Goal: Contribute content: Contribute content

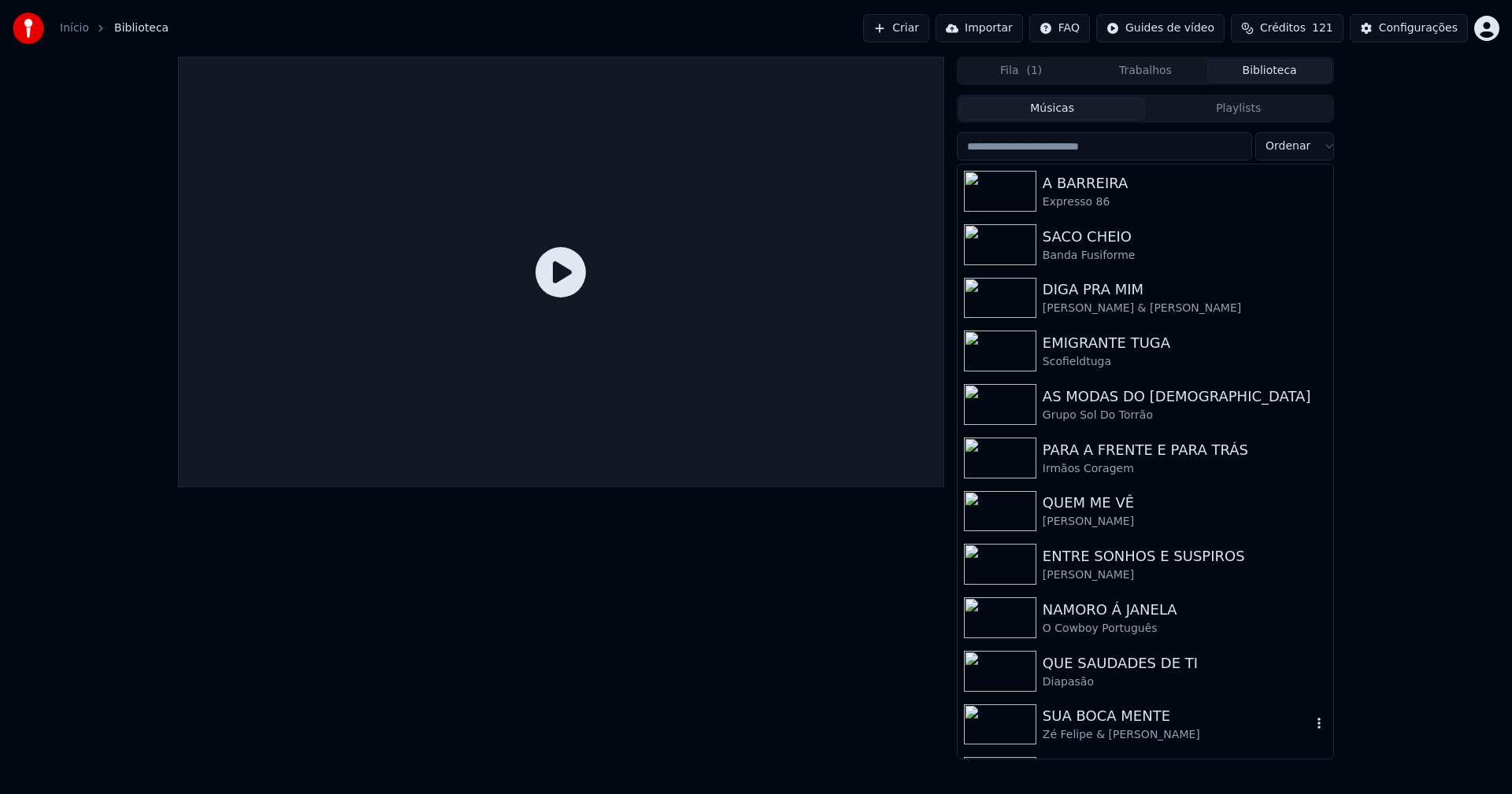
click at [1107, 716] on div "SUA BOCA MENTE" at bounding box center [1176, 716] width 269 height 22
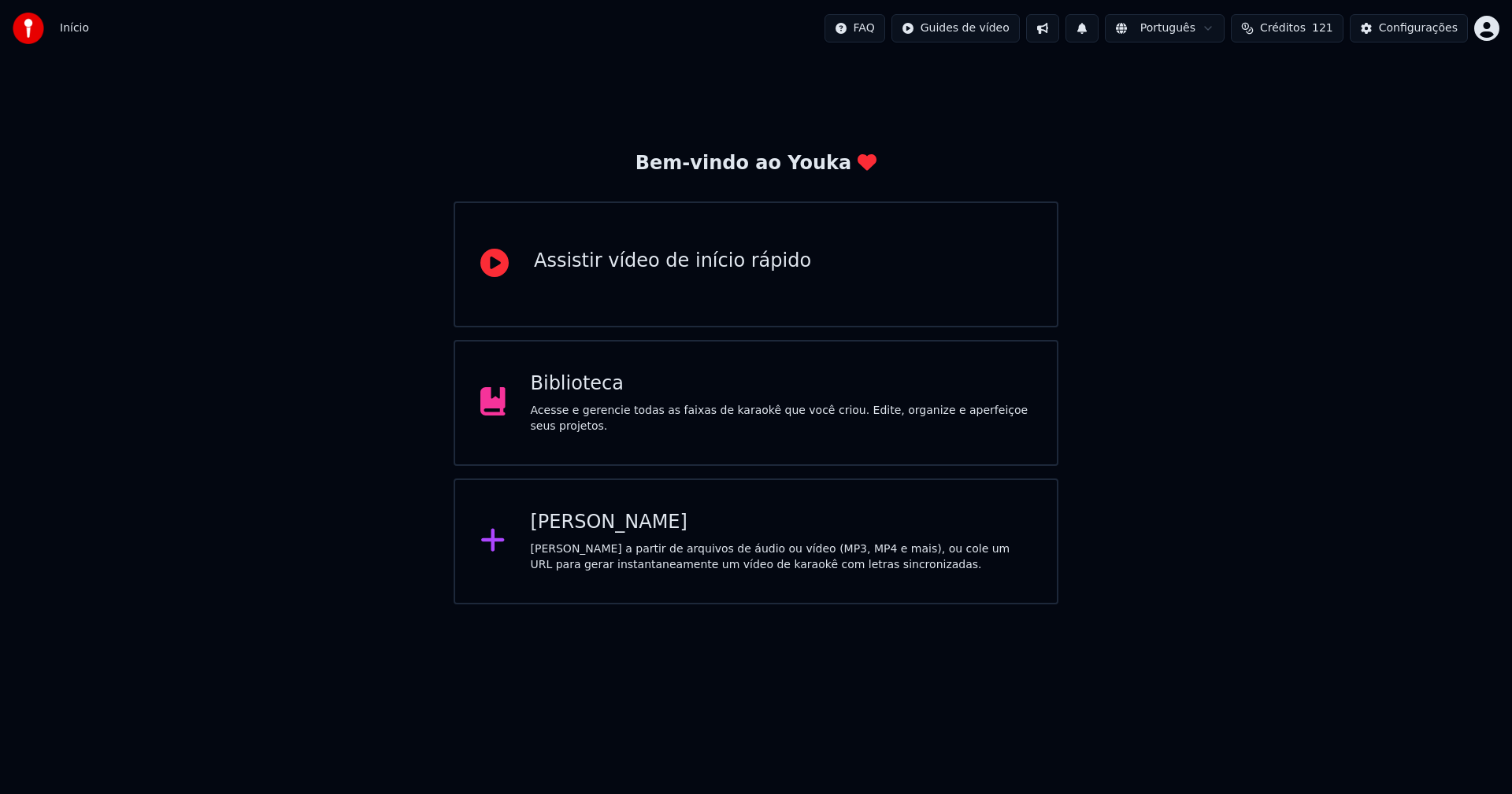
click at [588, 397] on div "Biblioteca" at bounding box center [781, 383] width 502 height 25
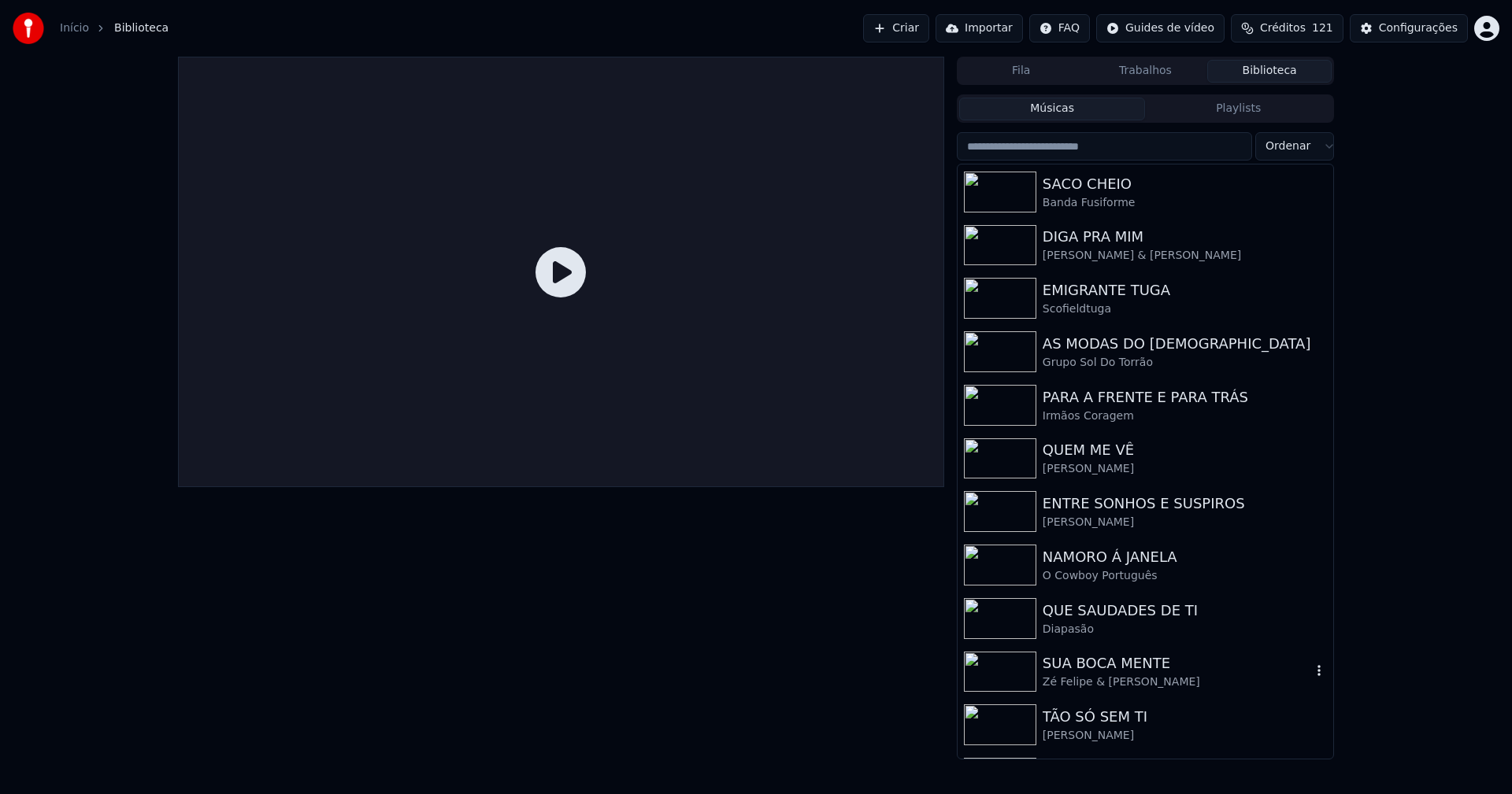
scroll to position [99, 0]
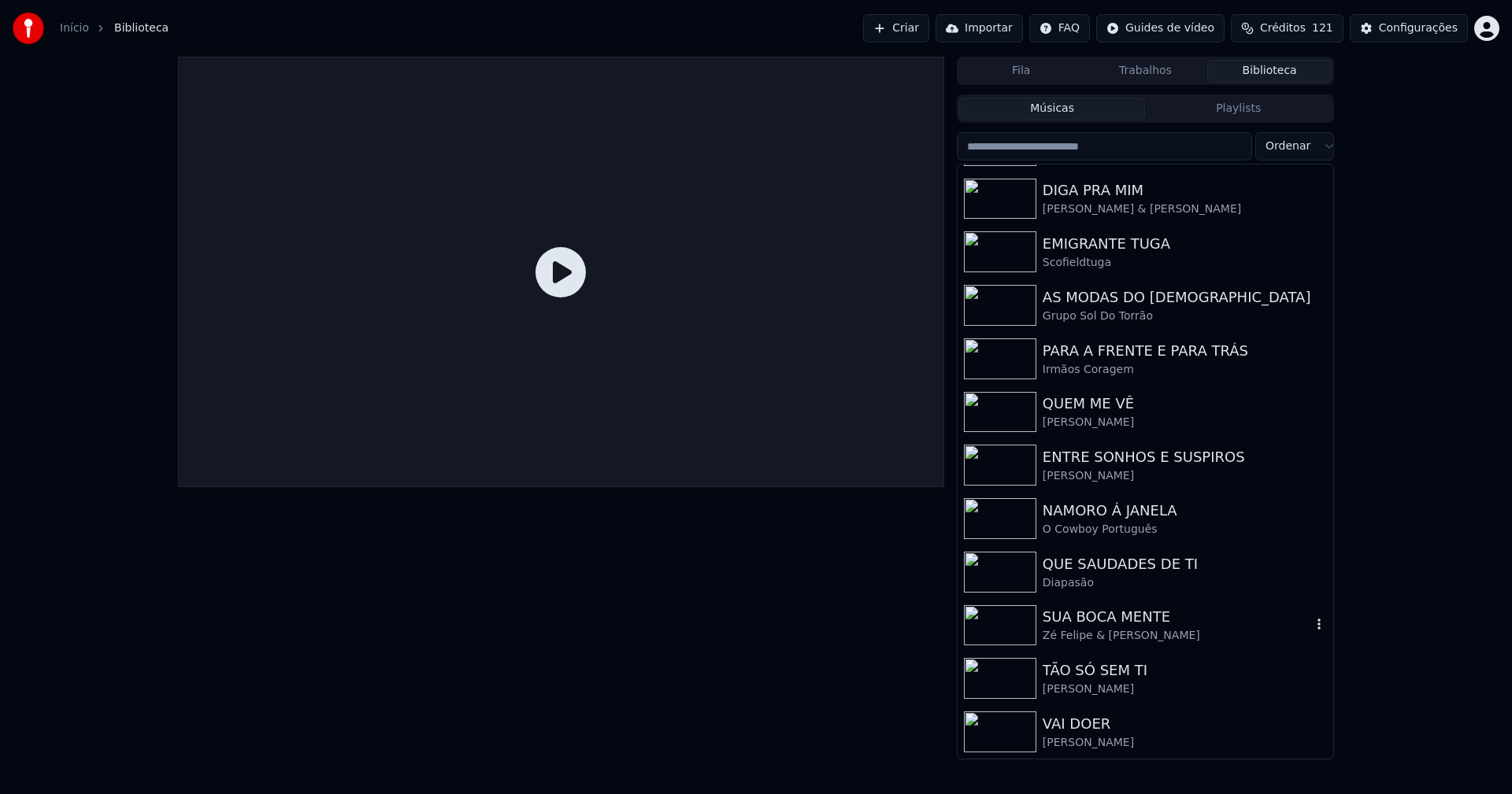
drag, startPoint x: 1097, startPoint y: 627, endPoint x: 1118, endPoint y: 631, distance: 21.4
click at [1099, 627] on div "SUA BOCA MENTE" at bounding box center [1176, 617] width 269 height 22
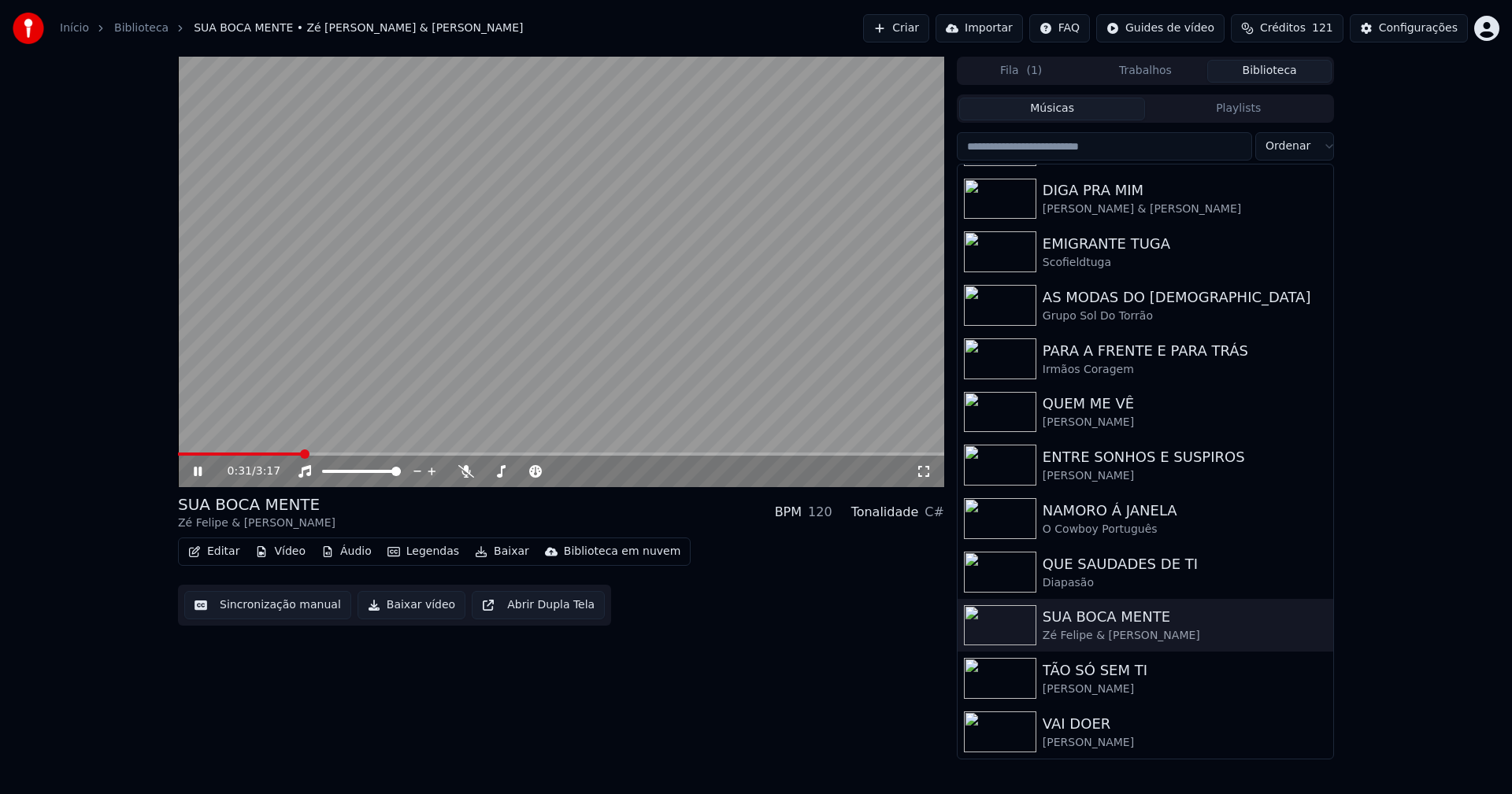
click at [68, 35] on link "Início" at bounding box center [74, 28] width 29 height 16
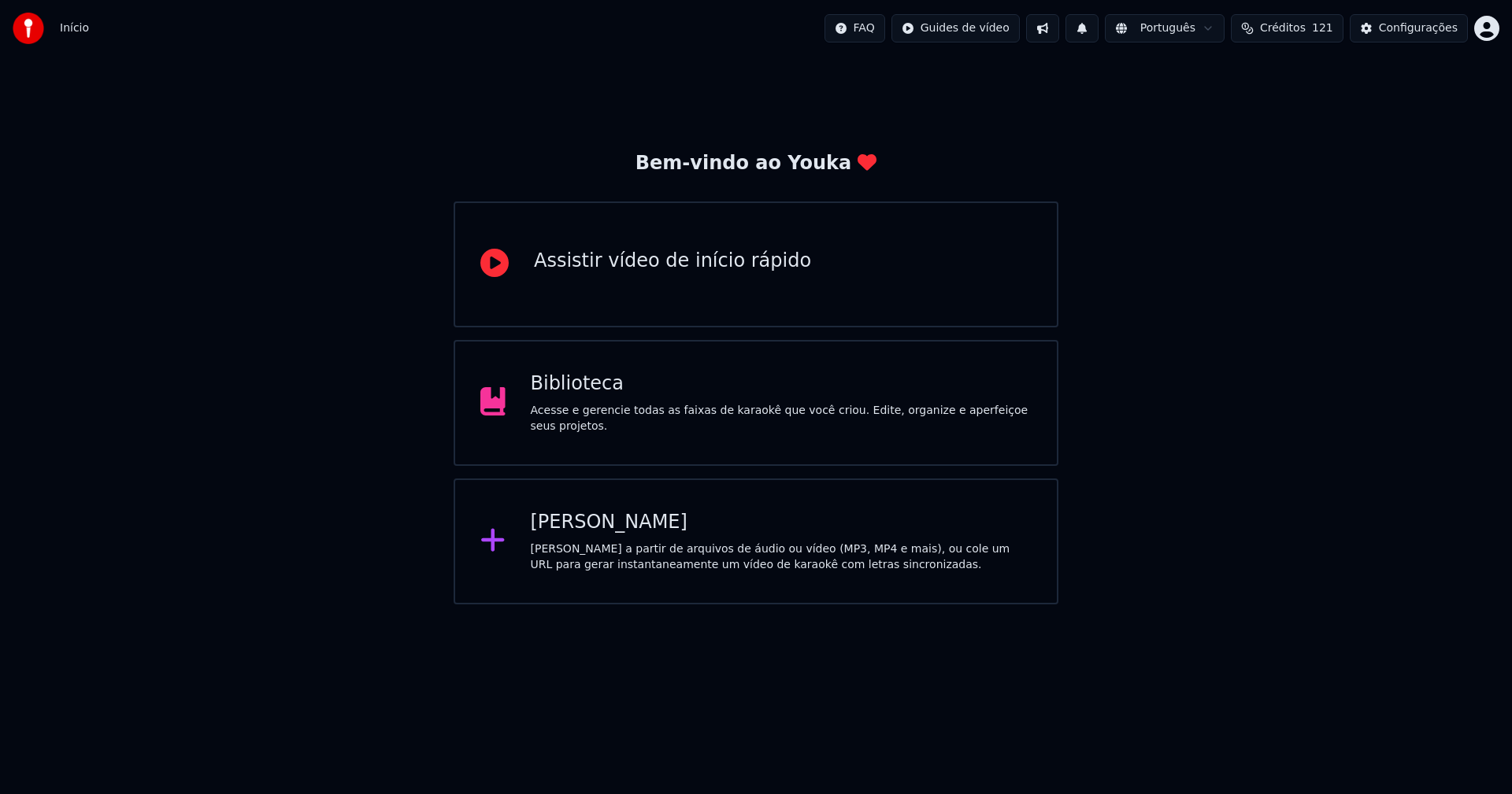
click at [592, 530] on div "[PERSON_NAME]" at bounding box center [781, 522] width 502 height 25
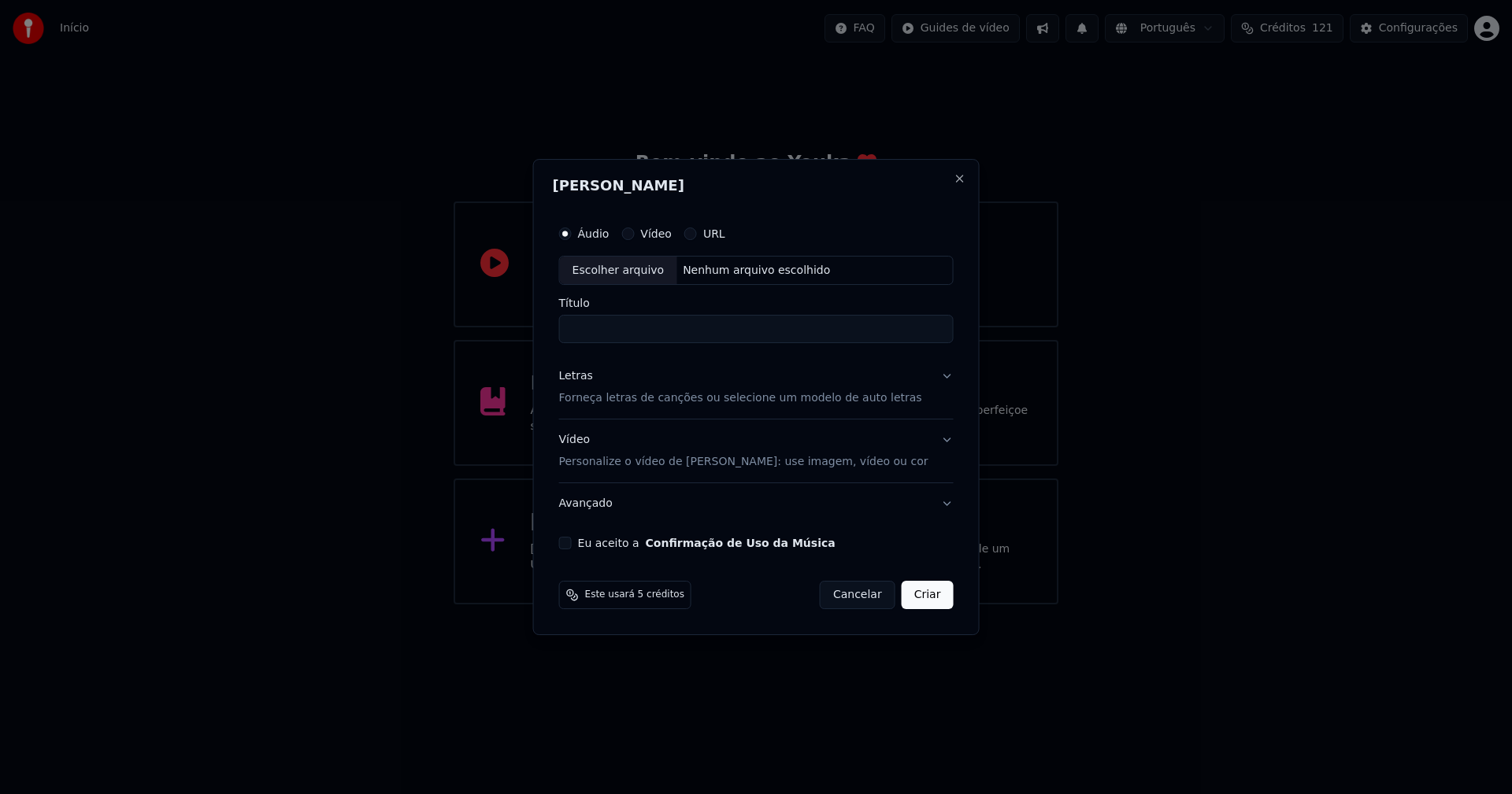
click at [624, 269] on div "Escolher arquivo" at bounding box center [618, 270] width 117 height 28
type input "**********"
click at [587, 381] on div "Letras" at bounding box center [575, 377] width 34 height 16
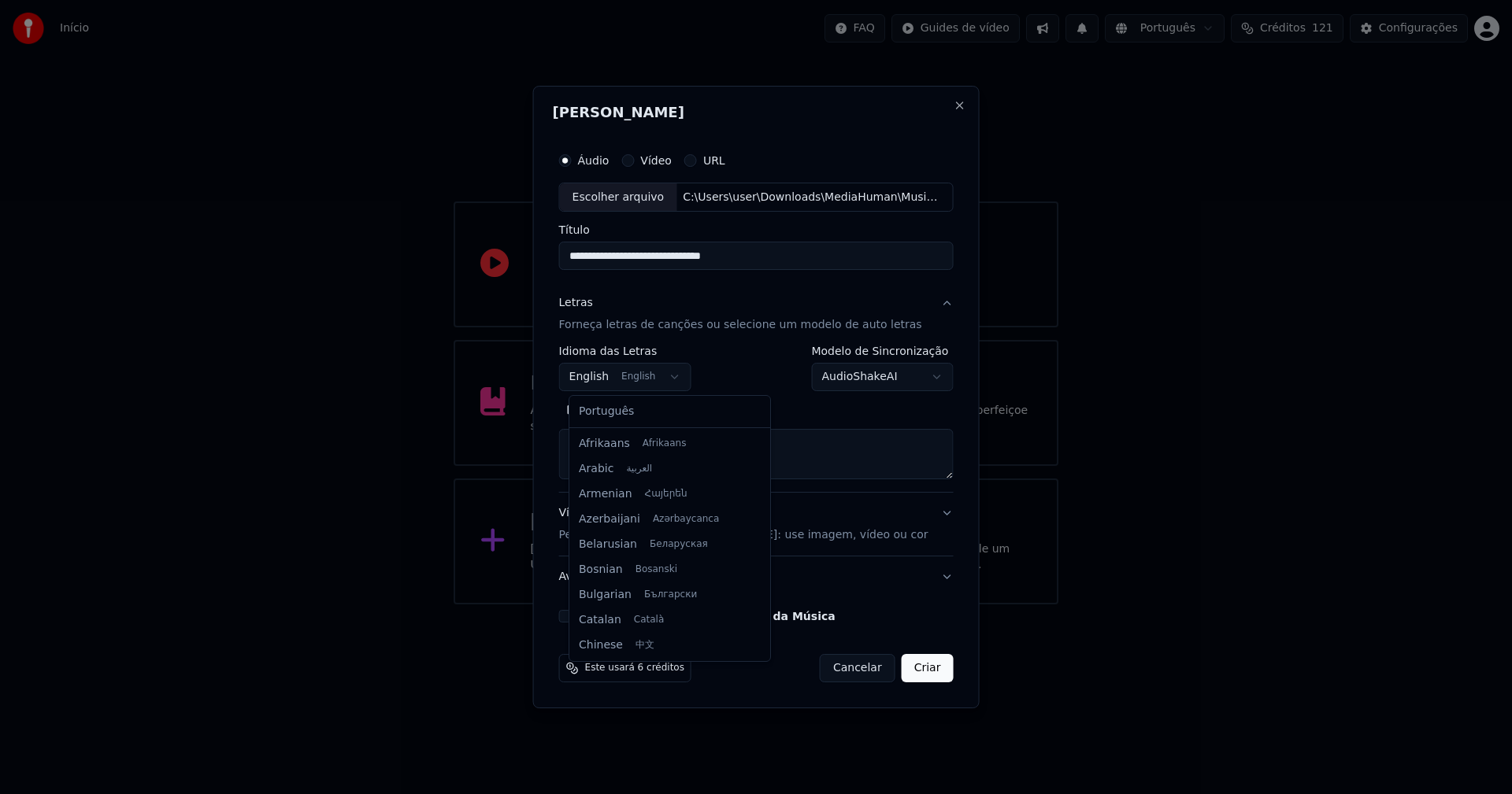
click at [623, 377] on body "**********" at bounding box center [756, 302] width 1512 height 604
select select "**"
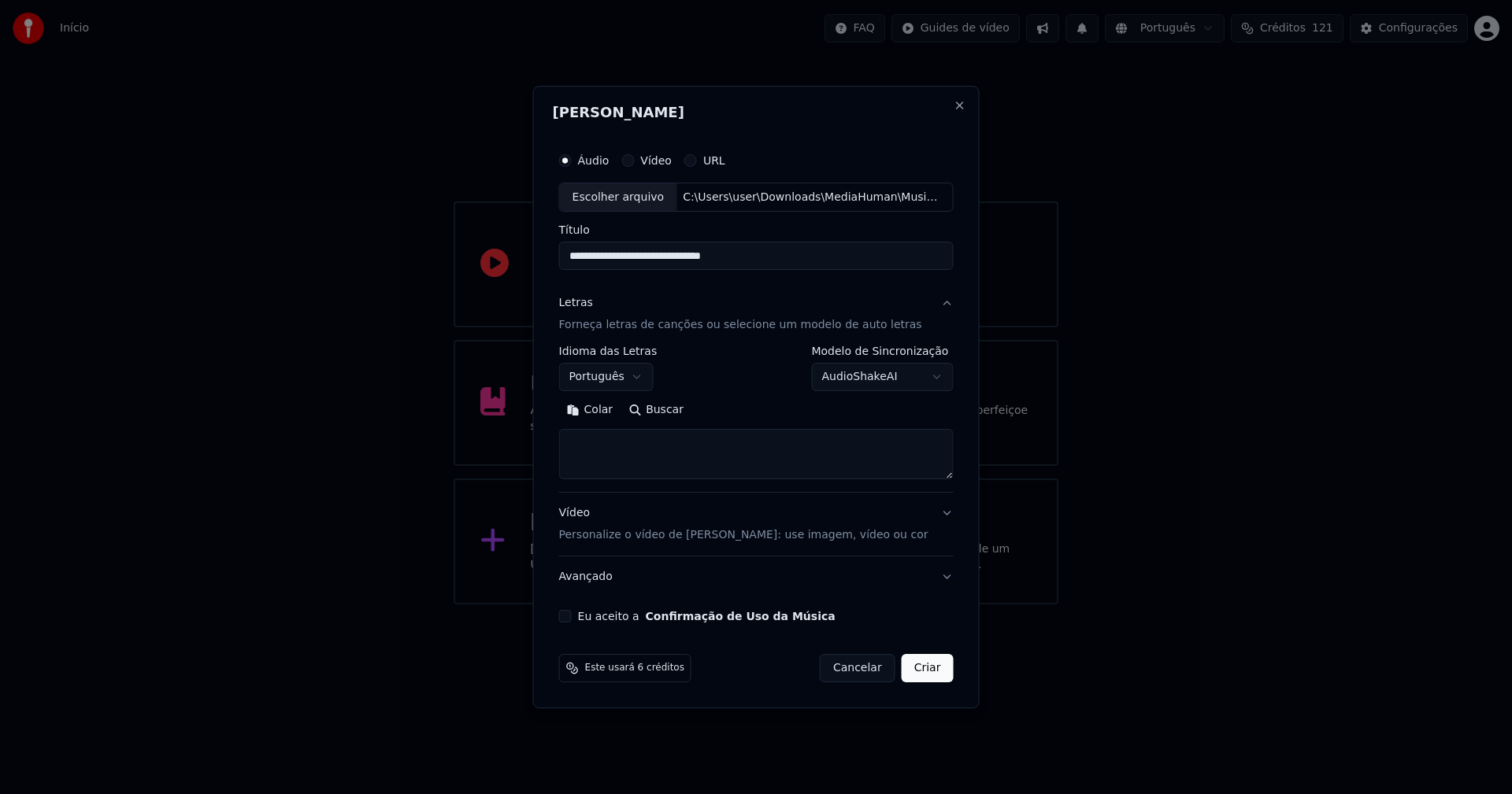
click at [604, 410] on button "Colar" at bounding box center [590, 410] width 62 height 25
click at [756, 409] on button "Expandir" at bounding box center [742, 410] width 82 height 25
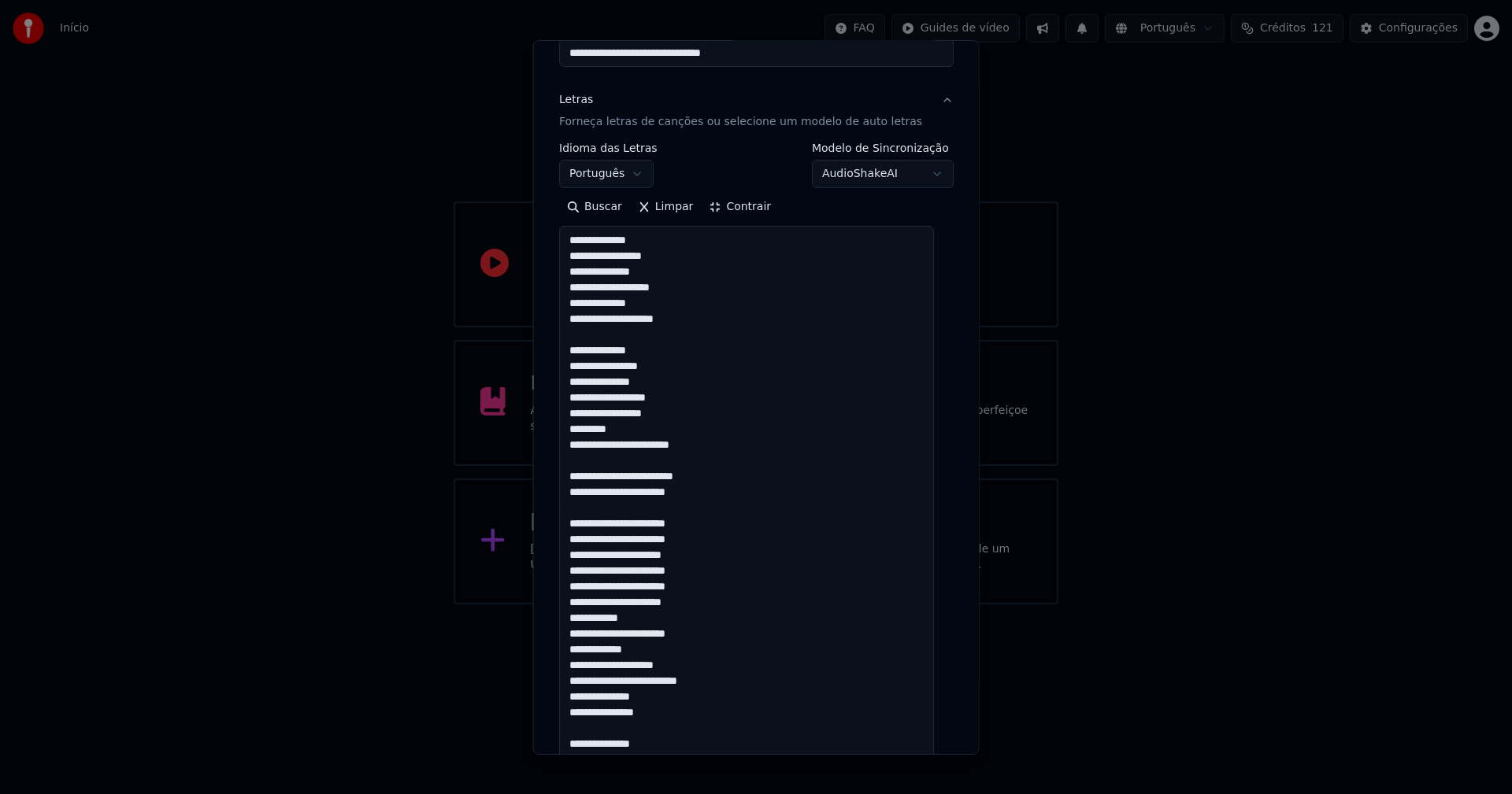
scroll to position [236, 0]
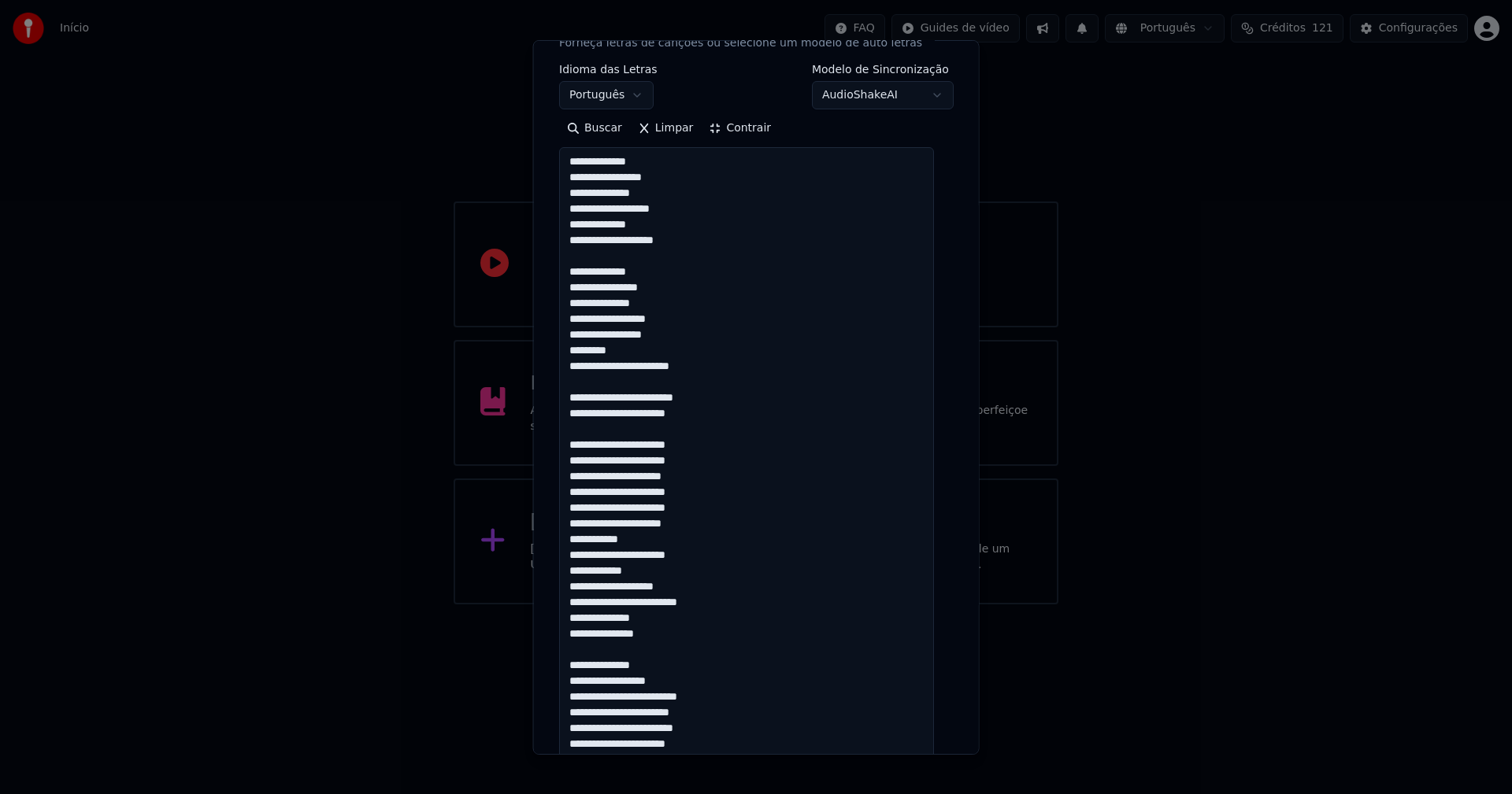
drag, startPoint x: 642, startPoint y: 538, endPoint x: 569, endPoint y: 538, distance: 73.0
click at [569, 538] on textarea "**********" at bounding box center [746, 594] width 375 height 893
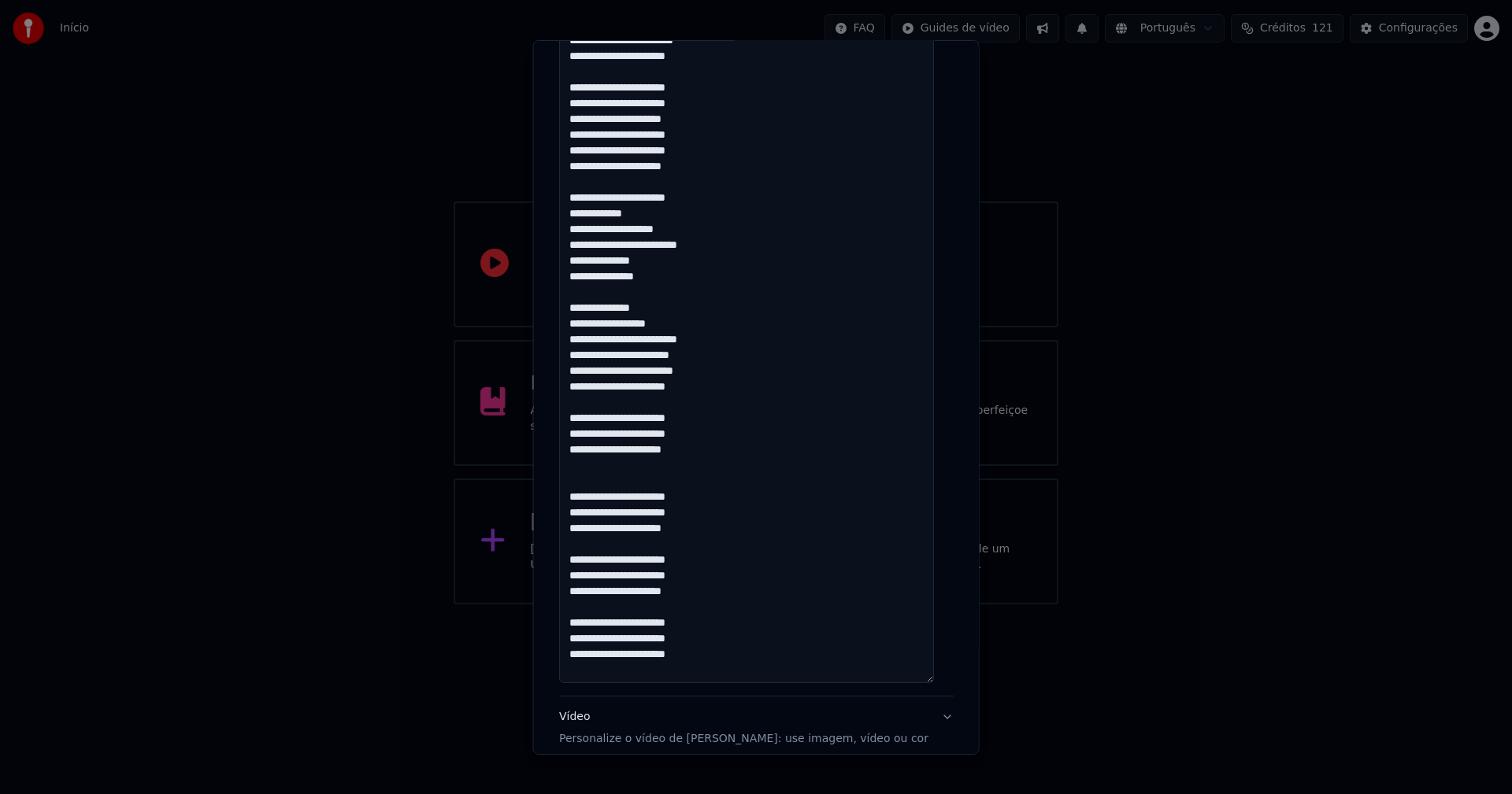
scroll to position [751, 0]
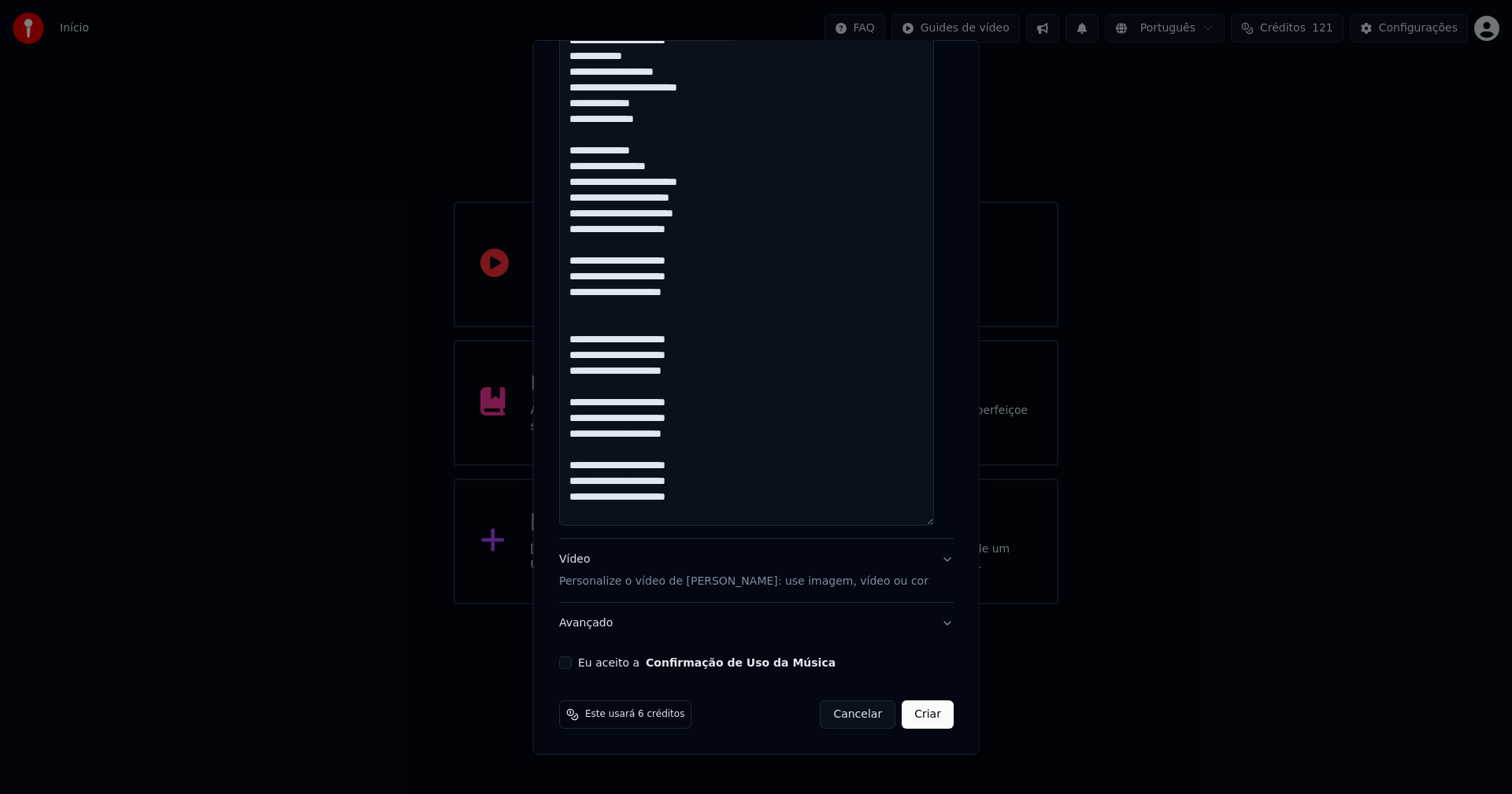
type textarea "**********"
click at [569, 665] on button "Eu aceito a Confirmação de Uso da Música" at bounding box center [565, 663] width 13 height 13
click at [913, 717] on button "Criar" at bounding box center [927, 715] width 52 height 28
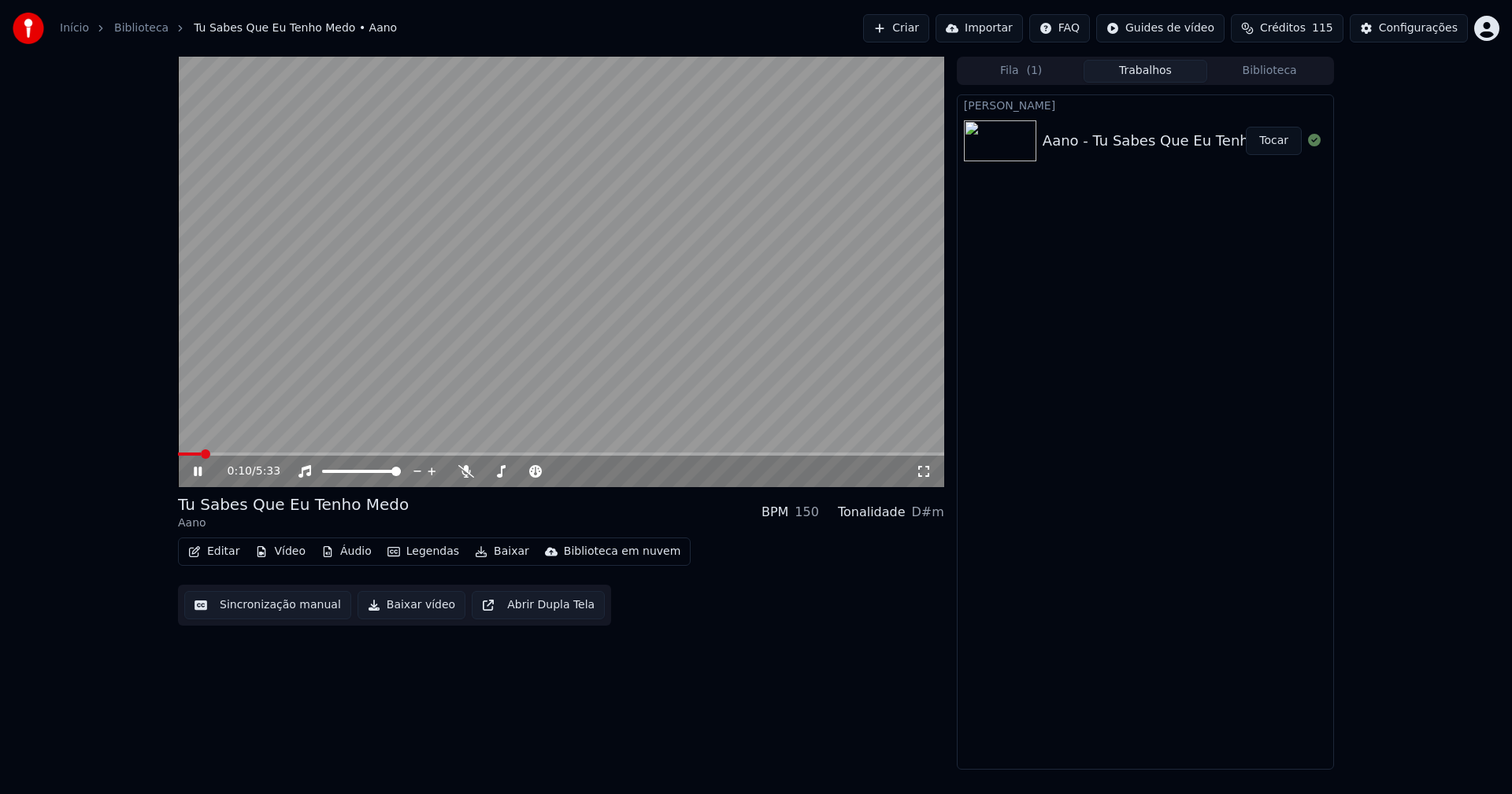
click at [283, 557] on button "Vídeo" at bounding box center [280, 551] width 63 height 22
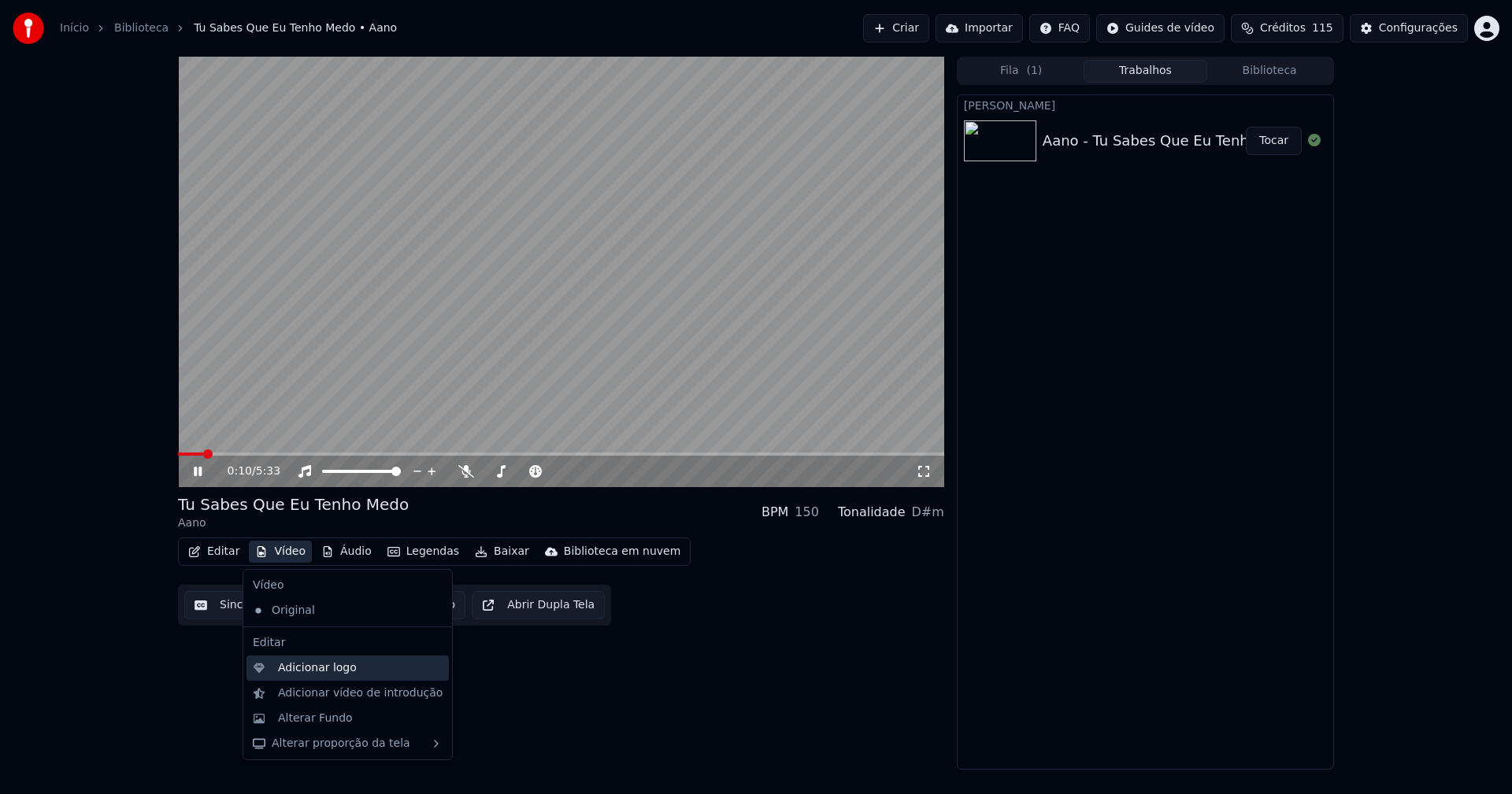
click at [307, 669] on div "Adicionar logo" at bounding box center [317, 668] width 79 height 16
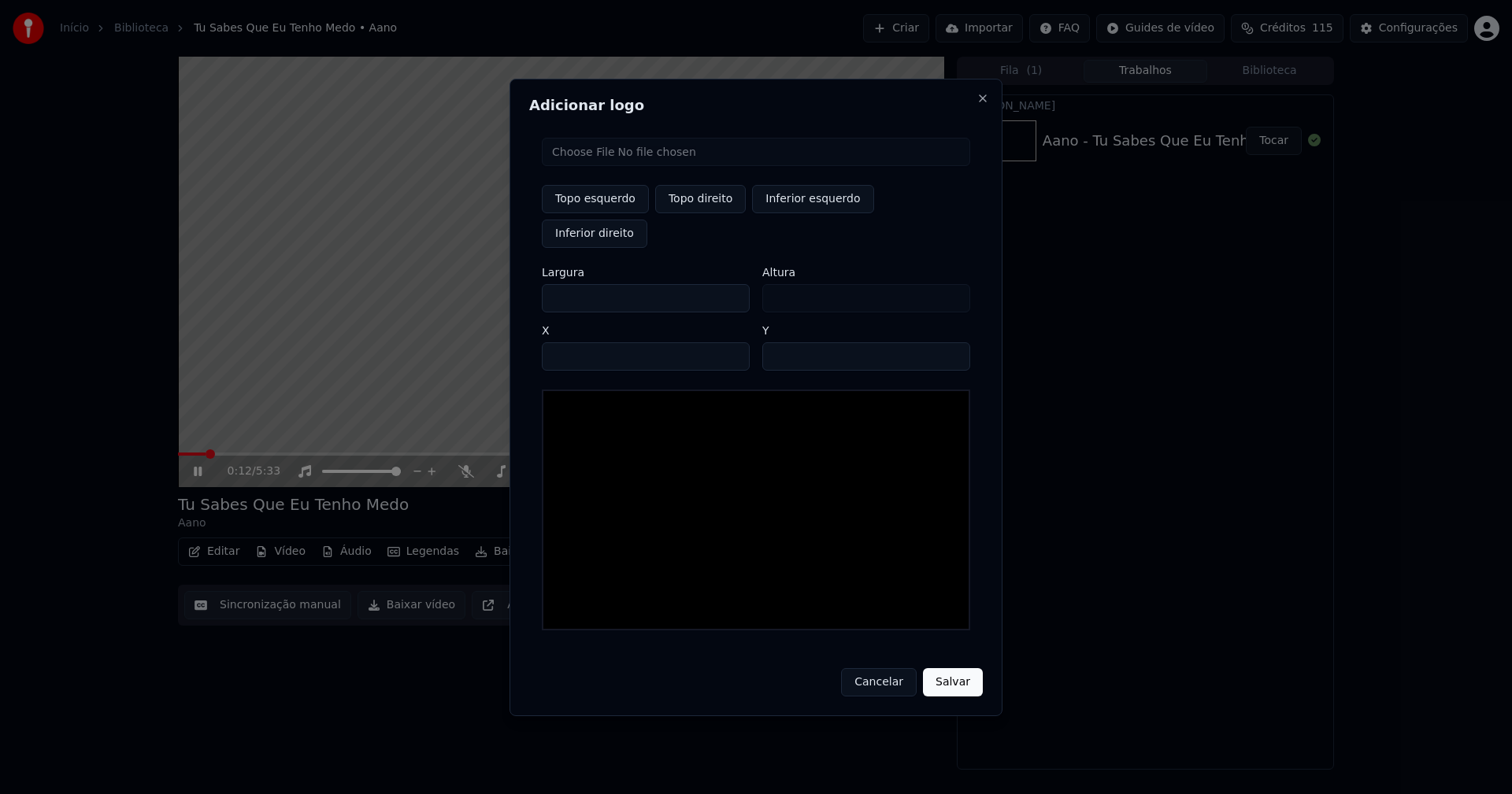
click at [582, 166] on input "file" at bounding box center [756, 152] width 428 height 28
type input "**********"
type input "***"
click at [690, 213] on button "Topo direito" at bounding box center [700, 198] width 91 height 28
type input "****"
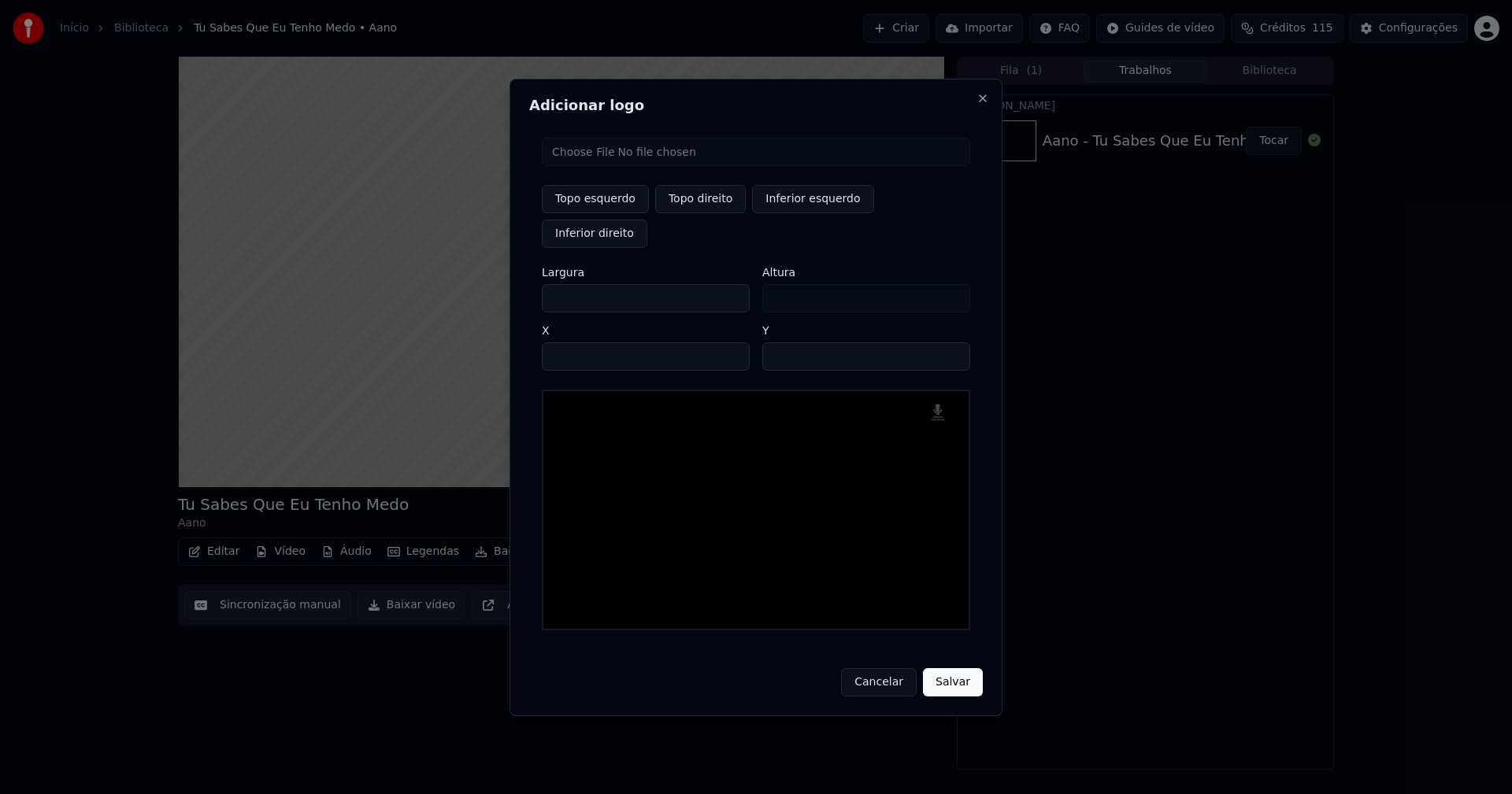
drag, startPoint x: 567, startPoint y: 280, endPoint x: 446, endPoint y: 289, distance: 121.3
click at [455, 289] on body "Início Biblioteca Tu Sabes Que Eu Tenho Medo • Aano Criar Importar FAQ Guides d…" at bounding box center [756, 397] width 1512 height 794
type input "**"
type input "***"
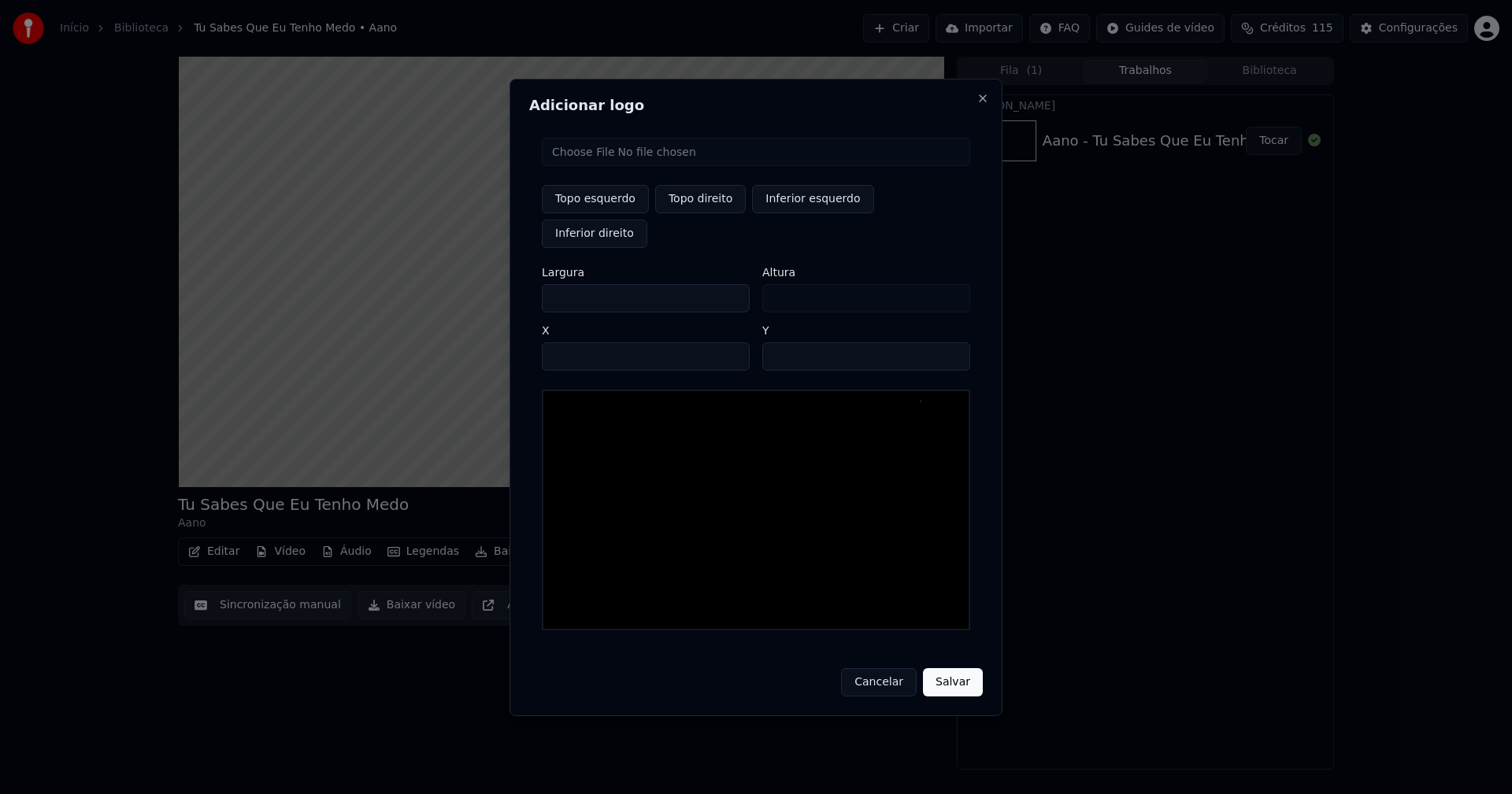
type input "***"
click at [574, 343] on input "****" at bounding box center [645, 356] width 208 height 28
type input "****"
click at [951, 343] on input "**" at bounding box center [866, 356] width 208 height 28
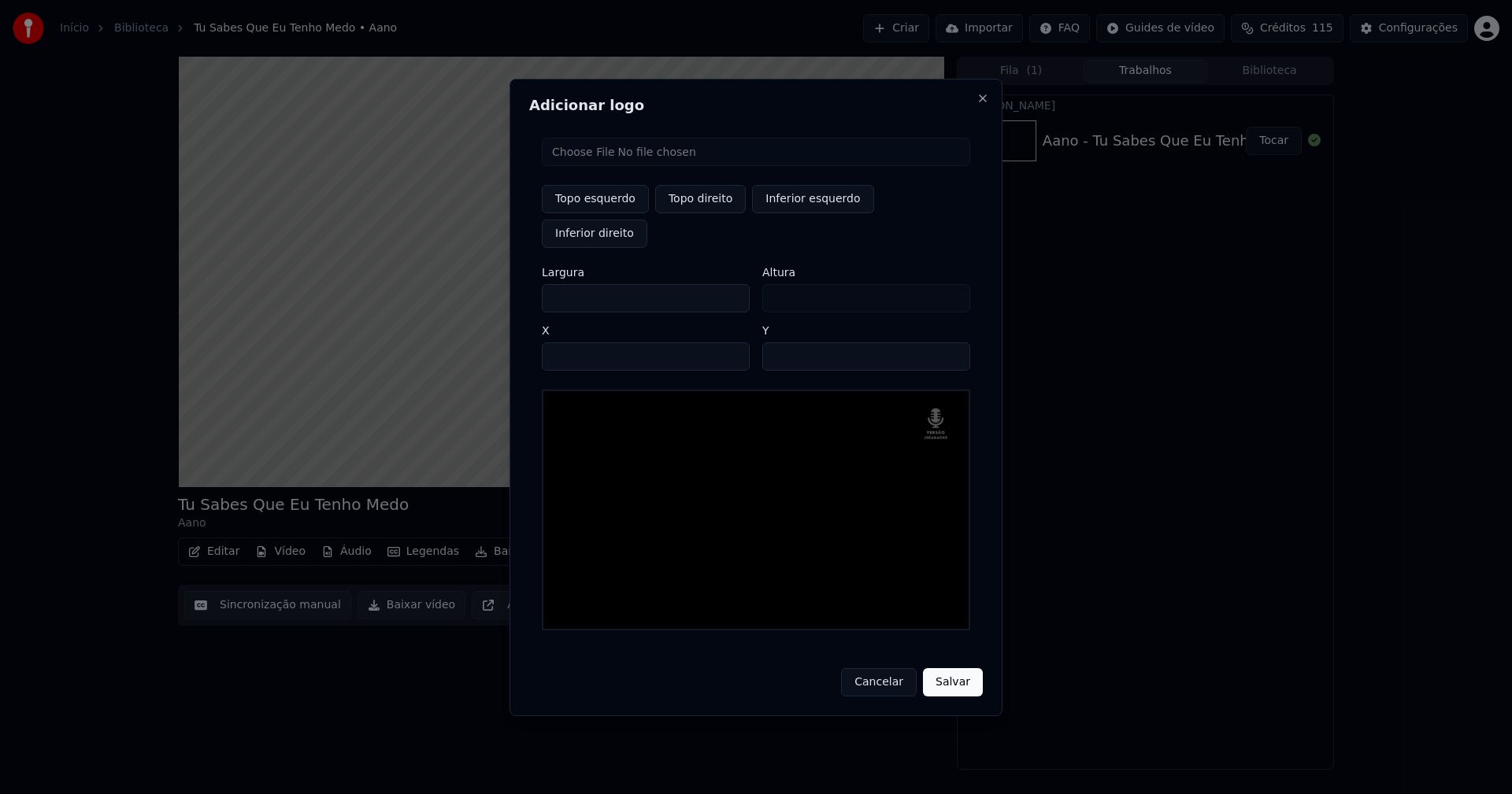
click at [951, 343] on input "**" at bounding box center [866, 356] width 208 height 28
type input "**"
click at [951, 343] on input "**" at bounding box center [866, 356] width 208 height 28
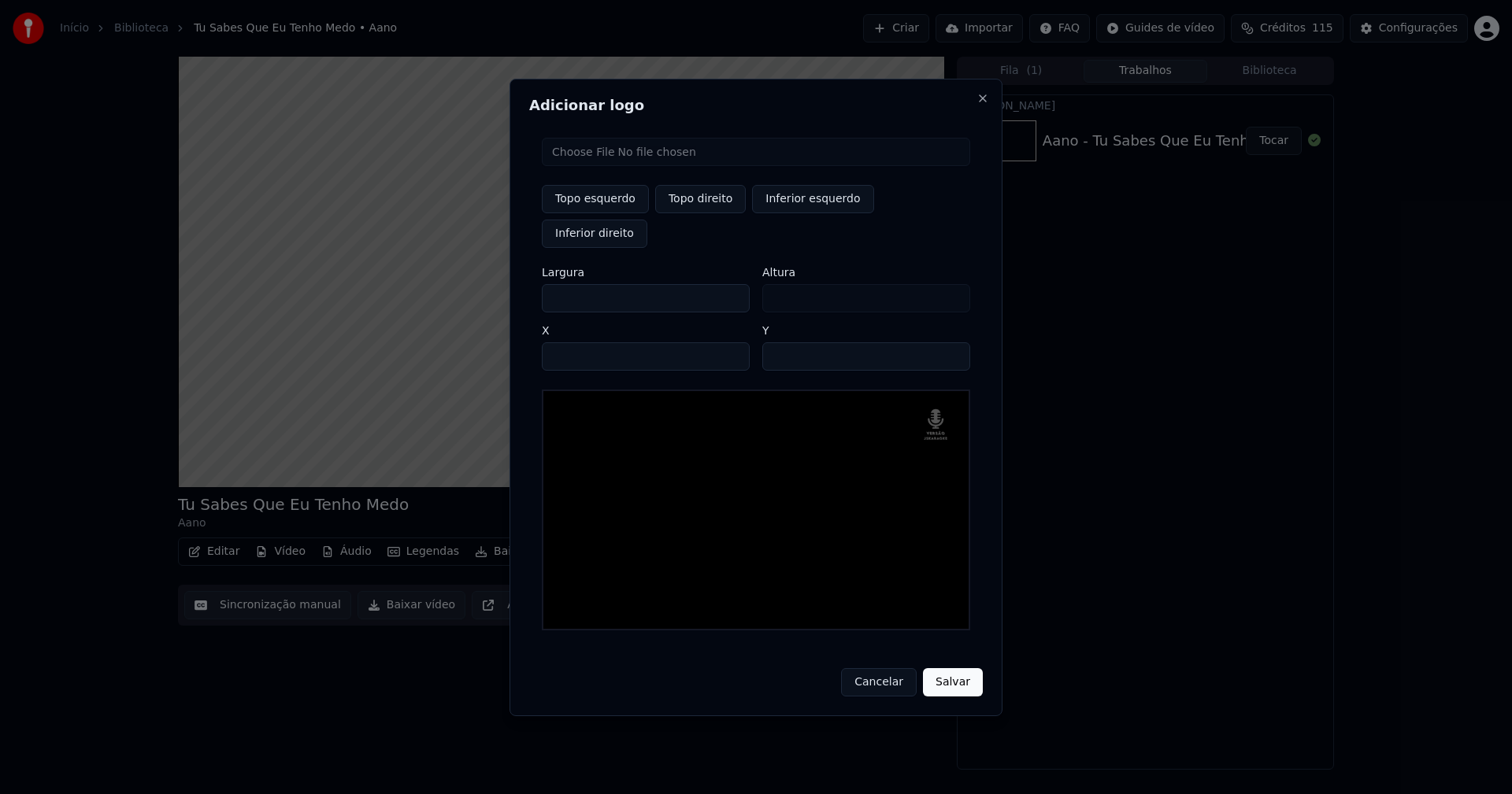
drag, startPoint x: 946, startPoint y: 665, endPoint x: 961, endPoint y: 654, distance: 18.6
click at [947, 668] on button "Salvar" at bounding box center [952, 682] width 60 height 28
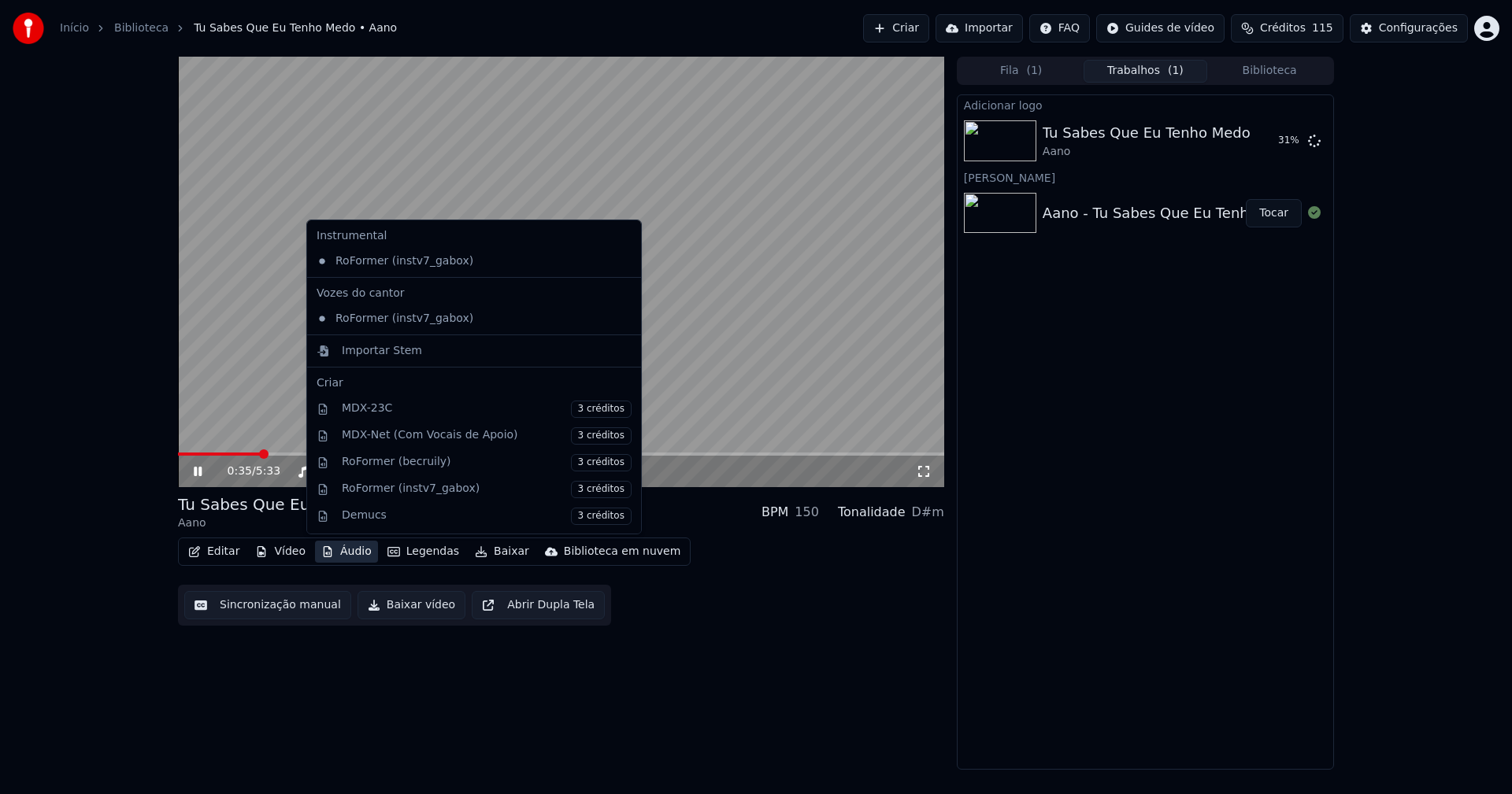
click at [351, 554] on button "Áudio" at bounding box center [346, 551] width 63 height 22
click at [363, 350] on div "Importar Stem" at bounding box center [382, 351] width 80 height 16
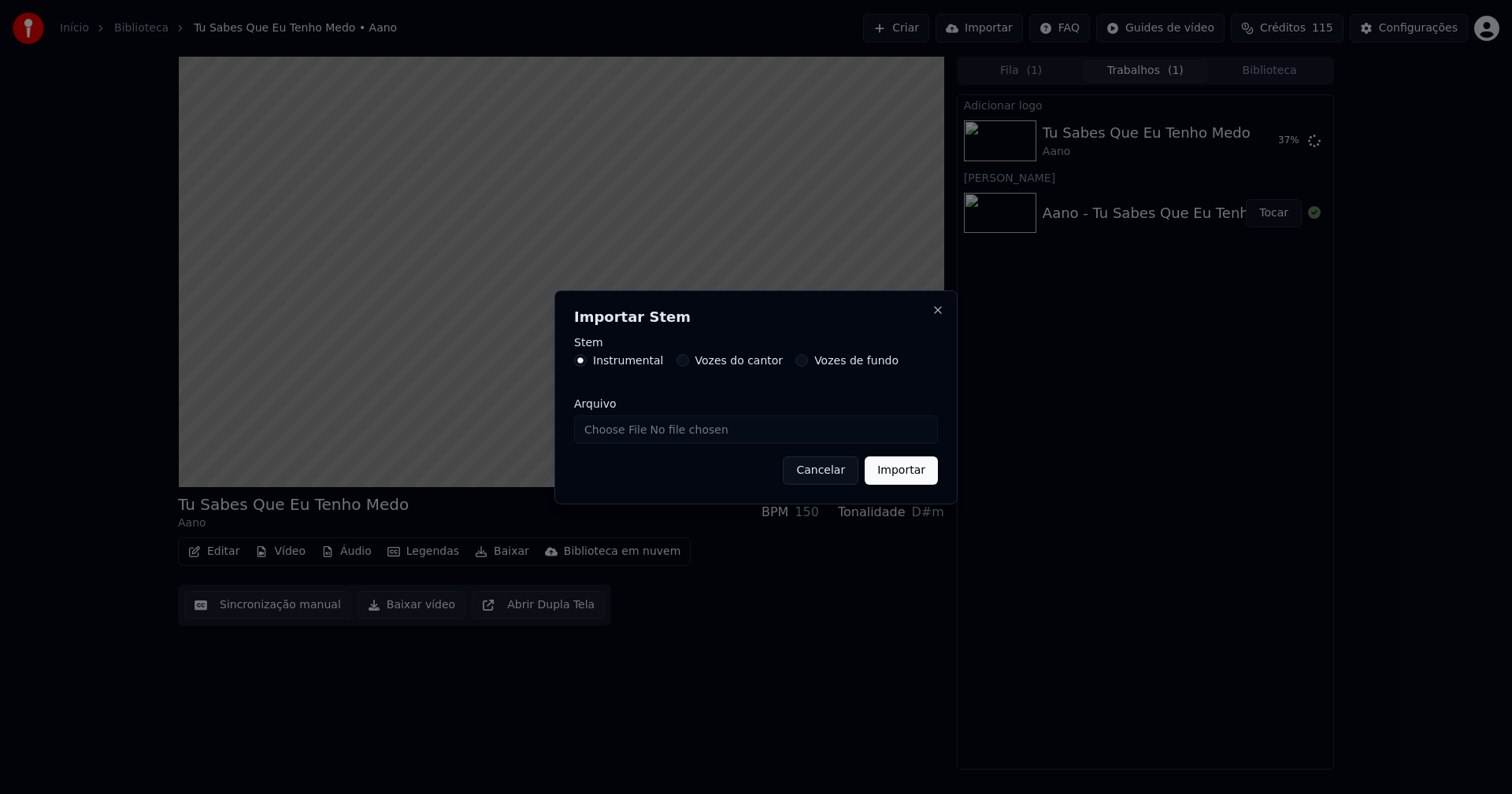
click at [624, 432] on input "Arquivo" at bounding box center [756, 429] width 364 height 28
type input "**********"
click at [894, 469] on button "Importar" at bounding box center [901, 470] width 73 height 28
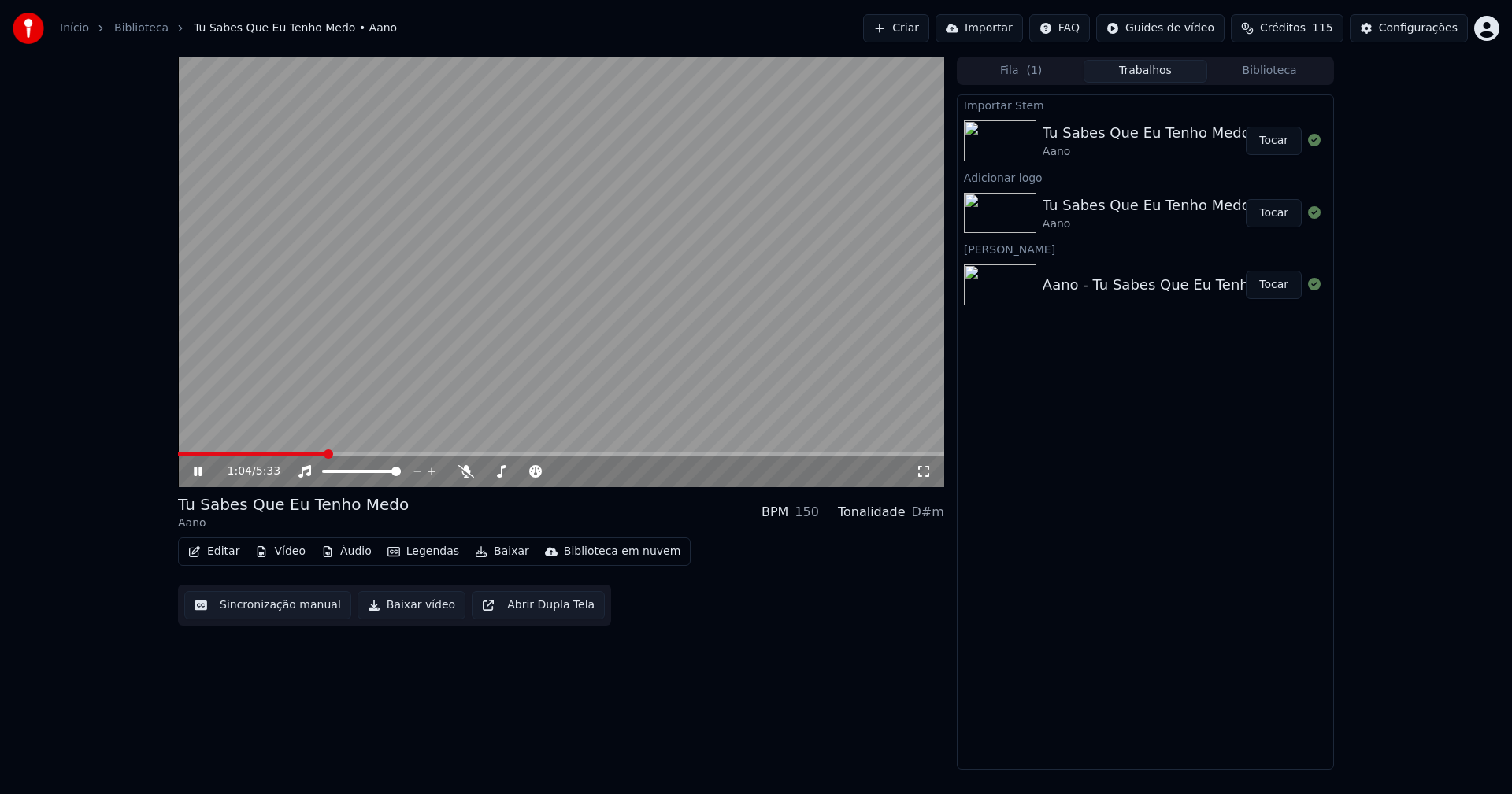
drag, startPoint x: 1273, startPoint y: 216, endPoint x: 1197, endPoint y: 217, distance: 76.0
click at [1274, 216] on button "Tocar" at bounding box center [1274, 213] width 56 height 28
click at [353, 553] on button "Áudio" at bounding box center [346, 551] width 63 height 22
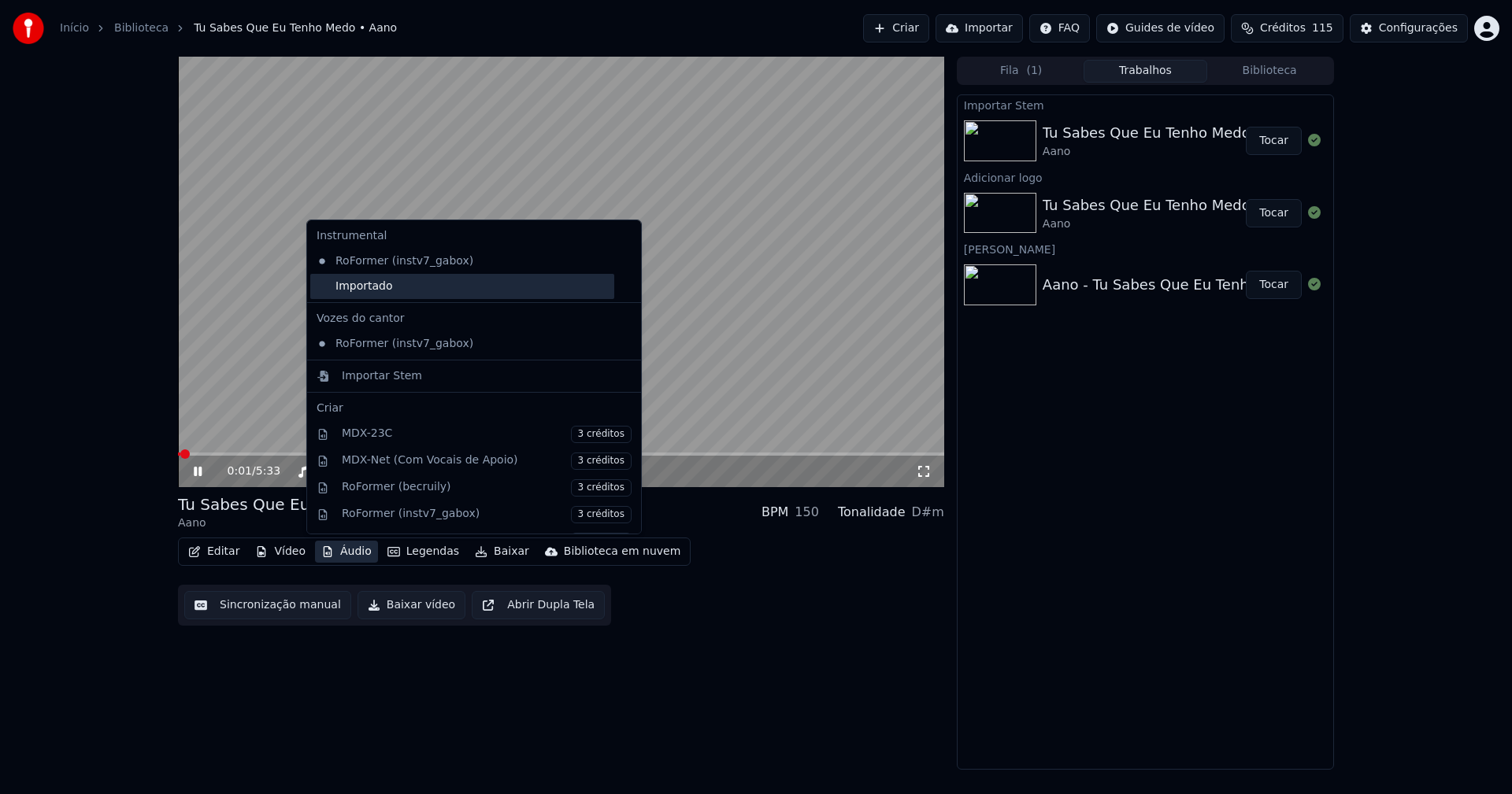
click at [365, 287] on div "Importado" at bounding box center [462, 286] width 304 height 25
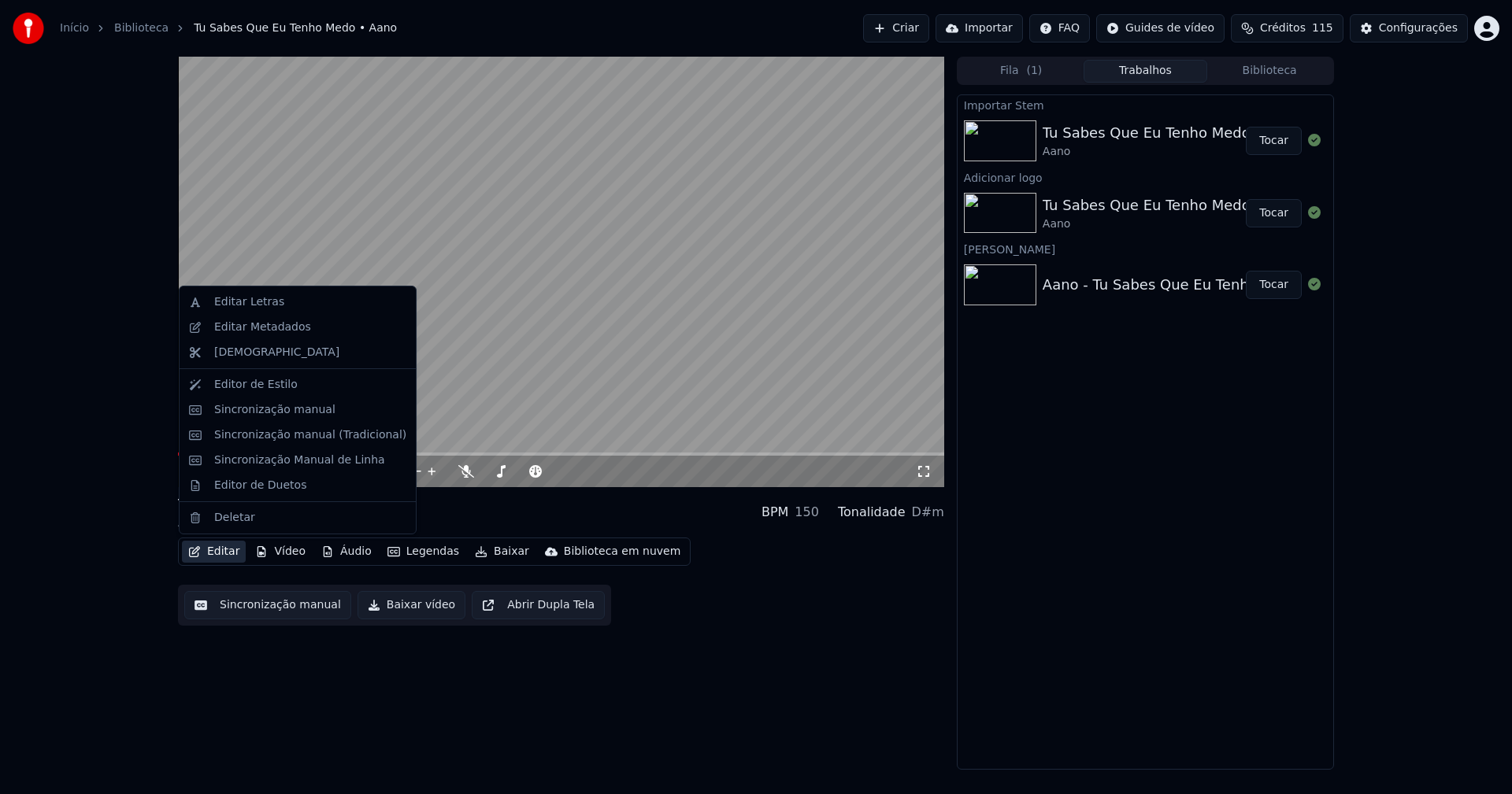
click at [217, 552] on button "Editar" at bounding box center [214, 551] width 64 height 22
click at [275, 437] on div "Sincronização manual (Tradicional)" at bounding box center [310, 435] width 193 height 16
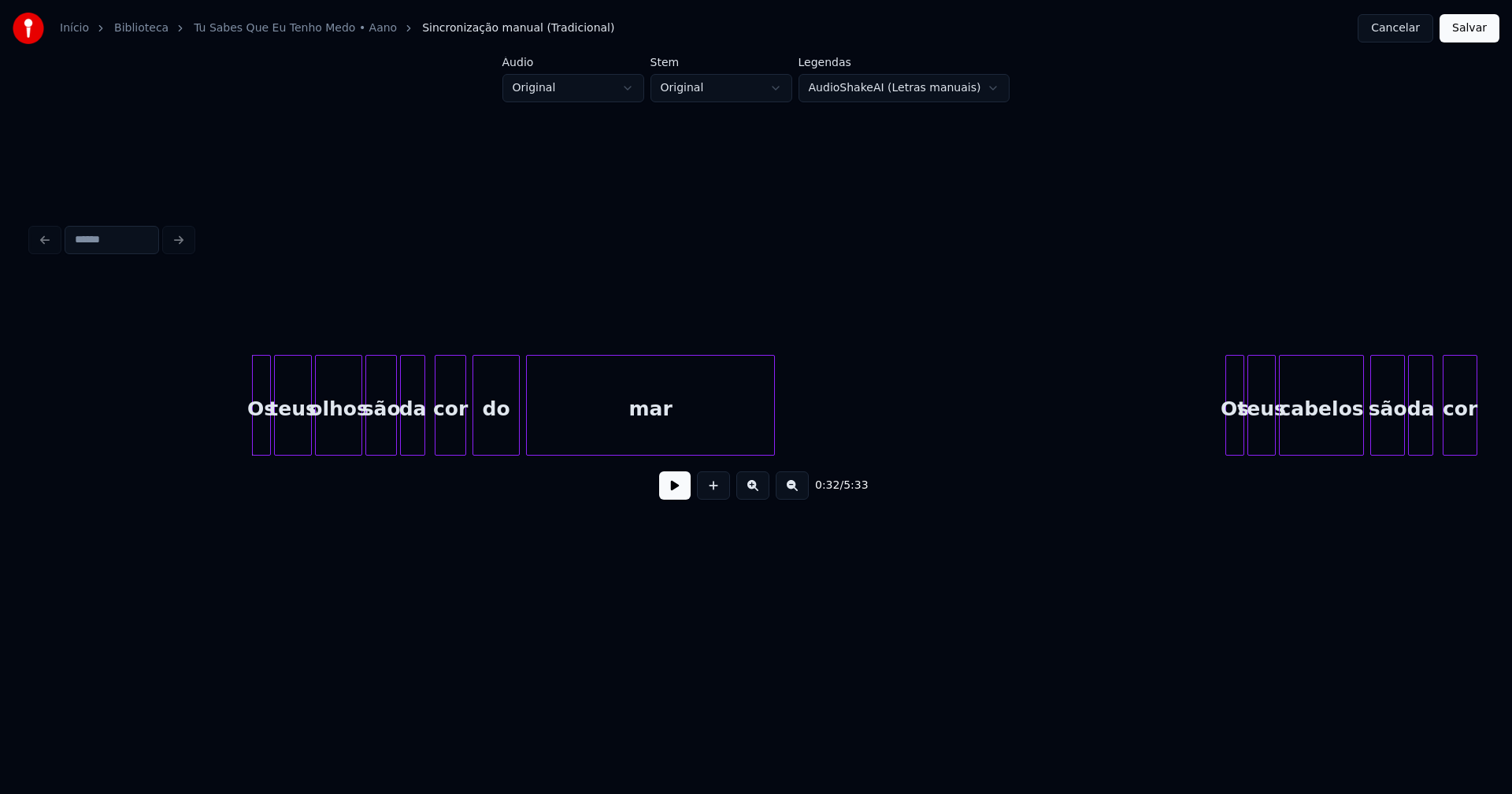
scroll to position [0, 4763]
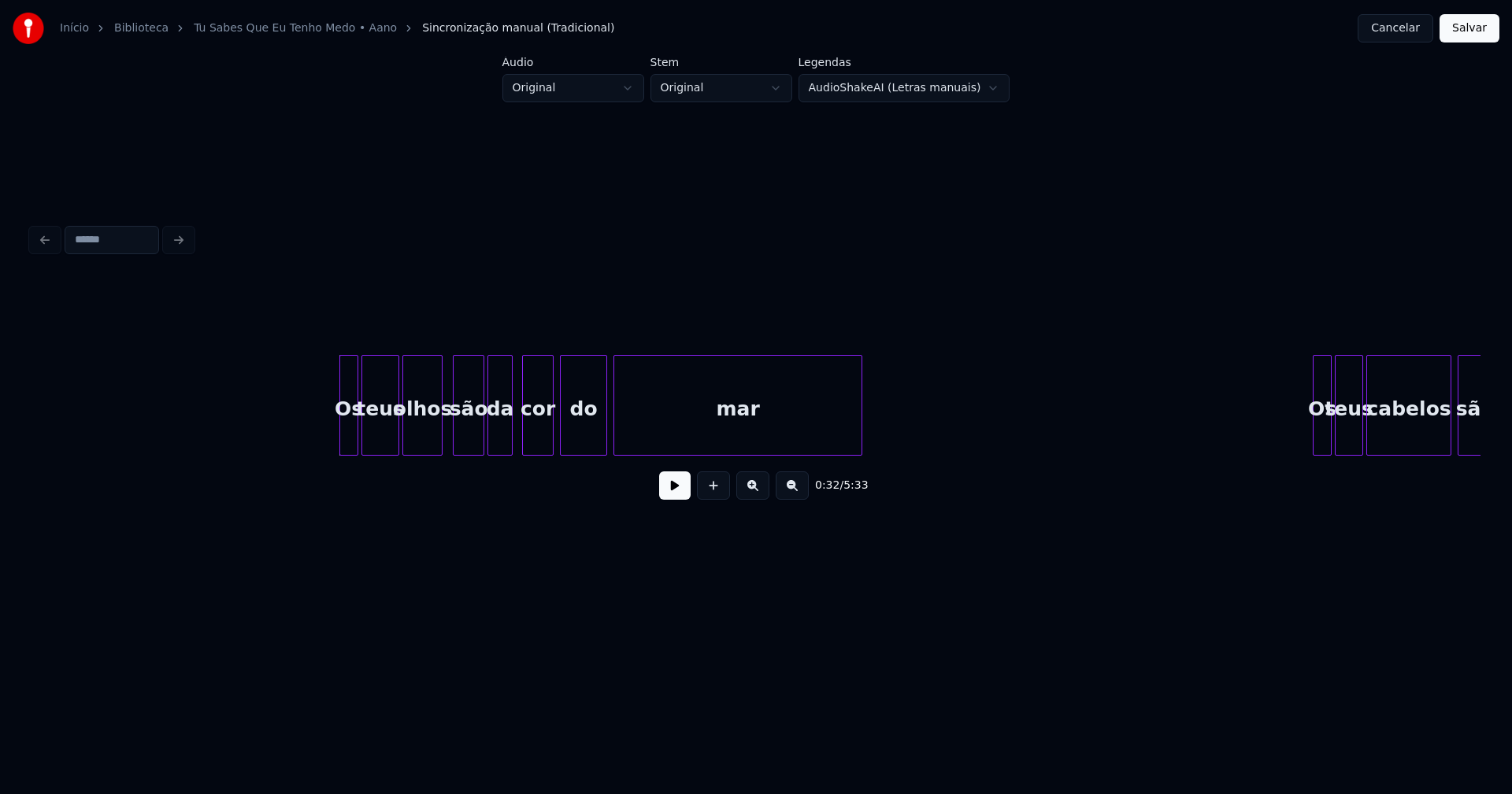
click at [441, 438] on div at bounding box center [439, 405] width 4 height 99
click at [670, 495] on button at bounding box center [674, 485] width 31 height 28
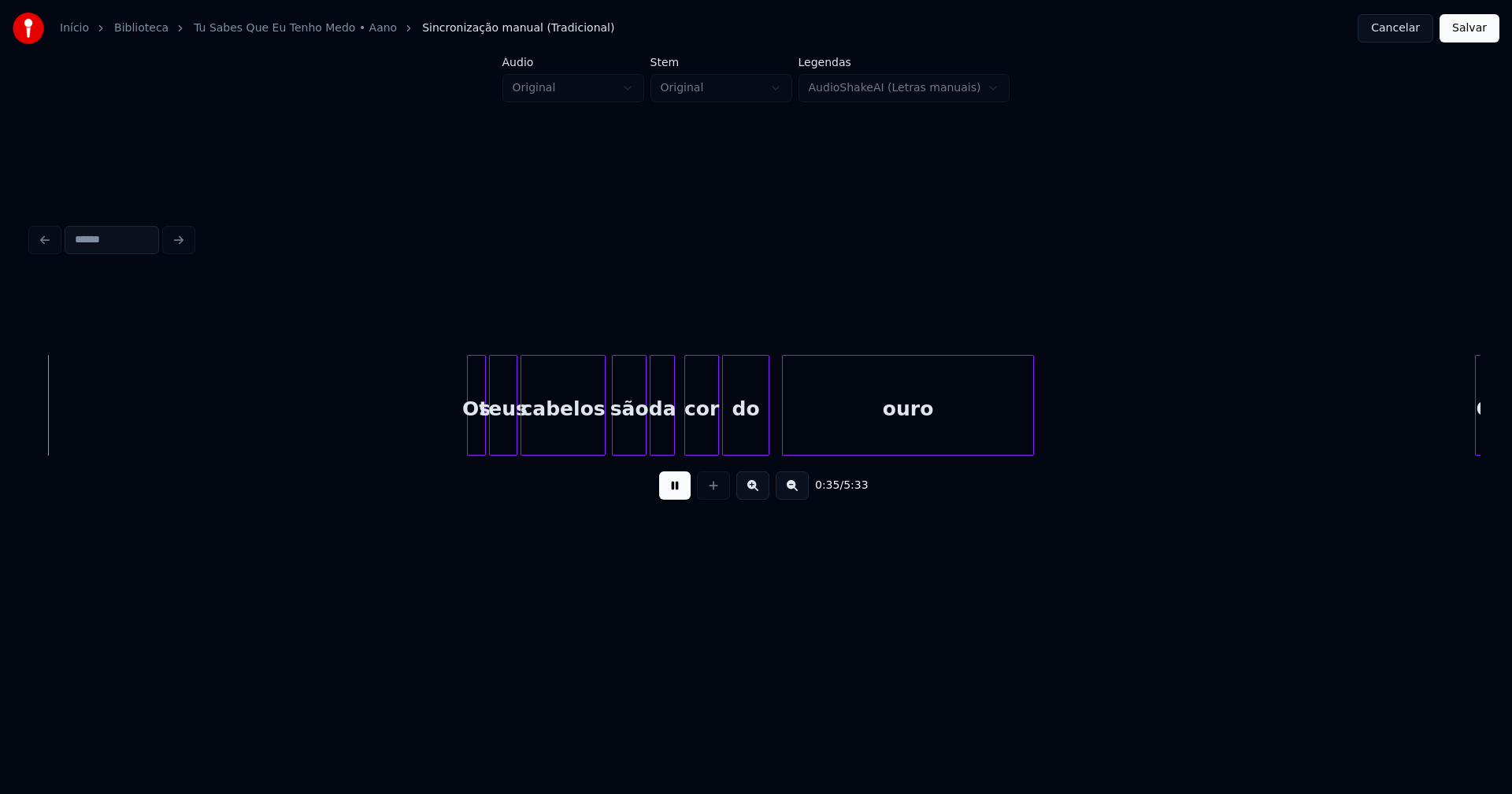
scroll to position [0, 5615]
click at [453, 431] on div at bounding box center [455, 405] width 4 height 99
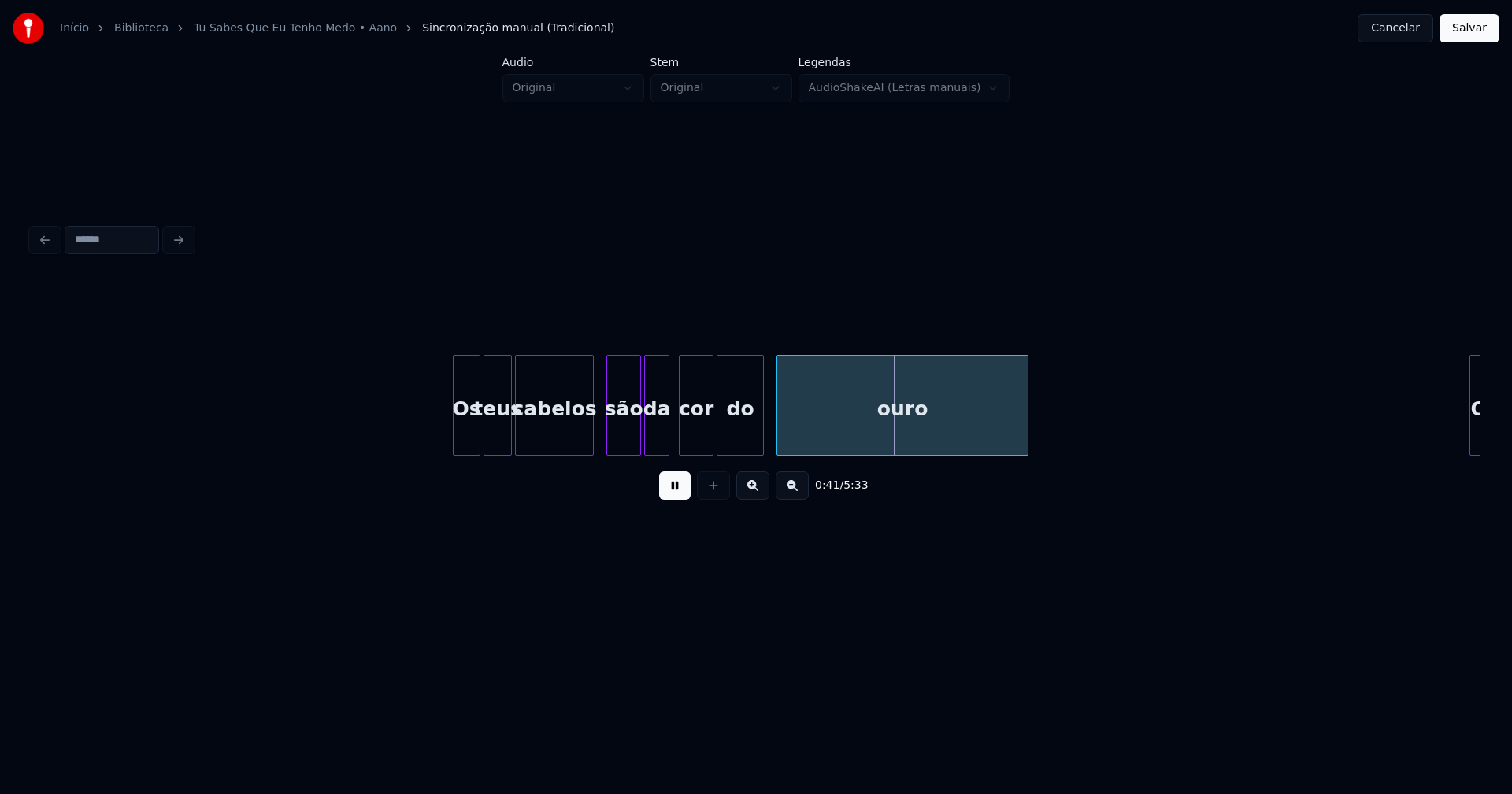
click at [592, 443] on div at bounding box center [590, 405] width 4 height 99
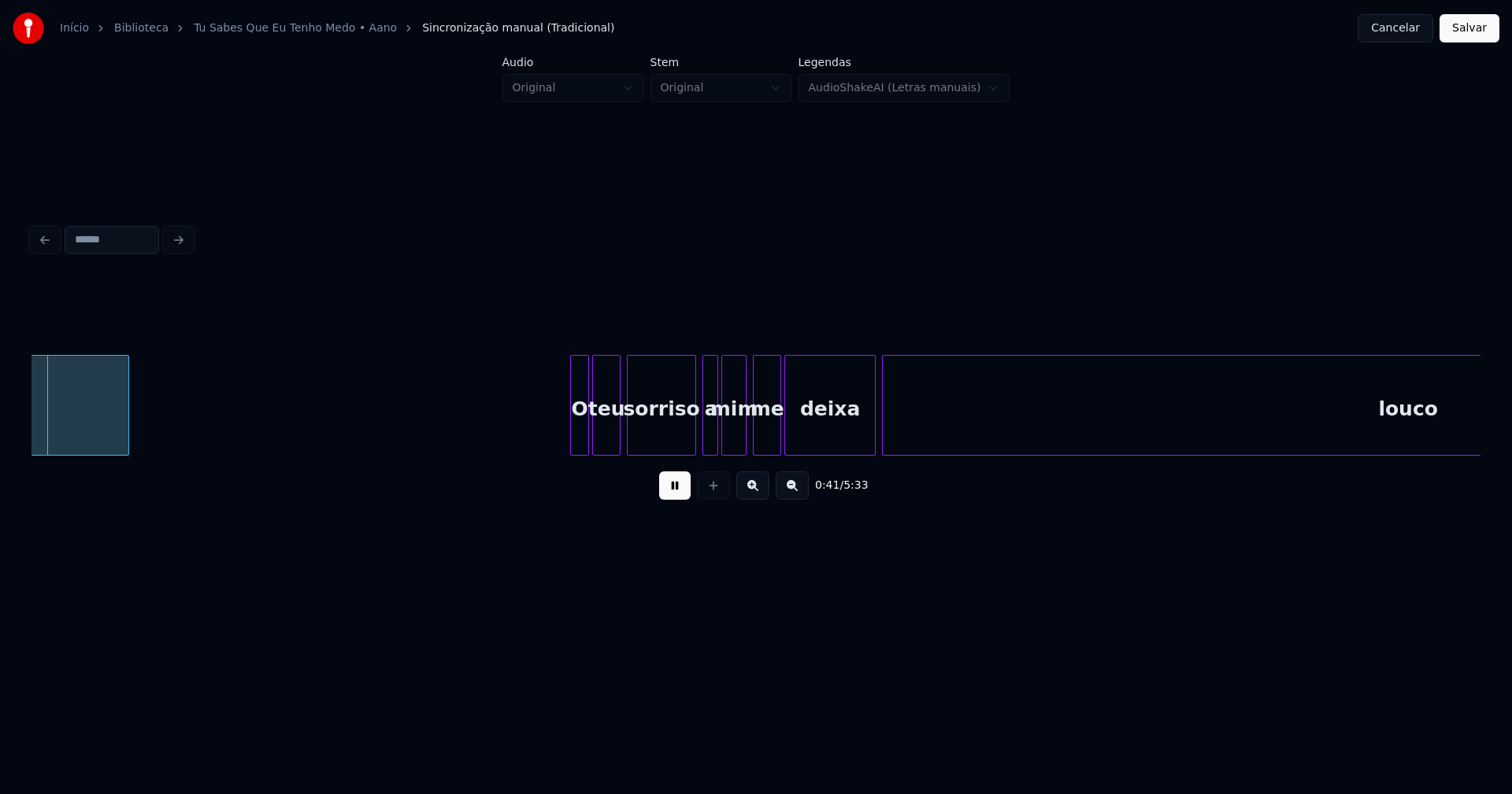
scroll to position [0, 6513]
click at [562, 434] on div at bounding box center [564, 405] width 4 height 99
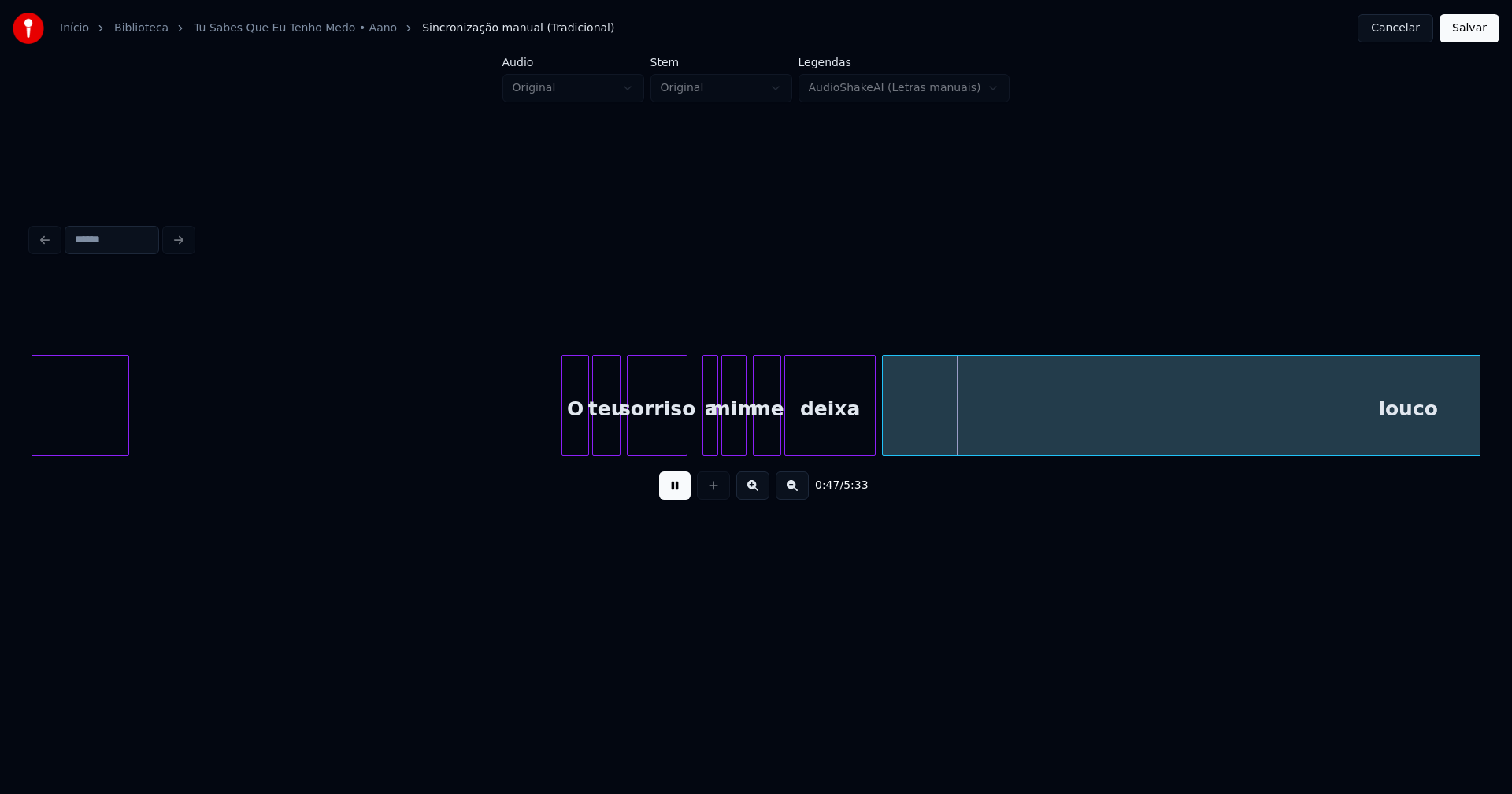
click at [686, 438] on div at bounding box center [684, 405] width 4 height 99
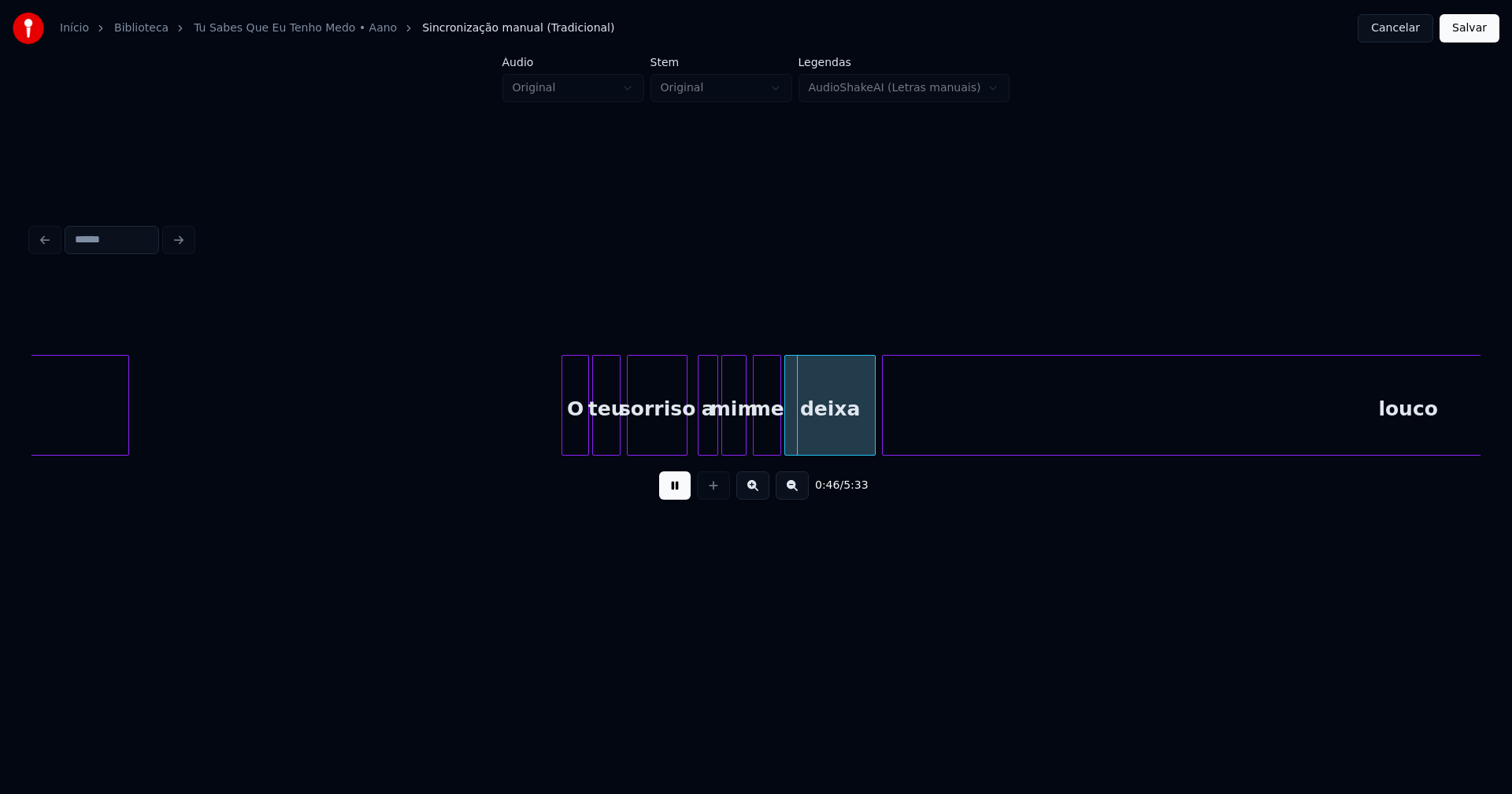
click at [700, 433] on div at bounding box center [700, 405] width 4 height 99
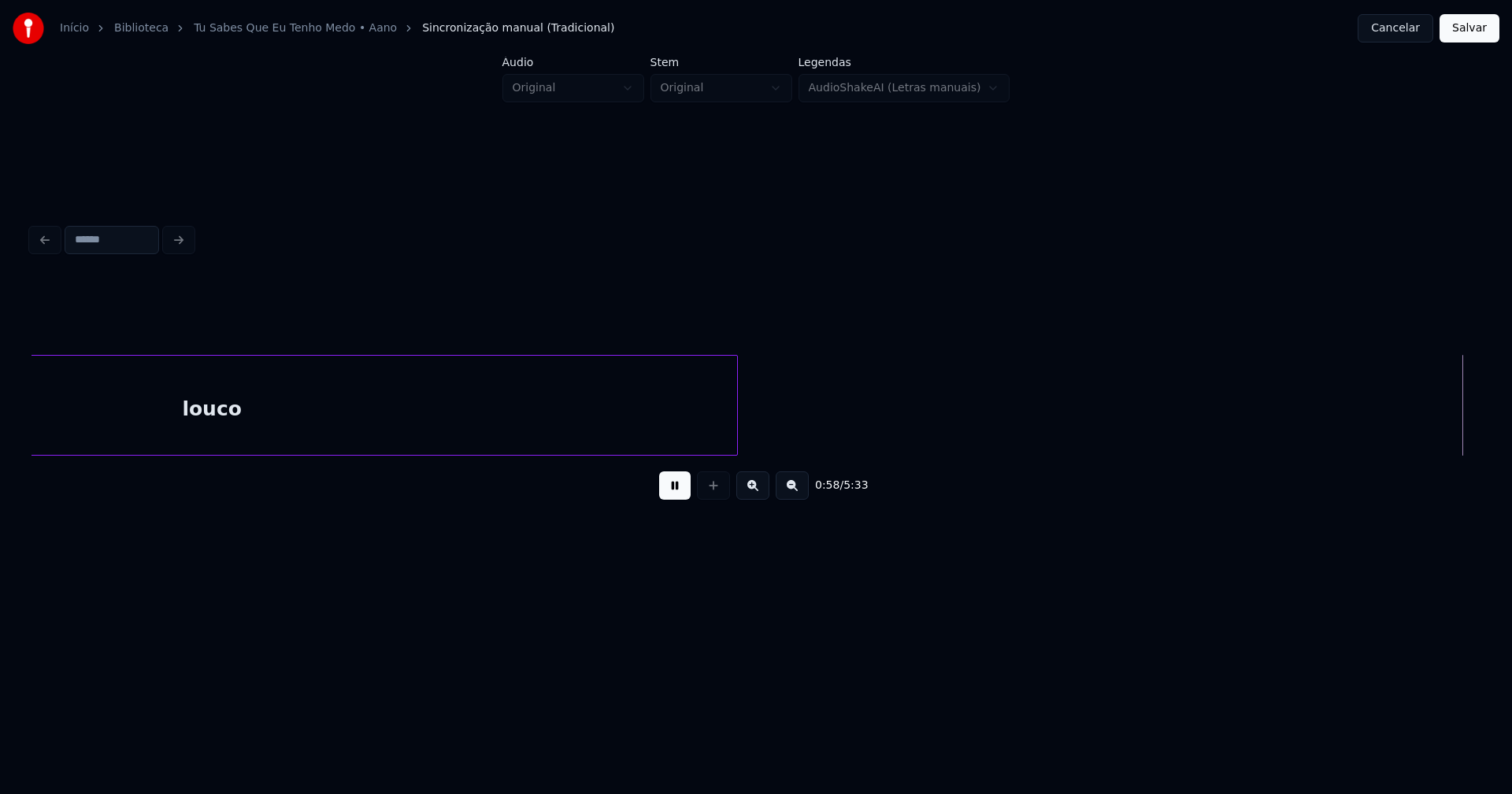
scroll to position [0, 9161]
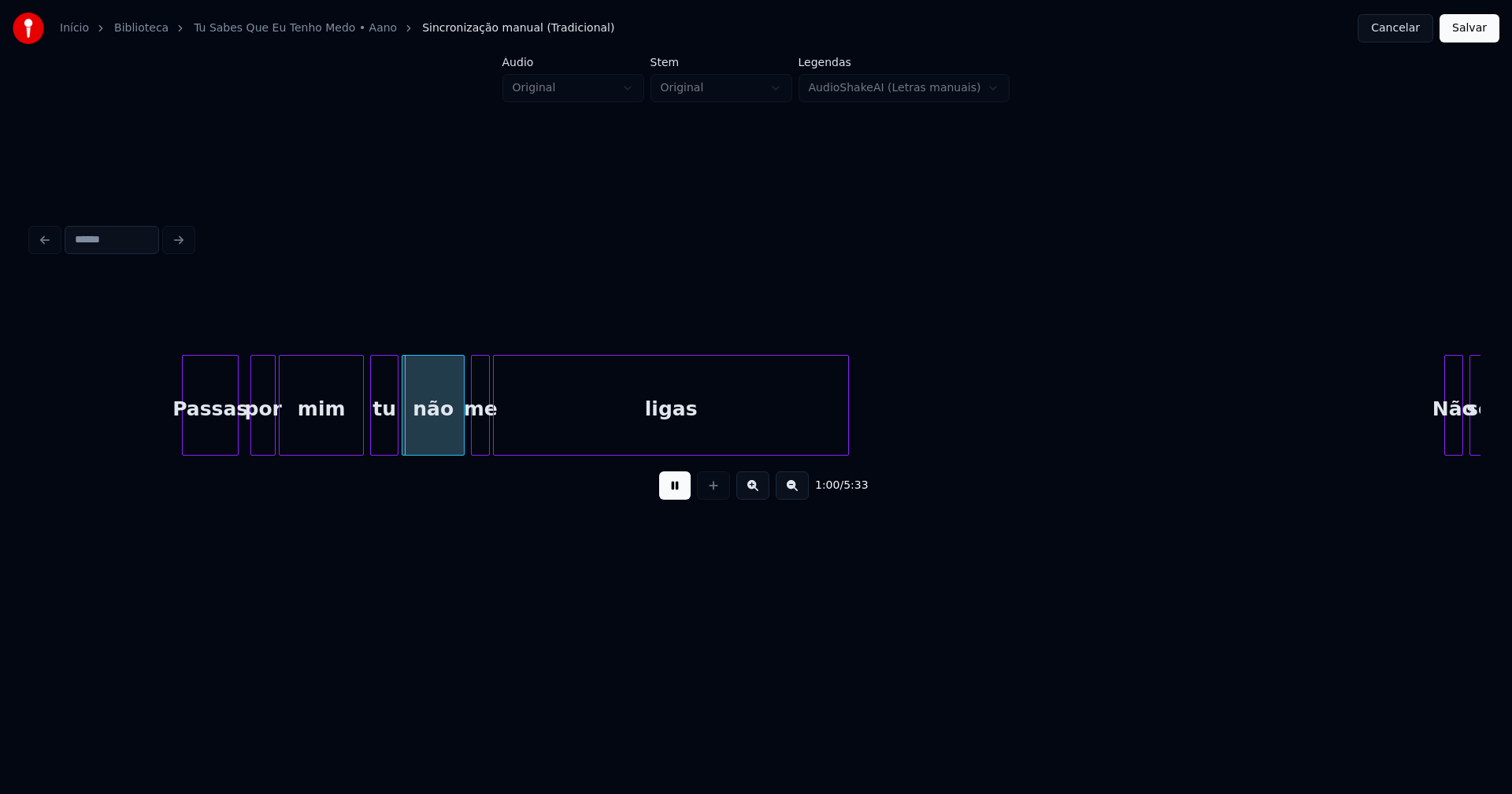
click at [219, 441] on div "Passas" at bounding box center [211, 409] width 55 height 107
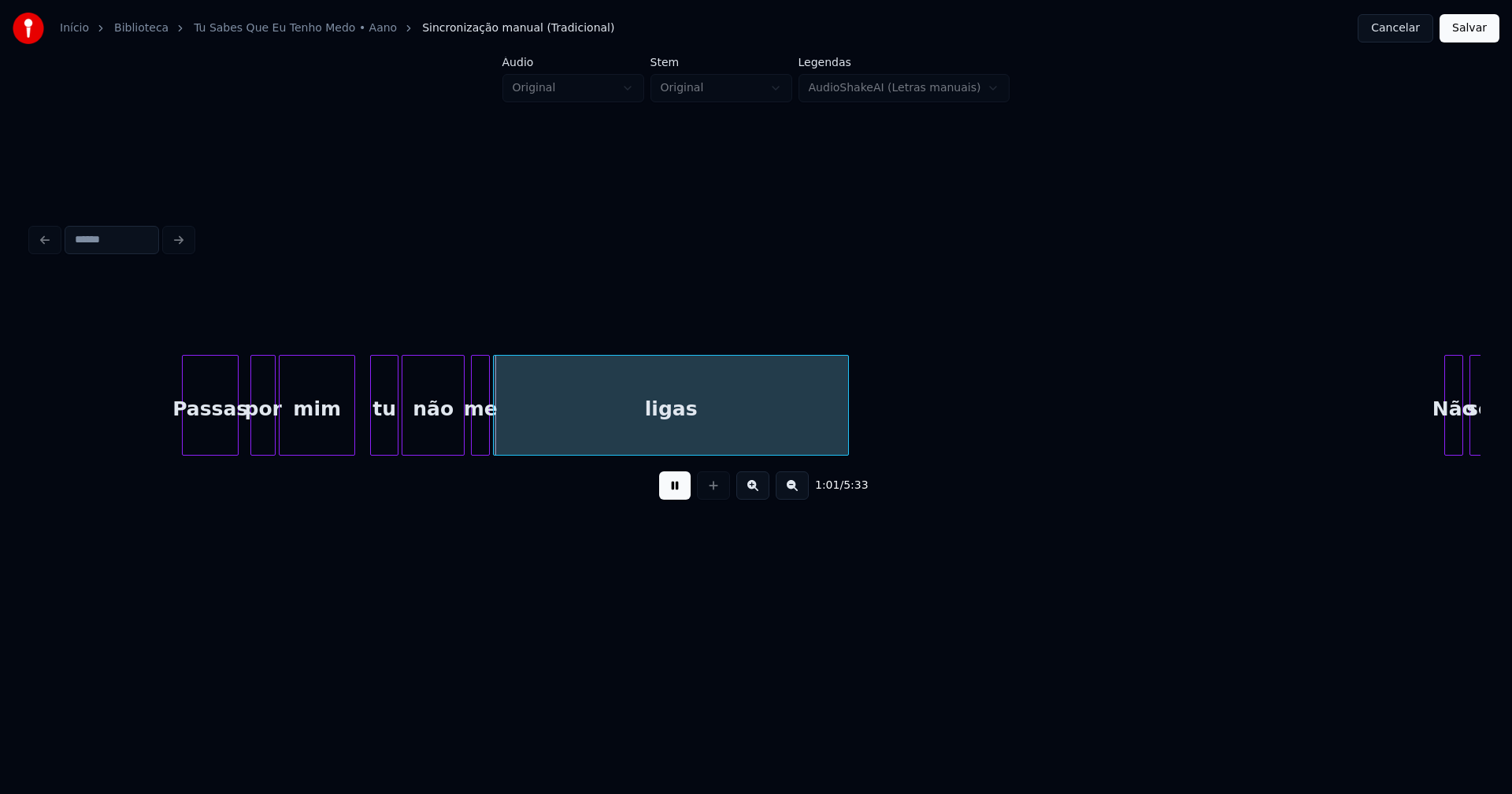
click at [352, 437] on div at bounding box center [351, 405] width 4 height 99
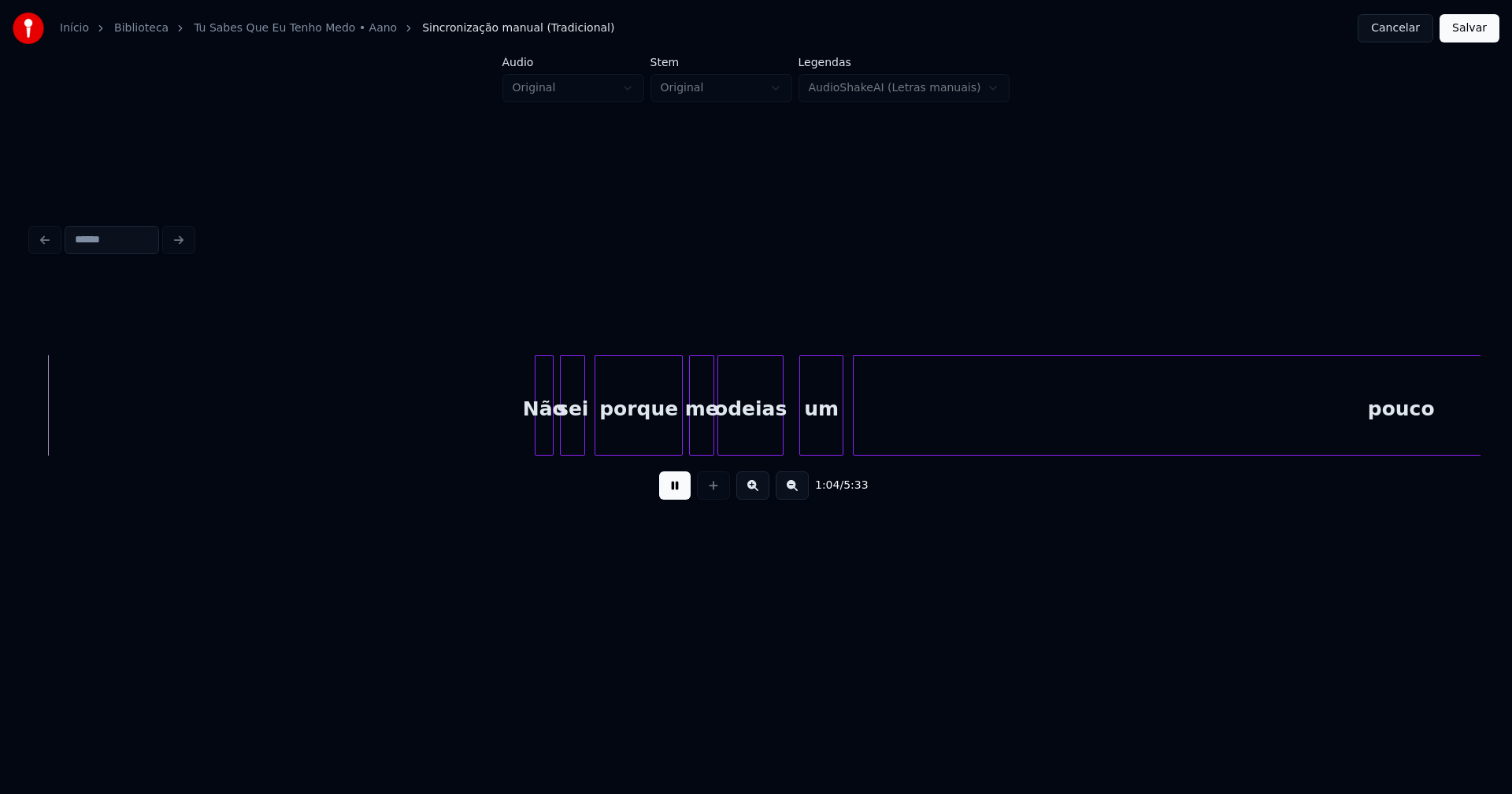
scroll to position [0, 10100]
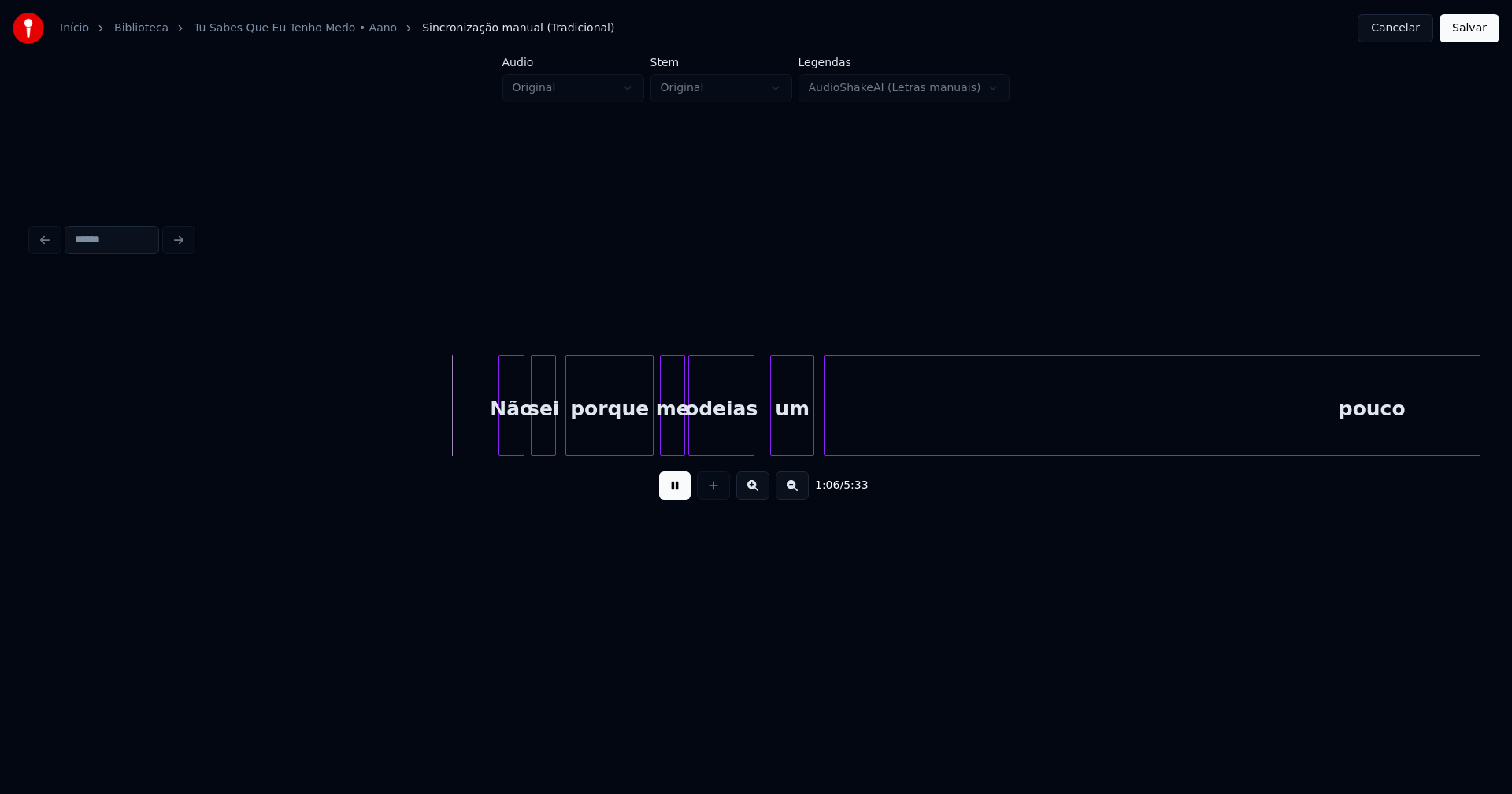
click at [501, 425] on div at bounding box center [501, 405] width 4 height 99
click at [643, 435] on div at bounding box center [645, 405] width 4 height 99
click at [618, 433] on div "porque" at bounding box center [607, 409] width 82 height 107
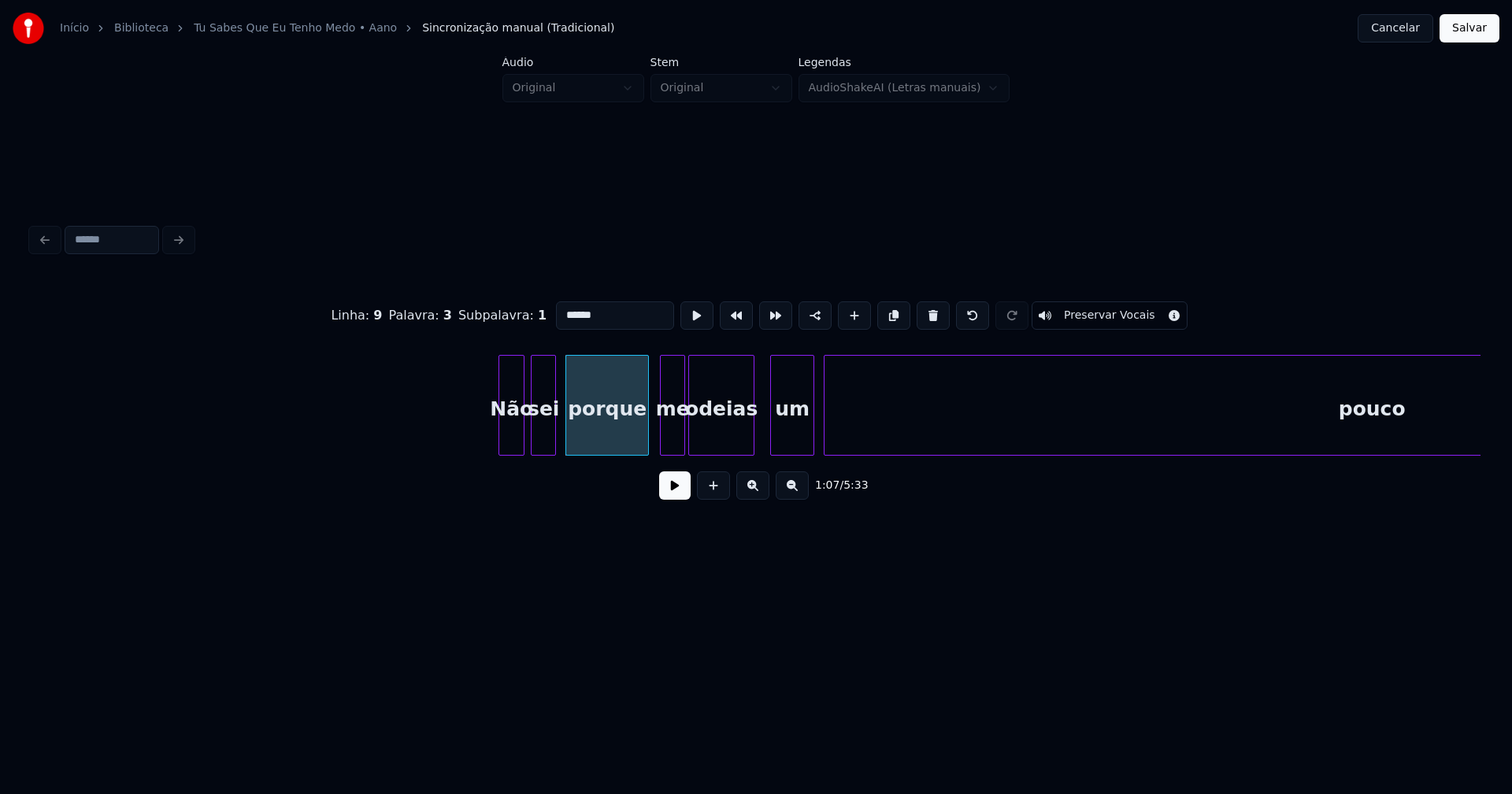
drag, startPoint x: 589, startPoint y: 313, endPoint x: 609, endPoint y: 317, distance: 20.4
click at [592, 316] on input "******" at bounding box center [615, 315] width 118 height 28
type input "******"
click at [682, 497] on button at bounding box center [674, 485] width 31 height 28
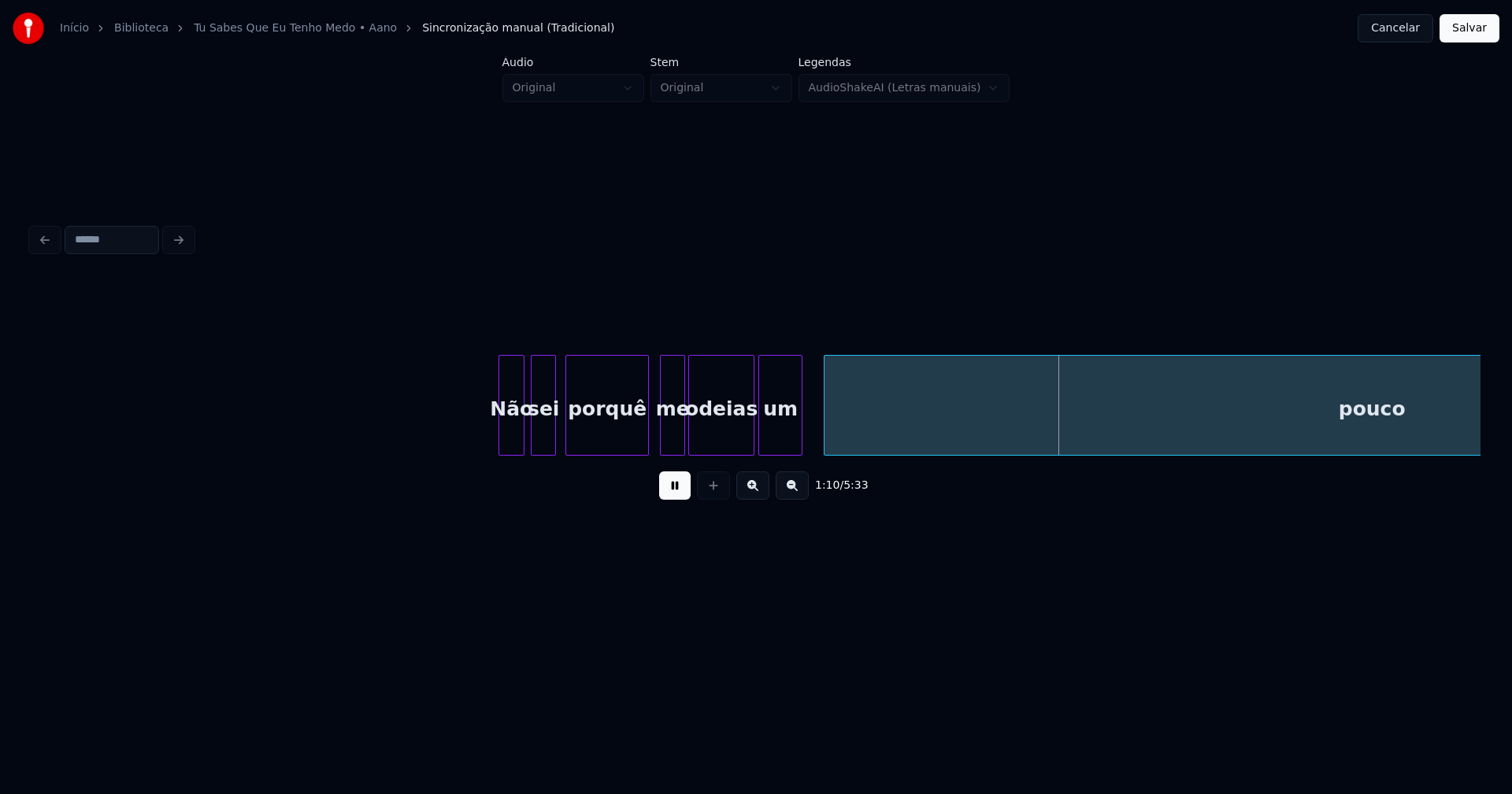
click at [775, 446] on div "um" at bounding box center [780, 409] width 42 height 107
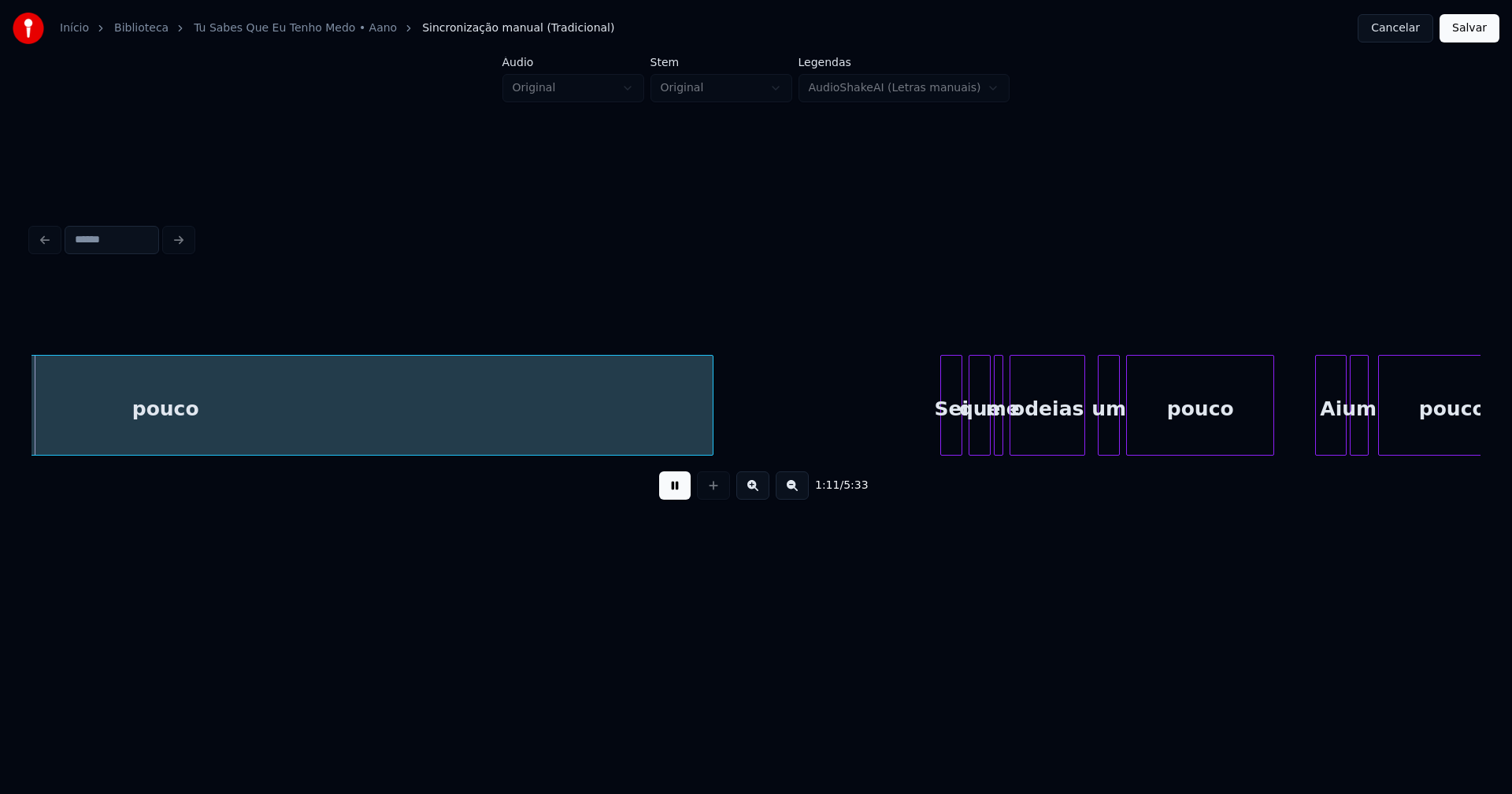
scroll to position [0, 11319]
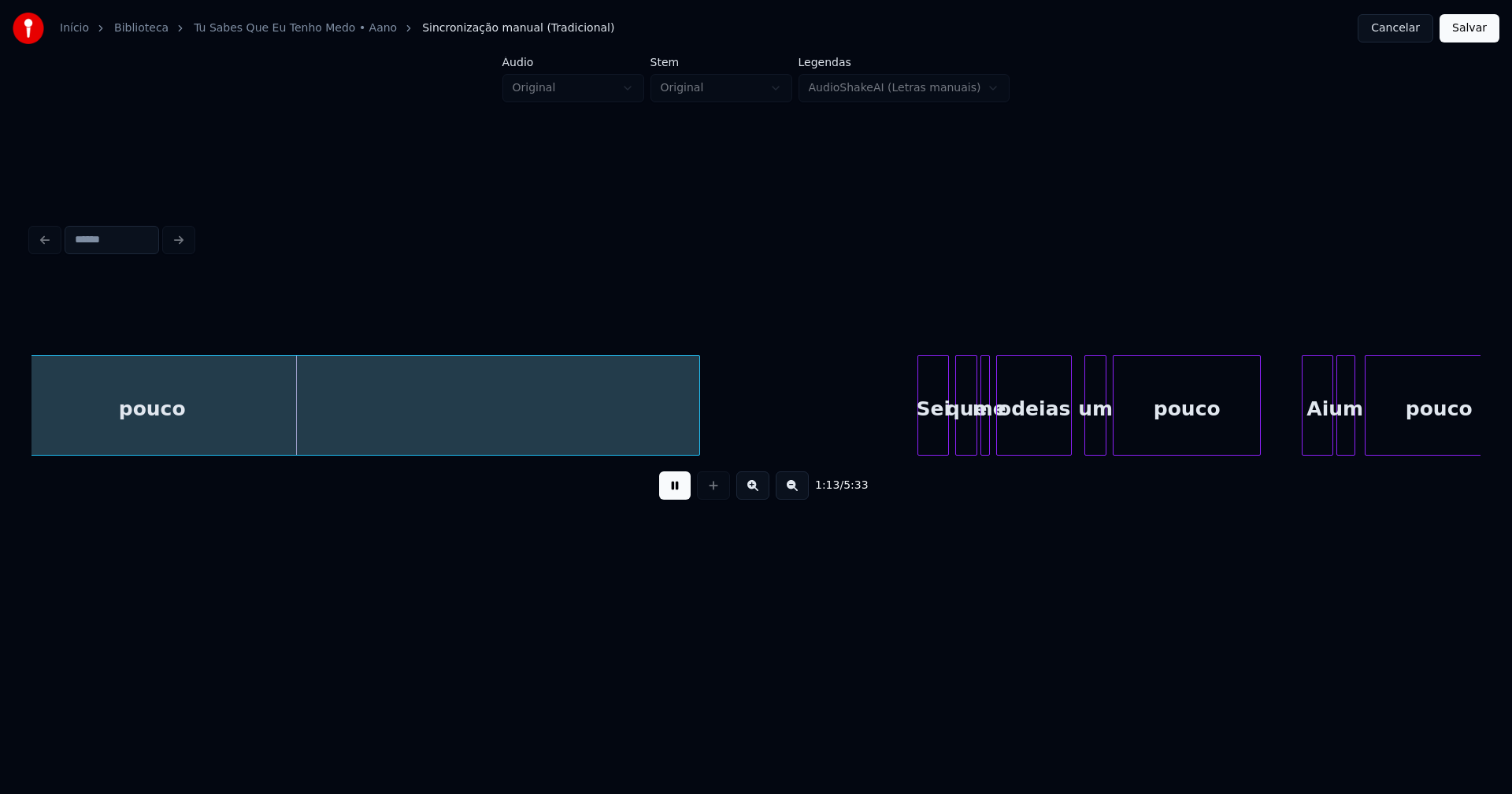
click at [920, 428] on div at bounding box center [920, 405] width 4 height 99
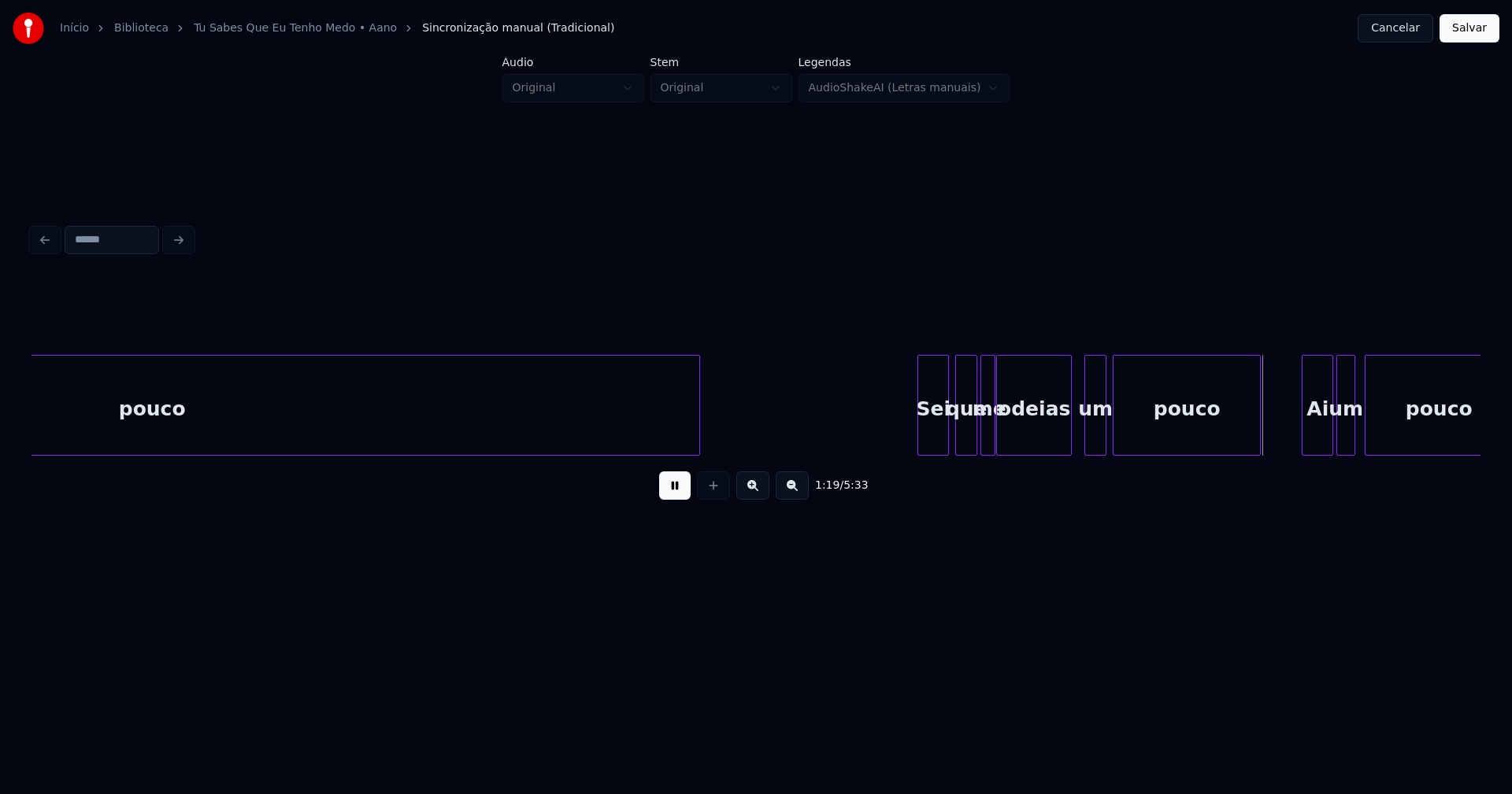
click at [993, 446] on div at bounding box center [991, 405] width 4 height 99
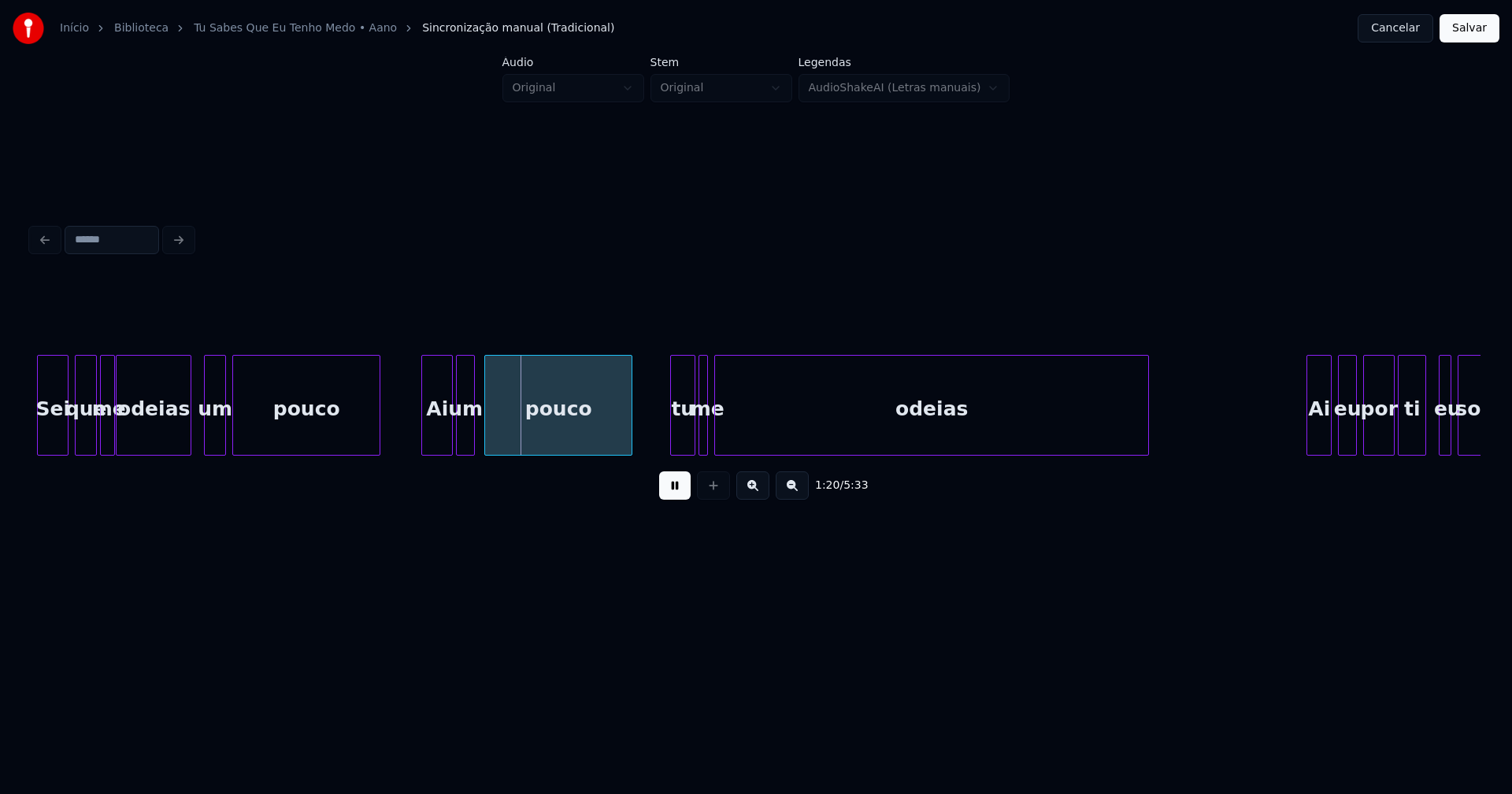
scroll to position [0, 12257]
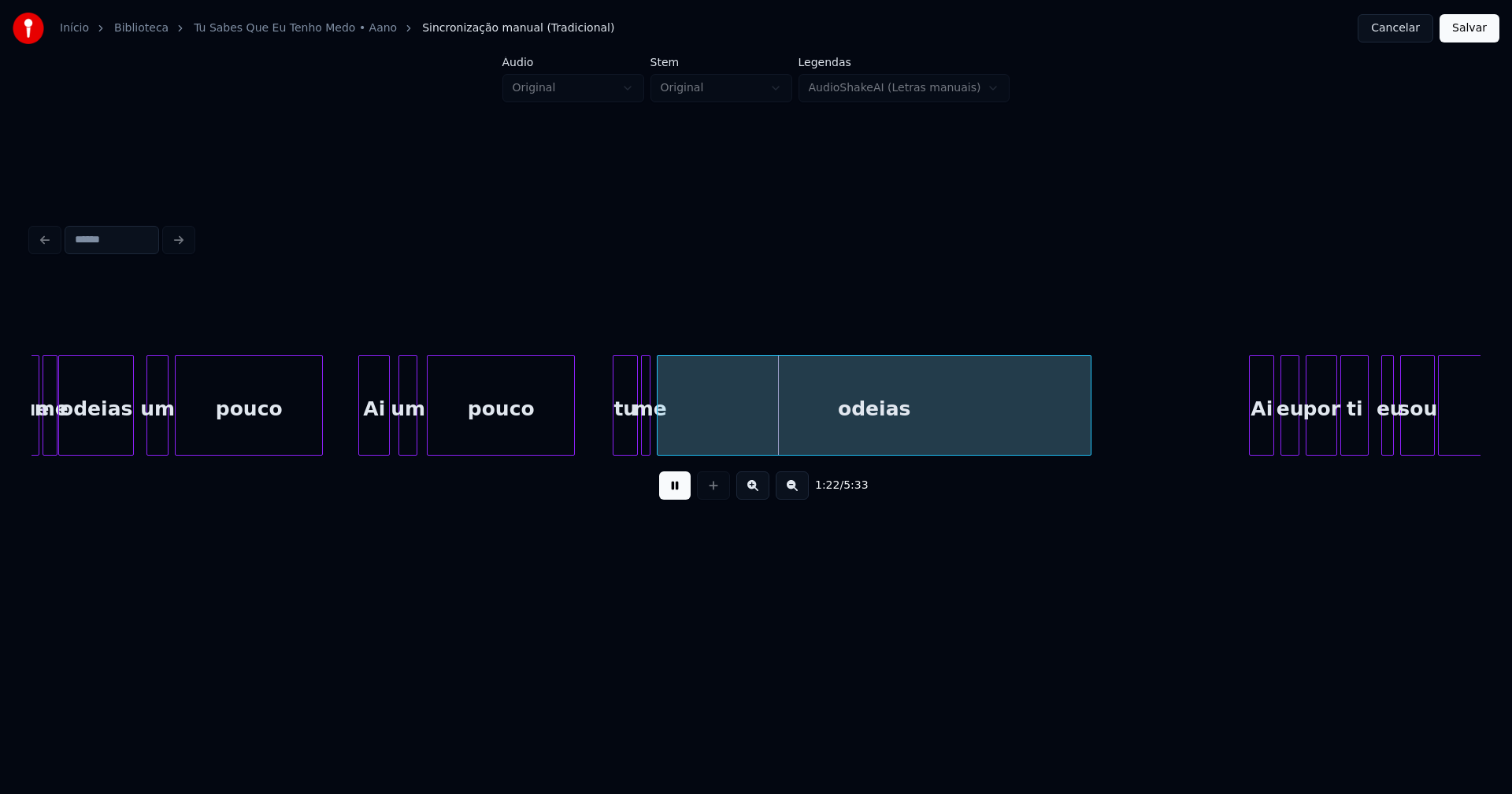
click at [374, 433] on div "Ai" at bounding box center [374, 409] width 30 height 107
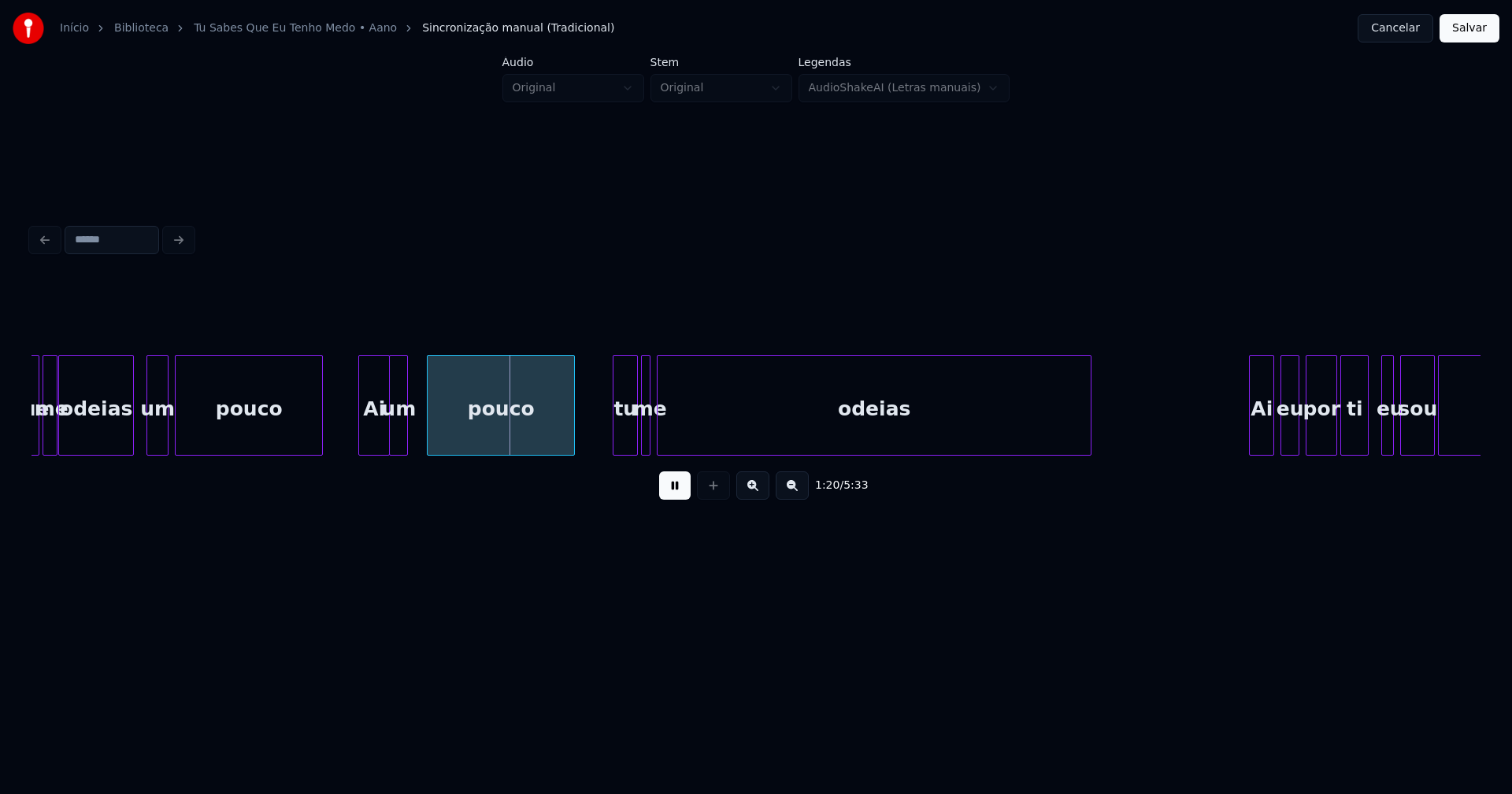
click at [400, 438] on div "um" at bounding box center [398, 409] width 17 height 107
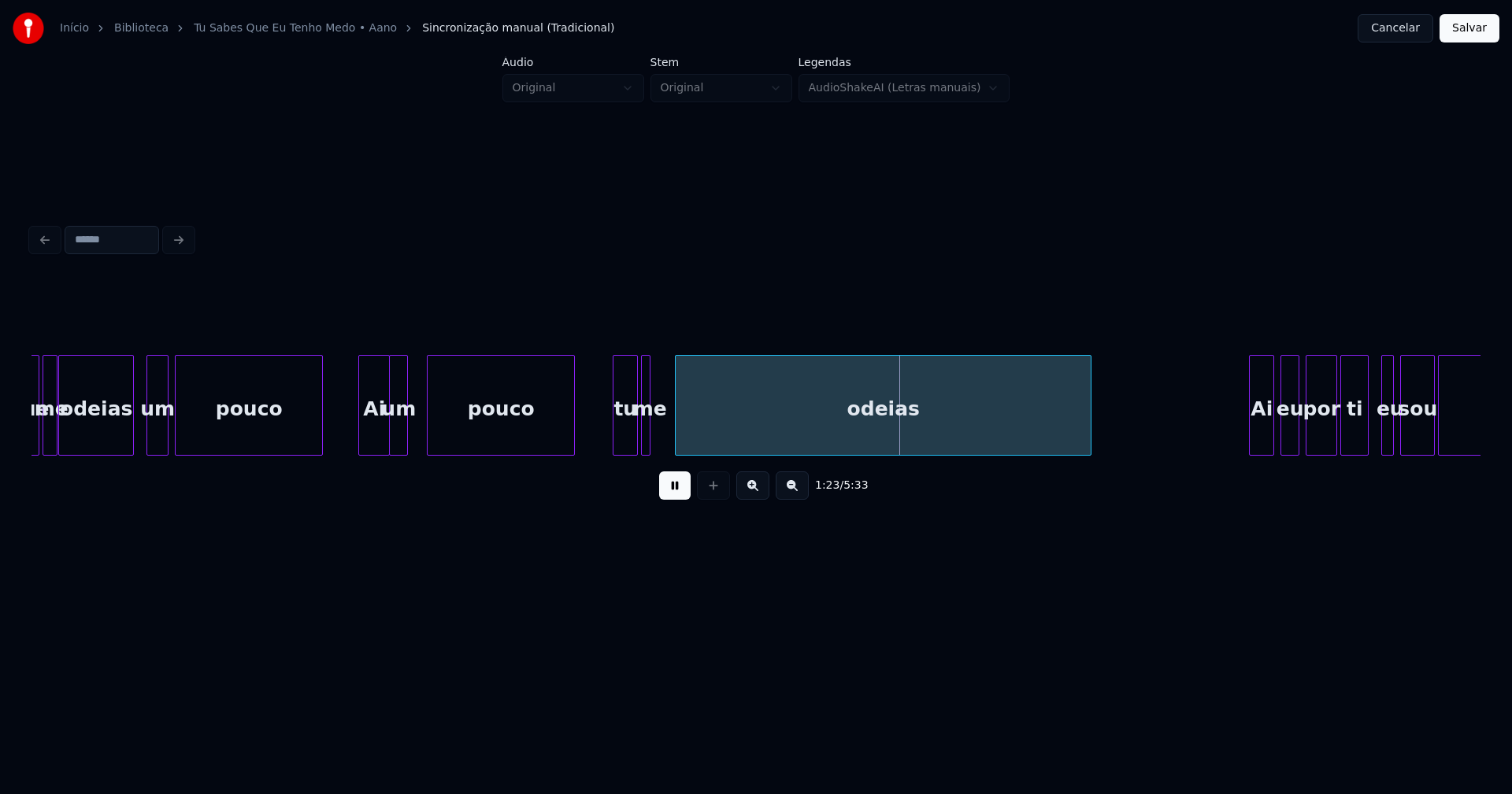
click at [679, 432] on div at bounding box center [677, 405] width 4 height 99
click at [667, 433] on div at bounding box center [666, 405] width 4 height 99
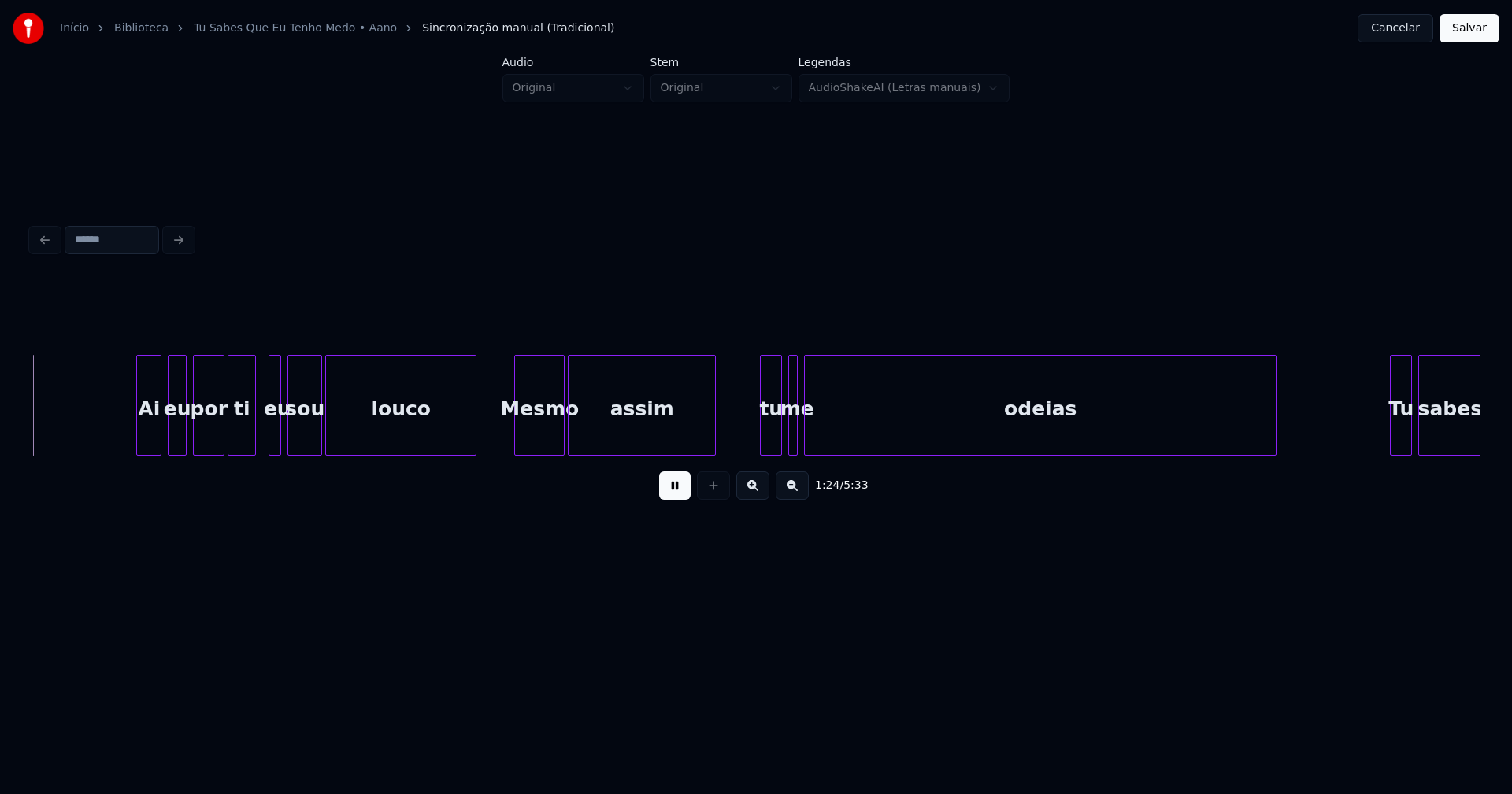
scroll to position [0, 13400]
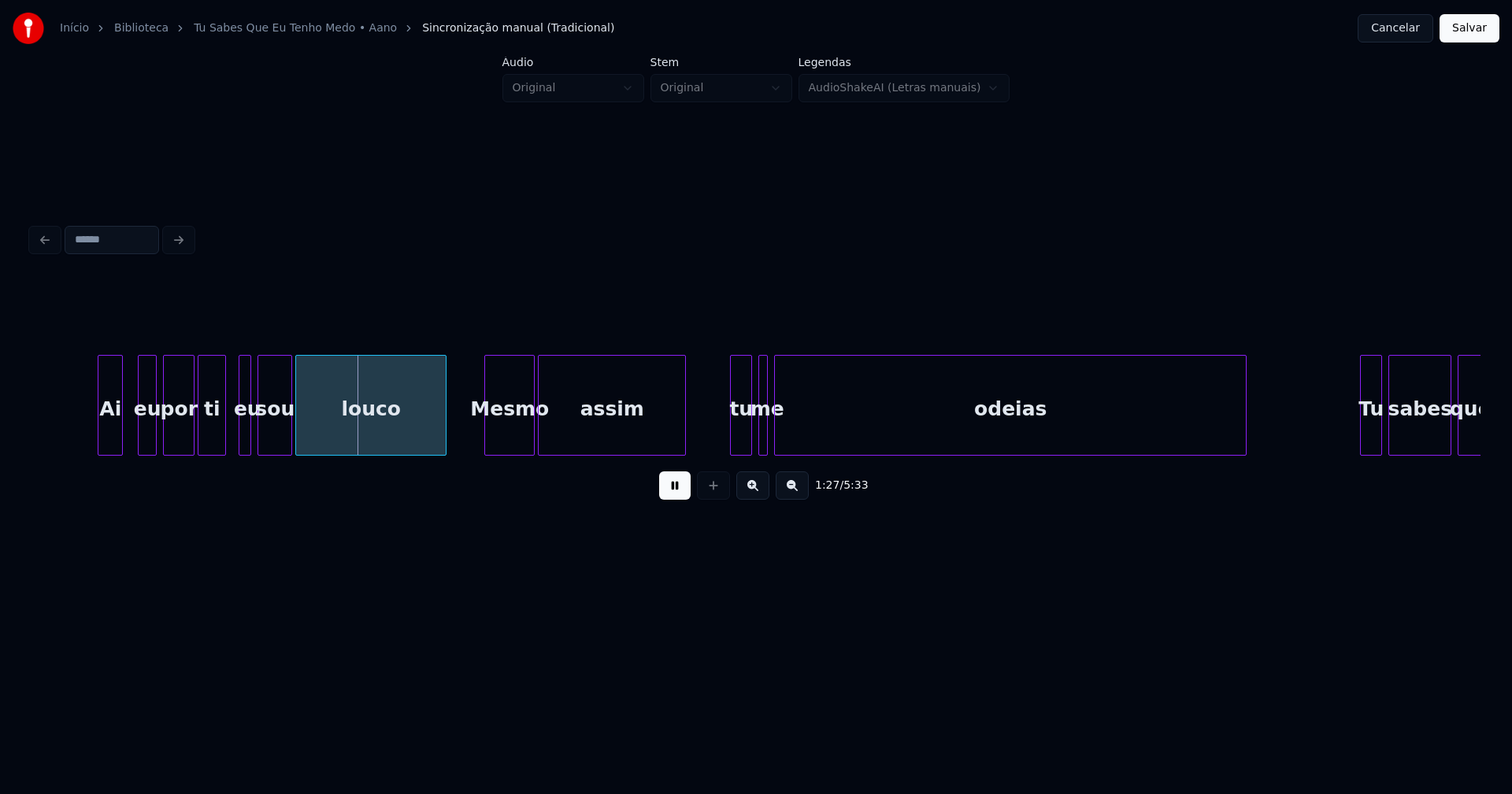
click at [114, 442] on div "Ai" at bounding box center [110, 409] width 23 height 107
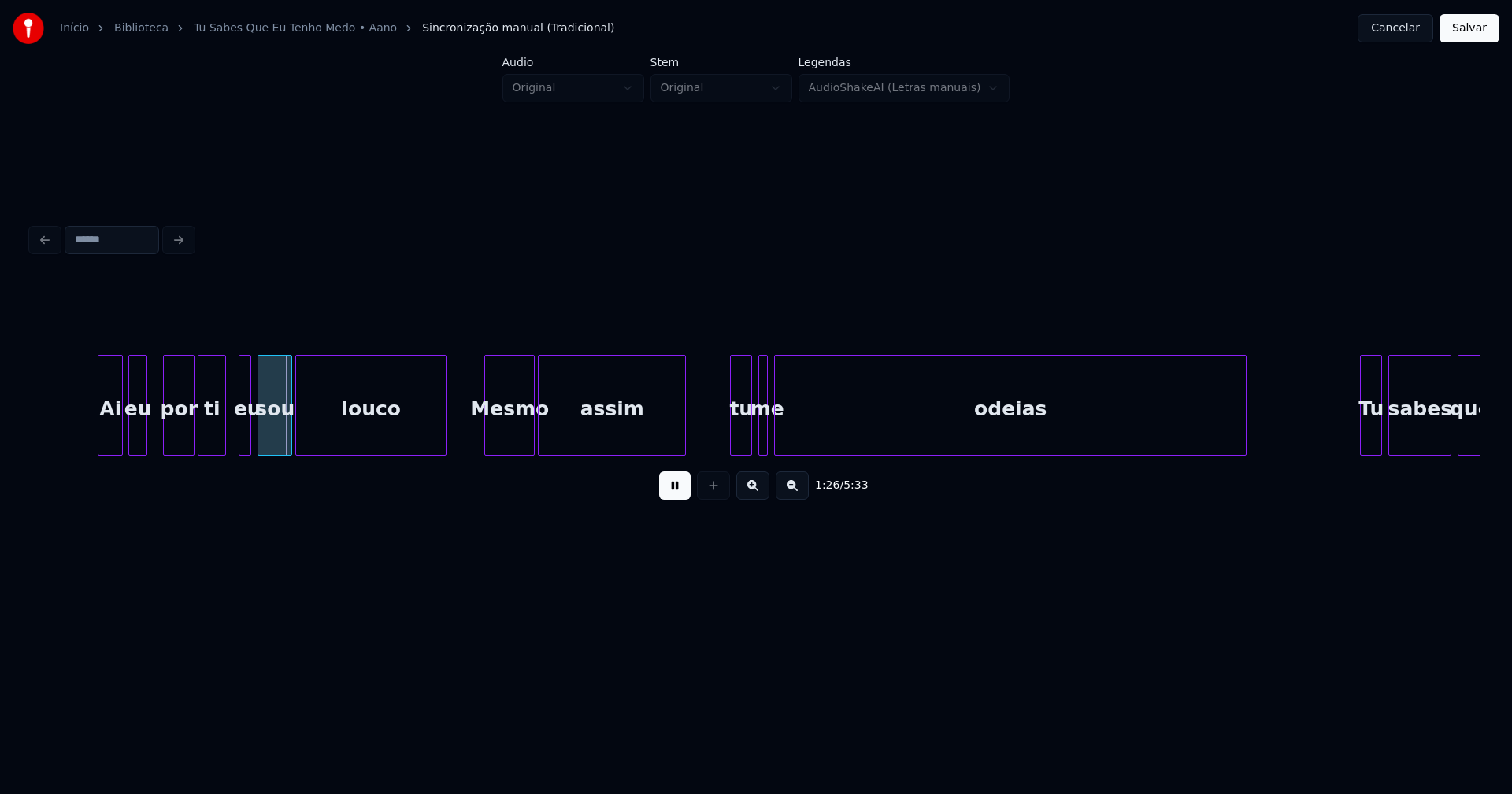
click at [138, 438] on div "eu" at bounding box center [138, 409] width 17 height 107
click at [230, 430] on div at bounding box center [230, 405] width 4 height 99
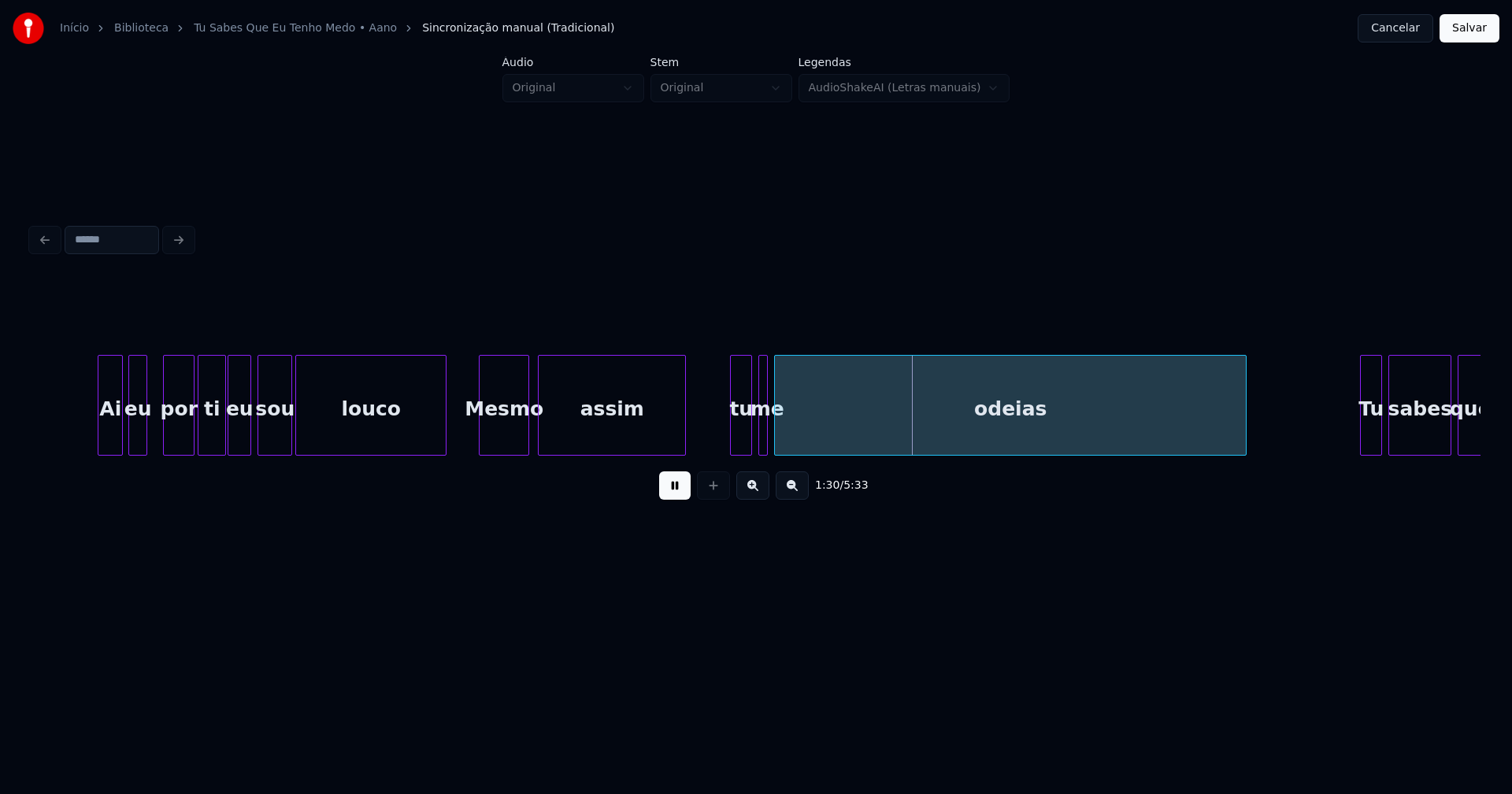
click at [510, 438] on div "Mesmo" at bounding box center [503, 409] width 49 height 107
click at [793, 429] on div at bounding box center [793, 405] width 4 height 99
click at [785, 432] on div at bounding box center [784, 405] width 4 height 99
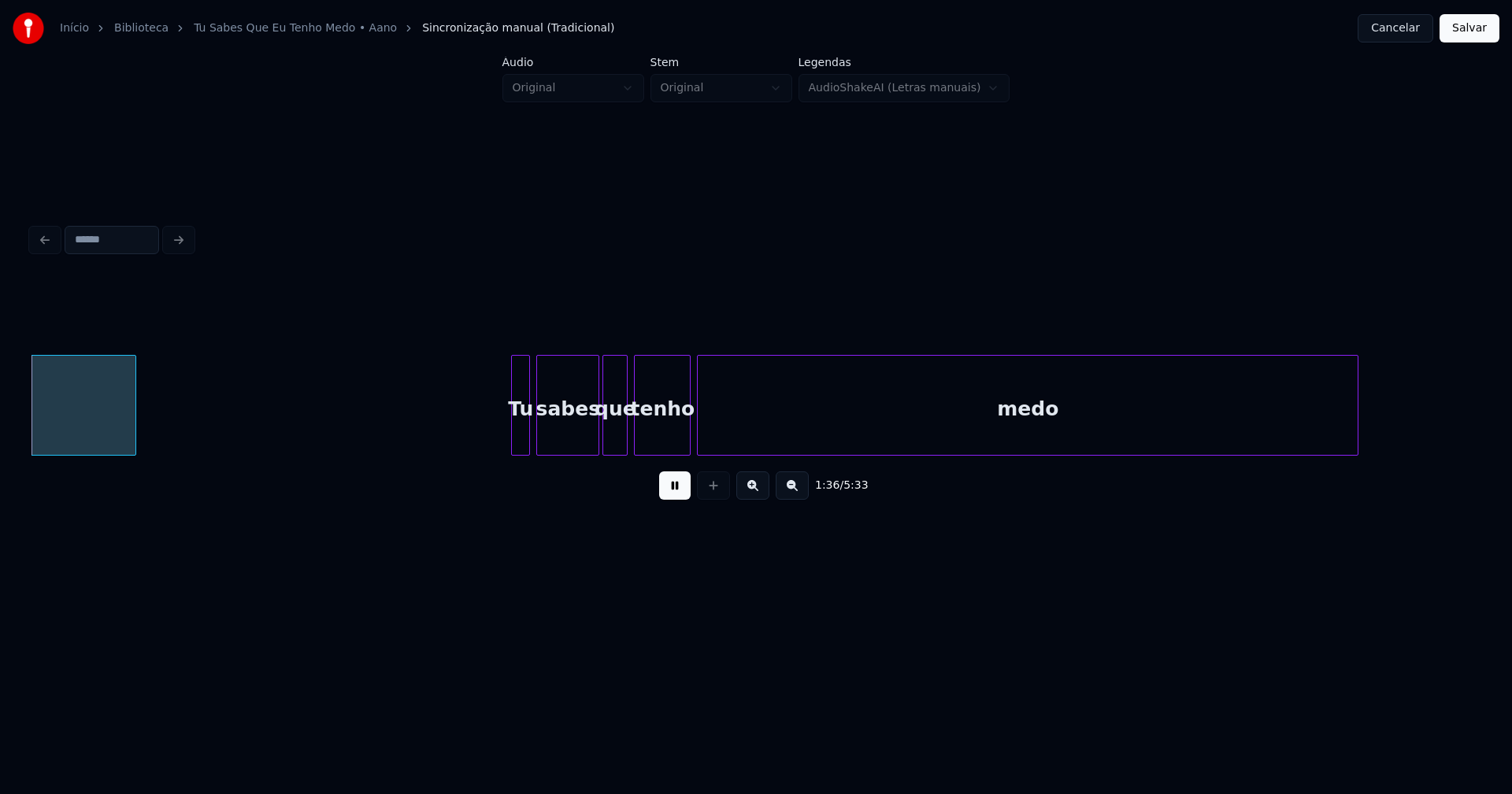
scroll to position [0, 15294]
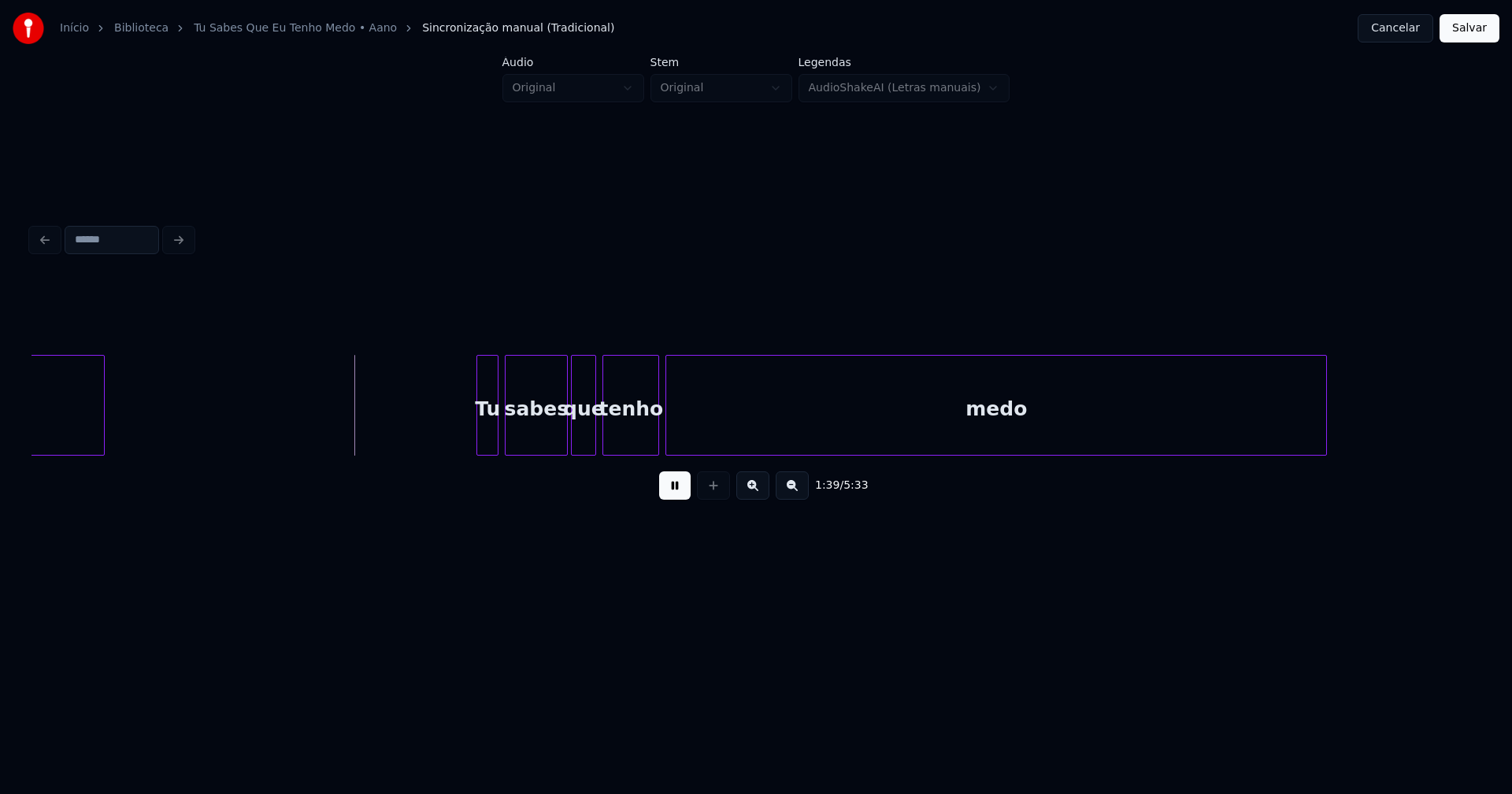
click at [479, 433] on div at bounding box center [479, 405] width 4 height 99
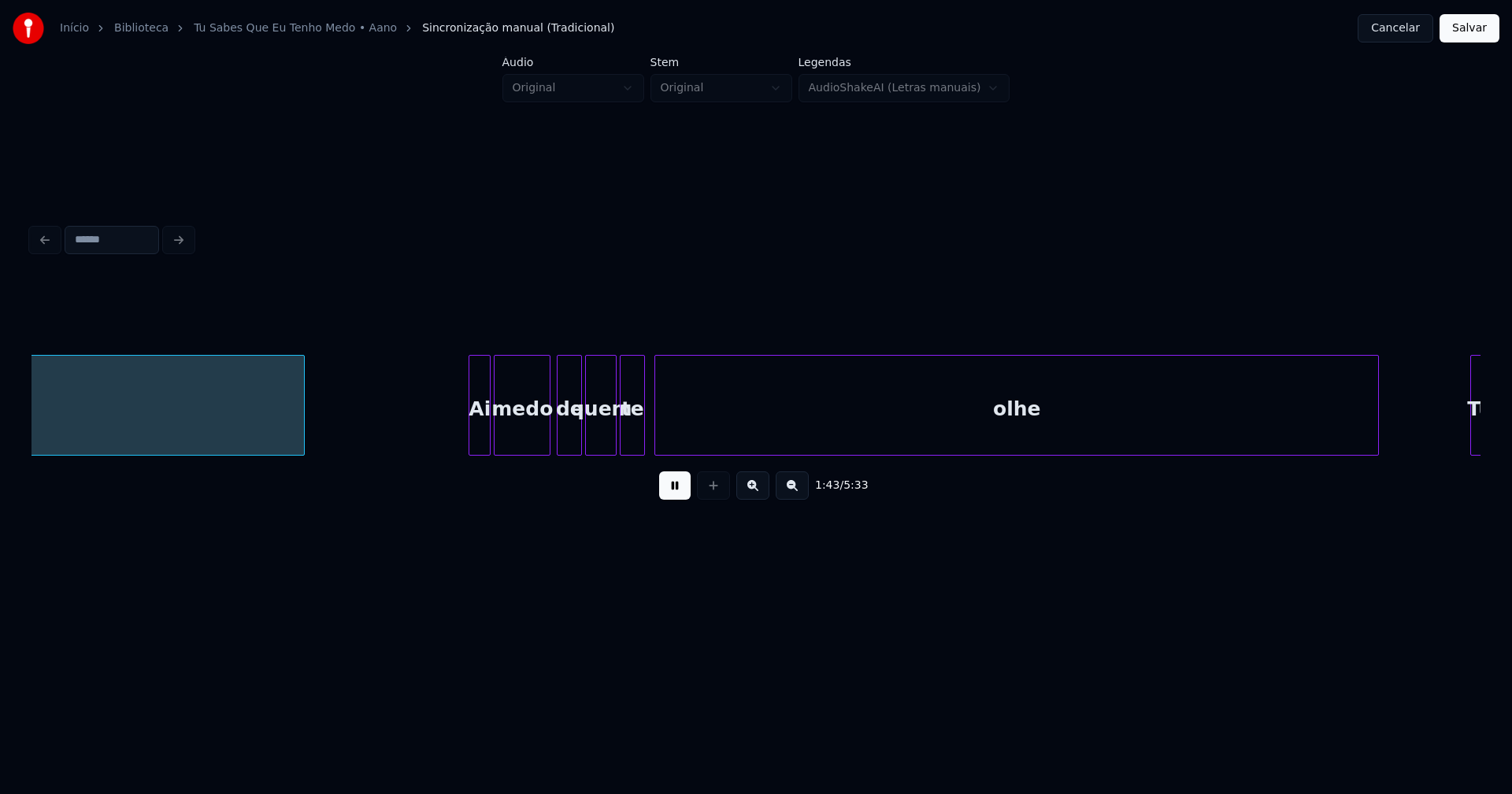
scroll to position [0, 16322]
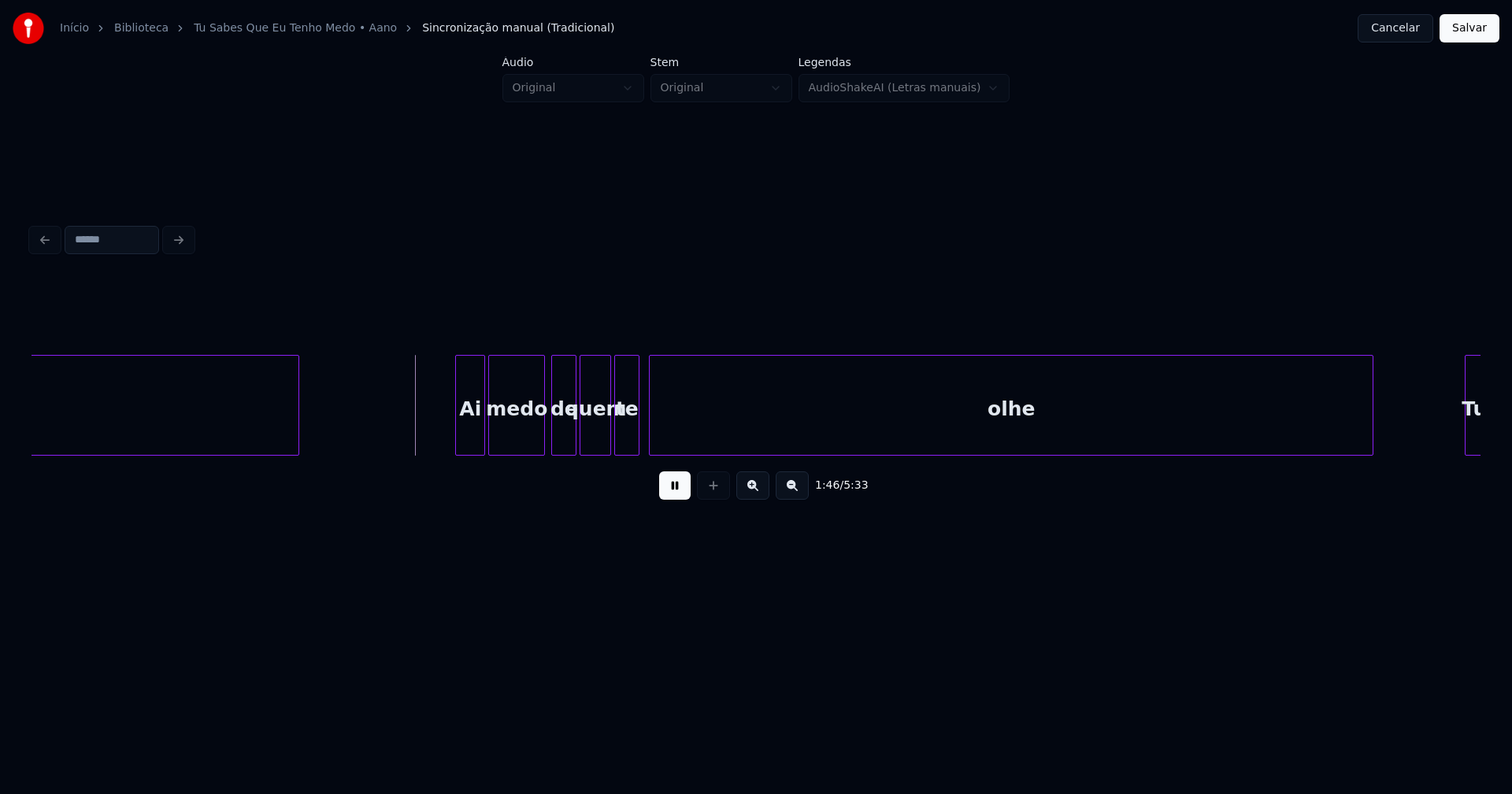
click at [458, 444] on div at bounding box center [458, 405] width 4 height 99
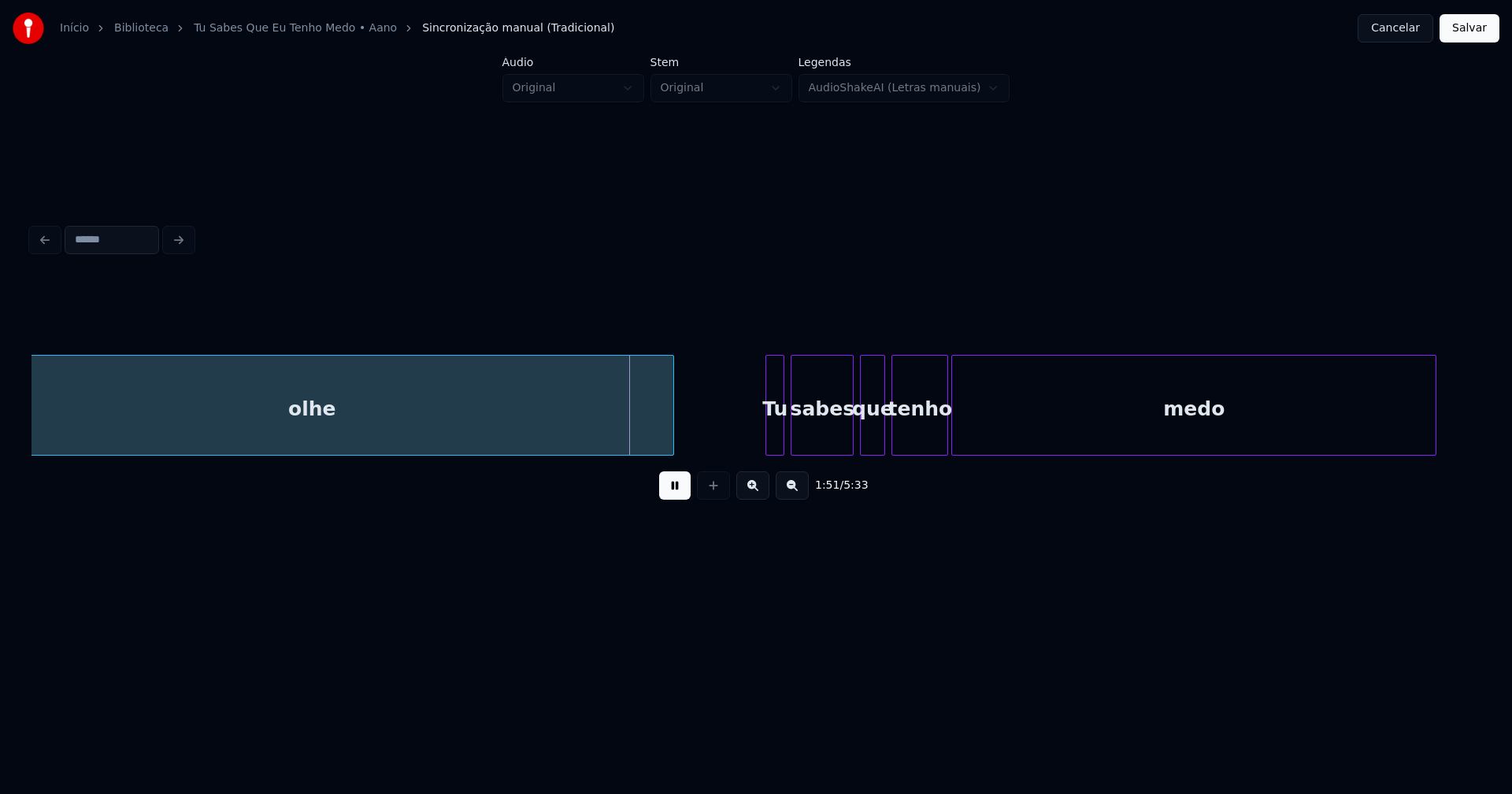
scroll to position [0, 17078]
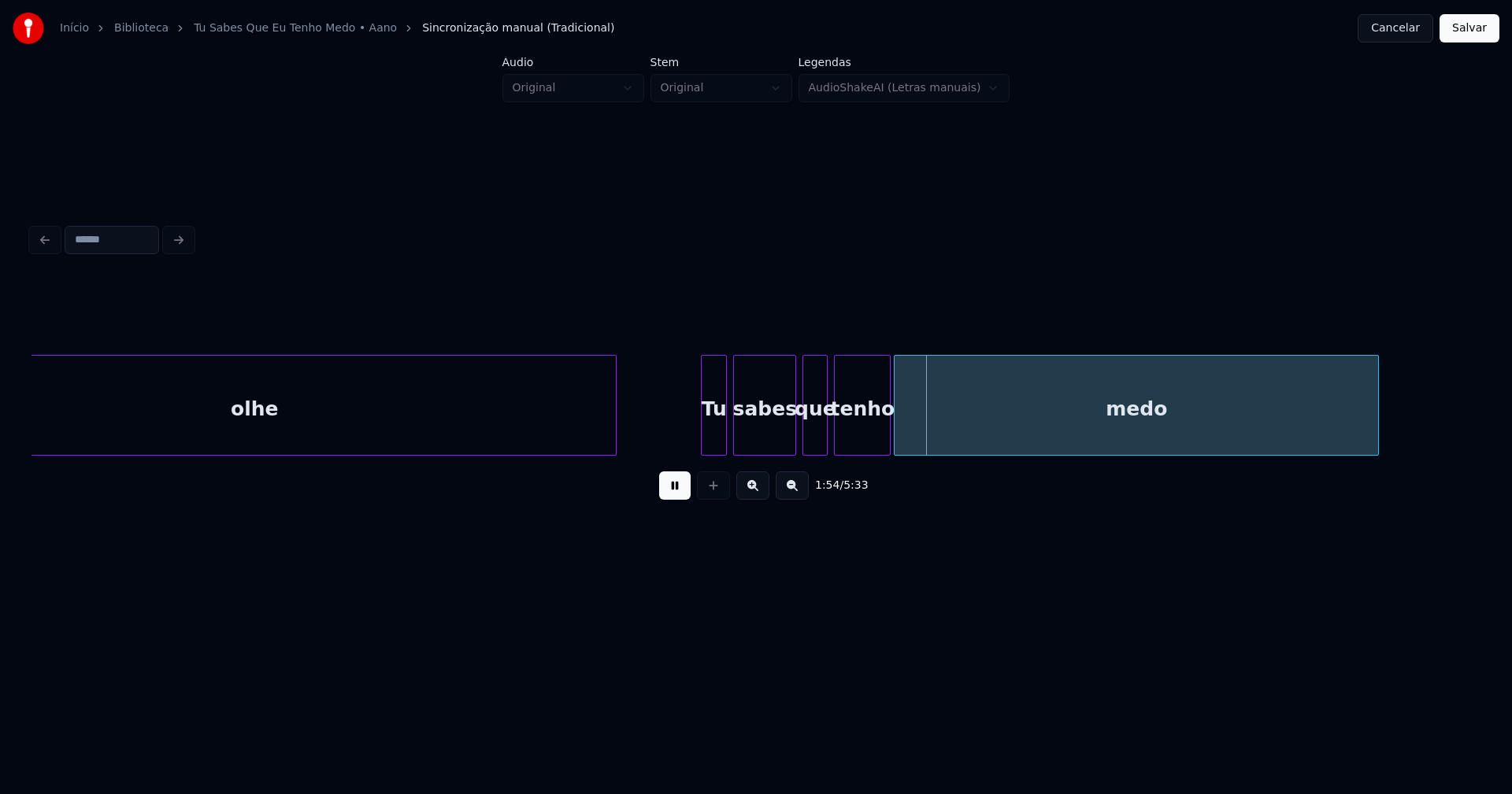
click at [701, 446] on div at bounding box center [703, 405] width 4 height 99
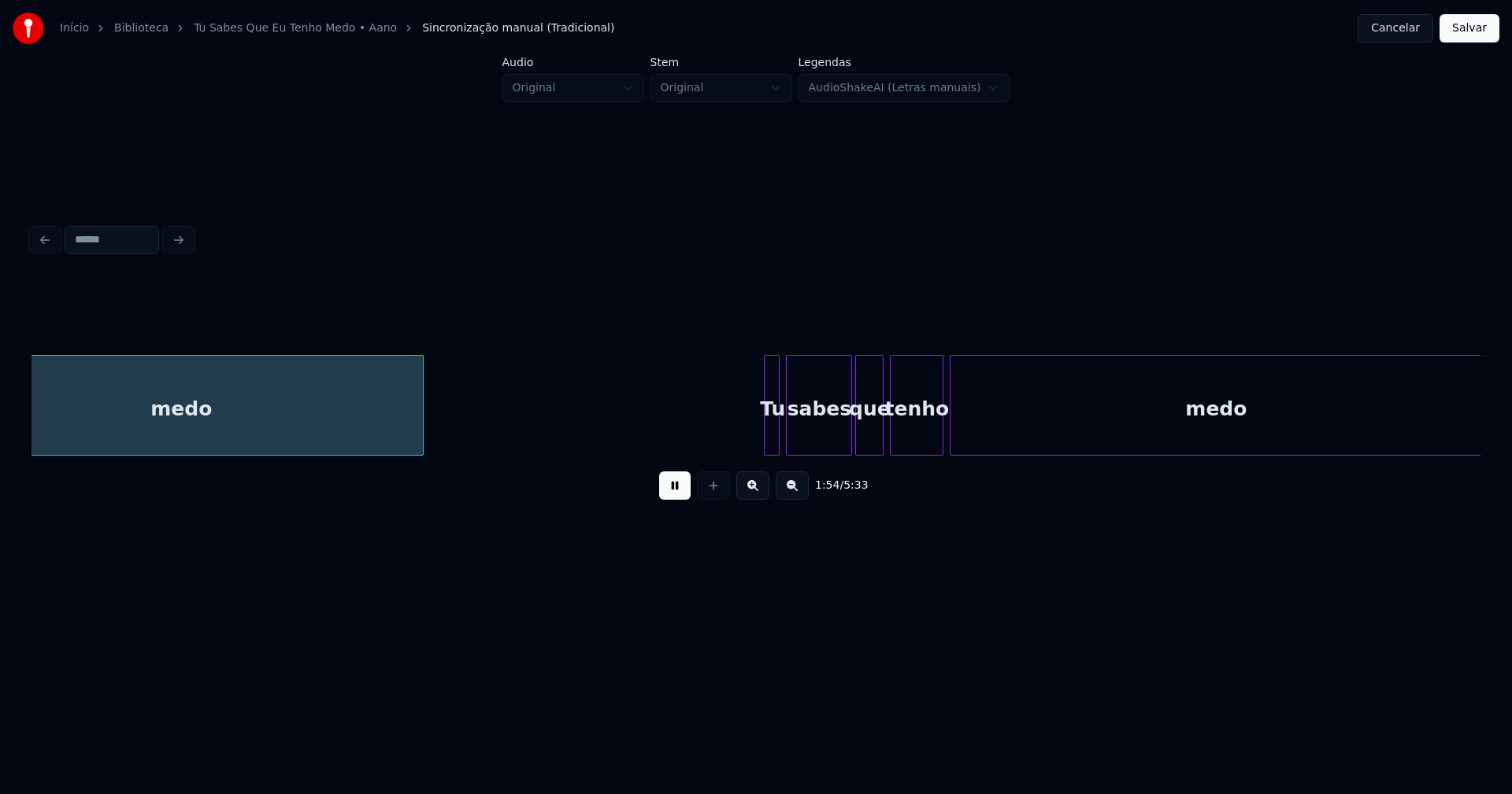
scroll to position [0, 18049]
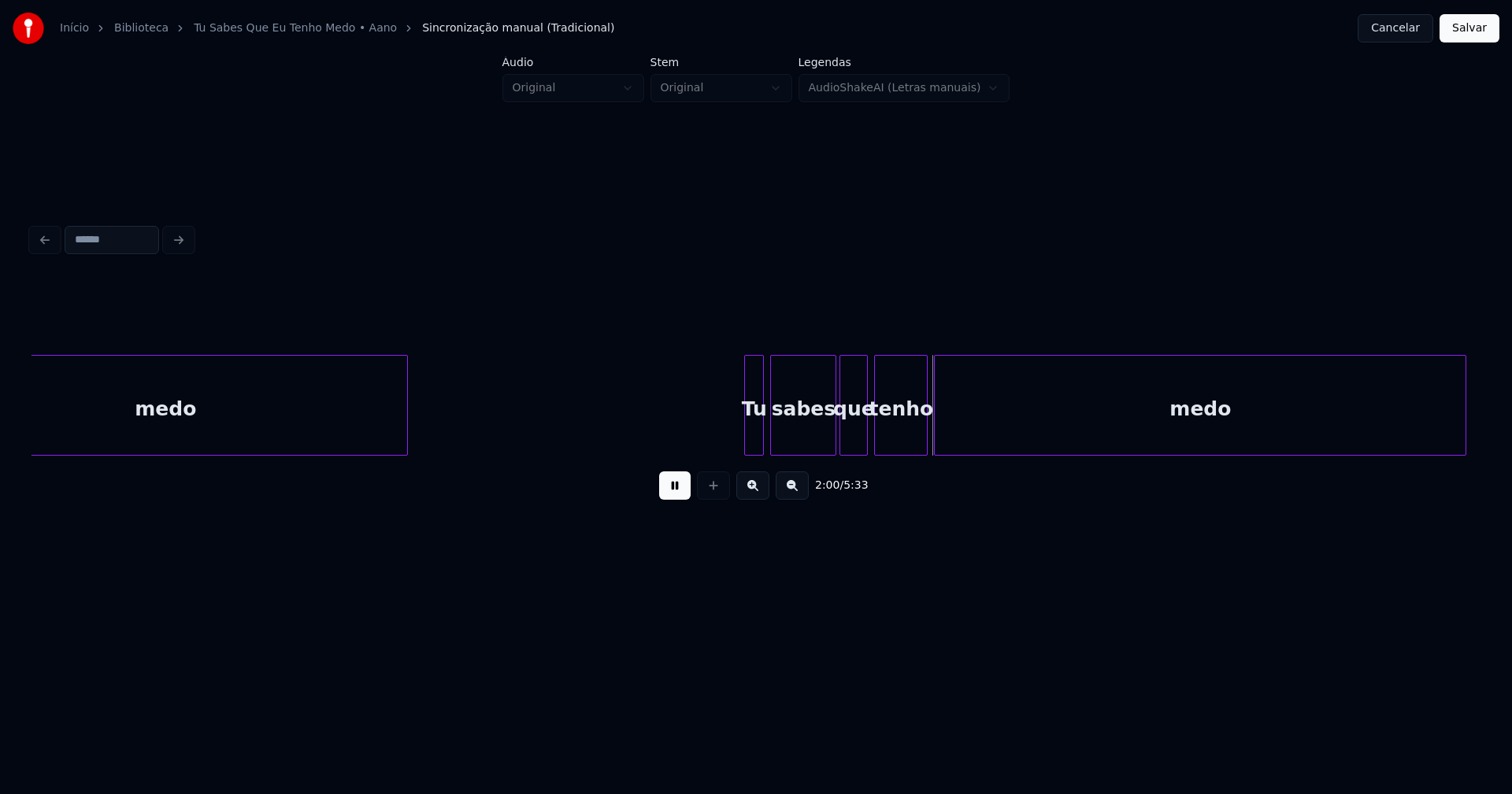
click at [746, 425] on div at bounding box center [747, 405] width 4 height 99
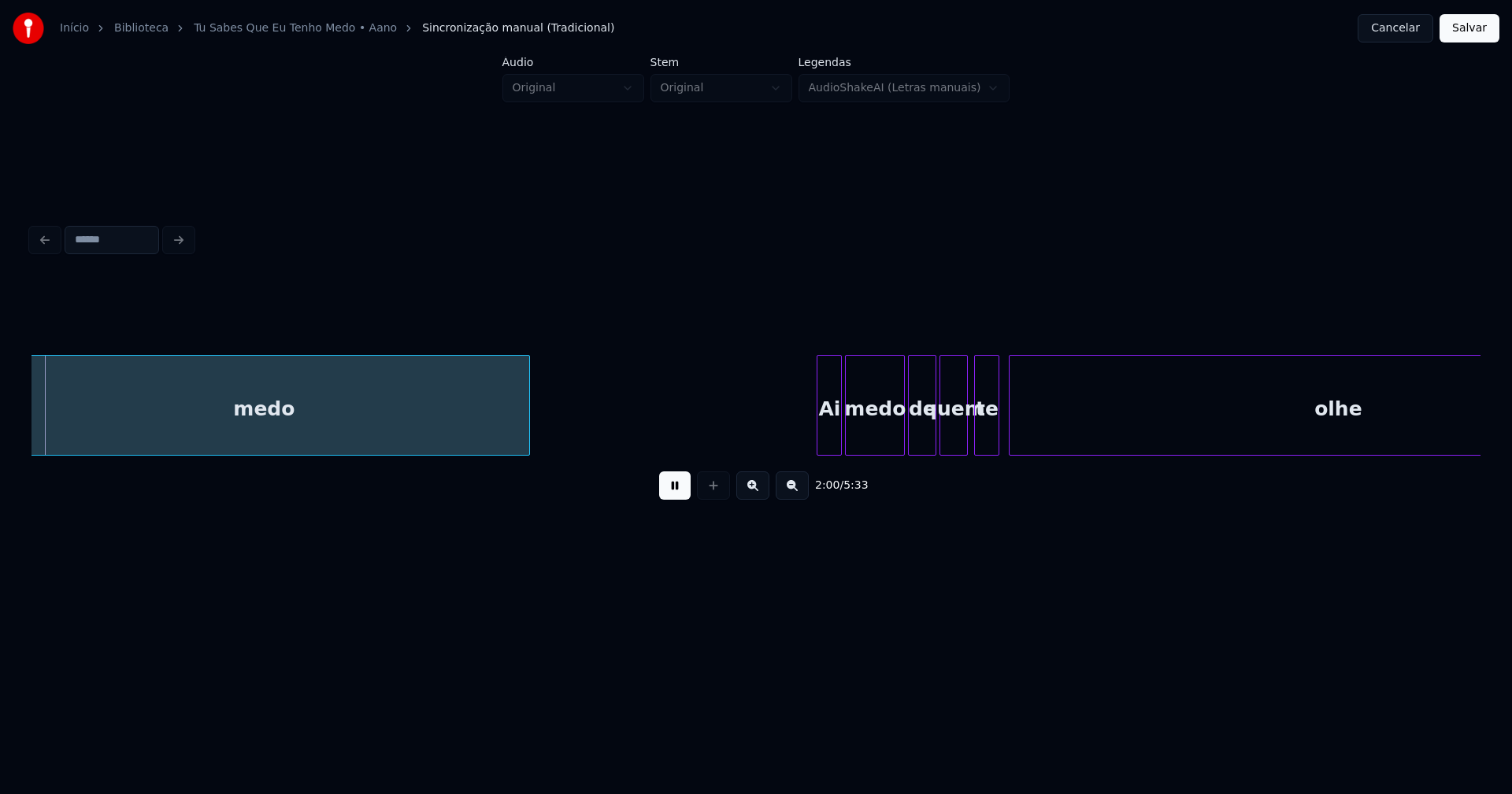
scroll to position [0, 18999]
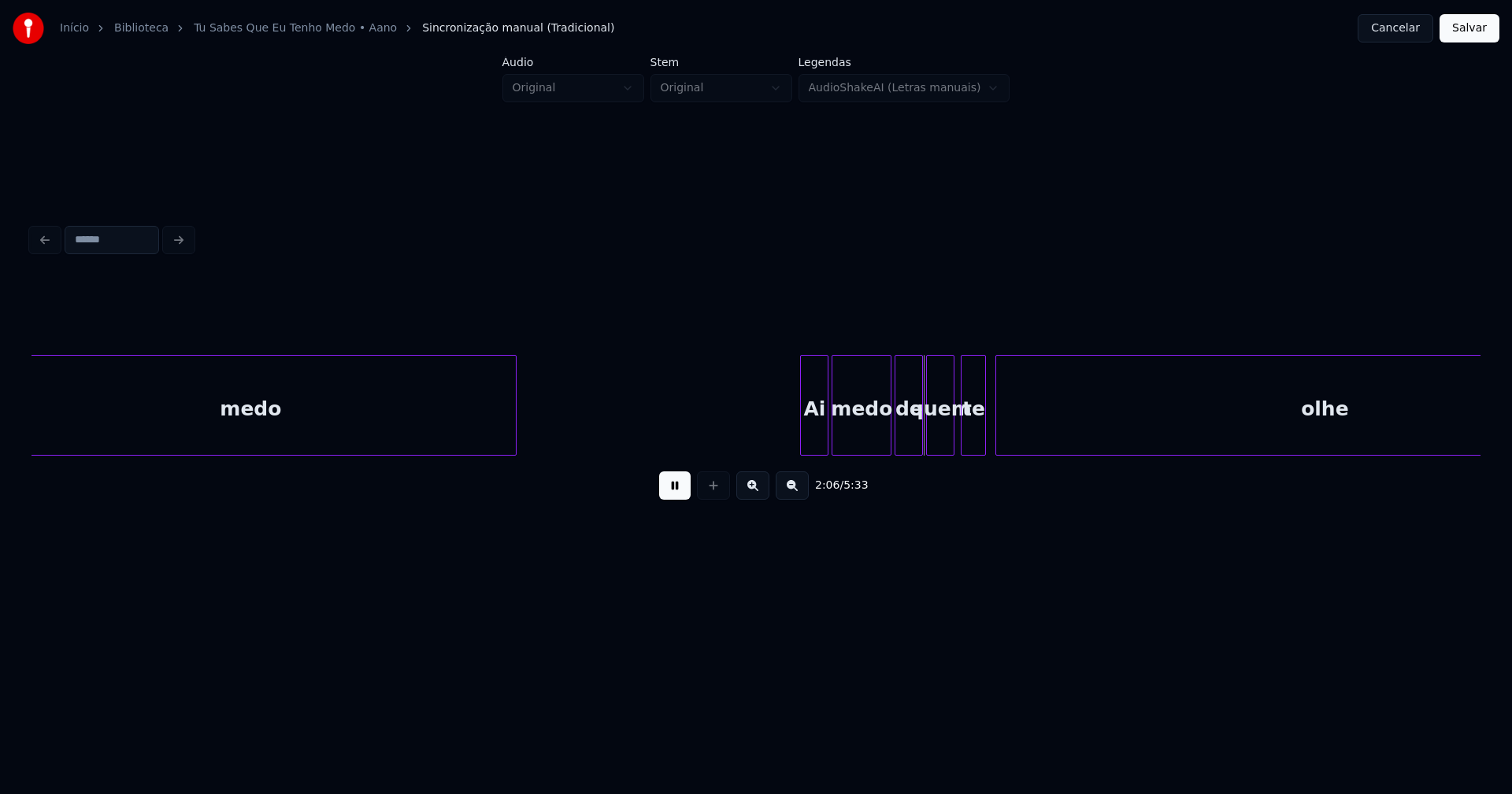
click at [804, 427] on div at bounding box center [802, 405] width 4 height 99
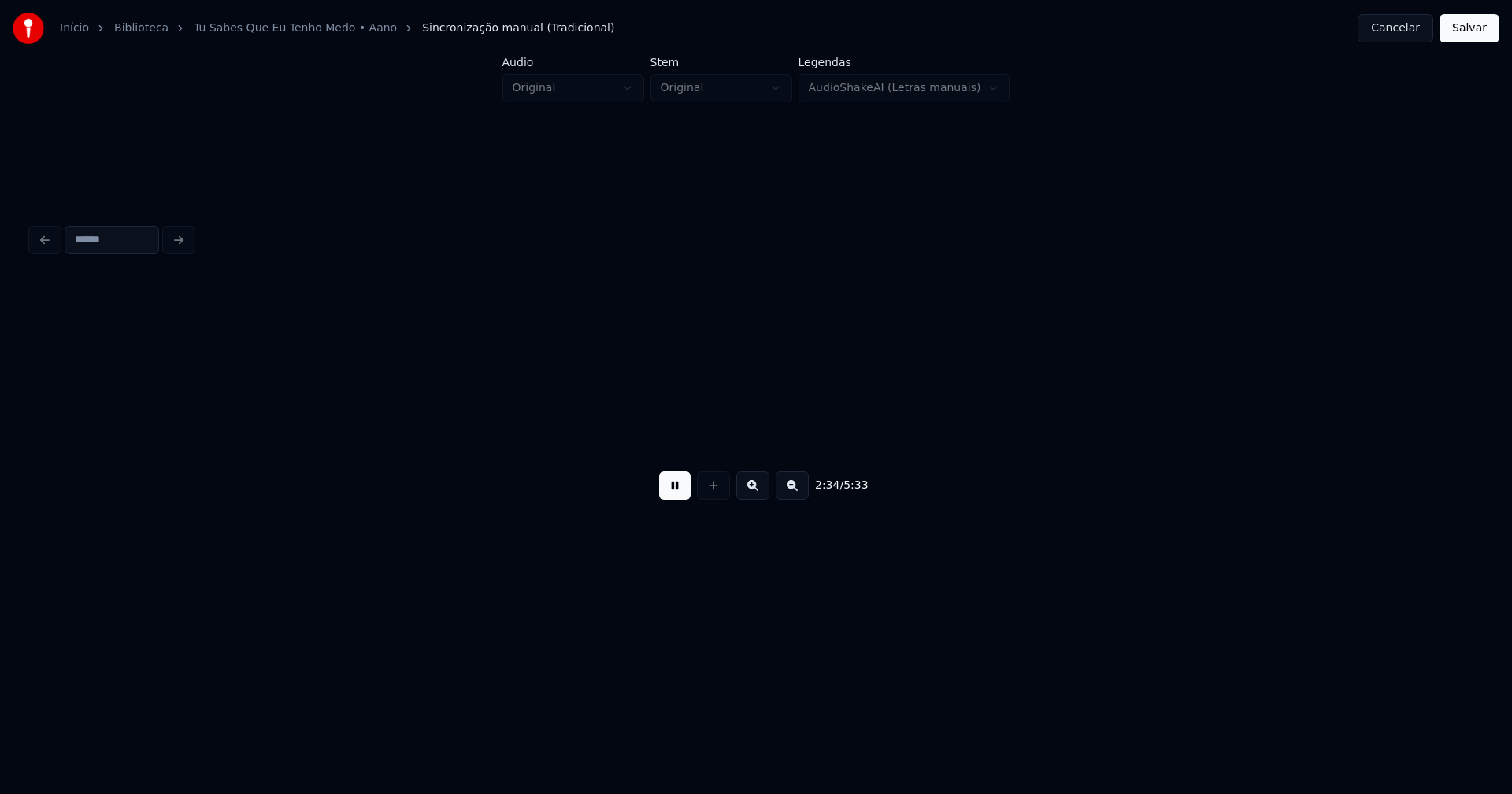
scroll to position [0, 24355]
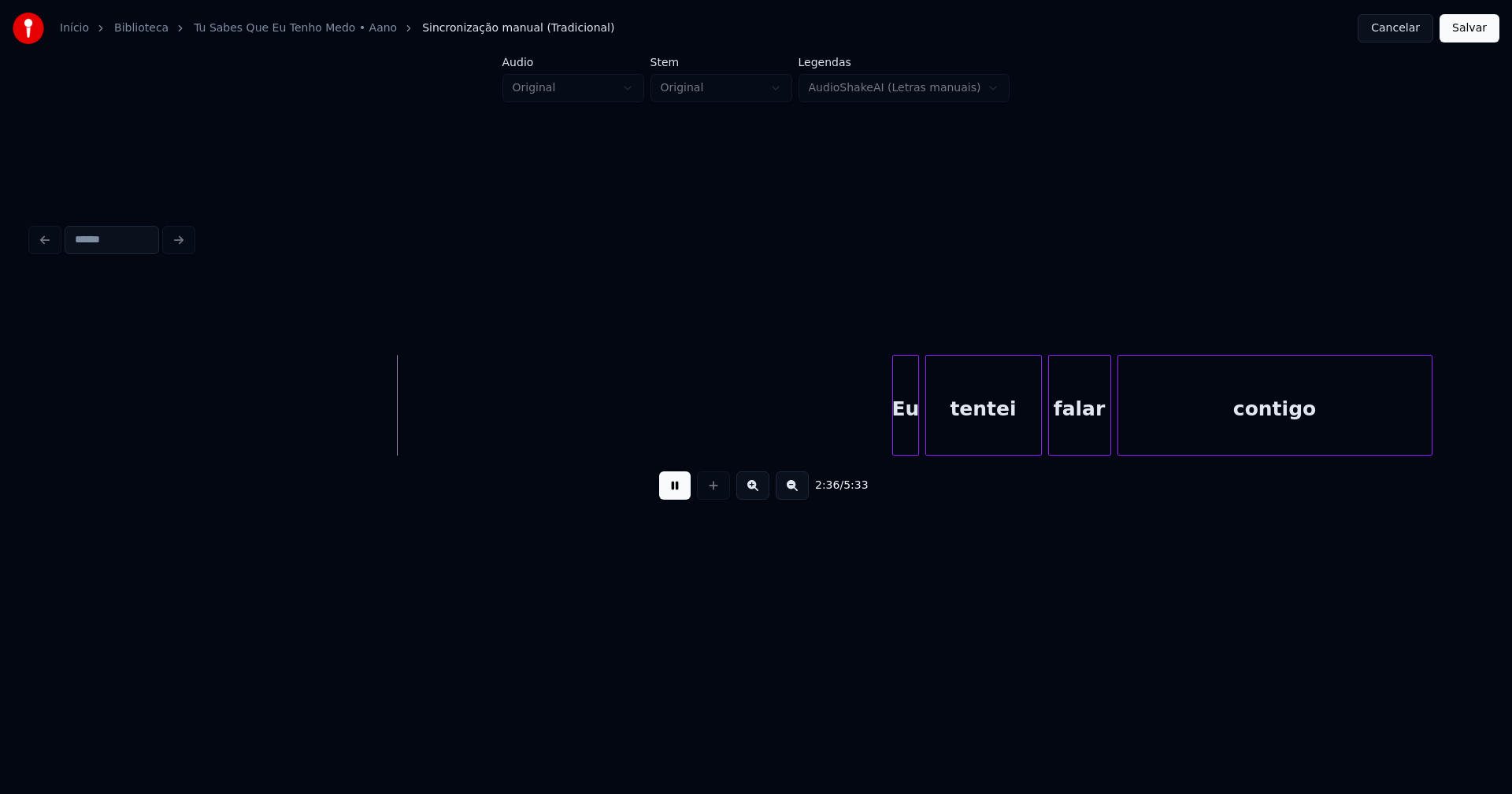
click at [896, 441] on div at bounding box center [895, 405] width 4 height 99
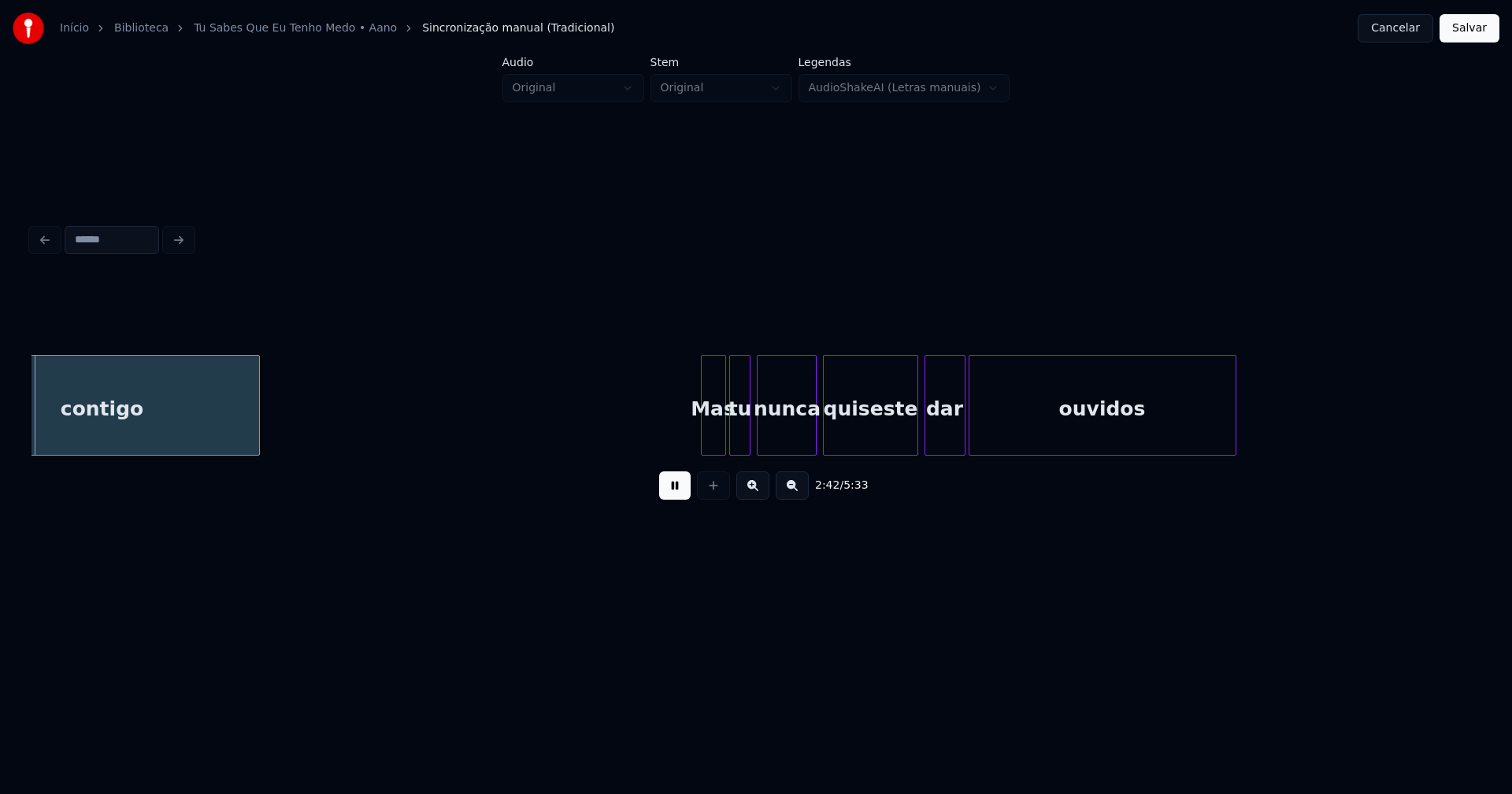
scroll to position [0, 25545]
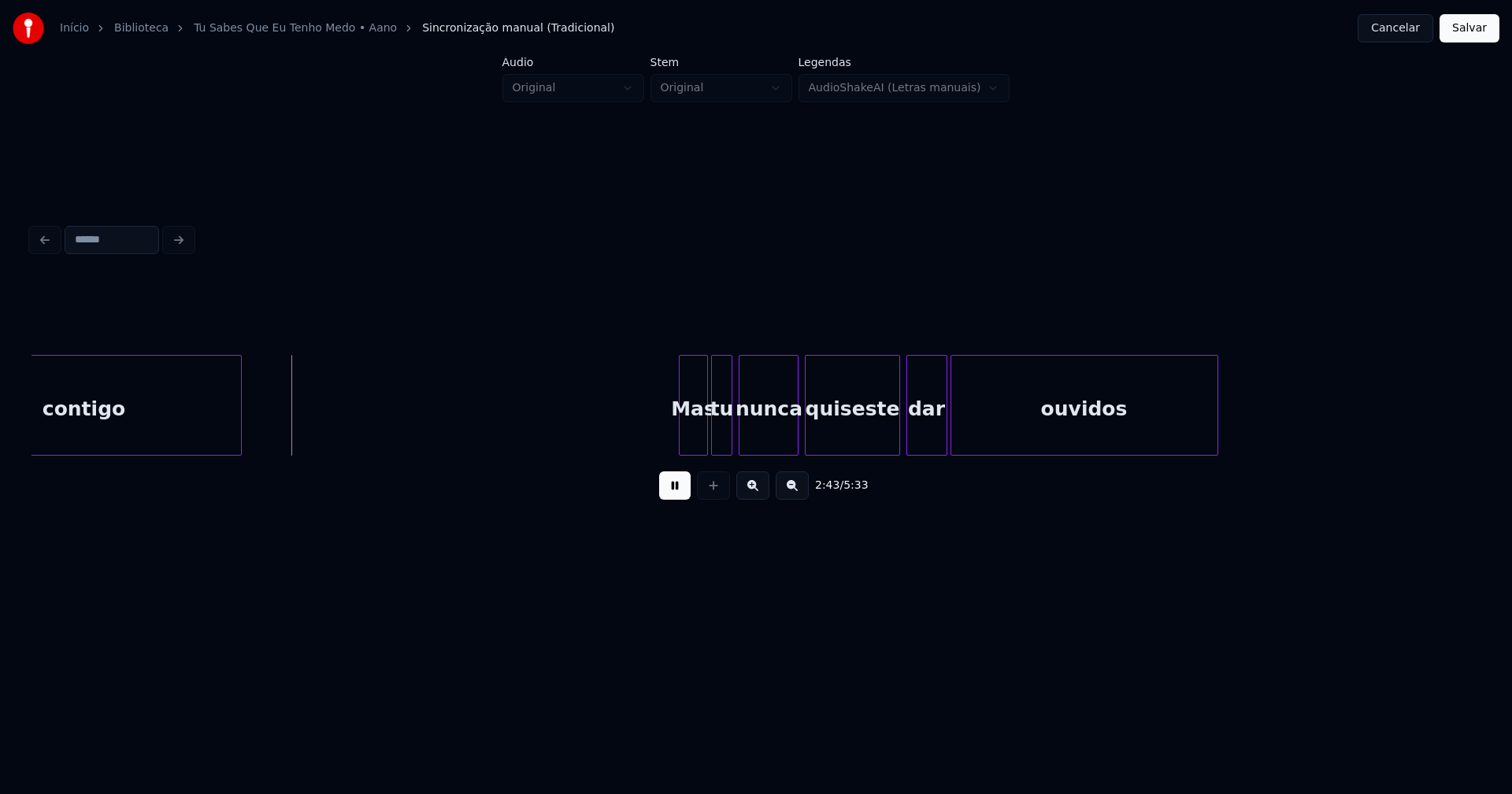
click at [684, 440] on div at bounding box center [681, 405] width 4 height 99
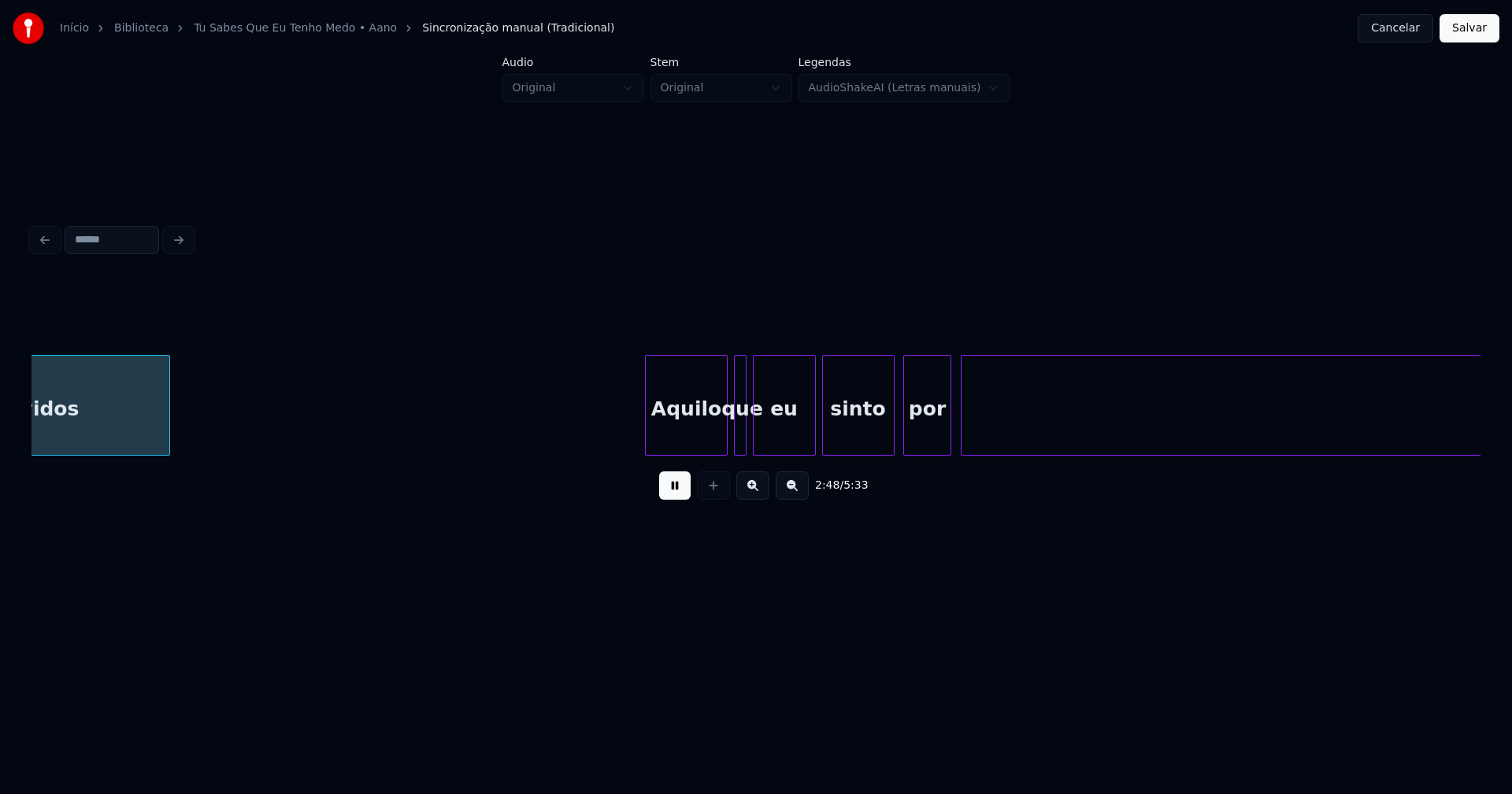
scroll to position [0, 26605]
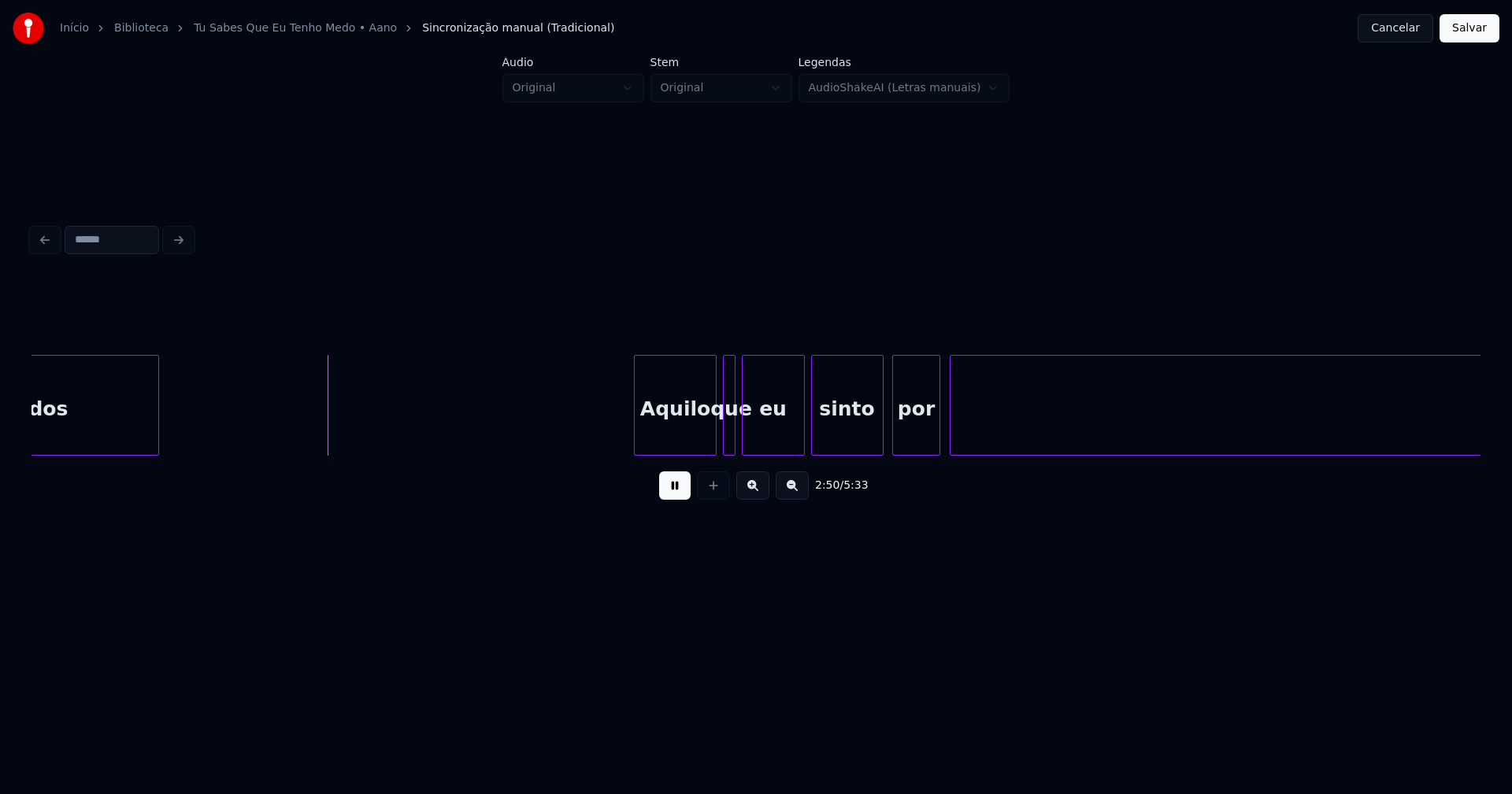
click at [737, 437] on div "que" at bounding box center [731, 409] width 16 height 107
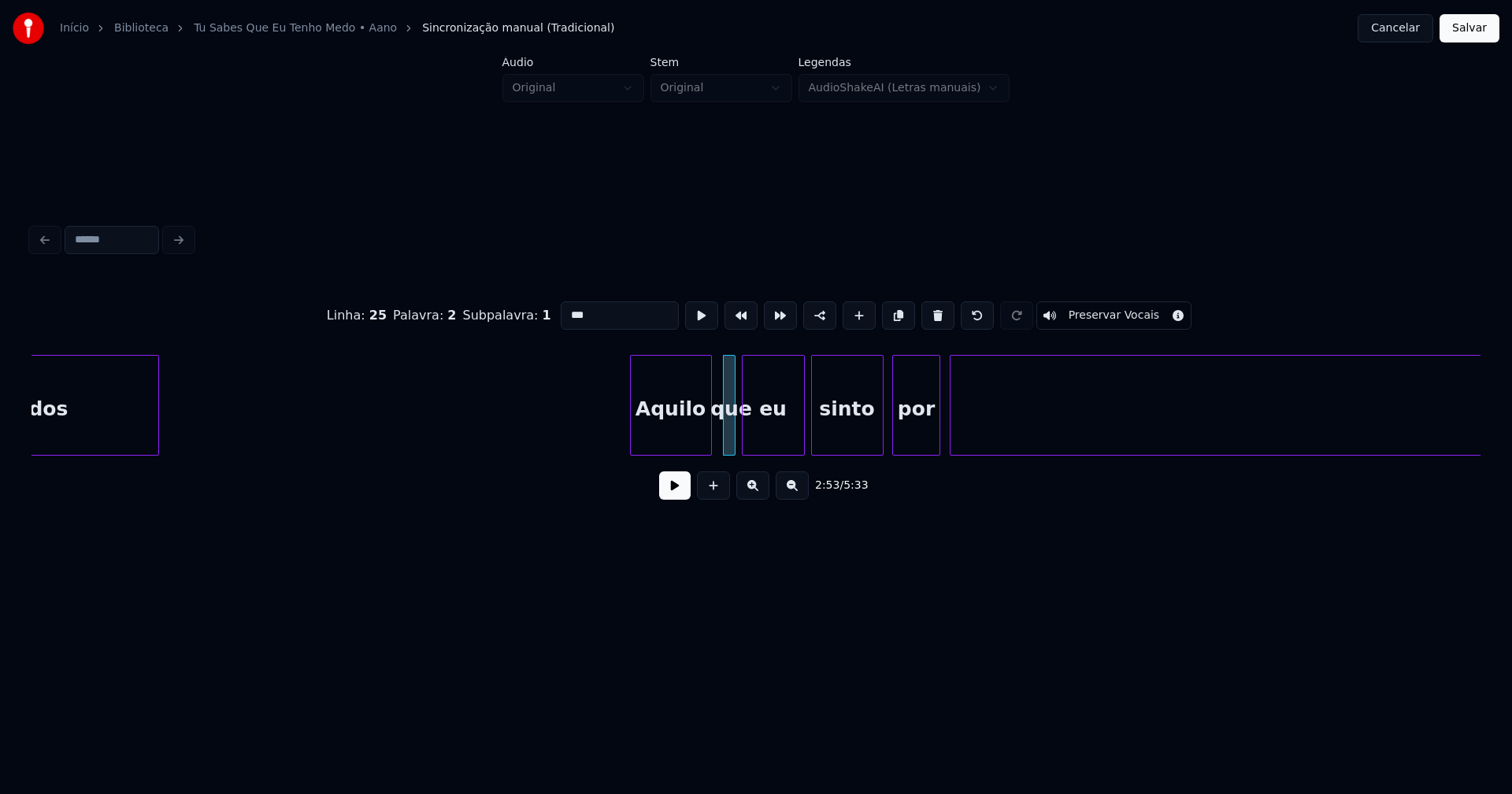
click at [683, 433] on div "Aquilo" at bounding box center [670, 409] width 80 height 107
drag, startPoint x: 673, startPoint y: 499, endPoint x: 710, endPoint y: 453, distance: 59.0
click at [674, 499] on button at bounding box center [674, 485] width 31 height 28
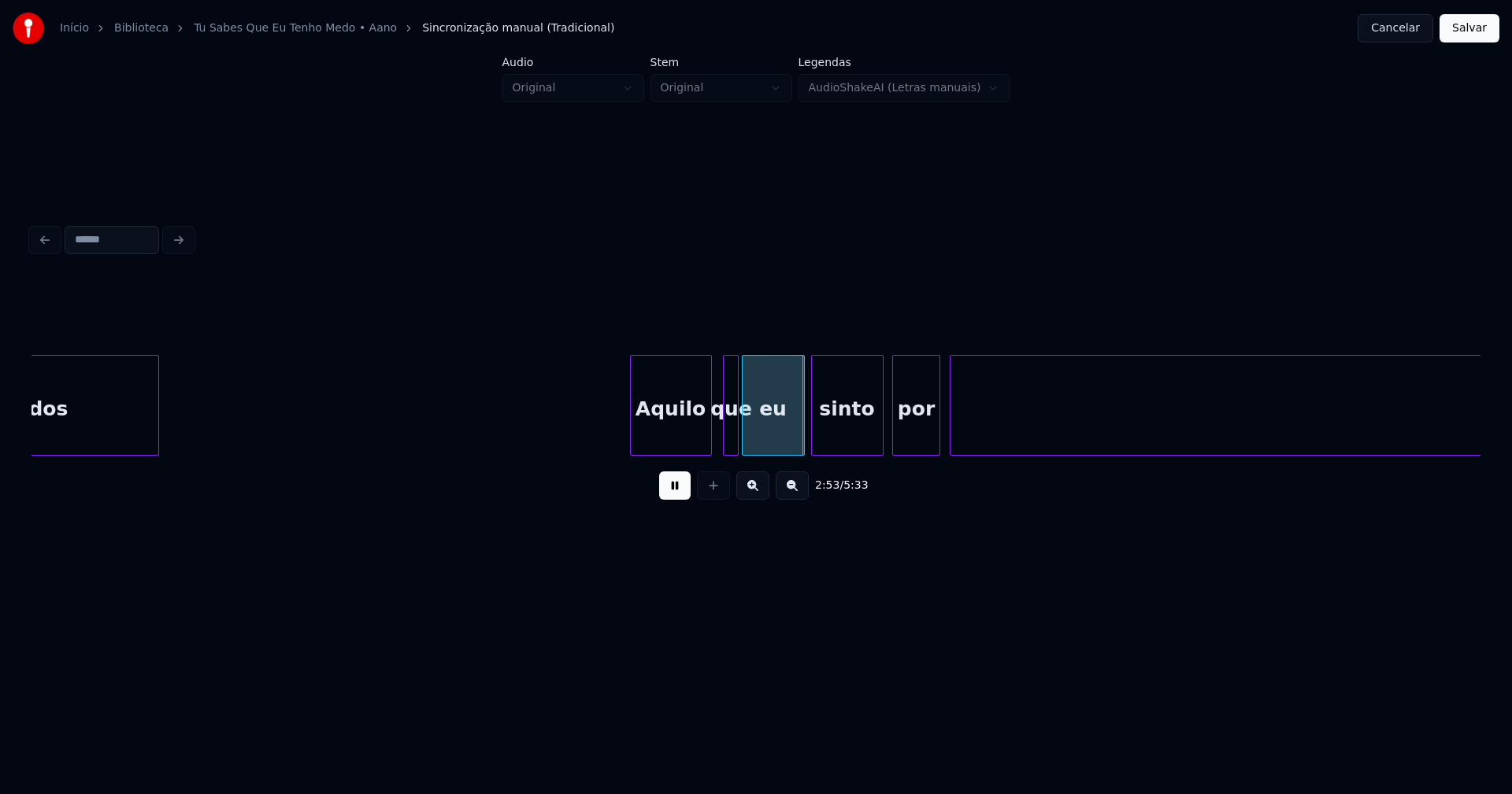
click at [735, 434] on div at bounding box center [735, 405] width 4 height 99
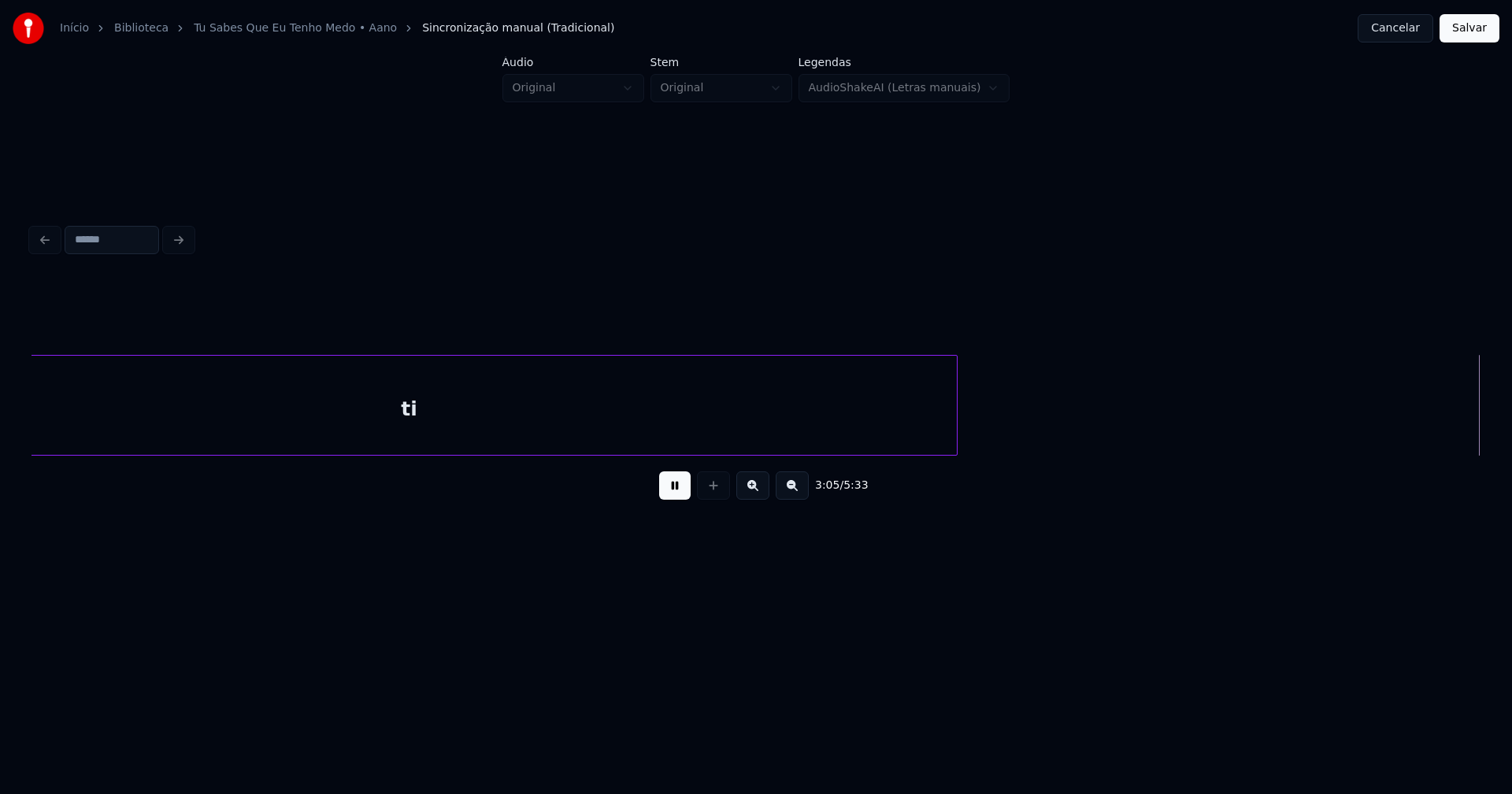
scroll to position [0, 29142]
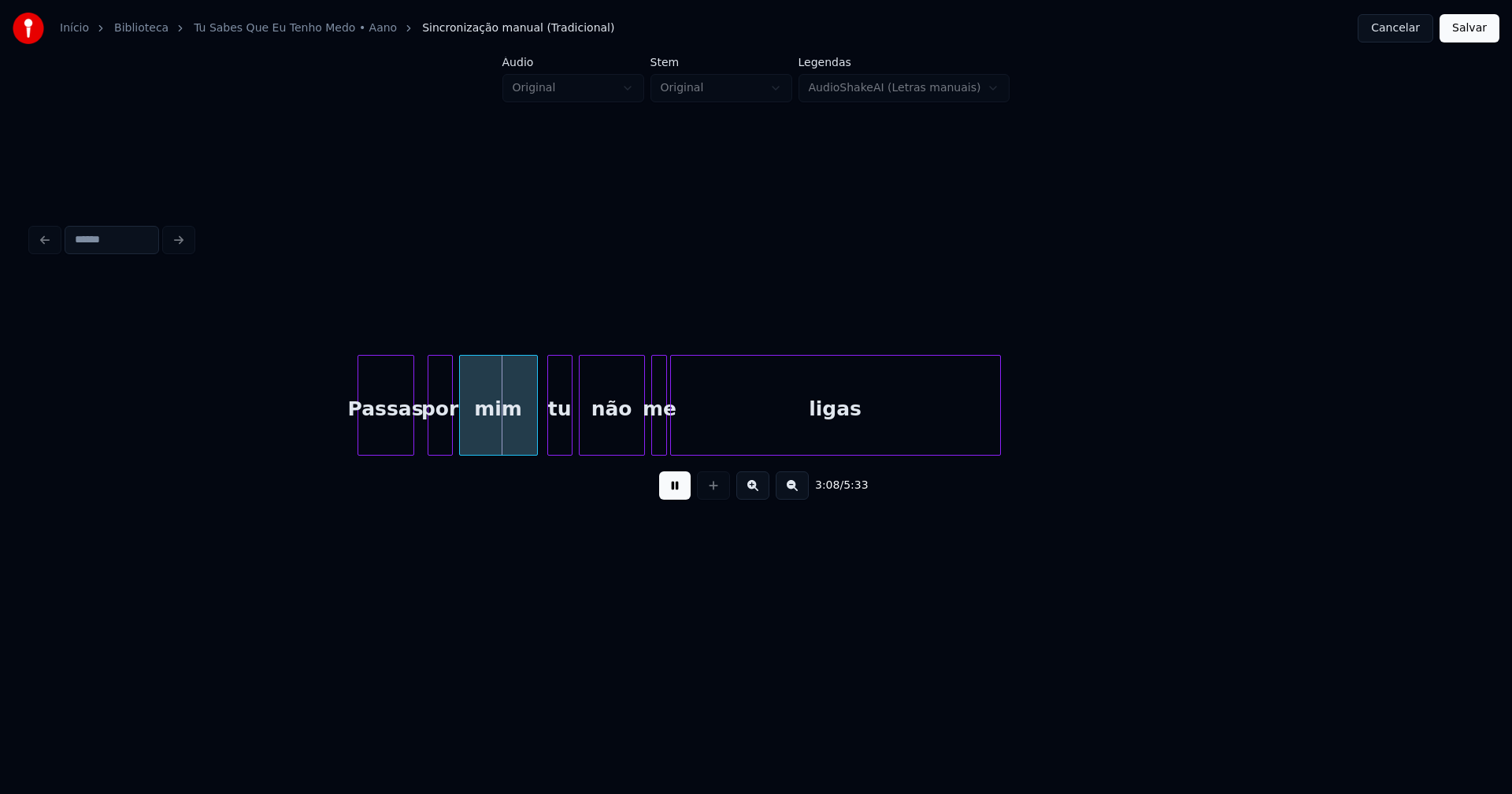
click at [385, 442] on div "Passas" at bounding box center [386, 409] width 55 height 107
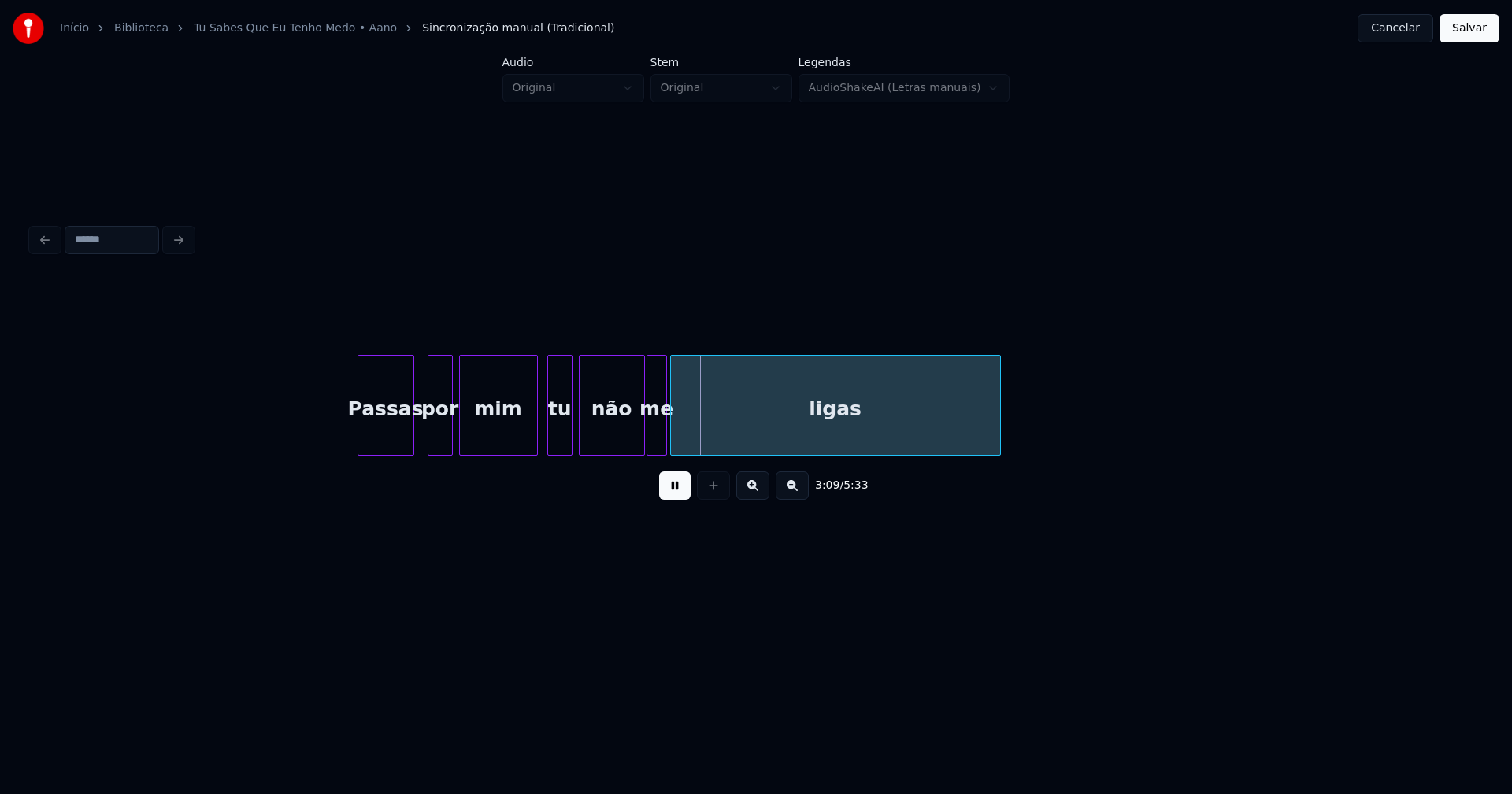
click at [649, 438] on div at bounding box center [649, 405] width 4 height 99
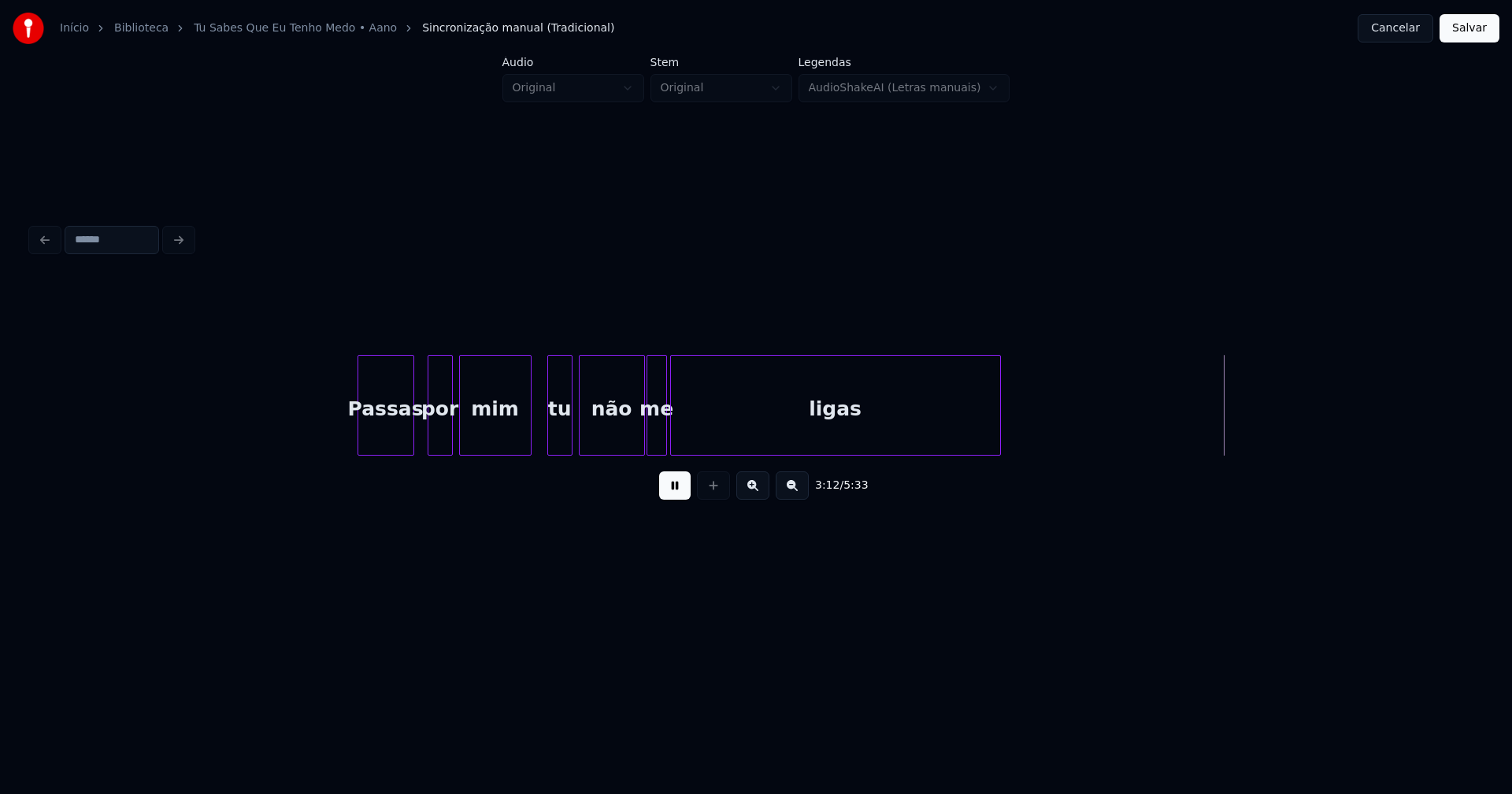
click at [528, 433] on div at bounding box center [528, 405] width 4 height 99
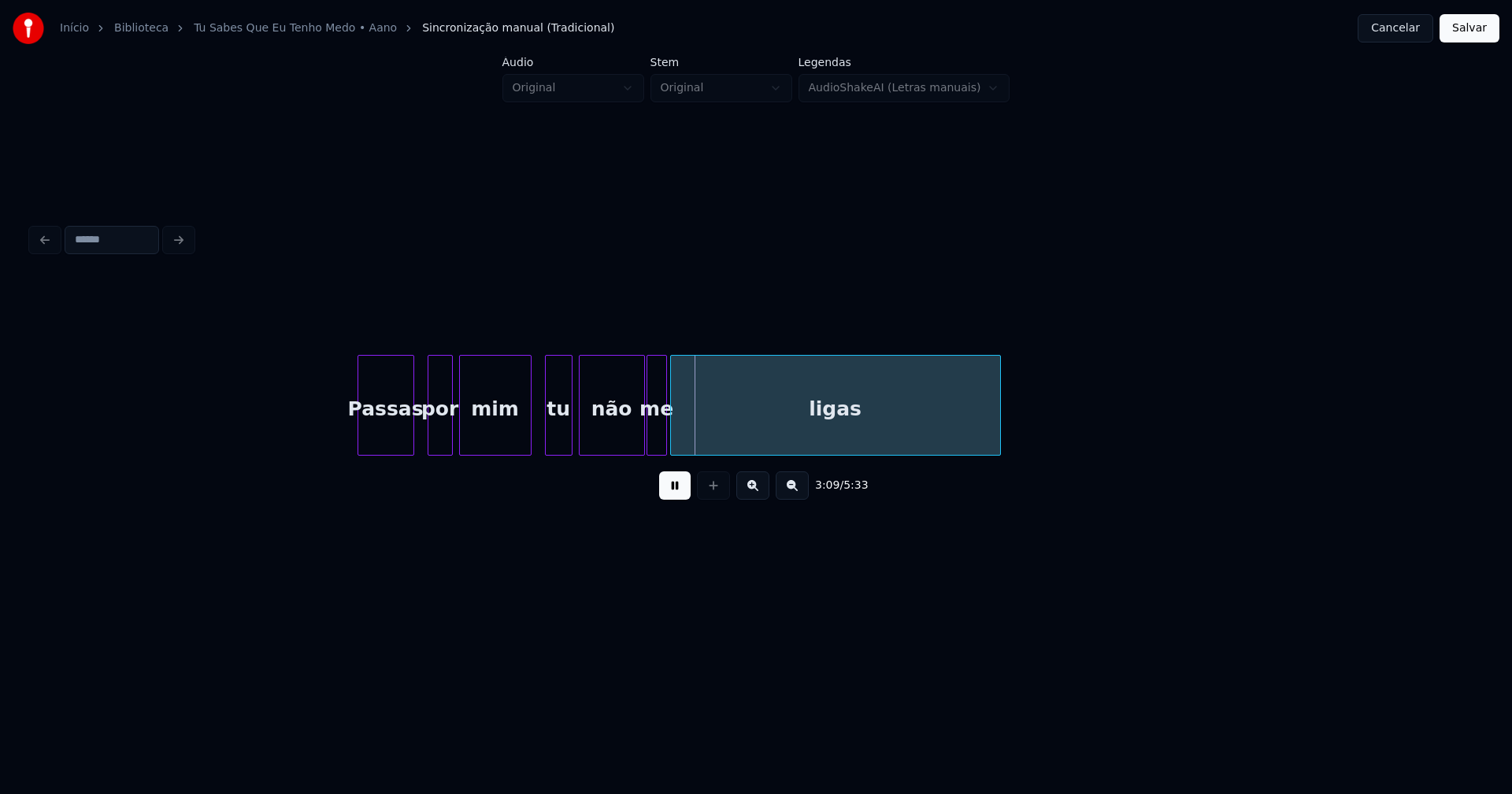
click at [547, 432] on div at bounding box center [547, 405] width 4 height 99
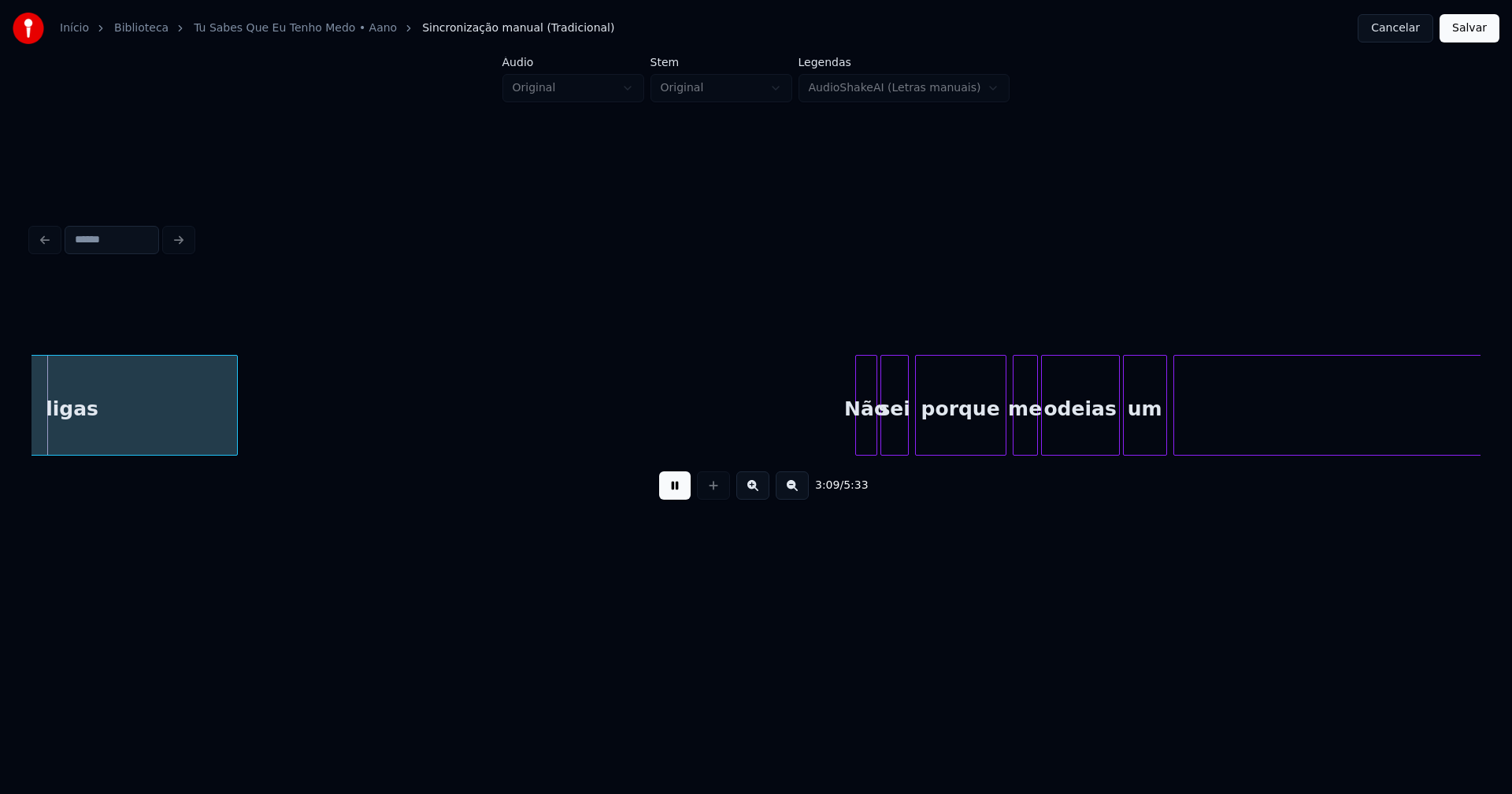
scroll to position [0, 29933]
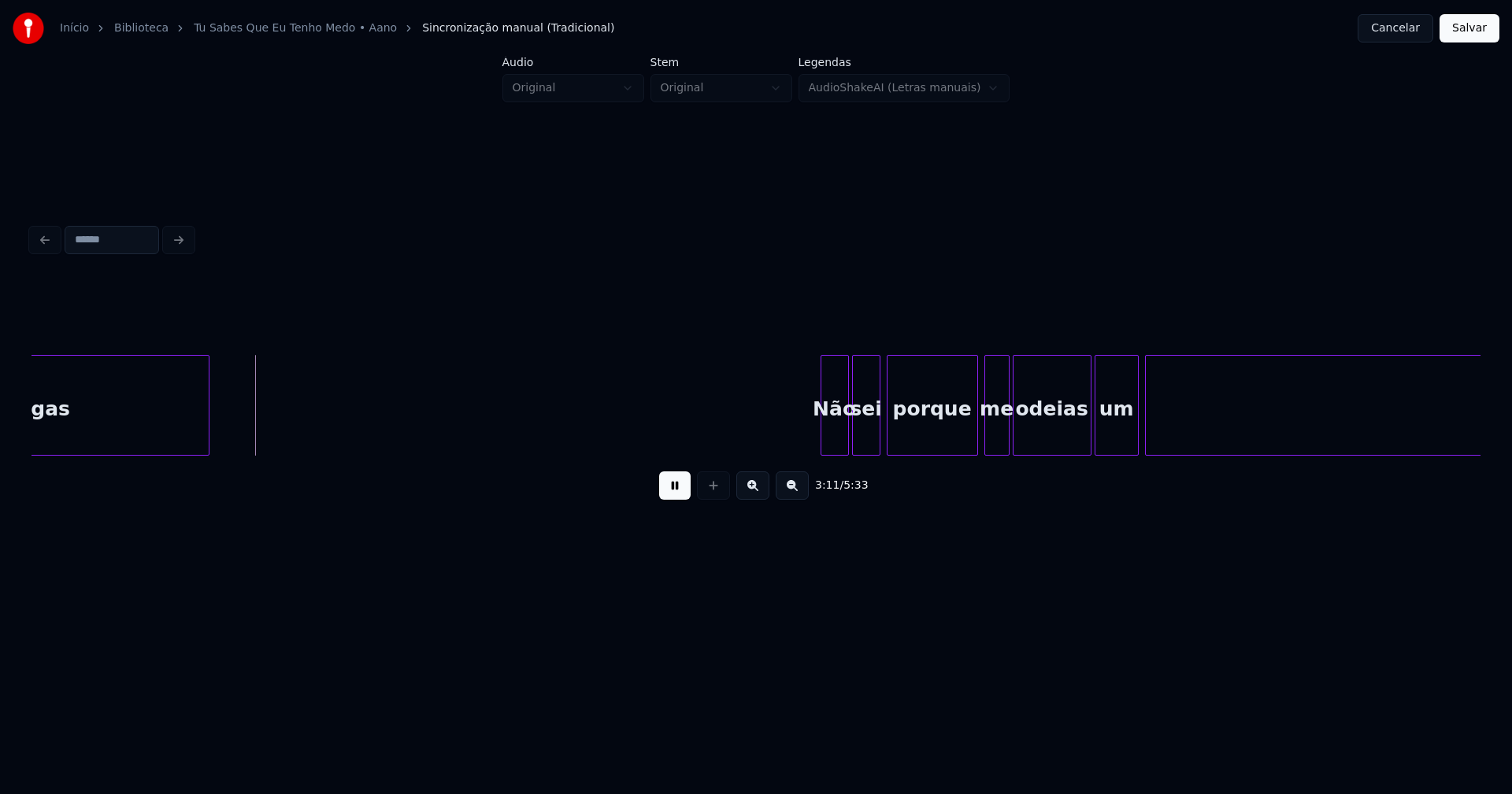
click at [824, 434] on div at bounding box center [823, 405] width 4 height 99
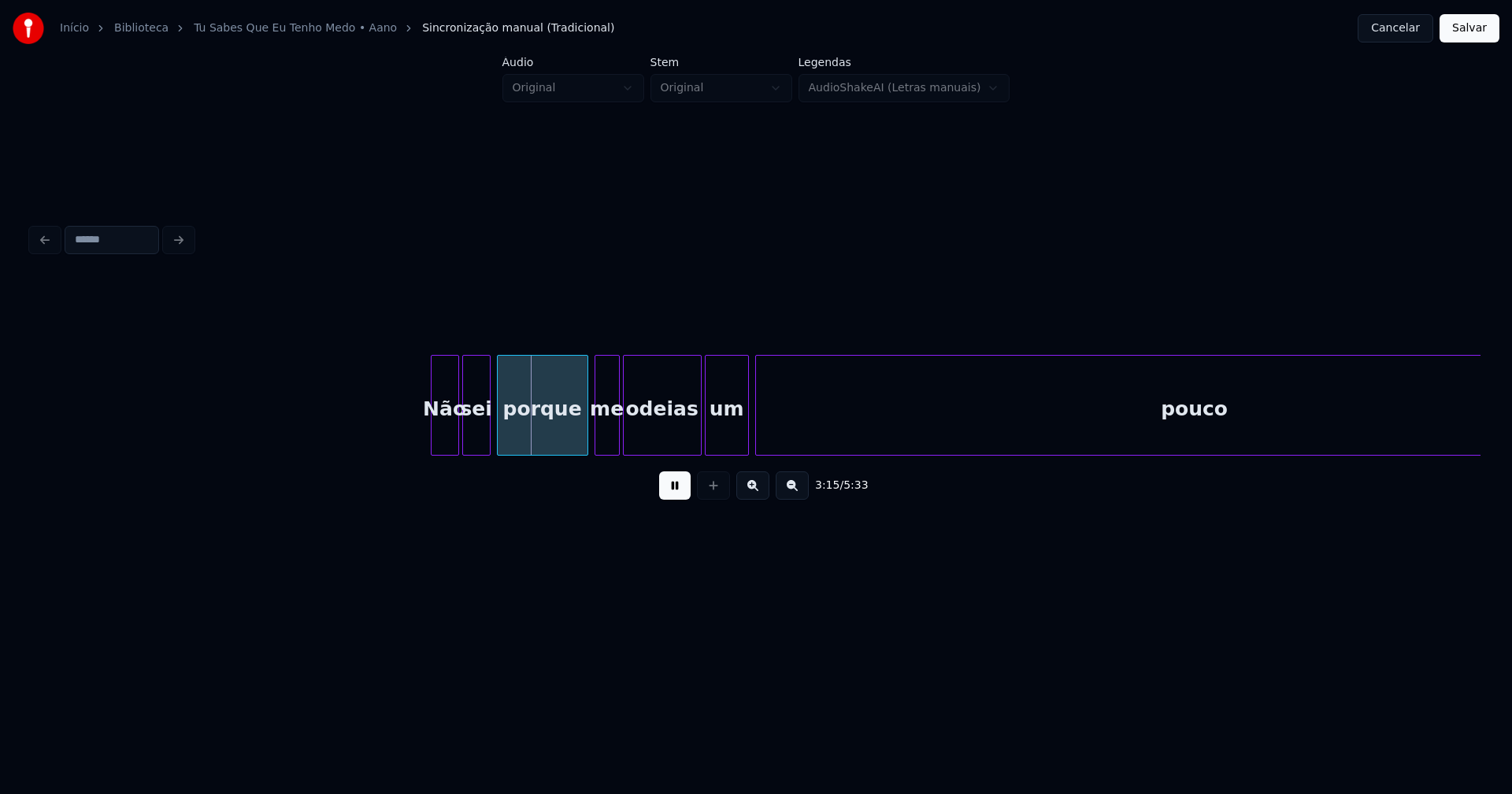
scroll to position [0, 30353]
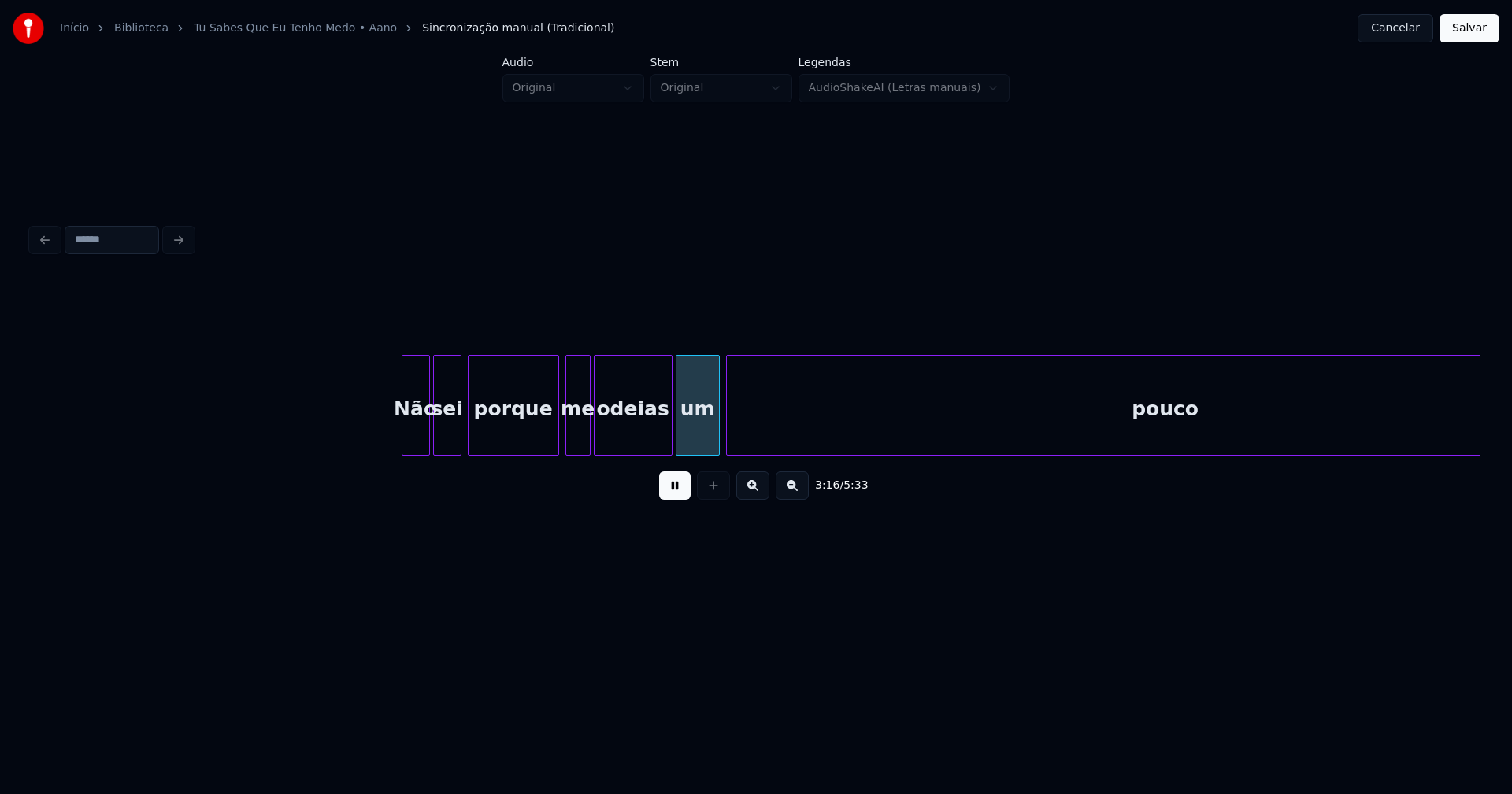
click at [679, 495] on button at bounding box center [674, 485] width 31 height 28
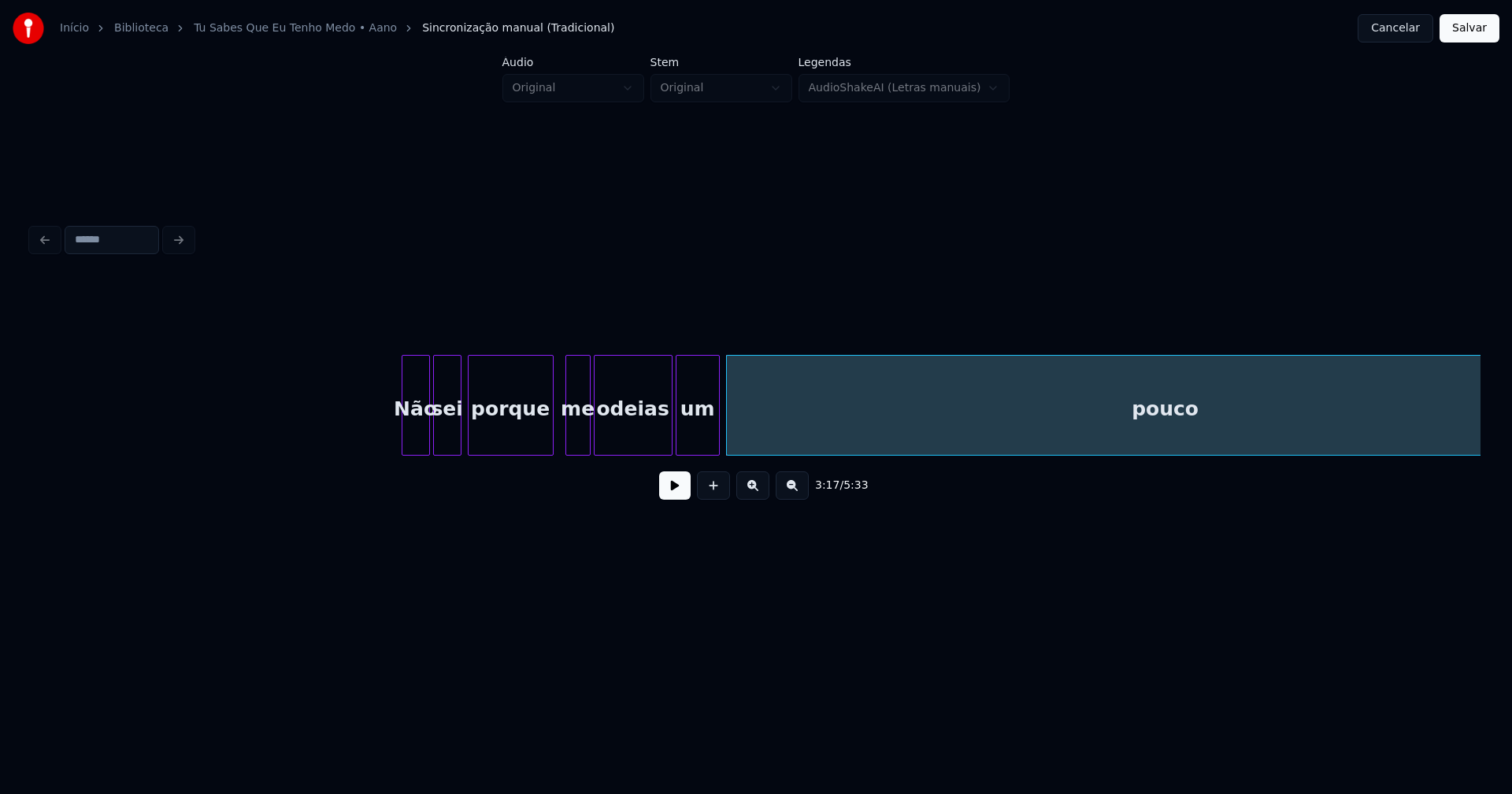
click at [552, 438] on div at bounding box center [550, 405] width 4 height 99
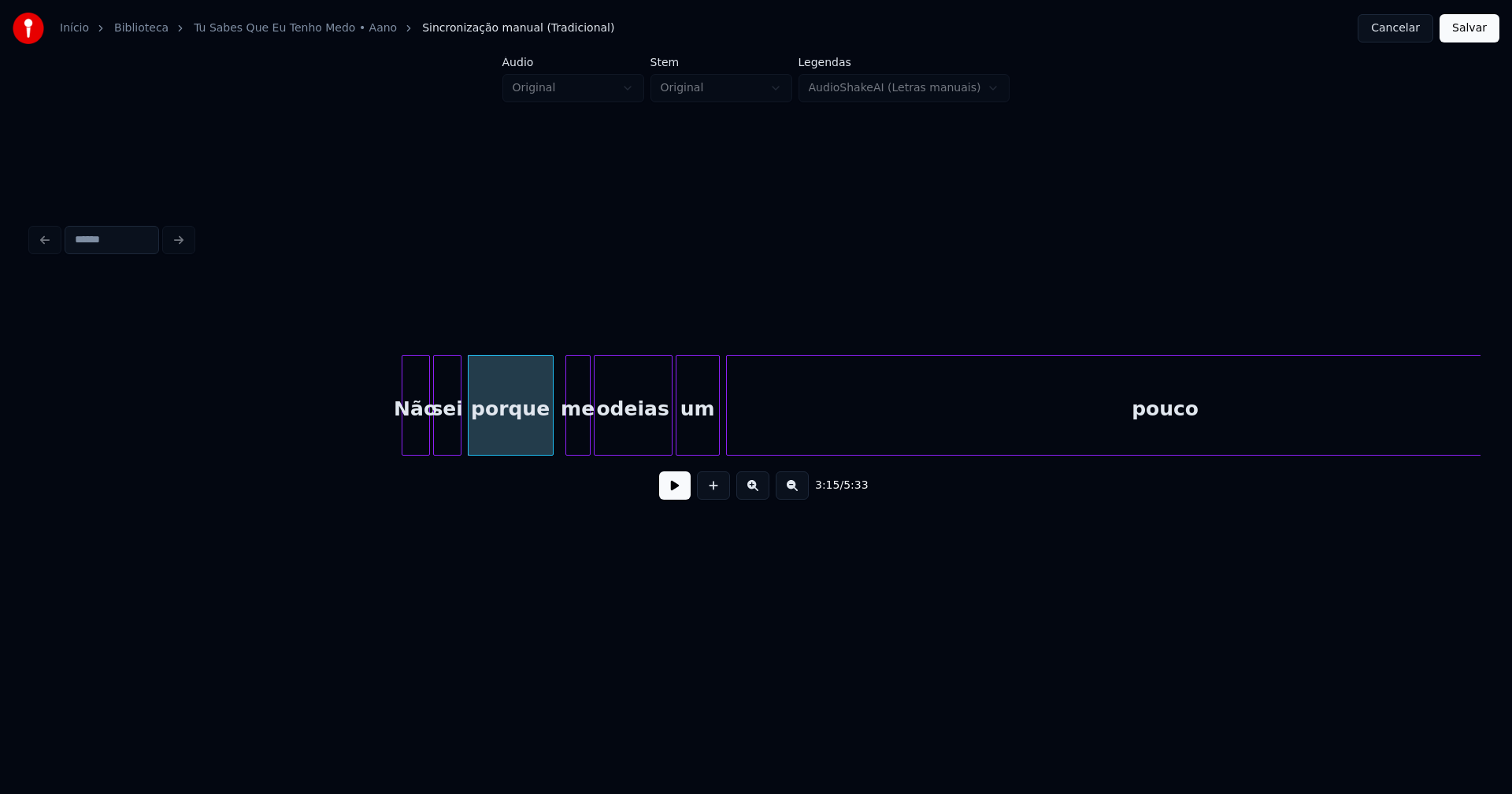
click at [527, 438] on div "porque" at bounding box center [511, 409] width 85 height 107
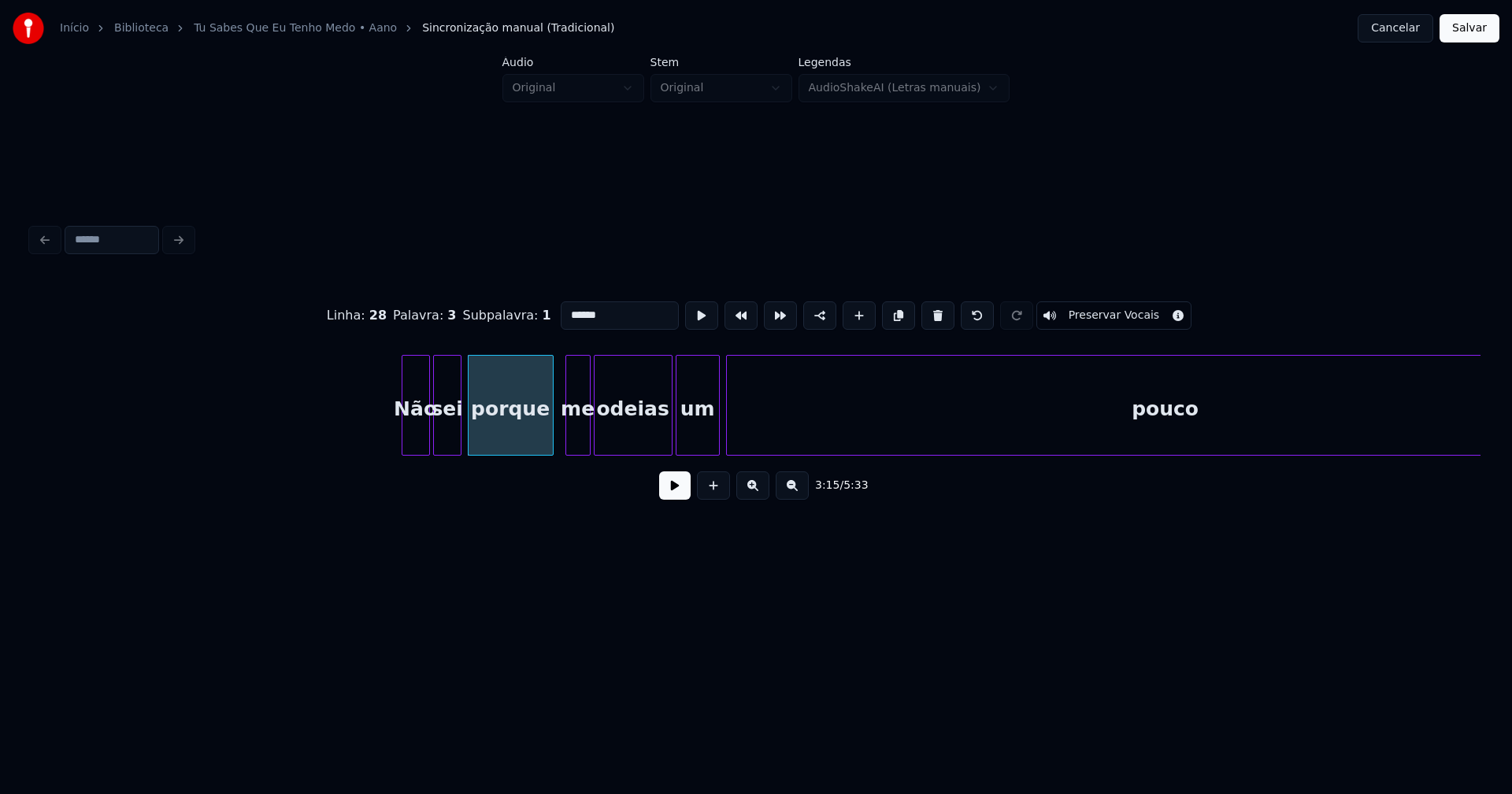
click at [625, 312] on input "******" at bounding box center [619, 315] width 118 height 28
type input "******"
click at [686, 496] on button at bounding box center [674, 485] width 31 height 28
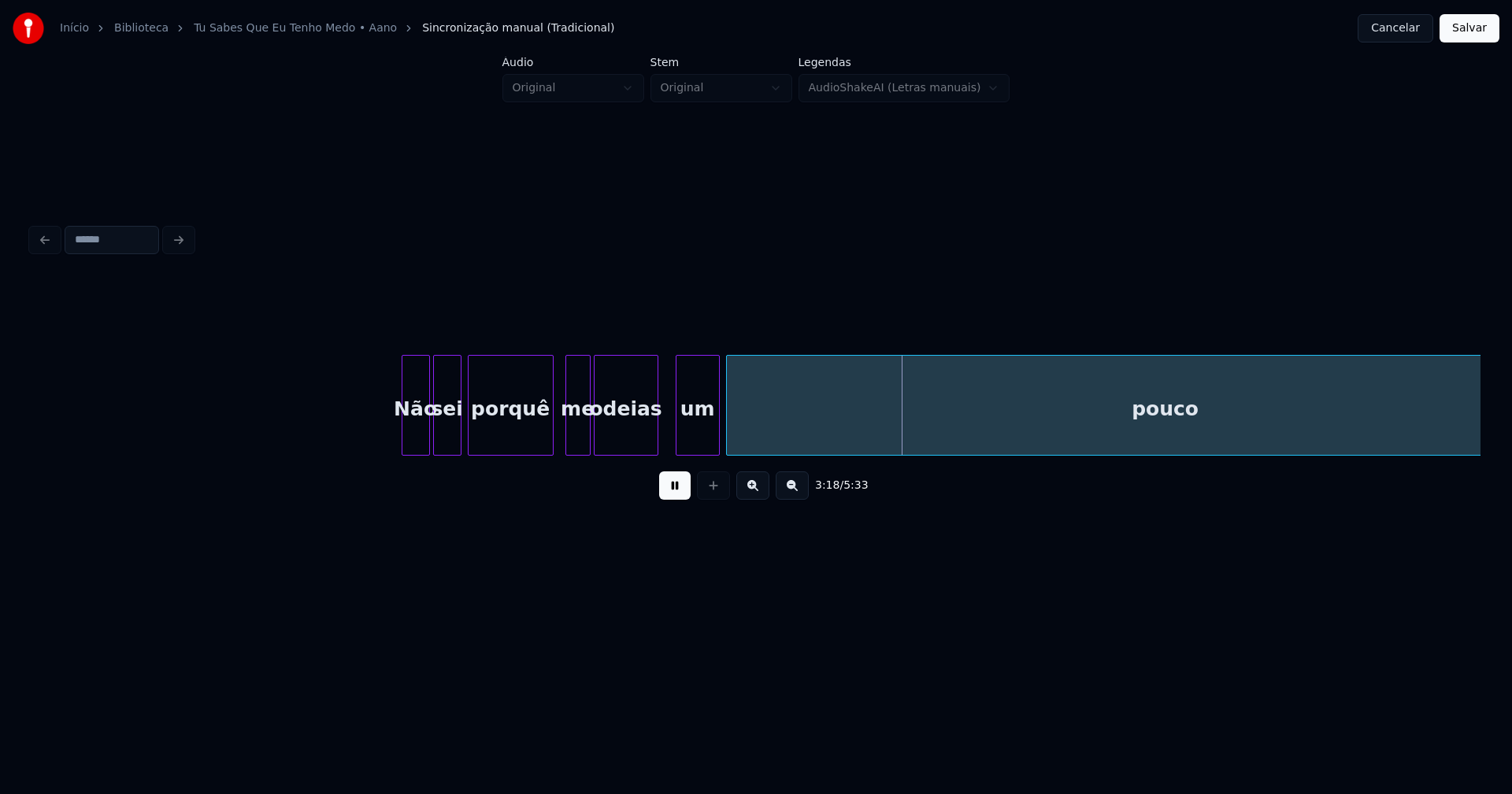
click at [654, 445] on div at bounding box center [655, 405] width 4 height 99
click at [678, 440] on div "um" at bounding box center [686, 409] width 42 height 107
click at [715, 430] on div at bounding box center [717, 405] width 4 height 99
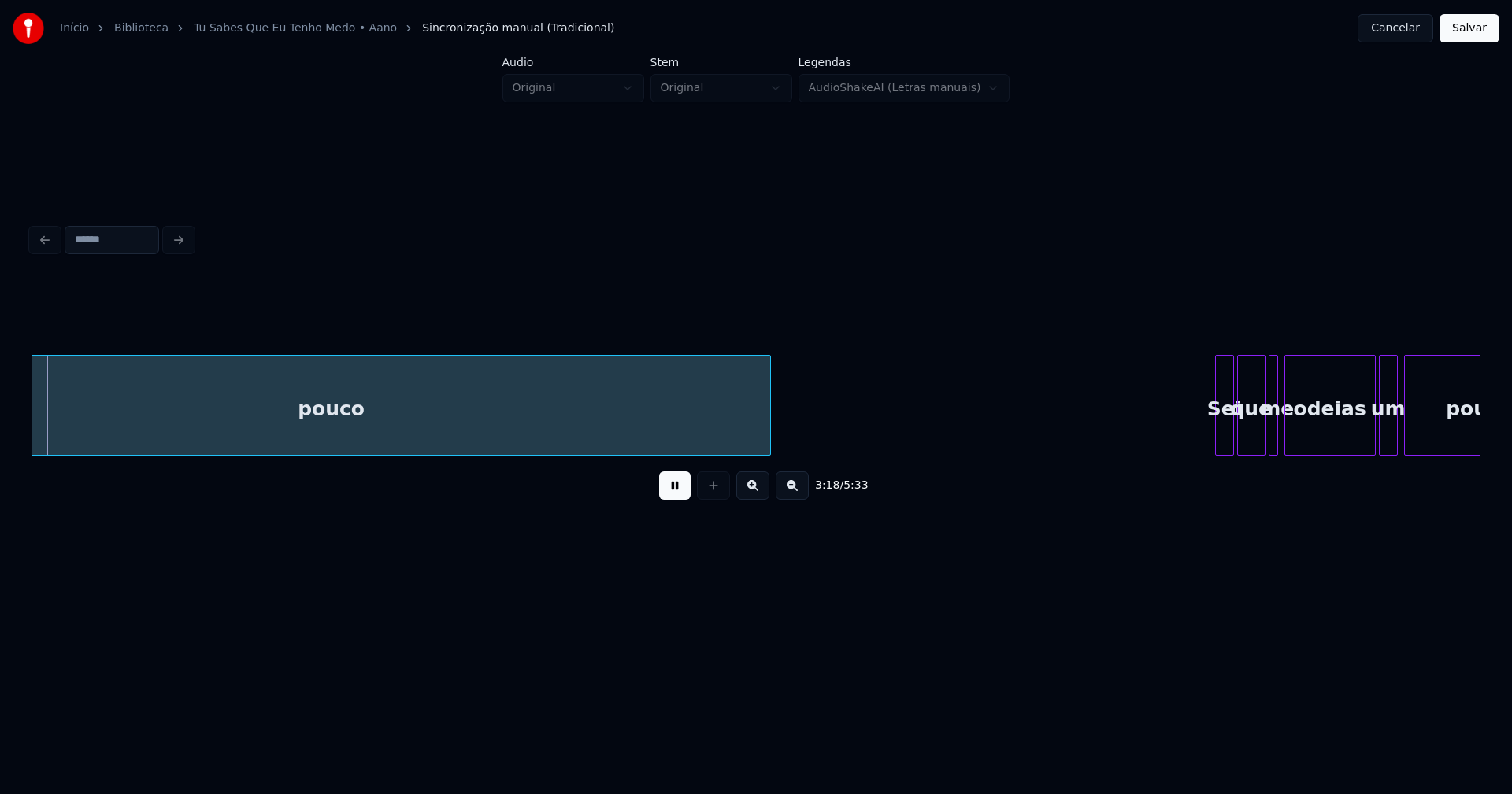
scroll to position [0, 31200]
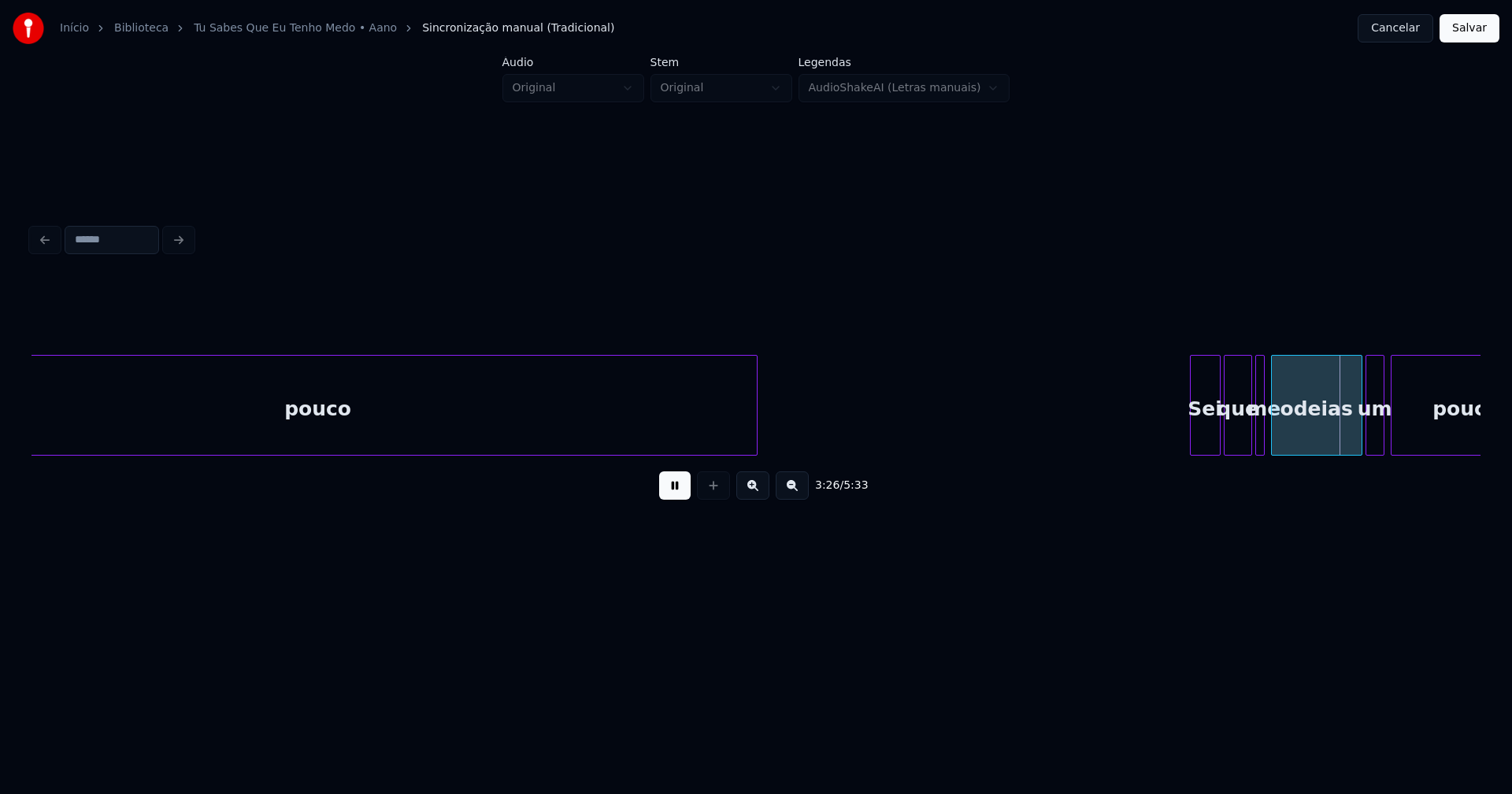
click at [1193, 441] on div at bounding box center [1193, 405] width 4 height 99
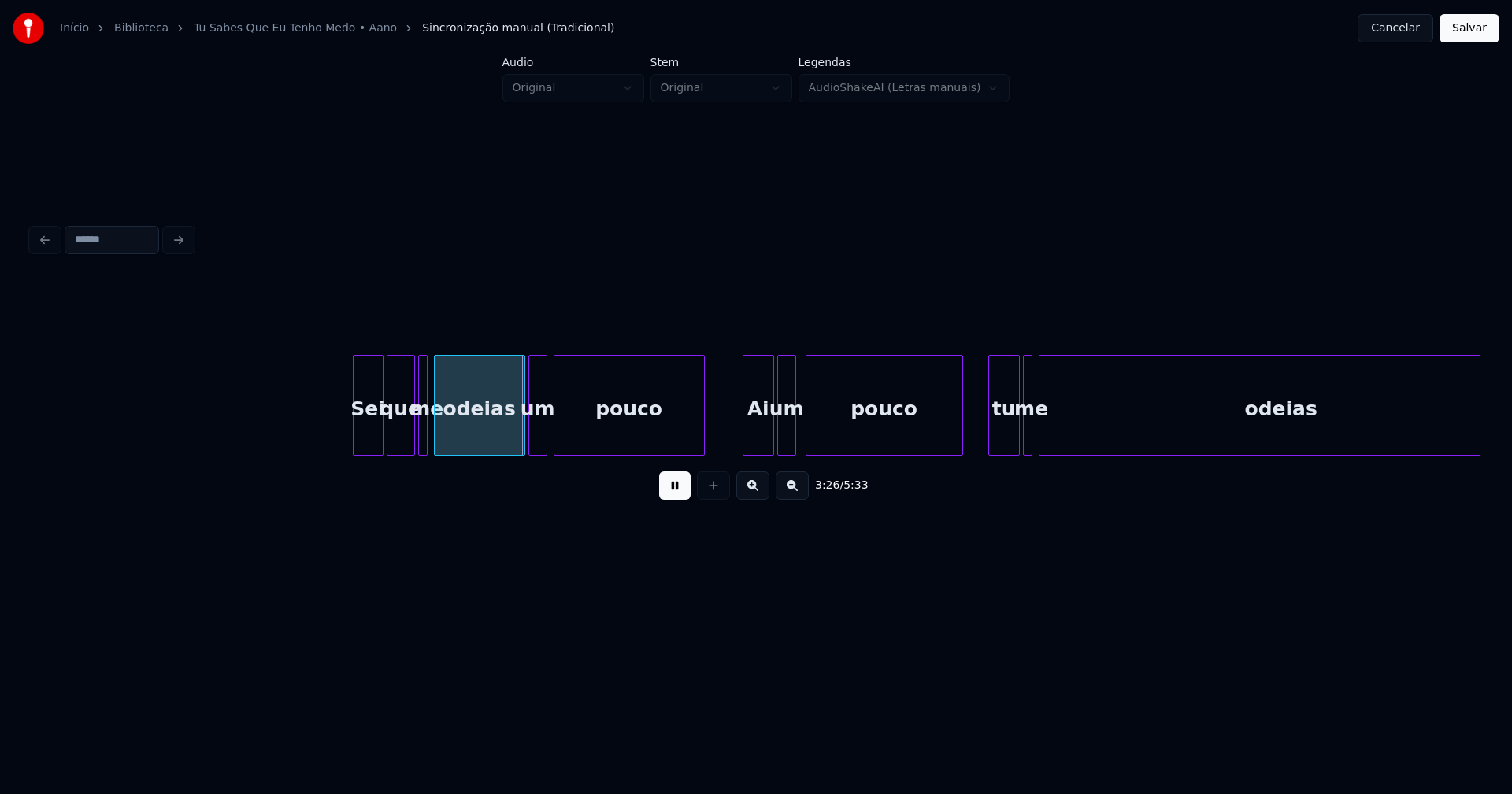
scroll to position [0, 32124]
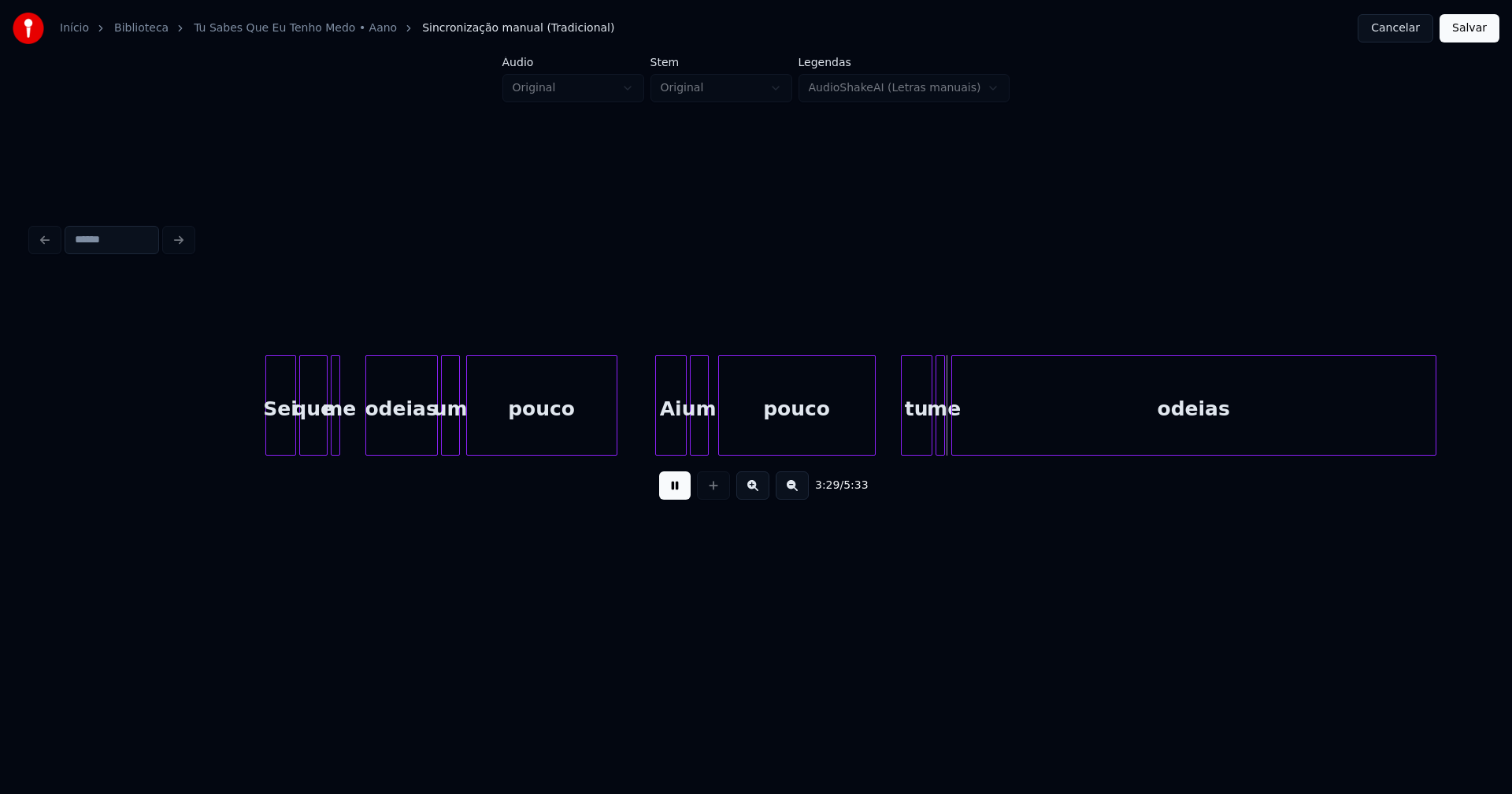
click at [370, 438] on div at bounding box center [368, 405] width 4 height 99
click at [344, 436] on div "me" at bounding box center [343, 409] width 16 height 107
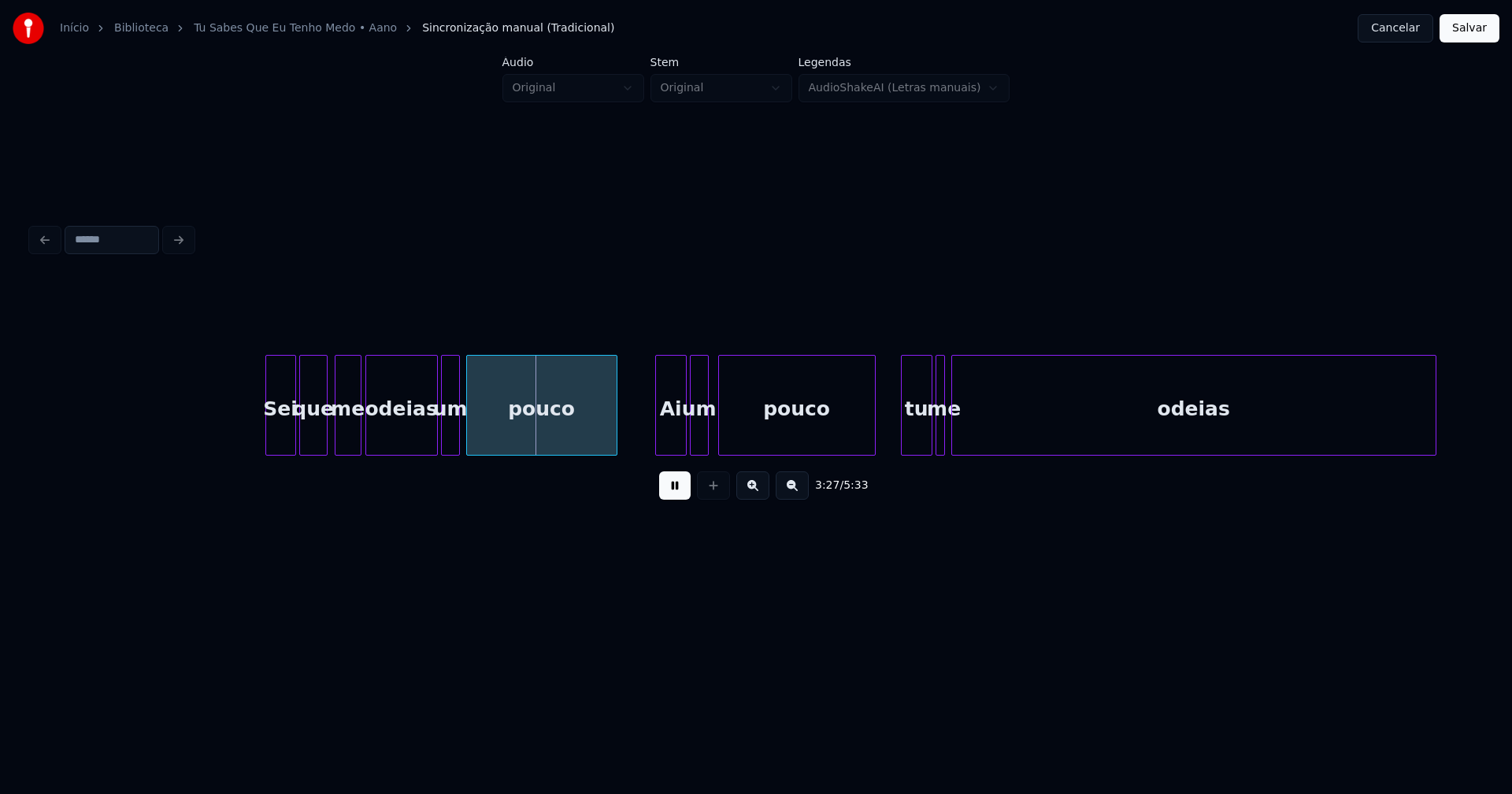
click at [357, 433] on div at bounding box center [357, 405] width 4 height 99
click at [658, 444] on div "Ai" at bounding box center [664, 409] width 30 height 107
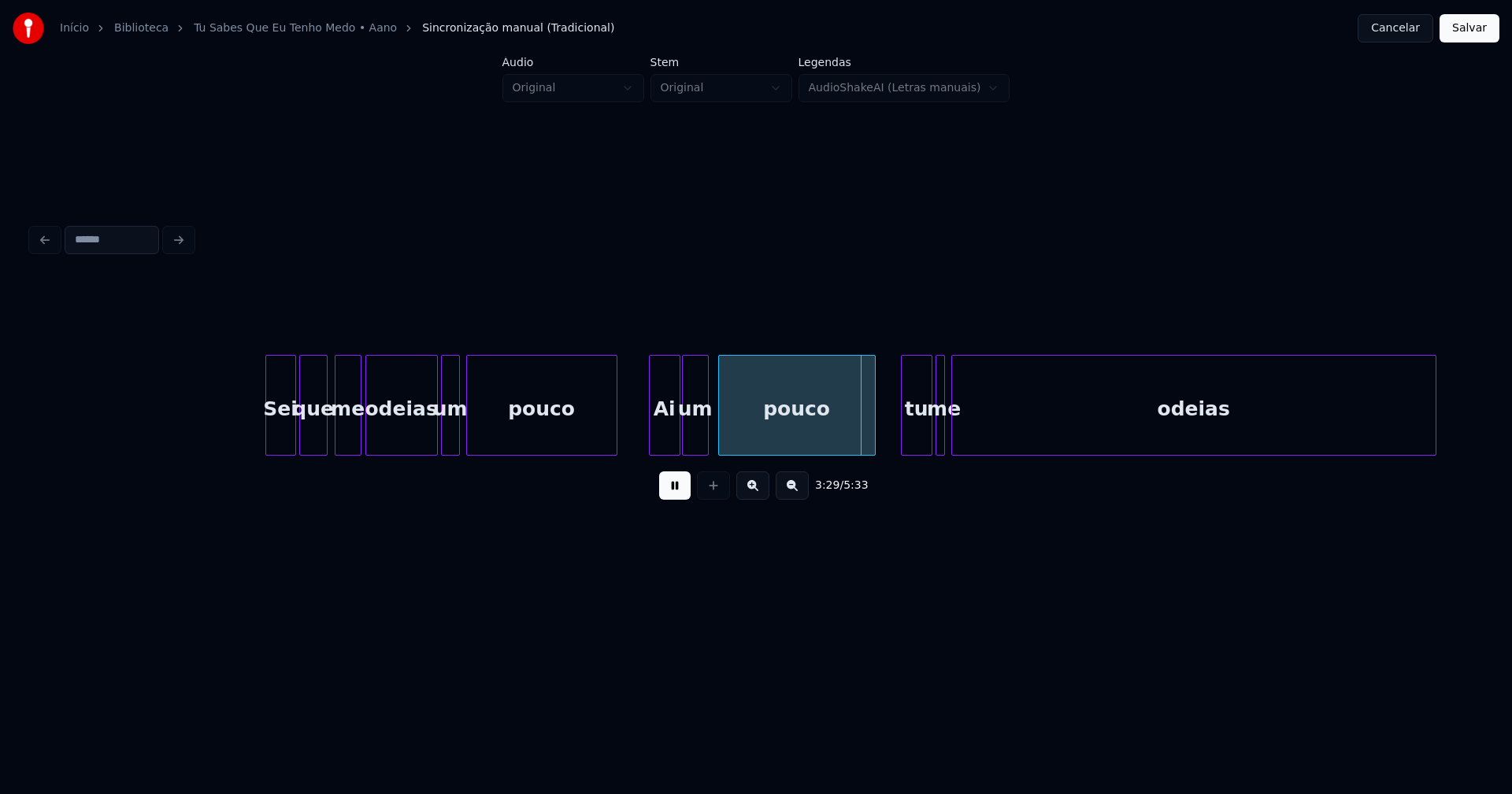
click at [684, 444] on div at bounding box center [685, 405] width 4 height 99
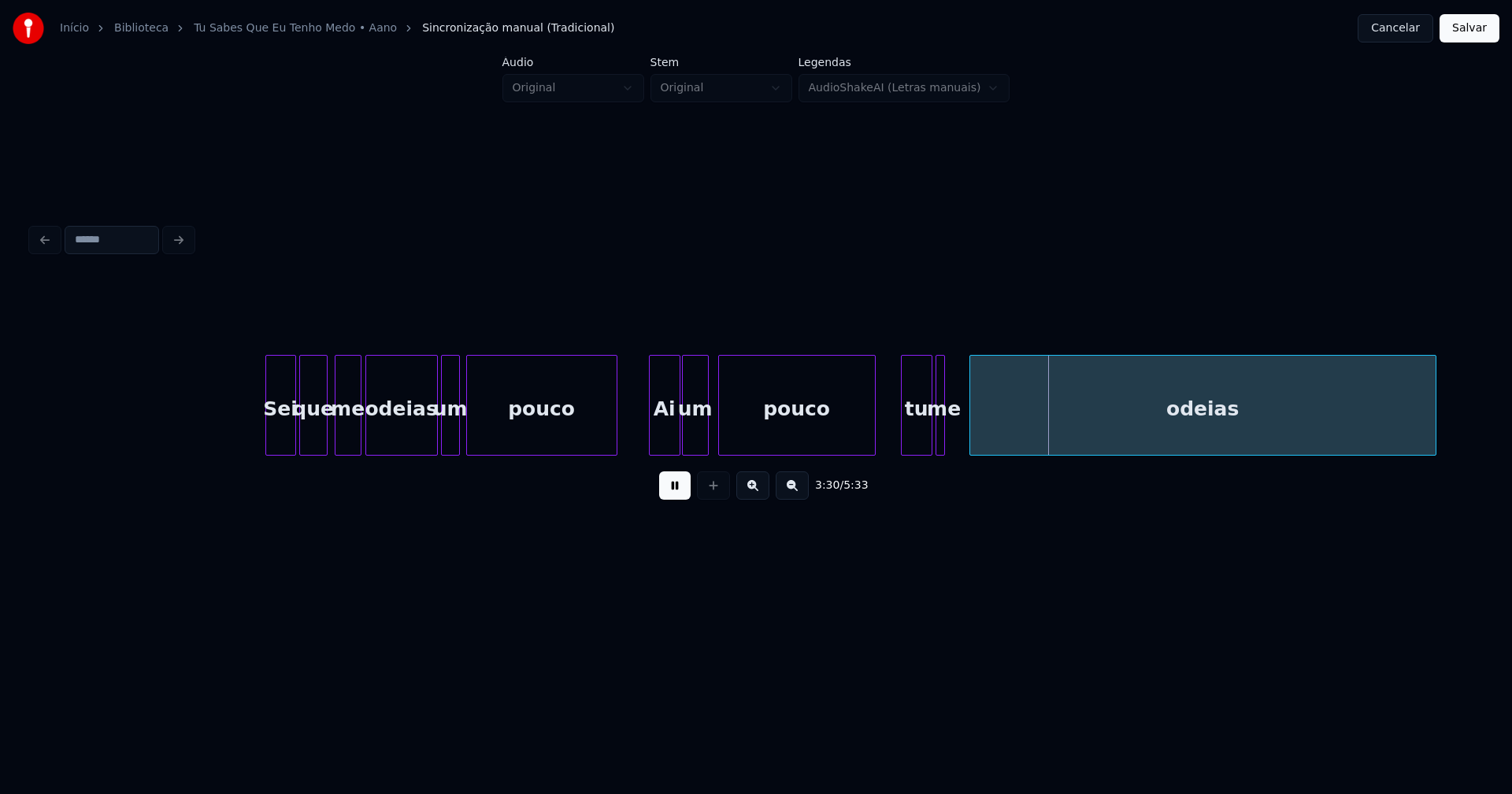
click at [971, 438] on div at bounding box center [971, 405] width 4 height 99
click at [962, 432] on div at bounding box center [960, 405] width 4 height 99
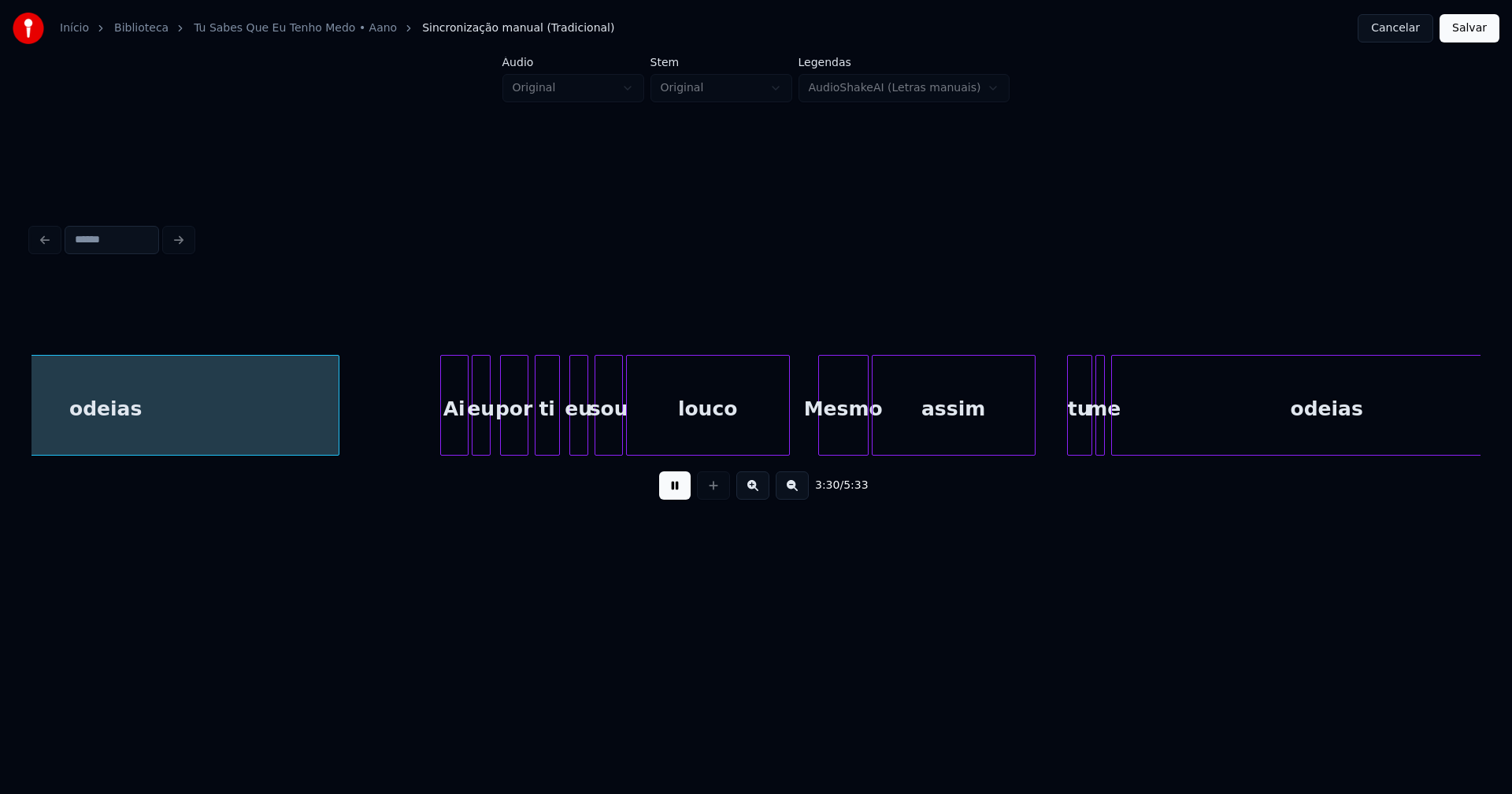
scroll to position [0, 33229]
click at [442, 439] on div "Ai" at bounding box center [439, 409] width 27 height 107
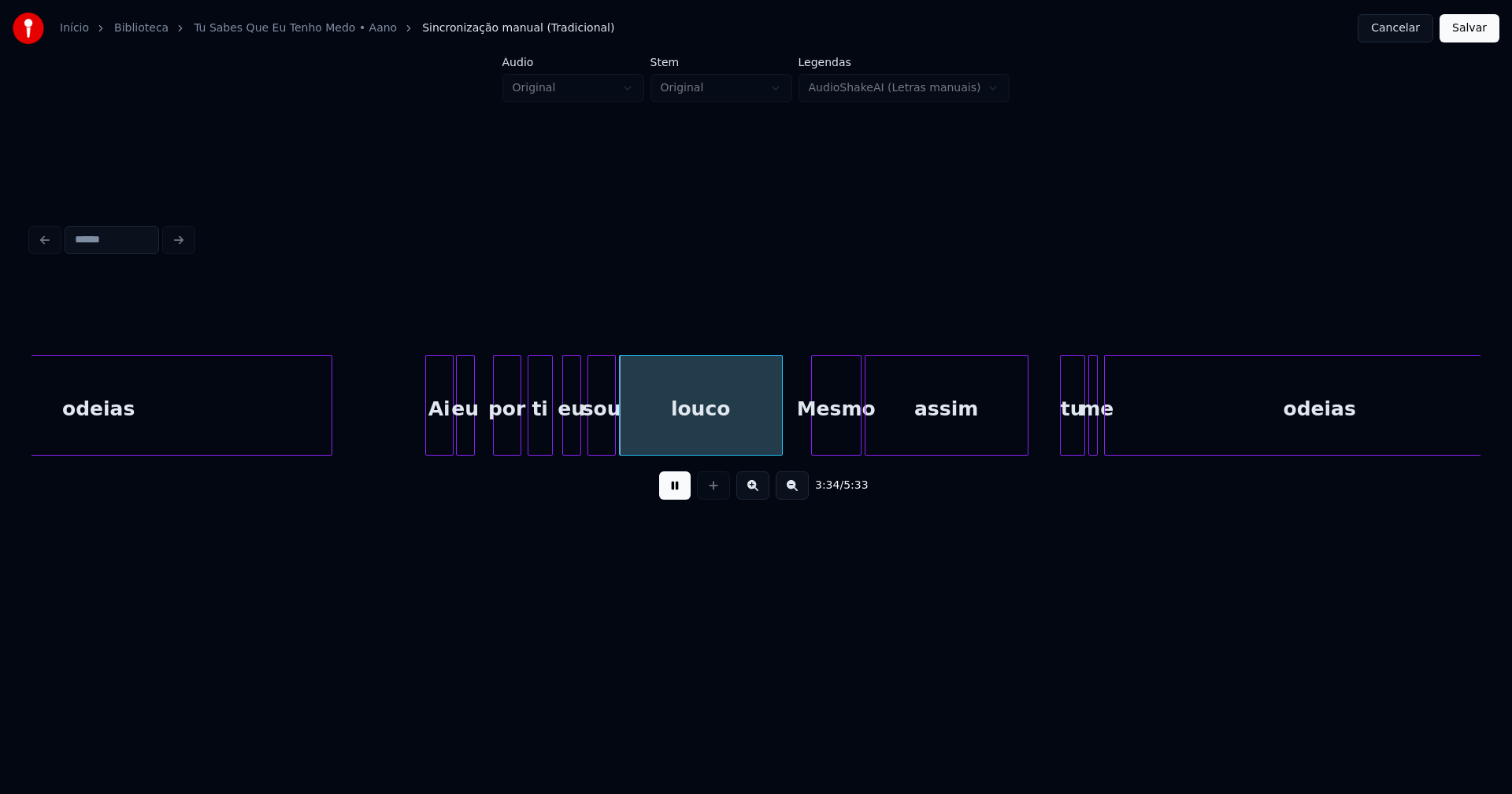
click at [464, 440] on div "eu" at bounding box center [465, 409] width 17 height 107
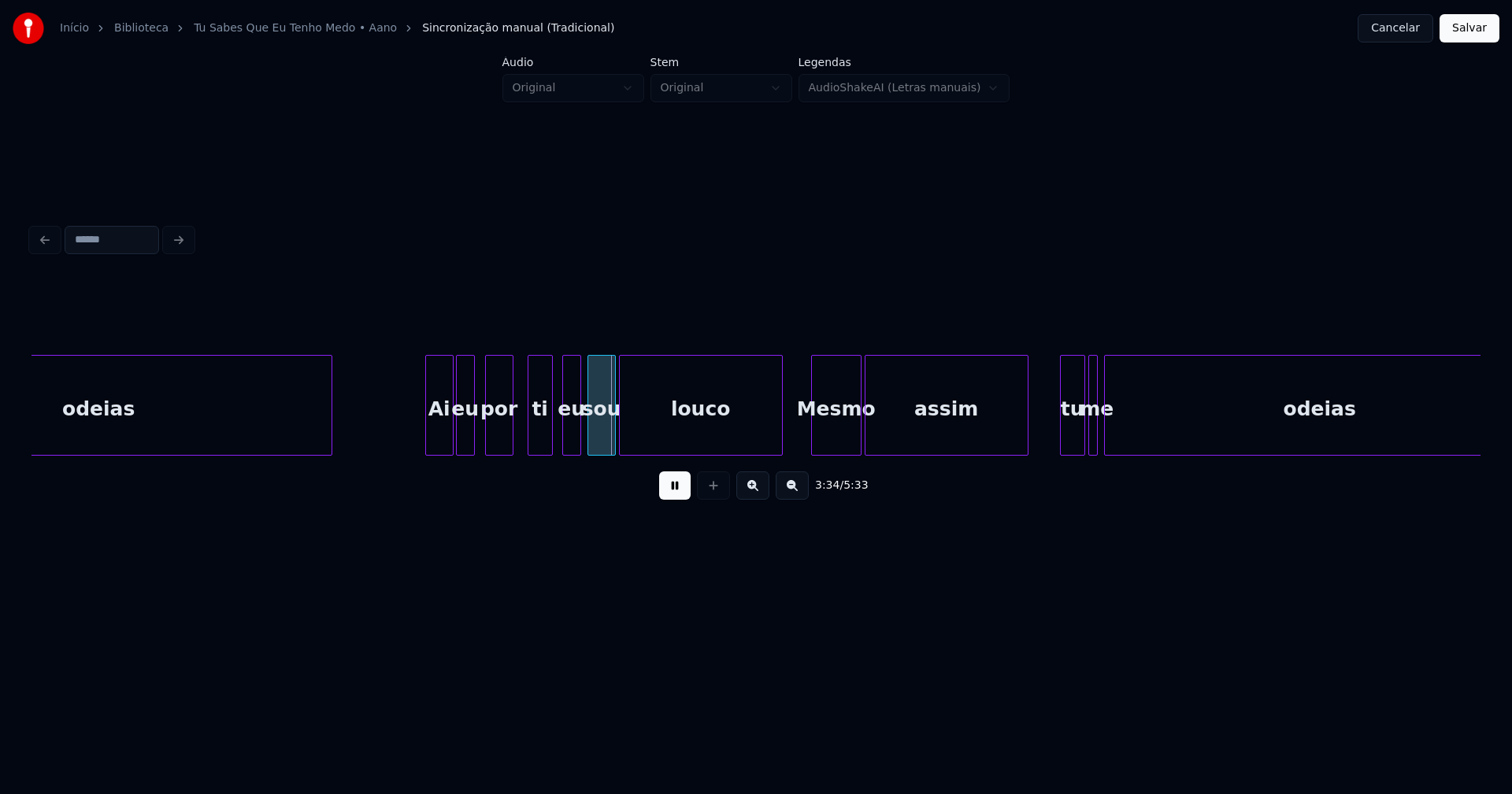
click at [497, 444] on div "por" at bounding box center [499, 409] width 27 height 107
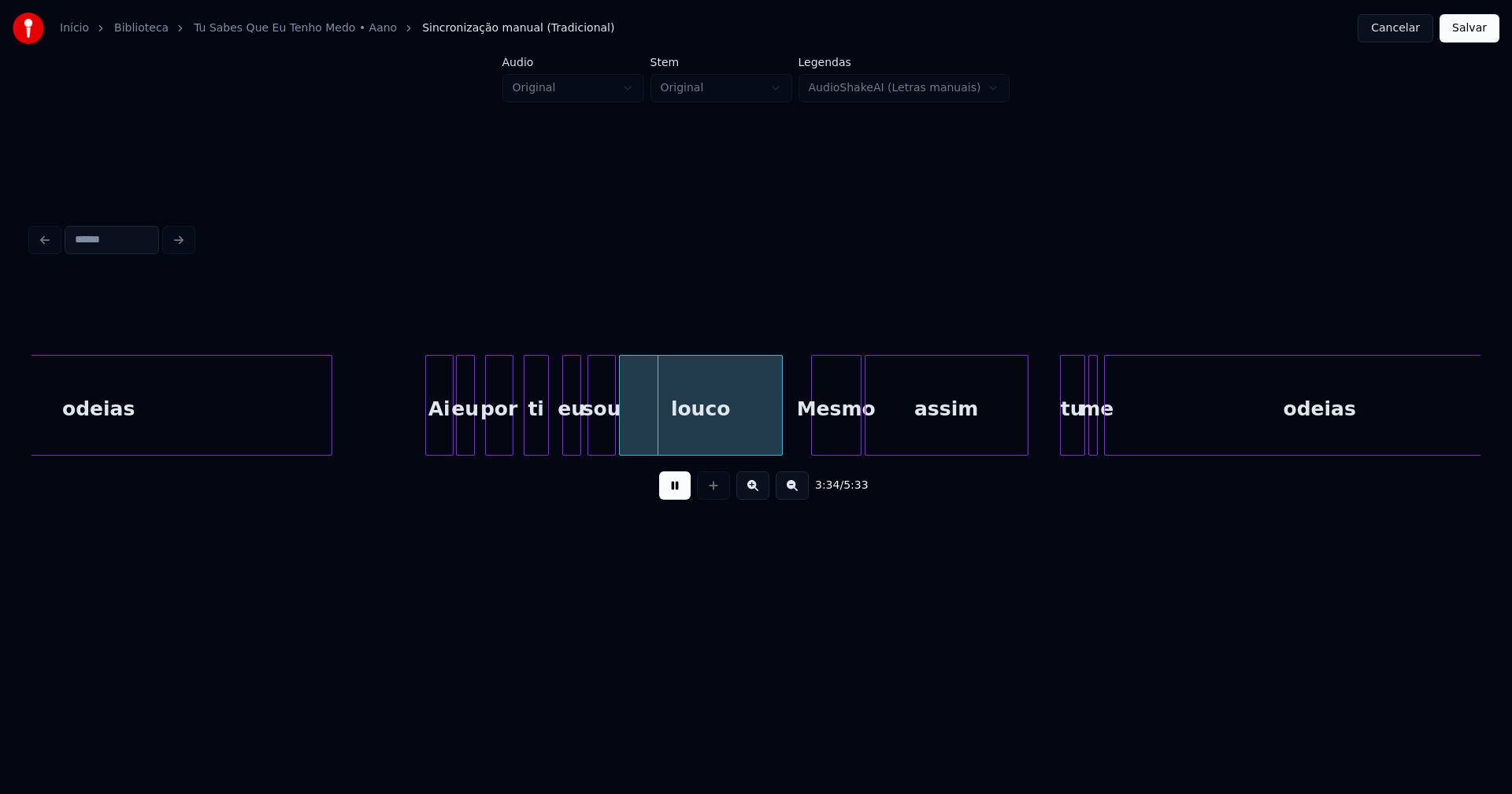
click at [533, 437] on div "ti" at bounding box center [535, 409] width 23 height 107
click at [560, 437] on div "eu" at bounding box center [564, 409] width 17 height 107
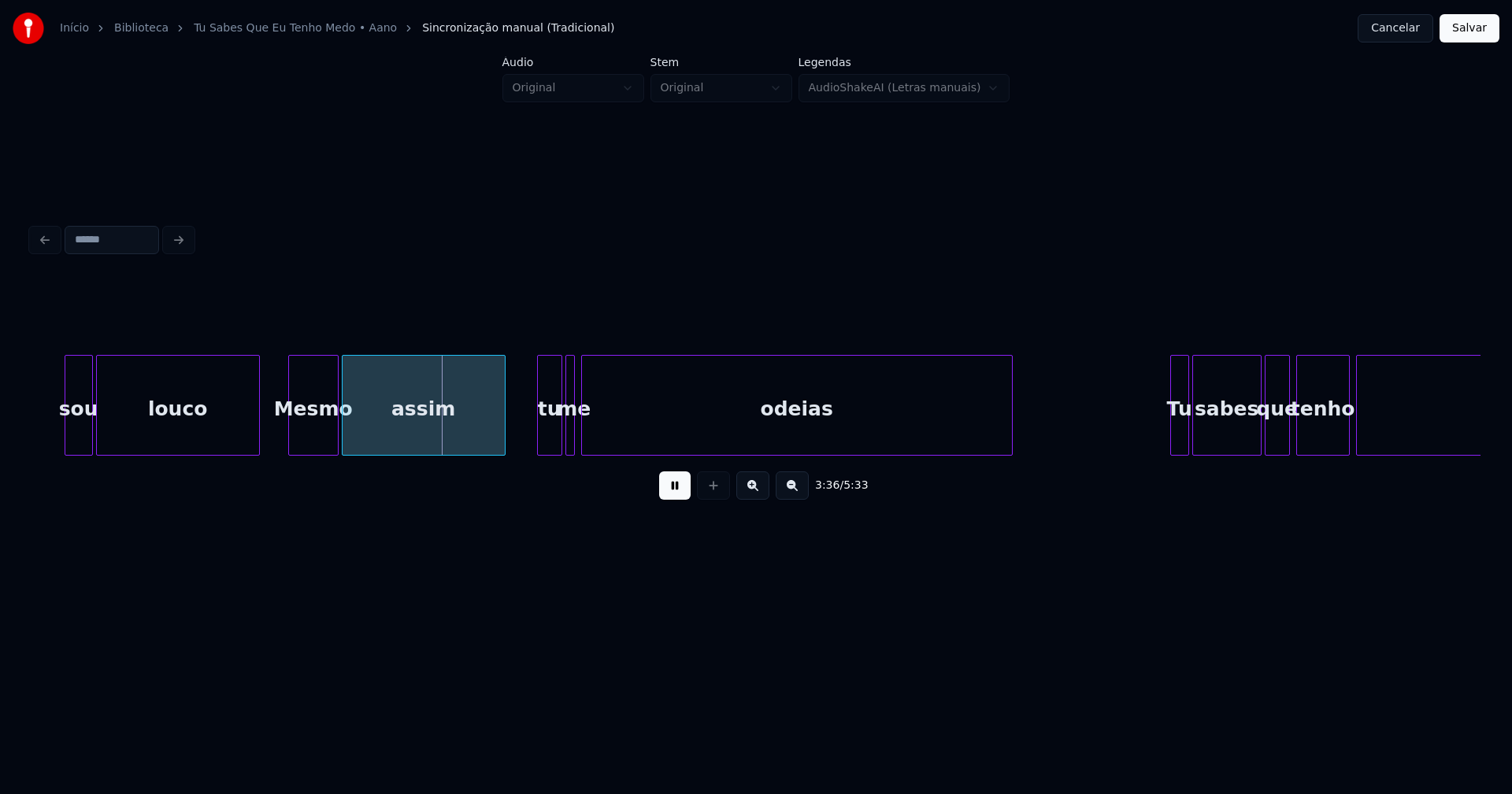
scroll to position [0, 33780]
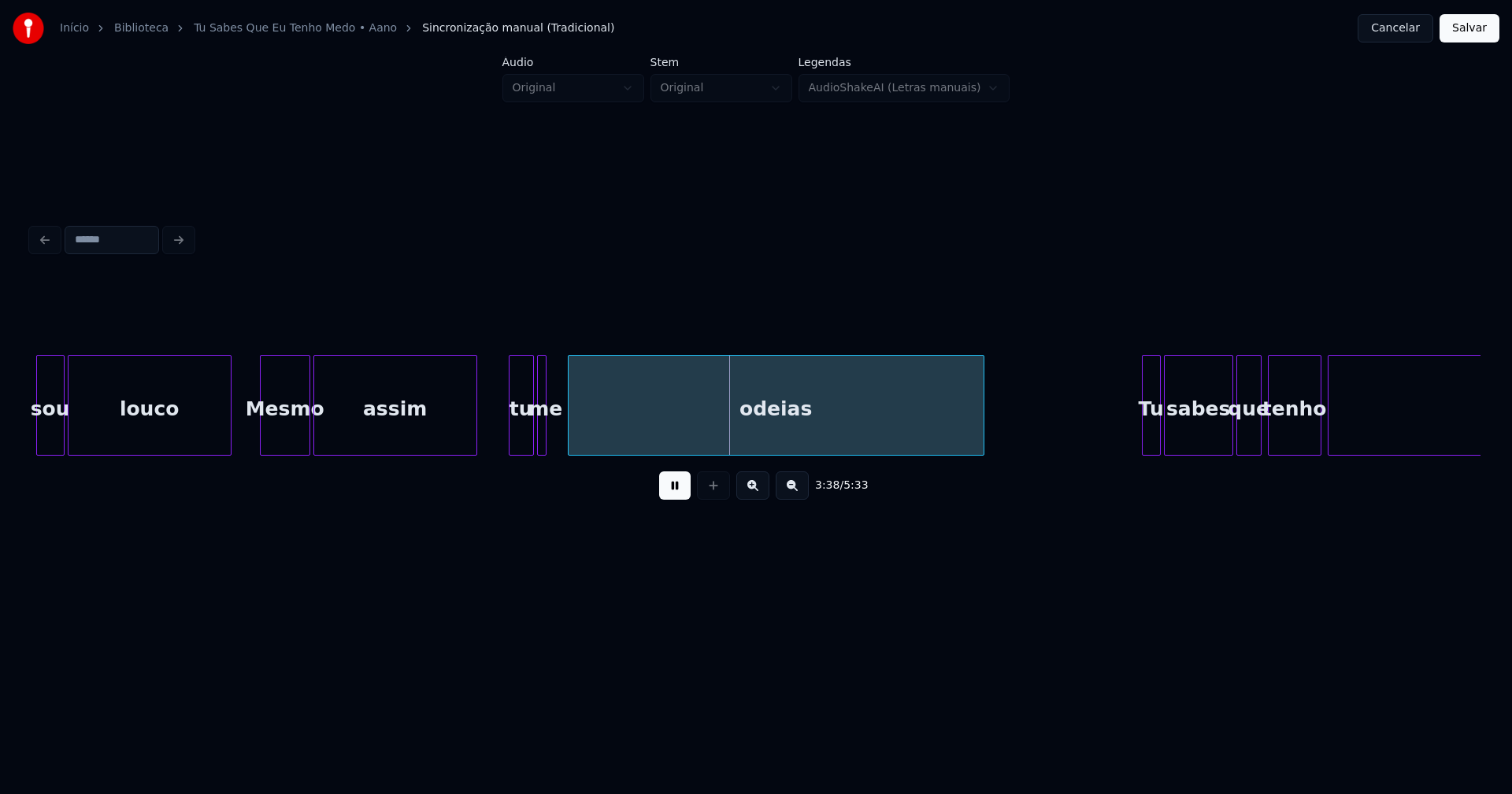
click at [573, 434] on div at bounding box center [570, 405] width 4 height 99
click at [565, 433] on div at bounding box center [563, 405] width 4 height 99
click at [509, 423] on div at bounding box center [507, 405] width 4 height 99
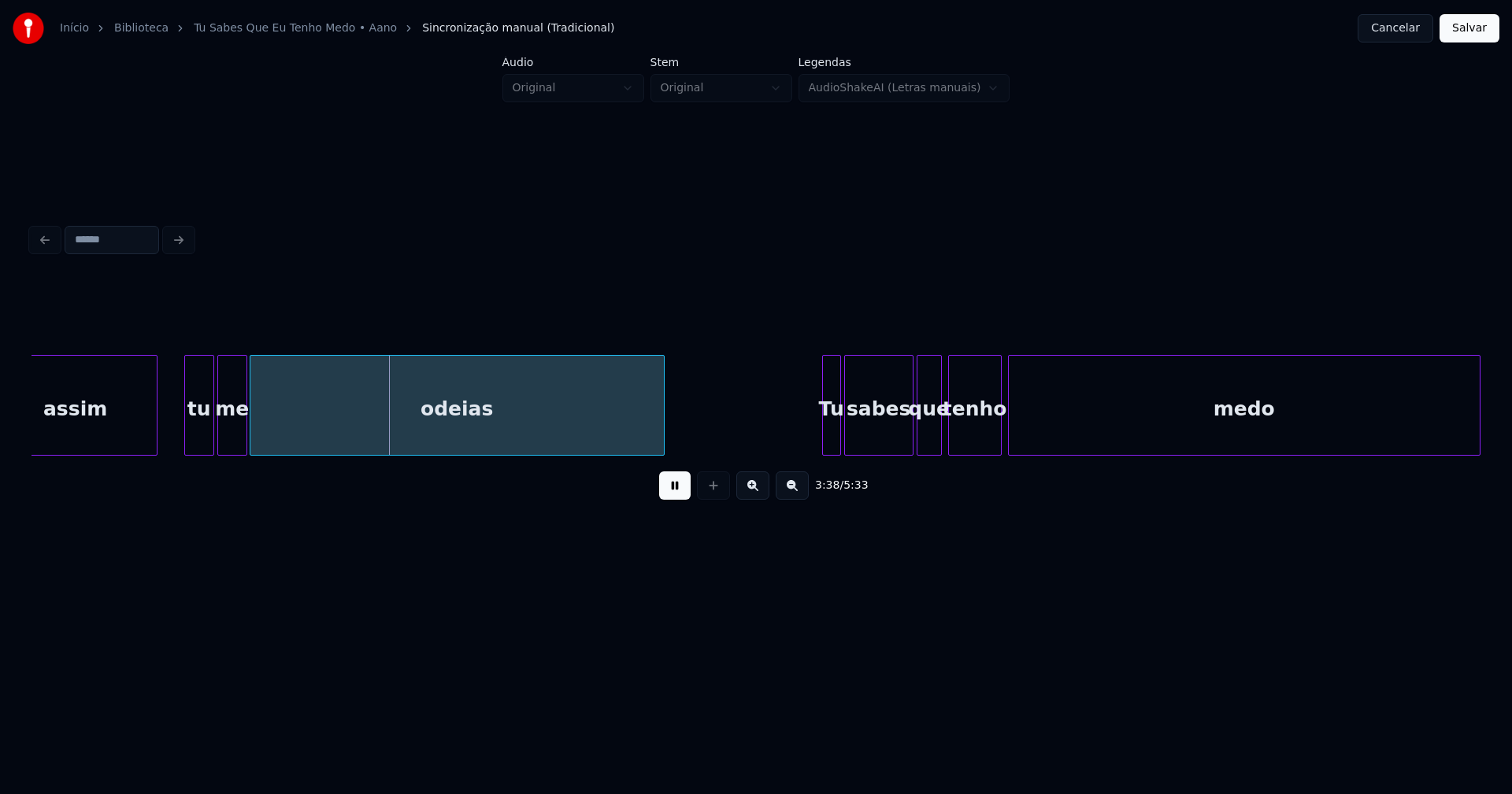
scroll to position [0, 34216]
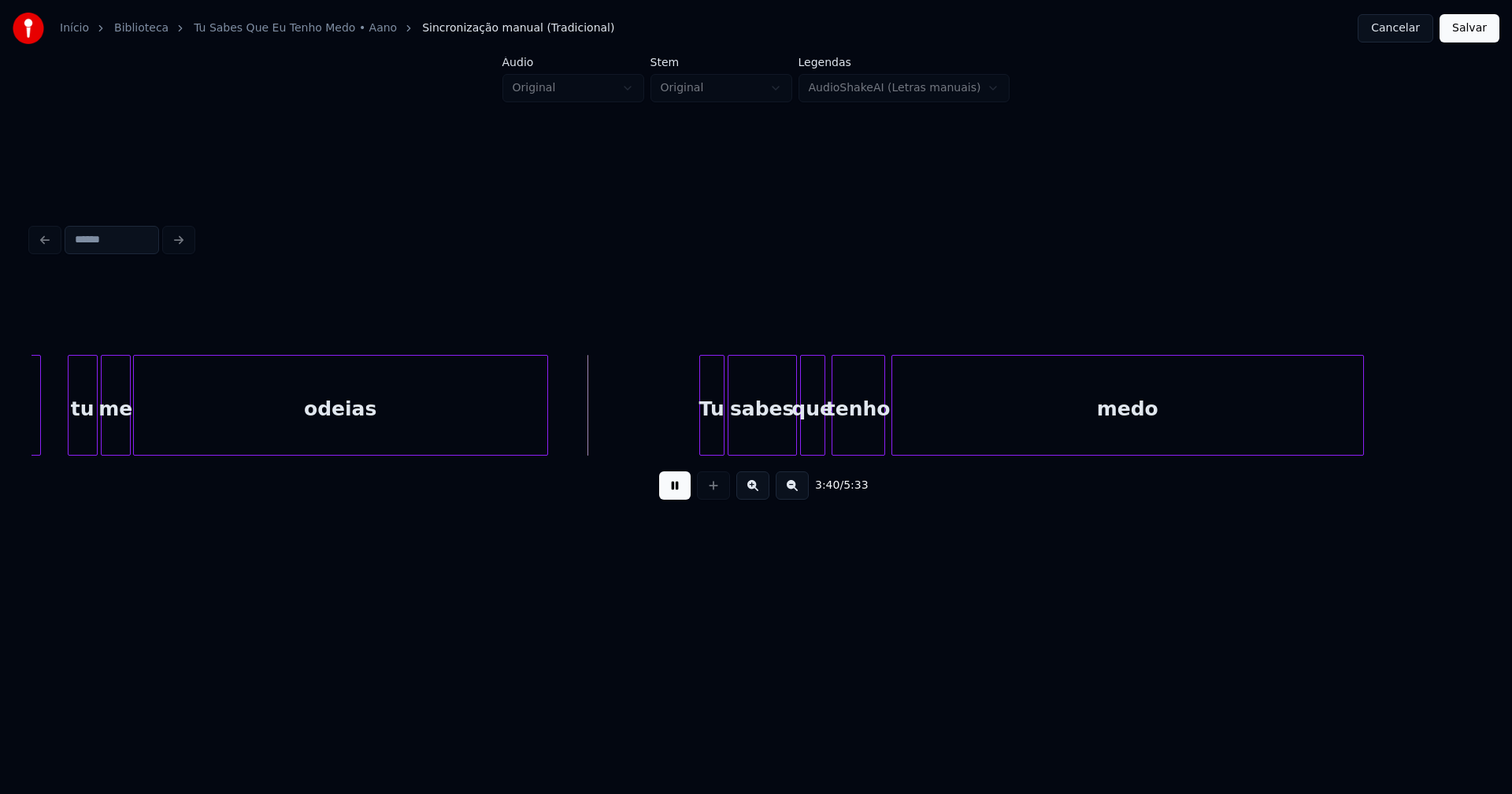
click at [702, 441] on div at bounding box center [702, 405] width 4 height 99
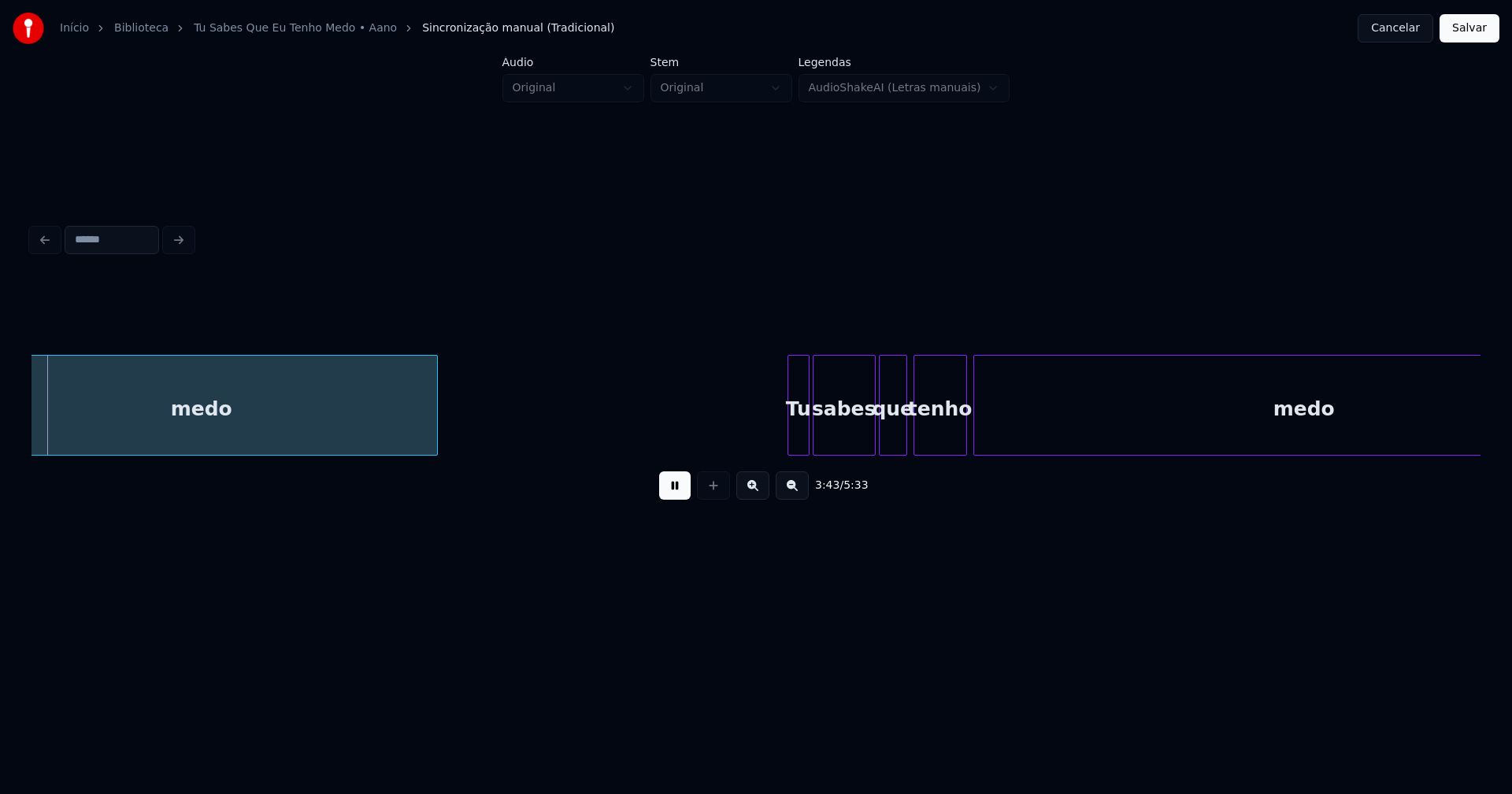
scroll to position [0, 35157]
click at [773, 434] on div at bounding box center [770, 405] width 4 height 99
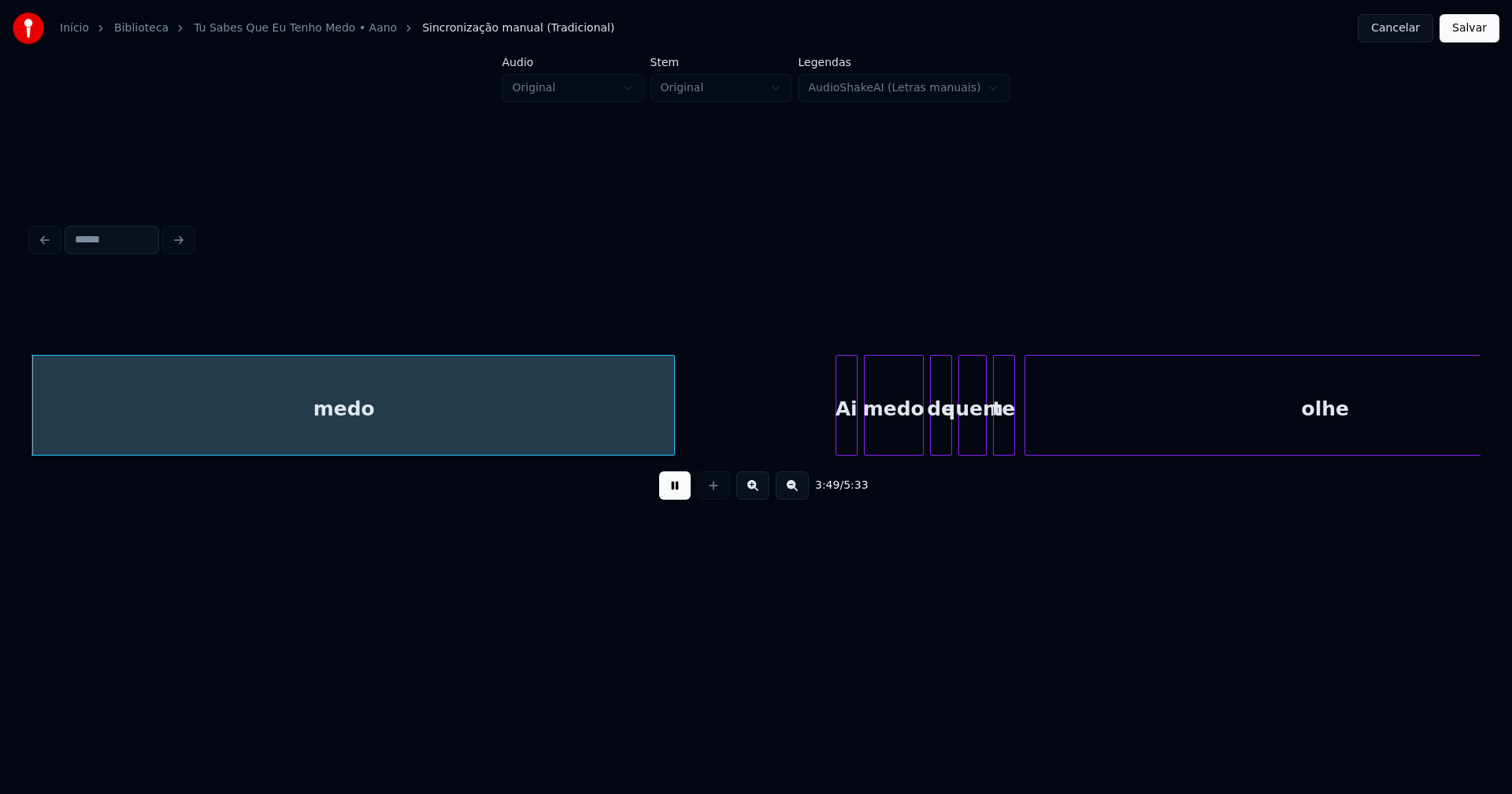
scroll to position [0, 36108]
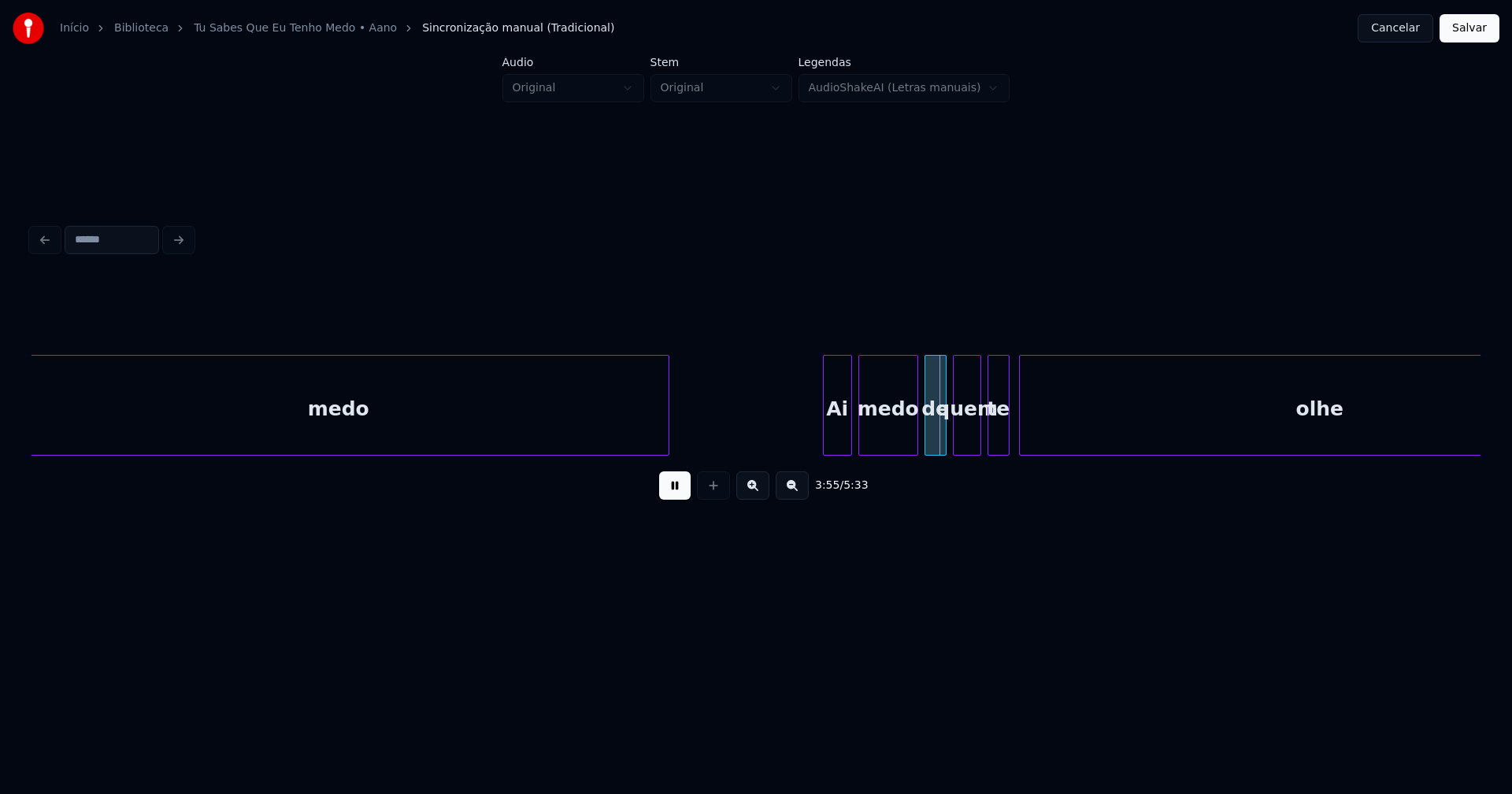
click at [826, 432] on div at bounding box center [826, 405] width 4 height 99
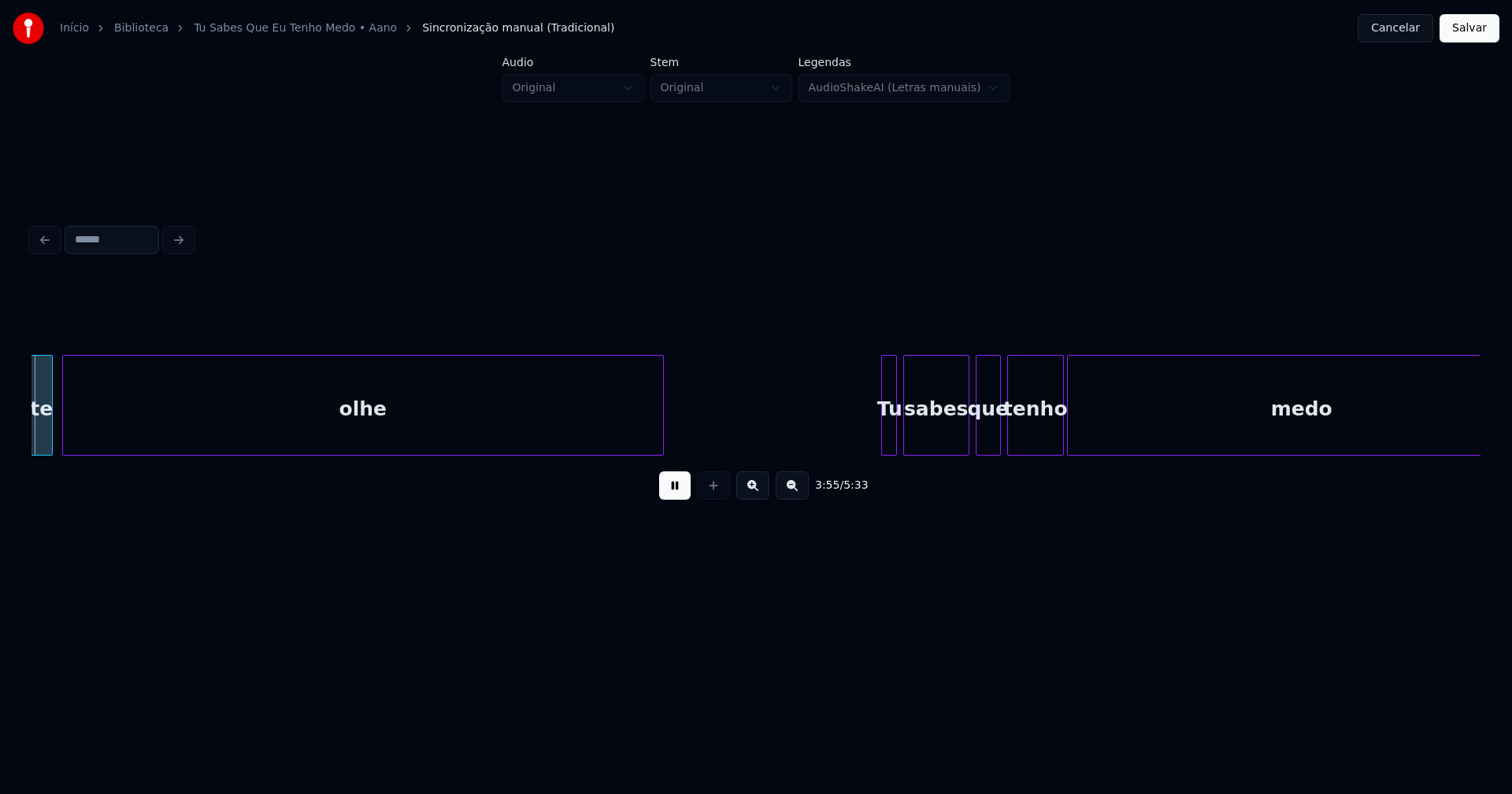
scroll to position [0, 37069]
click at [871, 428] on div at bounding box center [873, 405] width 4 height 99
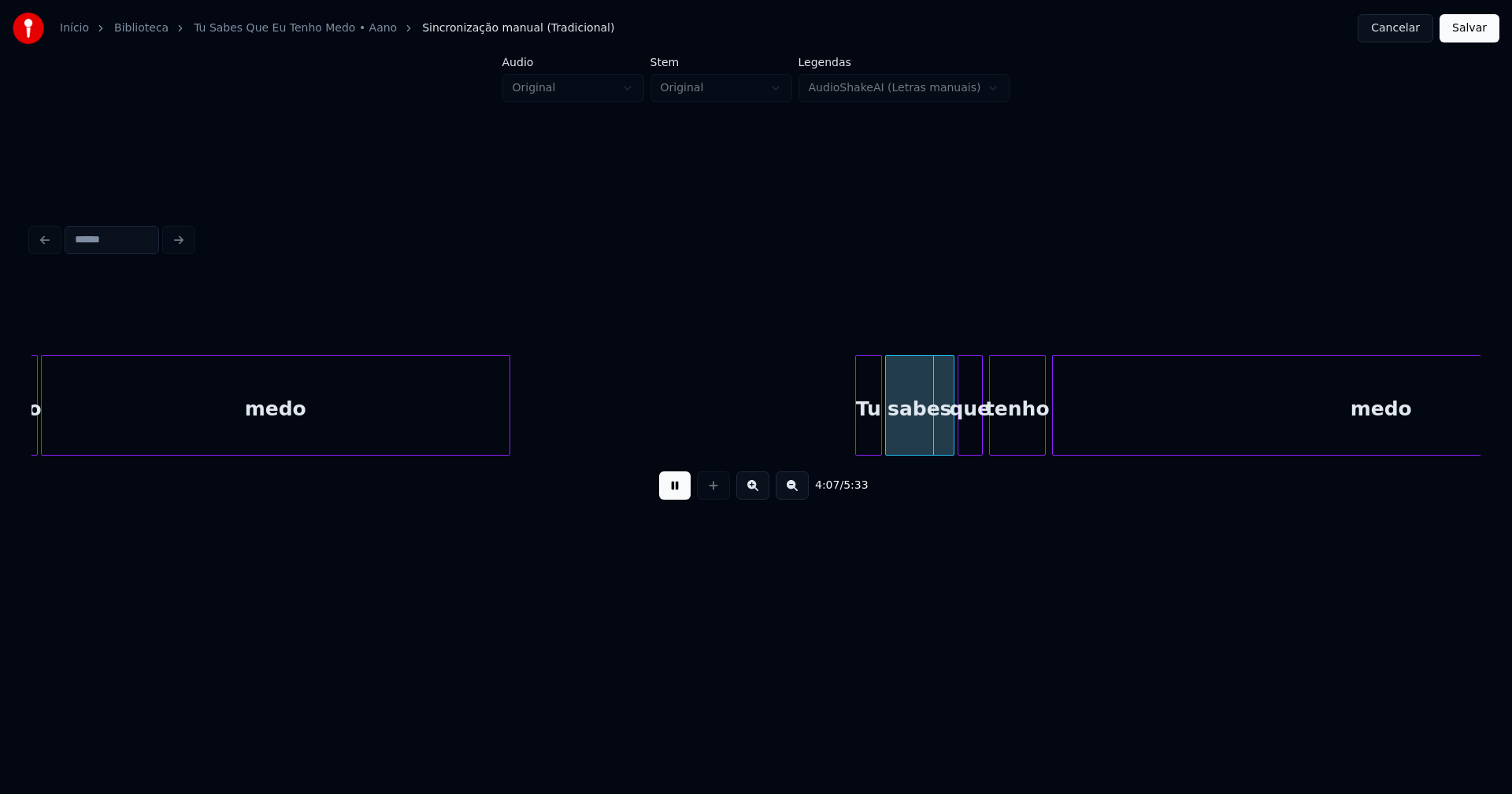
click at [859, 432] on div at bounding box center [857, 405] width 4 height 99
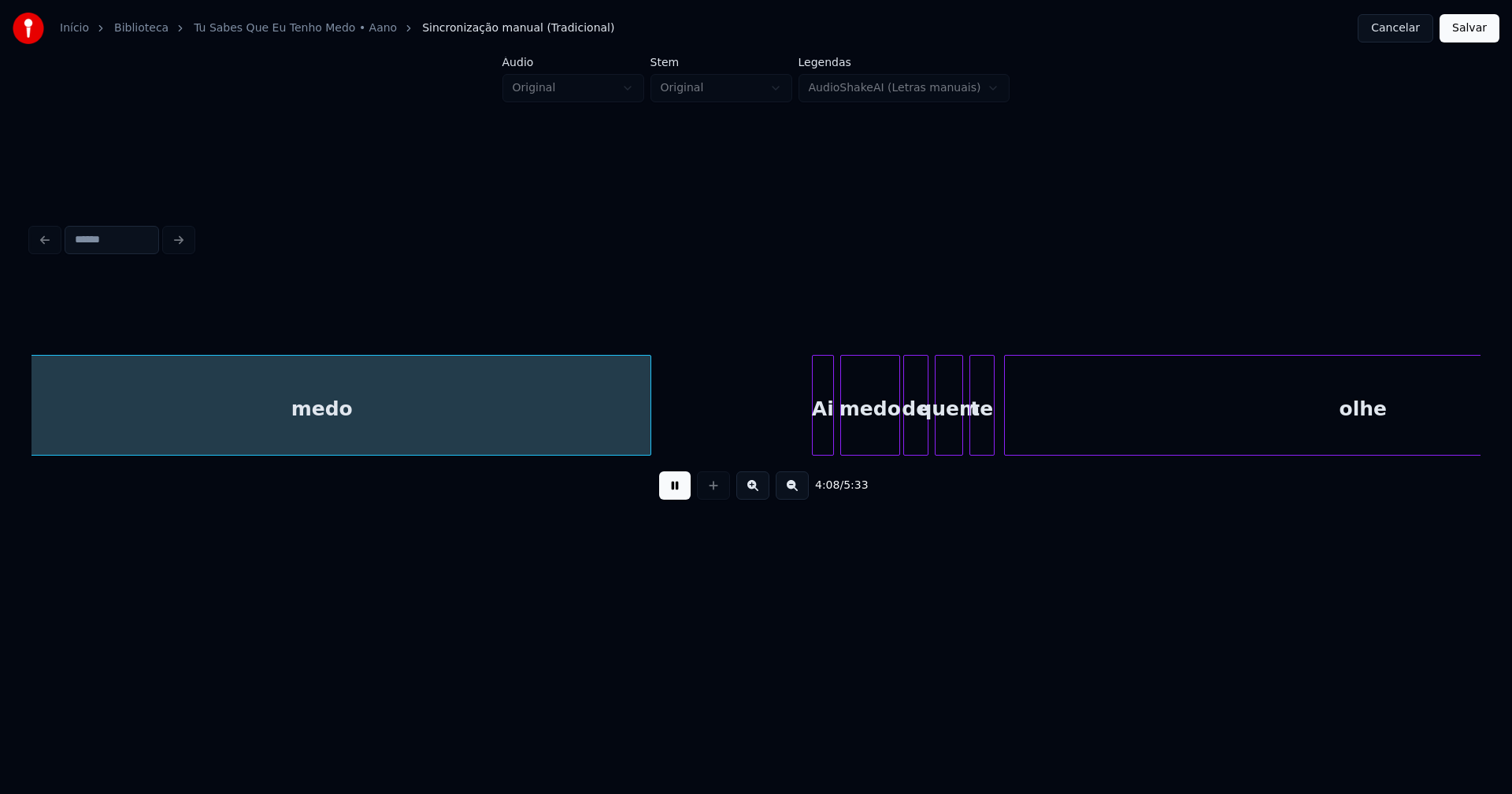
scroll to position [0, 39154]
click at [801, 440] on div at bounding box center [801, 405] width 4 height 99
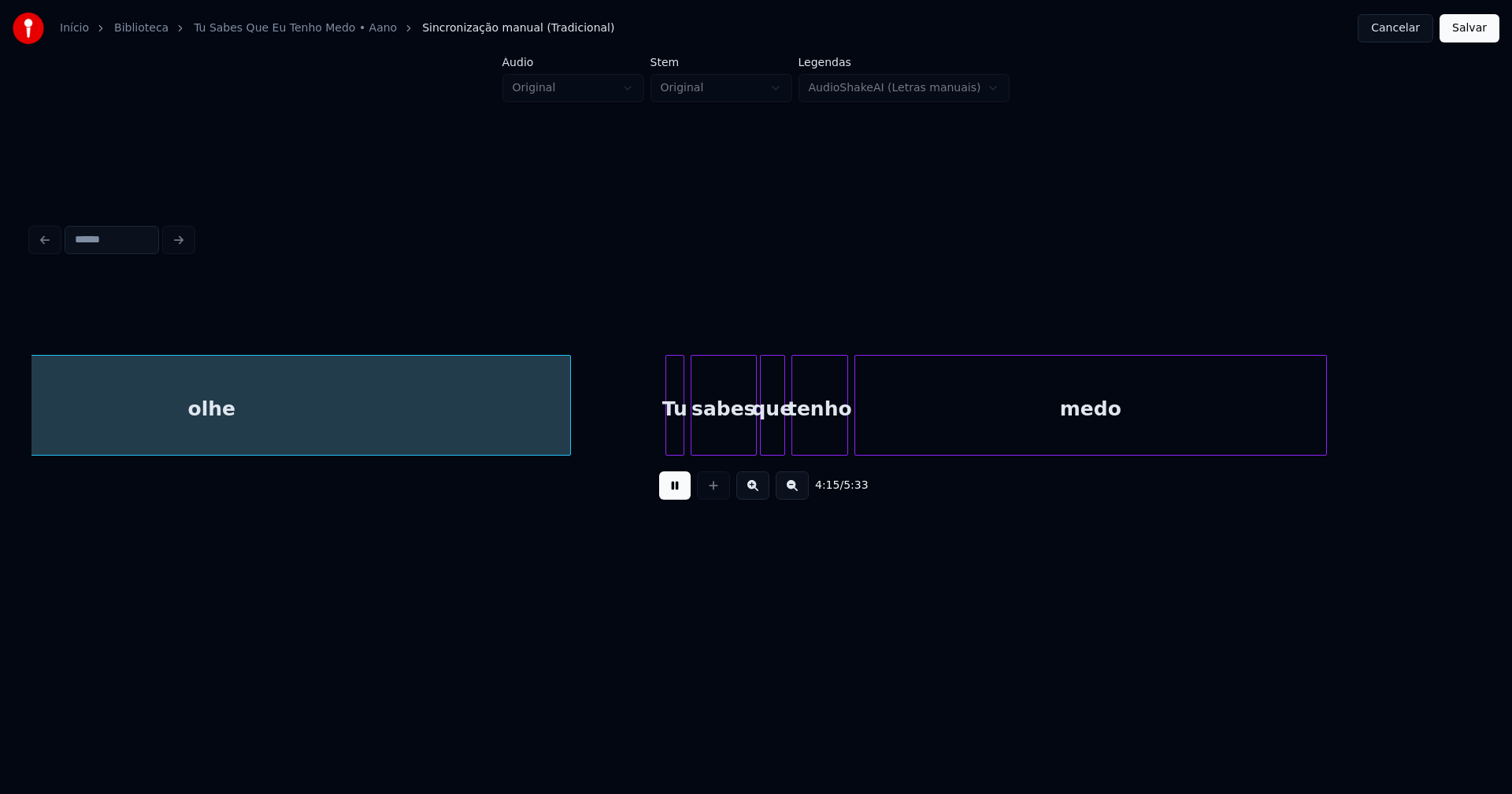
scroll to position [0, 40308]
click at [657, 439] on div at bounding box center [656, 405] width 4 height 99
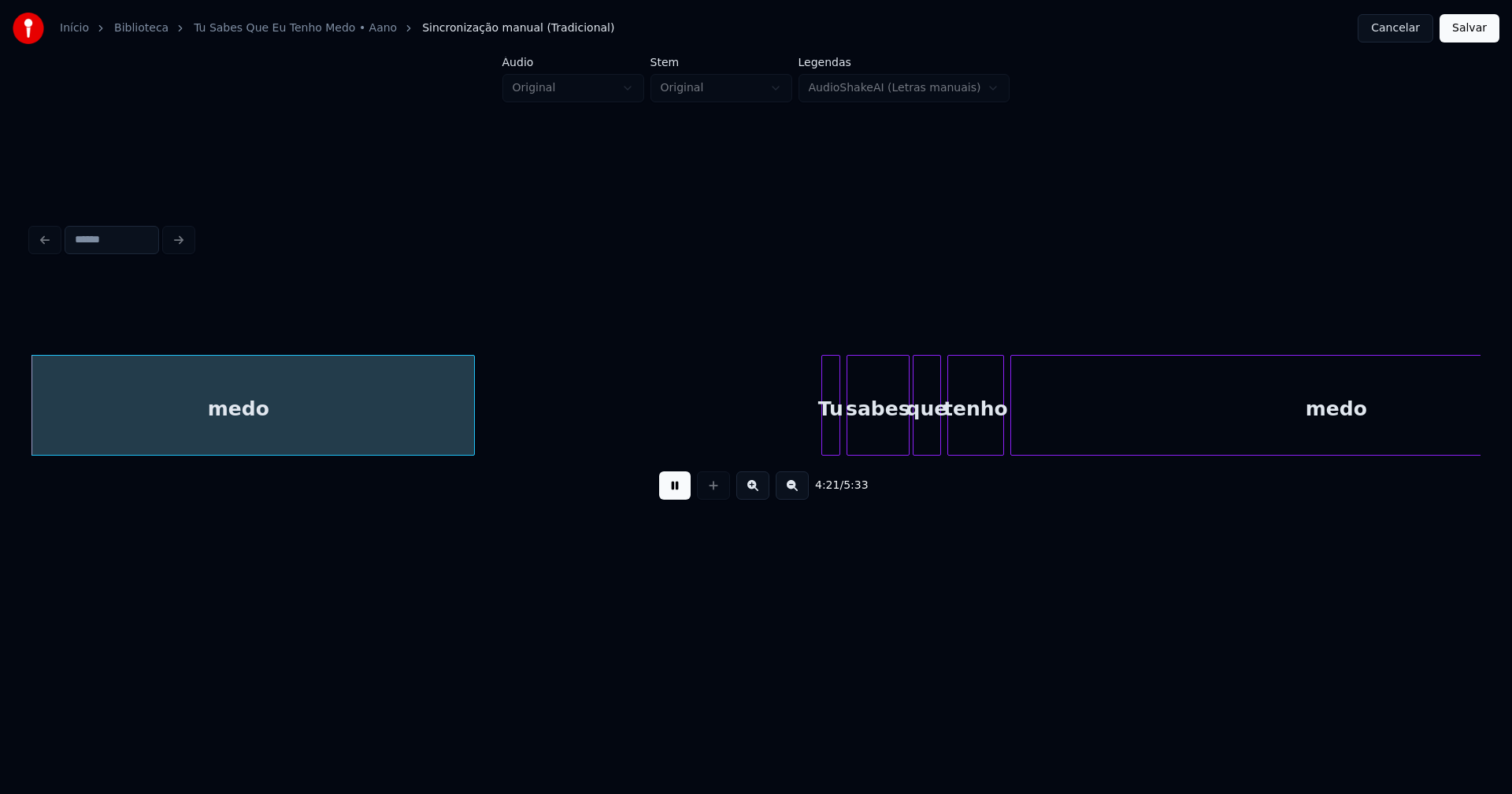
scroll to position [0, 41162]
click at [809, 434] on div at bounding box center [807, 405] width 4 height 99
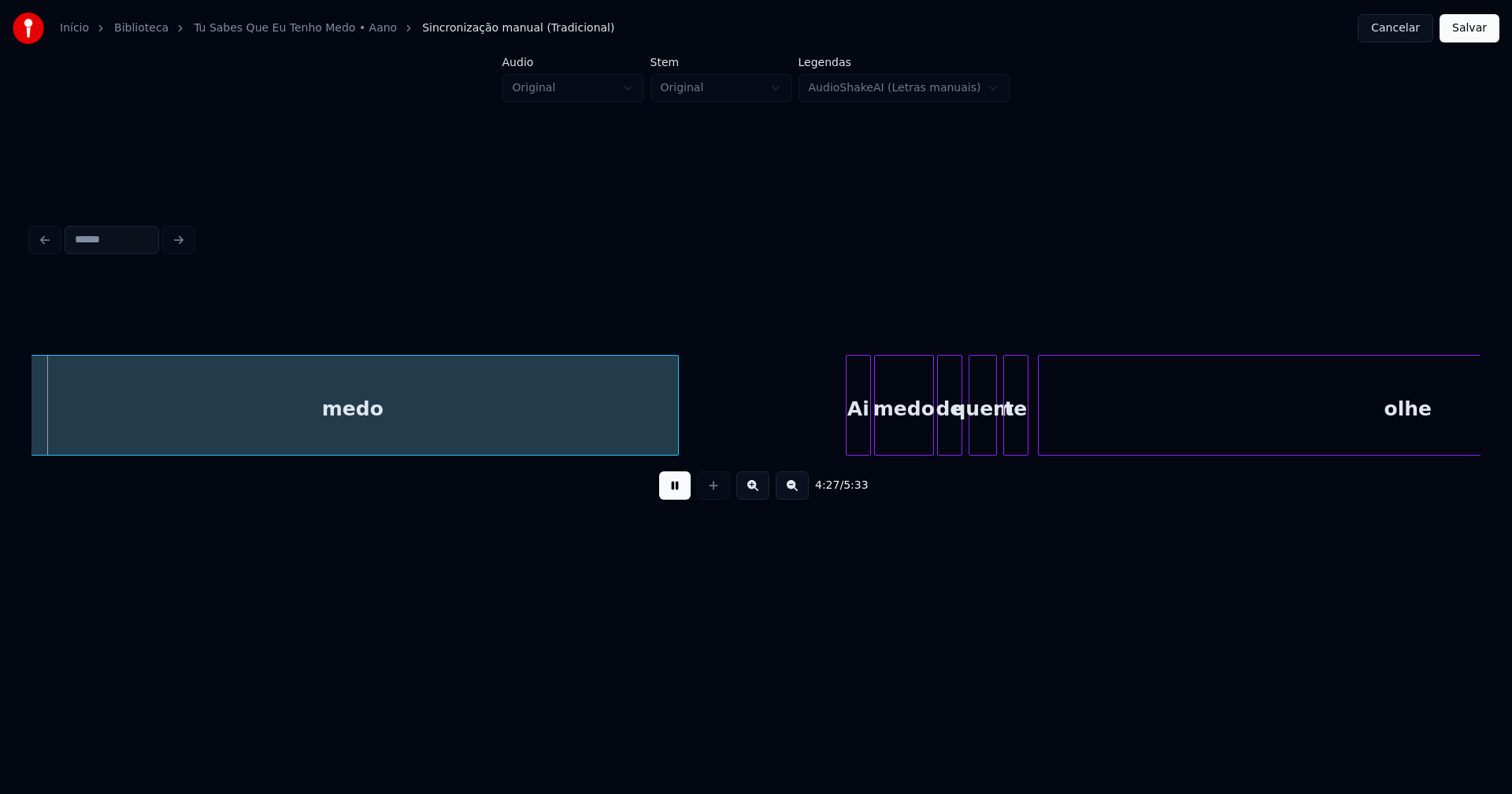
scroll to position [0, 42169]
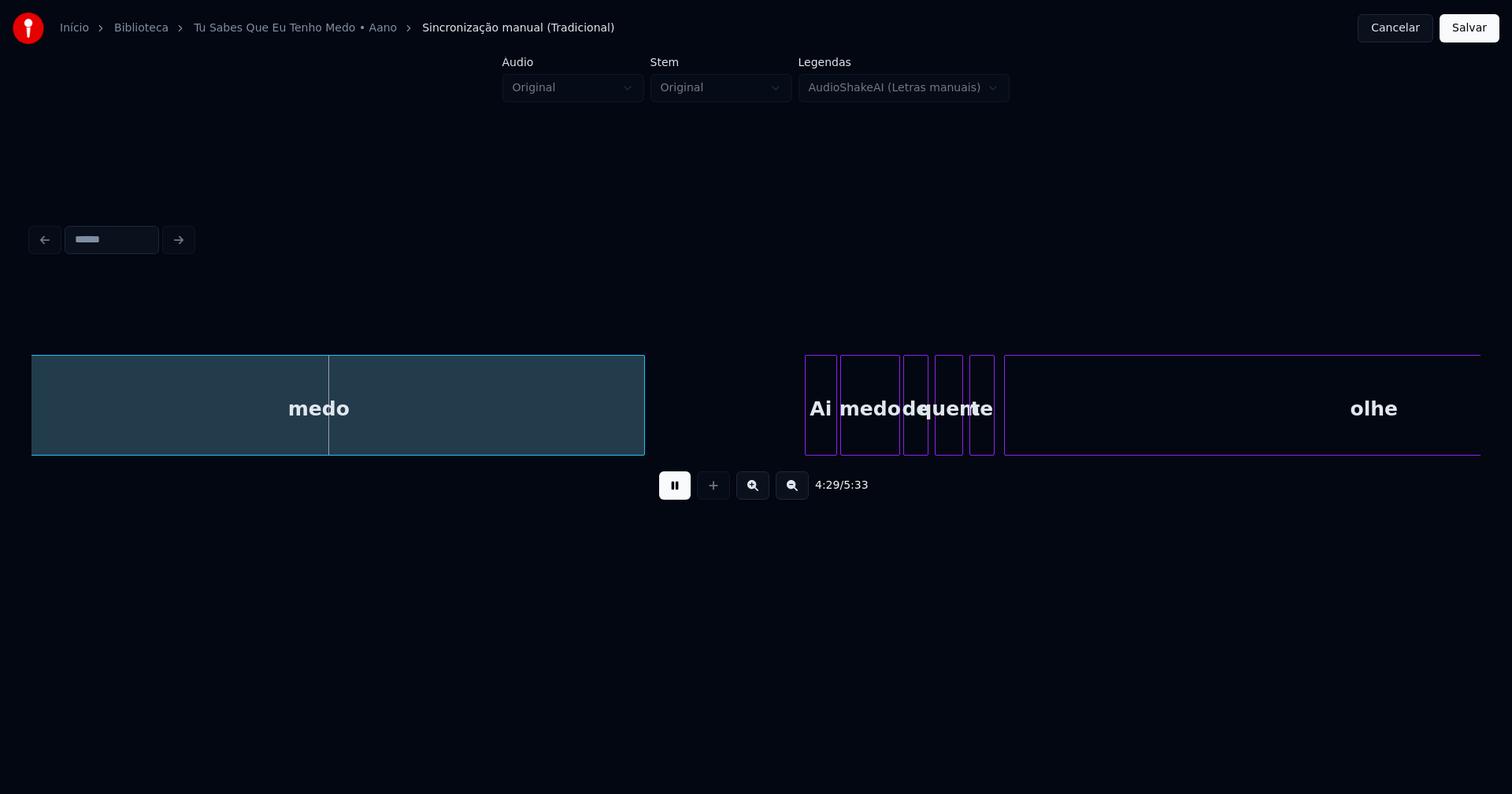
click at [808, 432] on div at bounding box center [807, 405] width 4 height 99
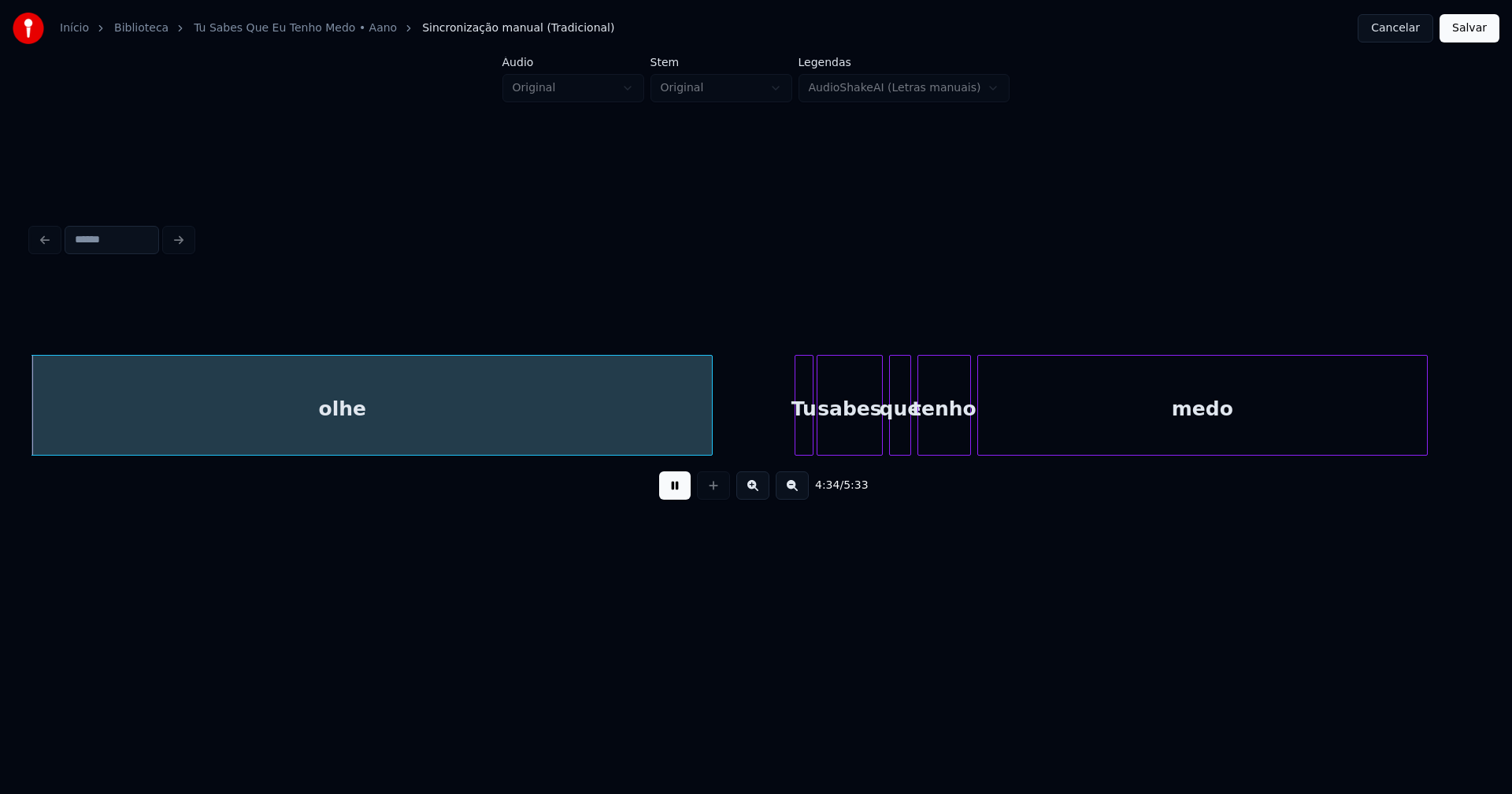
scroll to position [0, 43214]
click at [782, 432] on div at bounding box center [781, 405] width 4 height 99
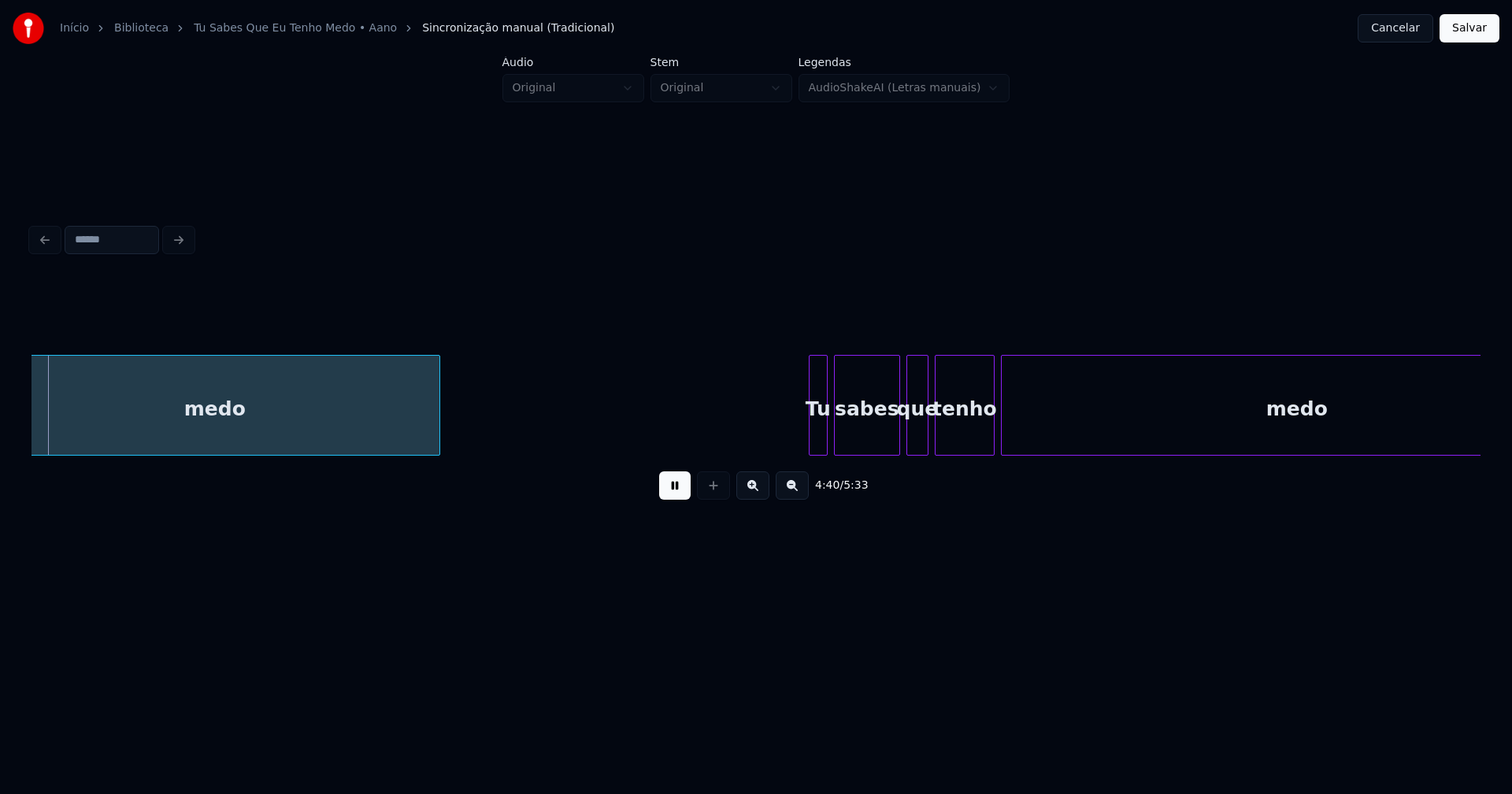
scroll to position [0, 44205]
click at [791, 434] on div at bounding box center [791, 405] width 4 height 99
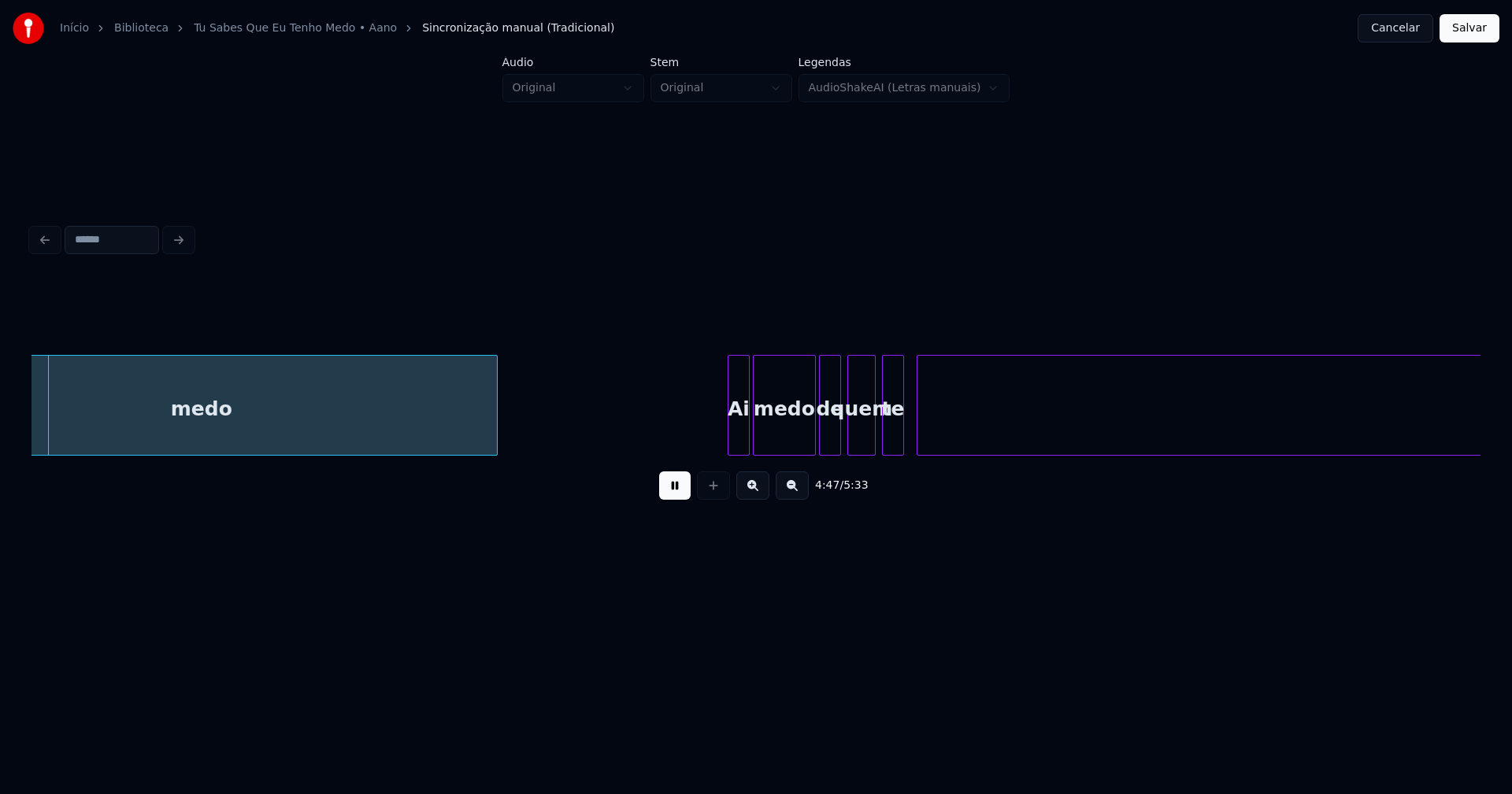
scroll to position [0, 45300]
click at [702, 436] on div at bounding box center [704, 405] width 4 height 99
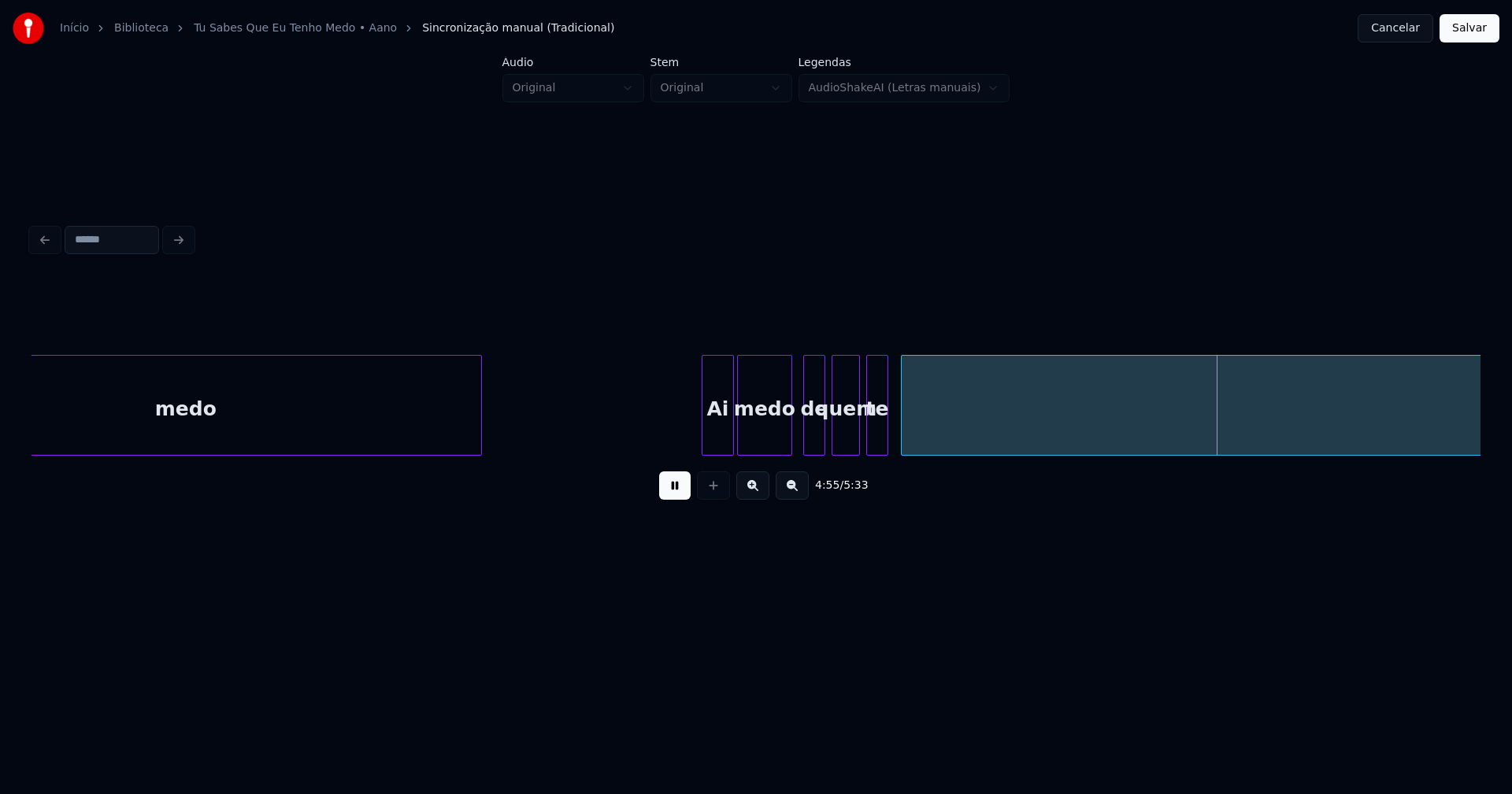
click at [786, 449] on div "medo" at bounding box center [765, 405] width 55 height 101
click at [813, 444] on div "de" at bounding box center [810, 409] width 21 height 107
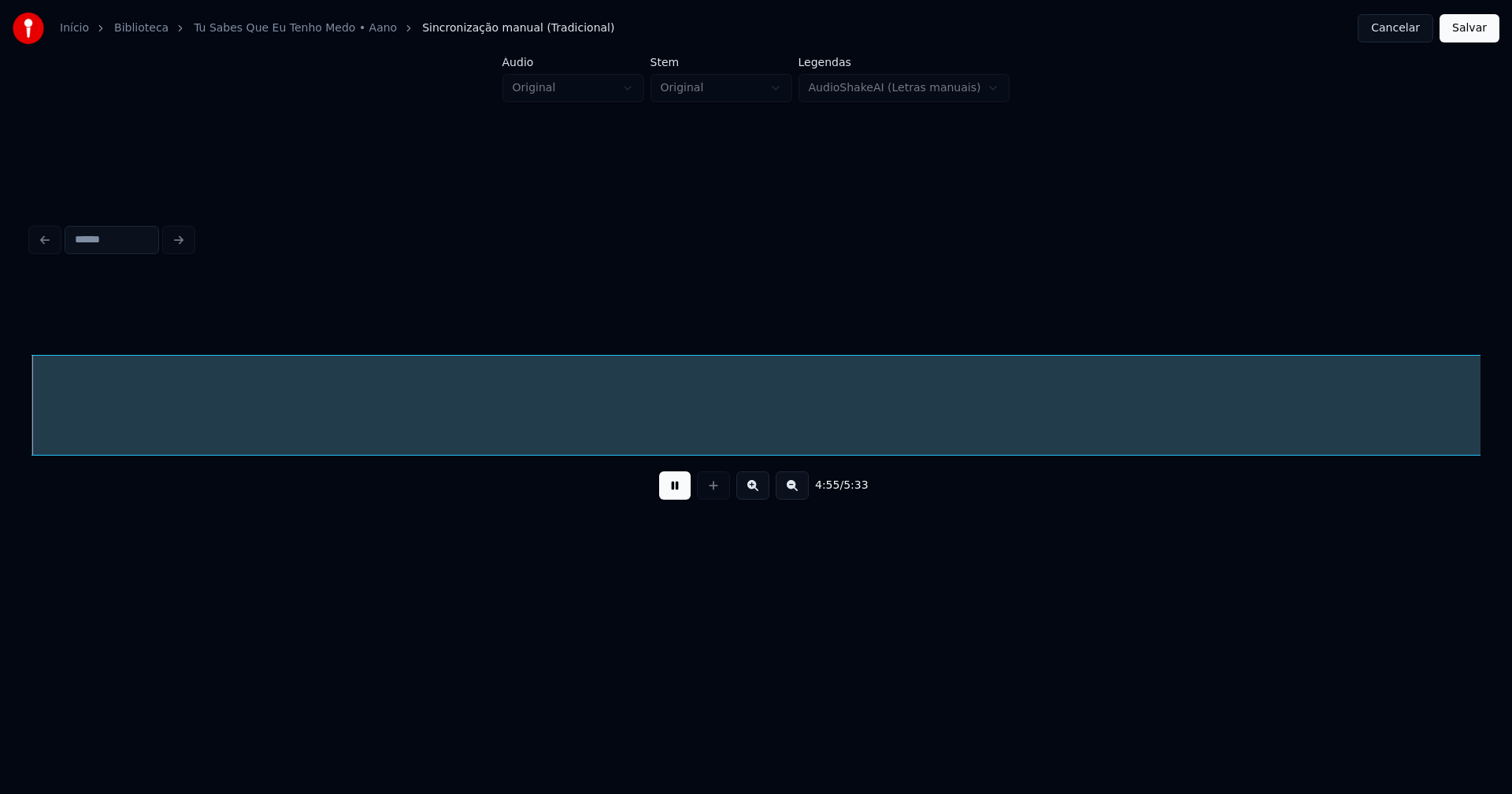
scroll to position [0, 46582]
click at [679, 496] on button at bounding box center [674, 485] width 31 height 28
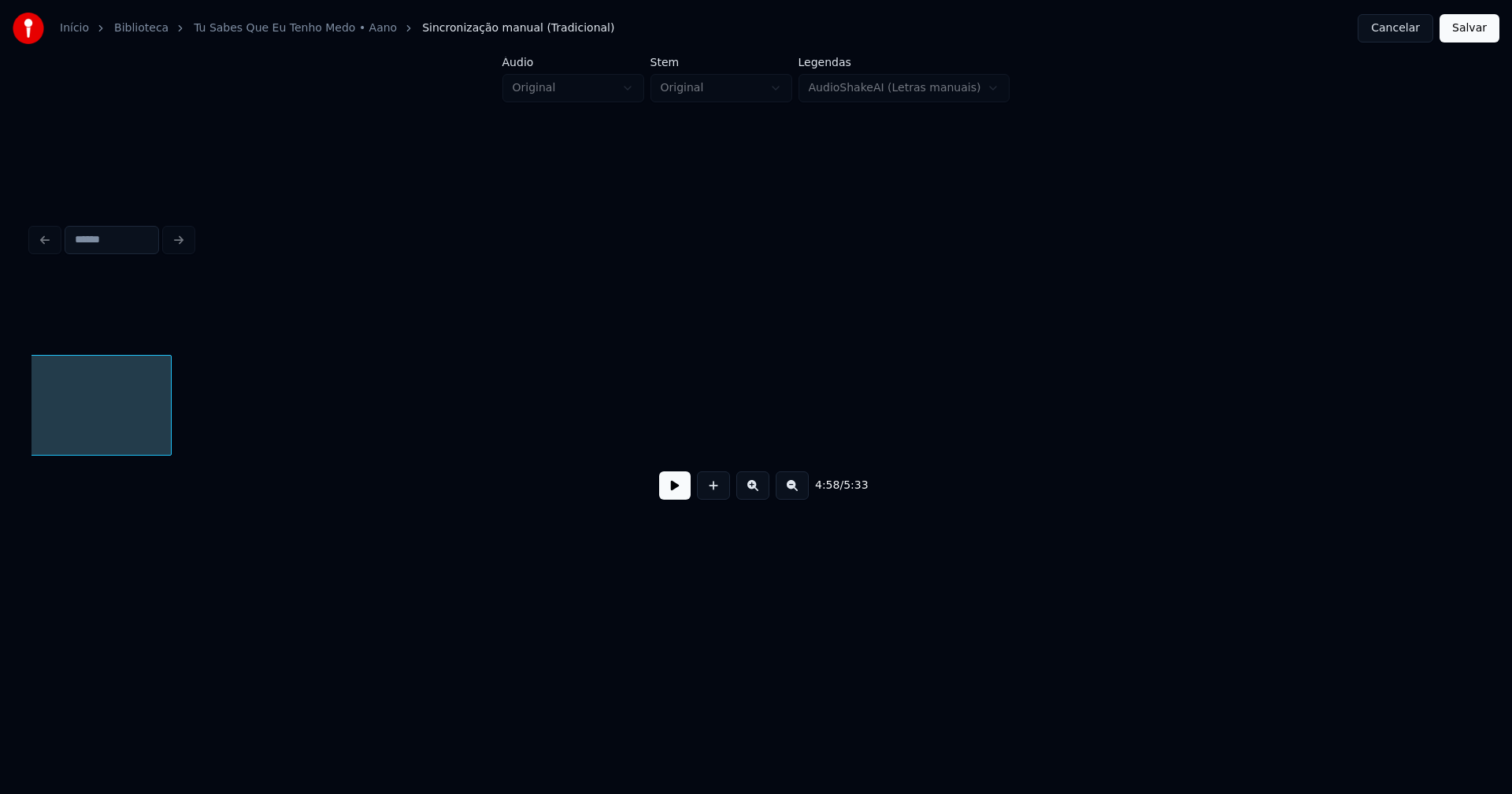
scroll to position [0, 49639]
click at [141, 502] on div "4:58 / 5:33" at bounding box center [756, 395] width 1449 height 239
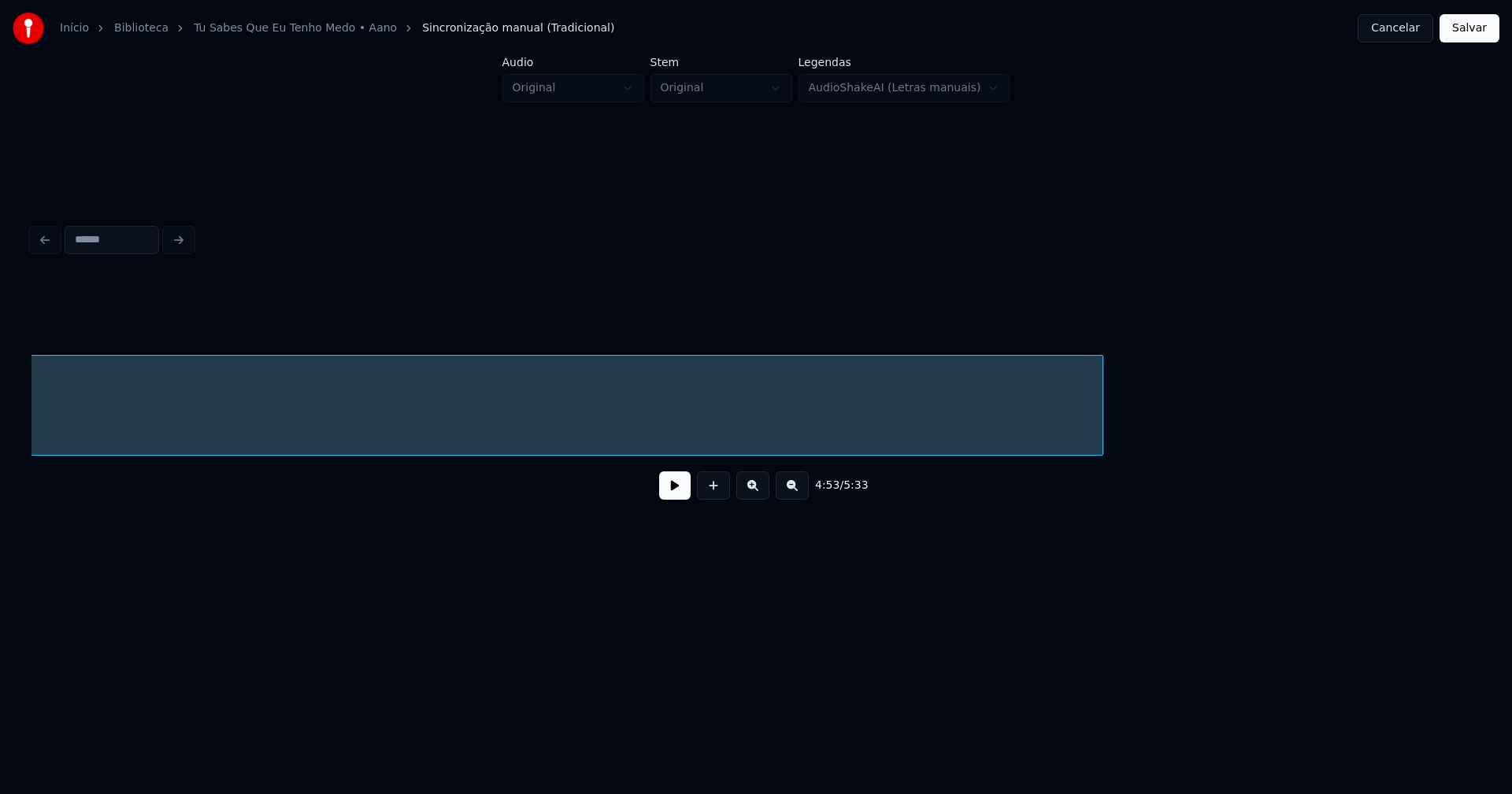
scroll to position [0, 48709]
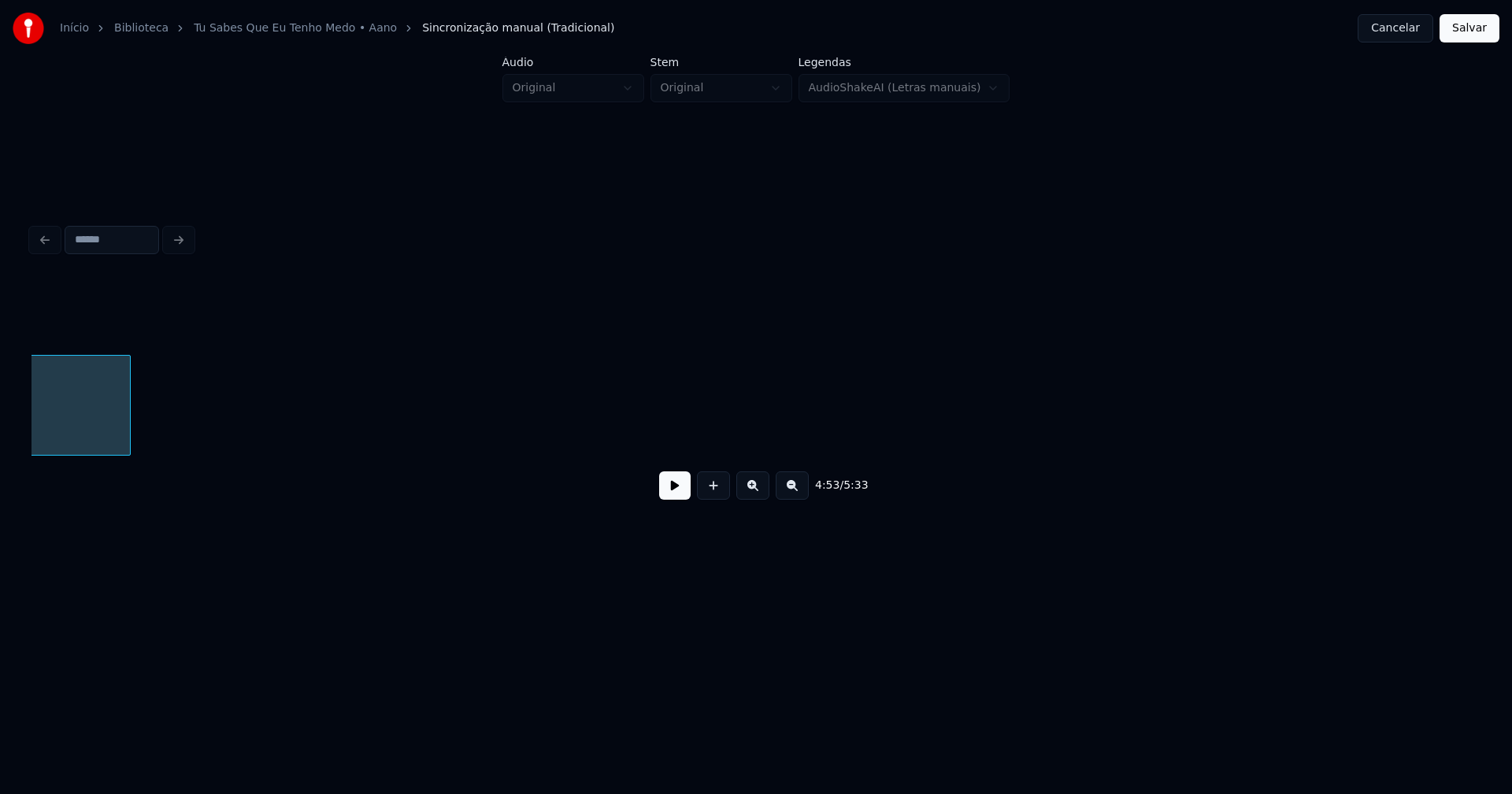
click at [123, 491] on div "4:53 / 5:33" at bounding box center [756, 395] width 1449 height 239
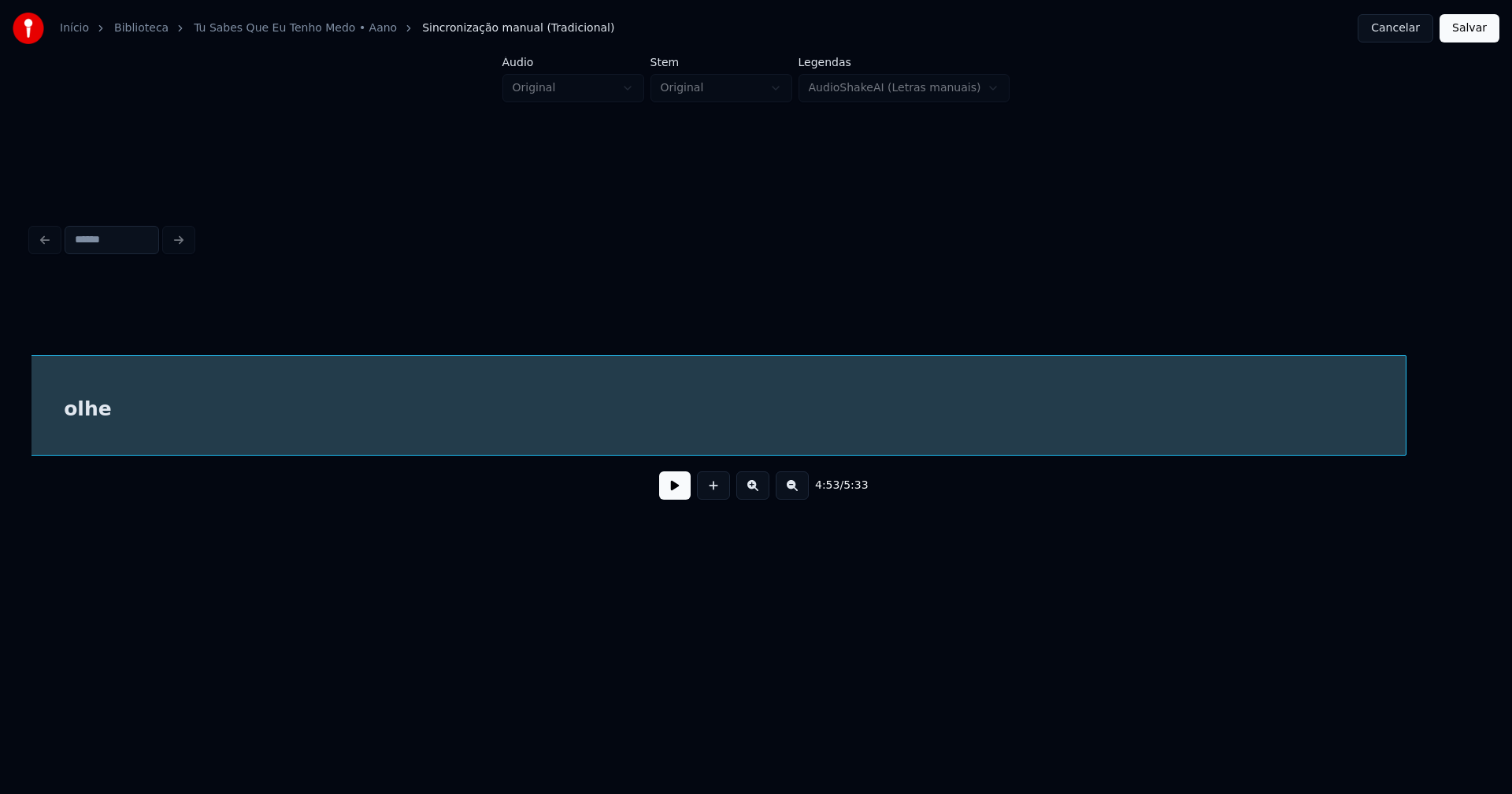
scroll to position [0, 47634]
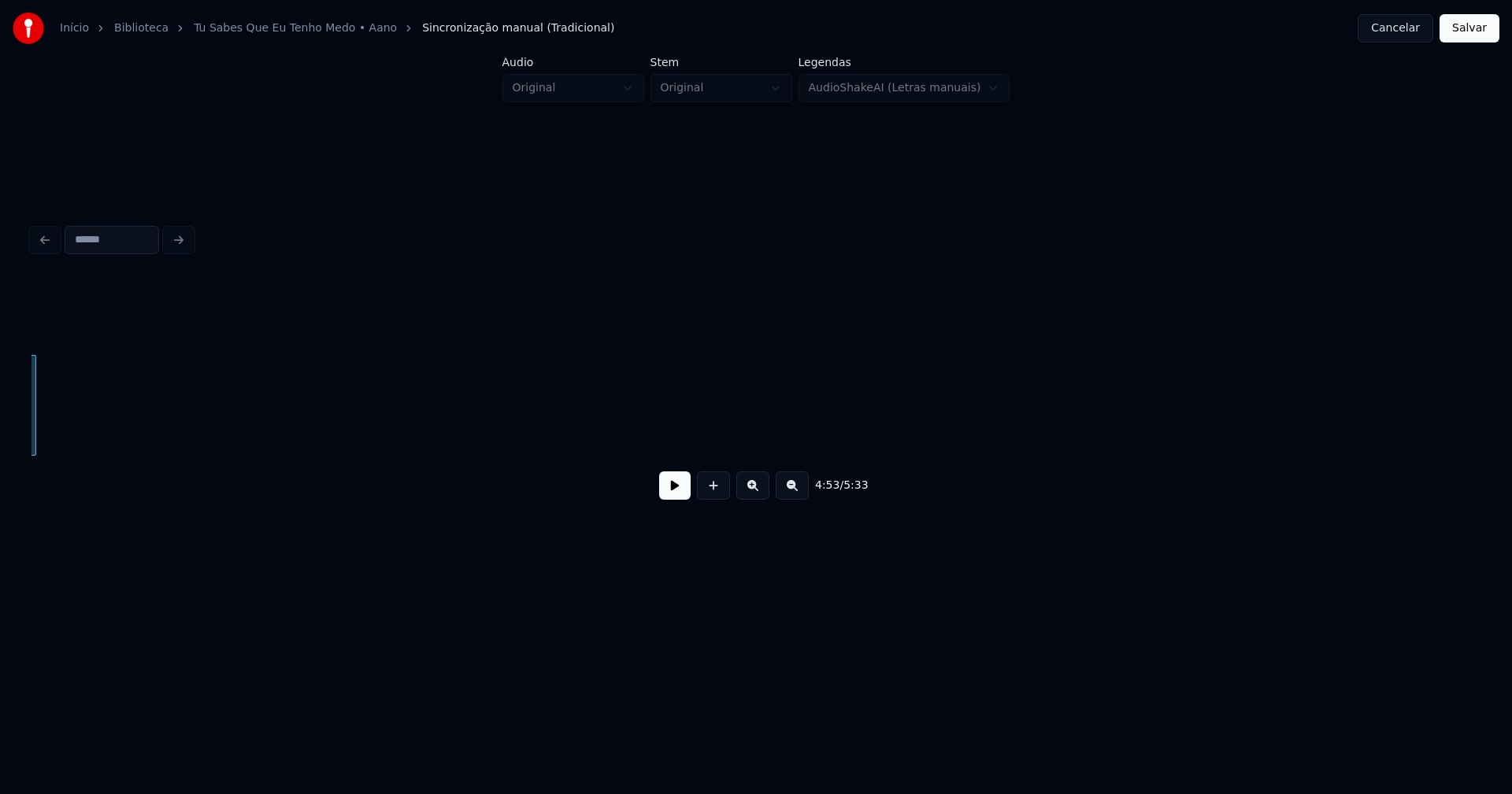
click at [35, 478] on div "4:53 / 5:33" at bounding box center [756, 395] width 1449 height 239
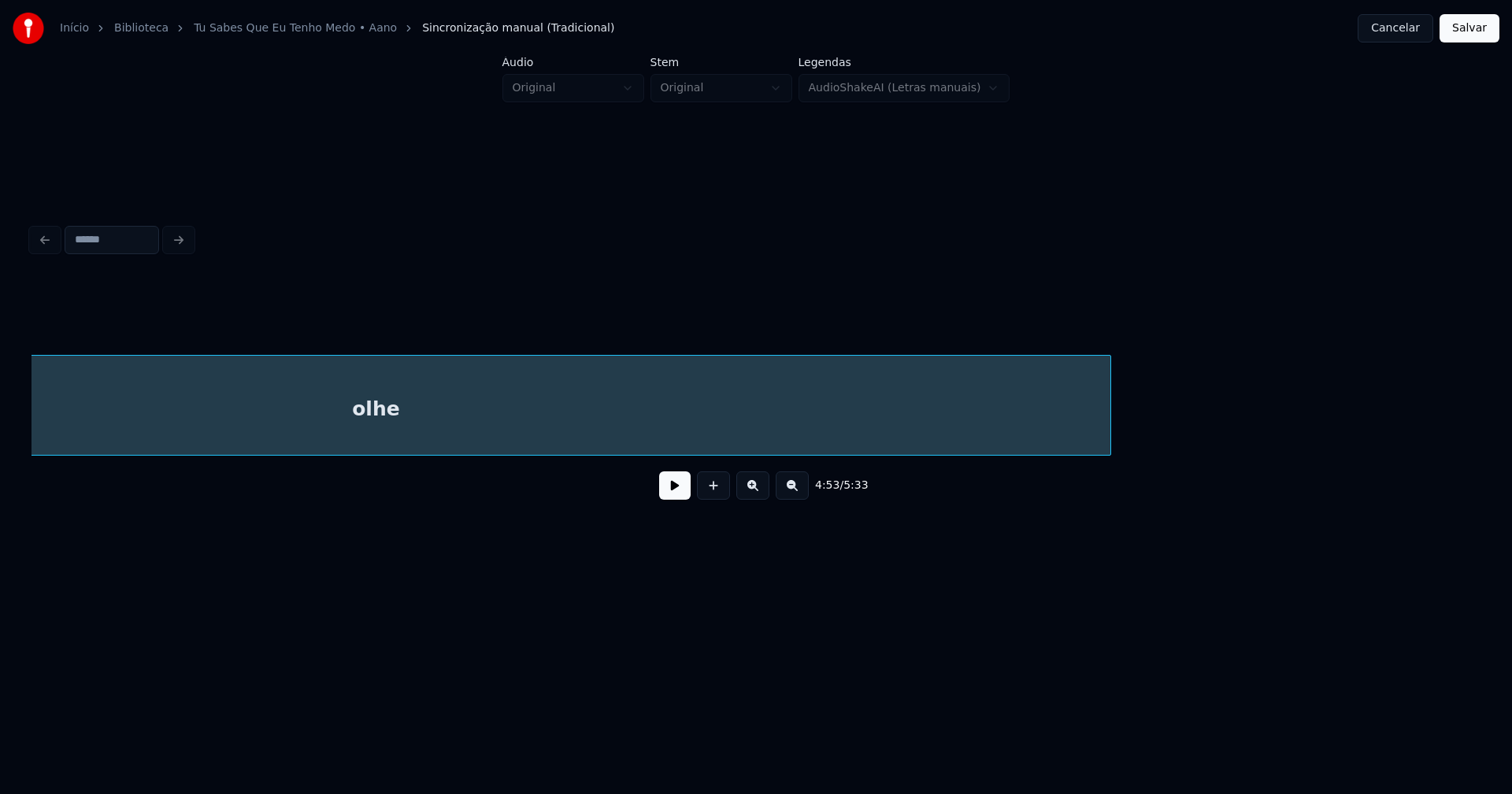
scroll to position [0, 46617]
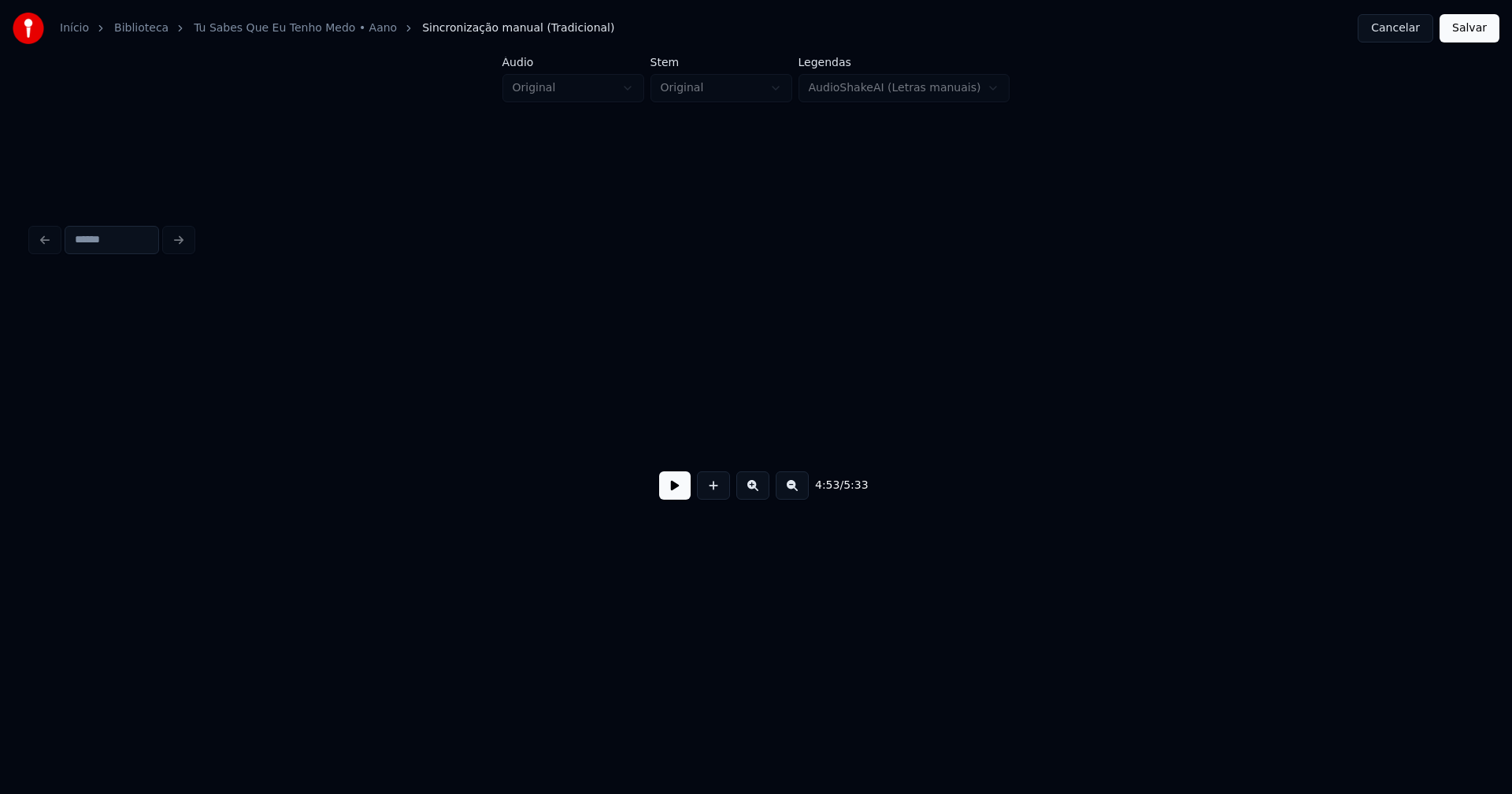
click at [16, 415] on div "Início Biblioteca Tu Sabes Que Eu Tenho Medo • Aano Sincronização manual (Tradi…" at bounding box center [756, 301] width 1512 height 603
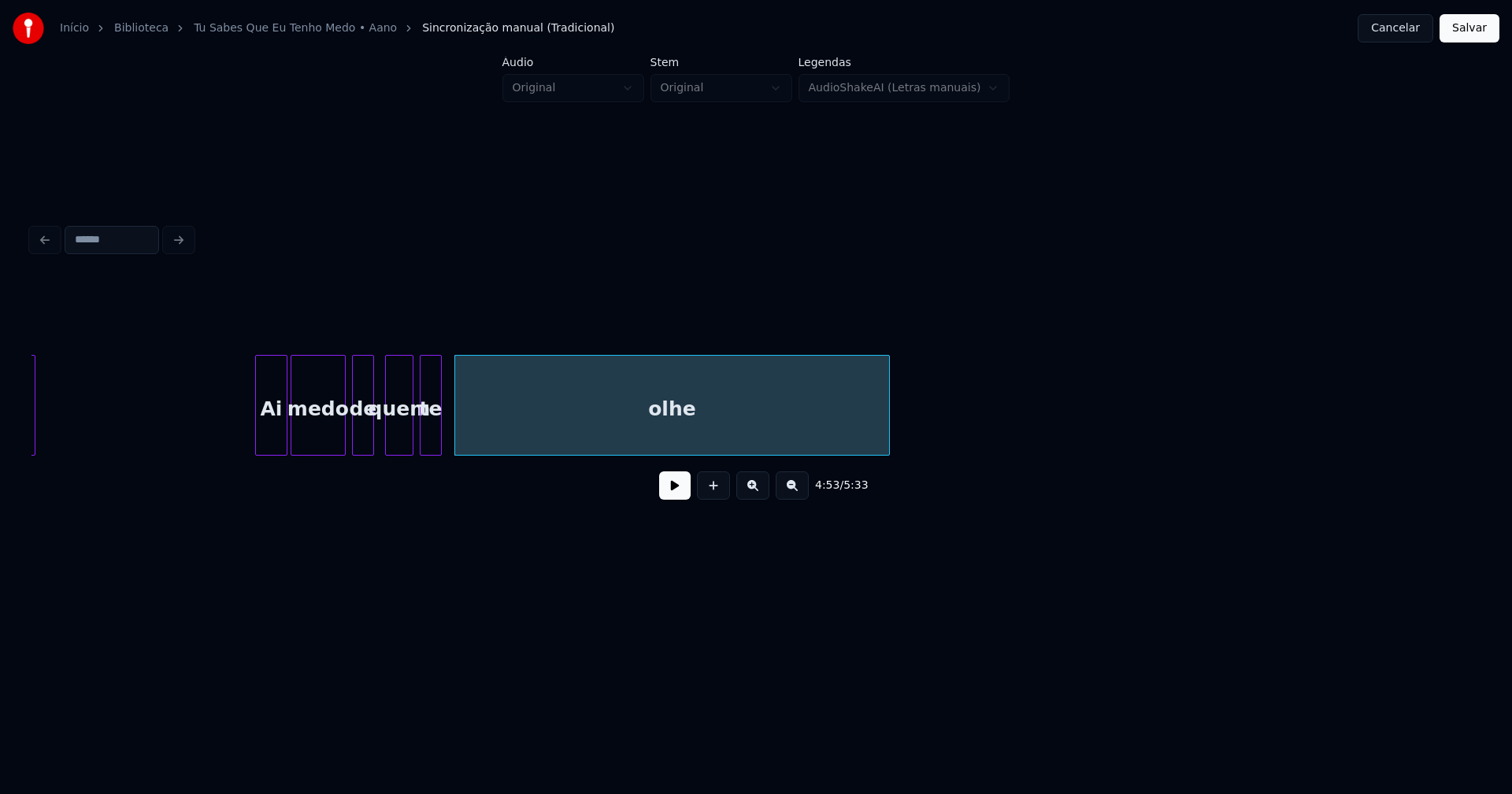
scroll to position [0, 45688]
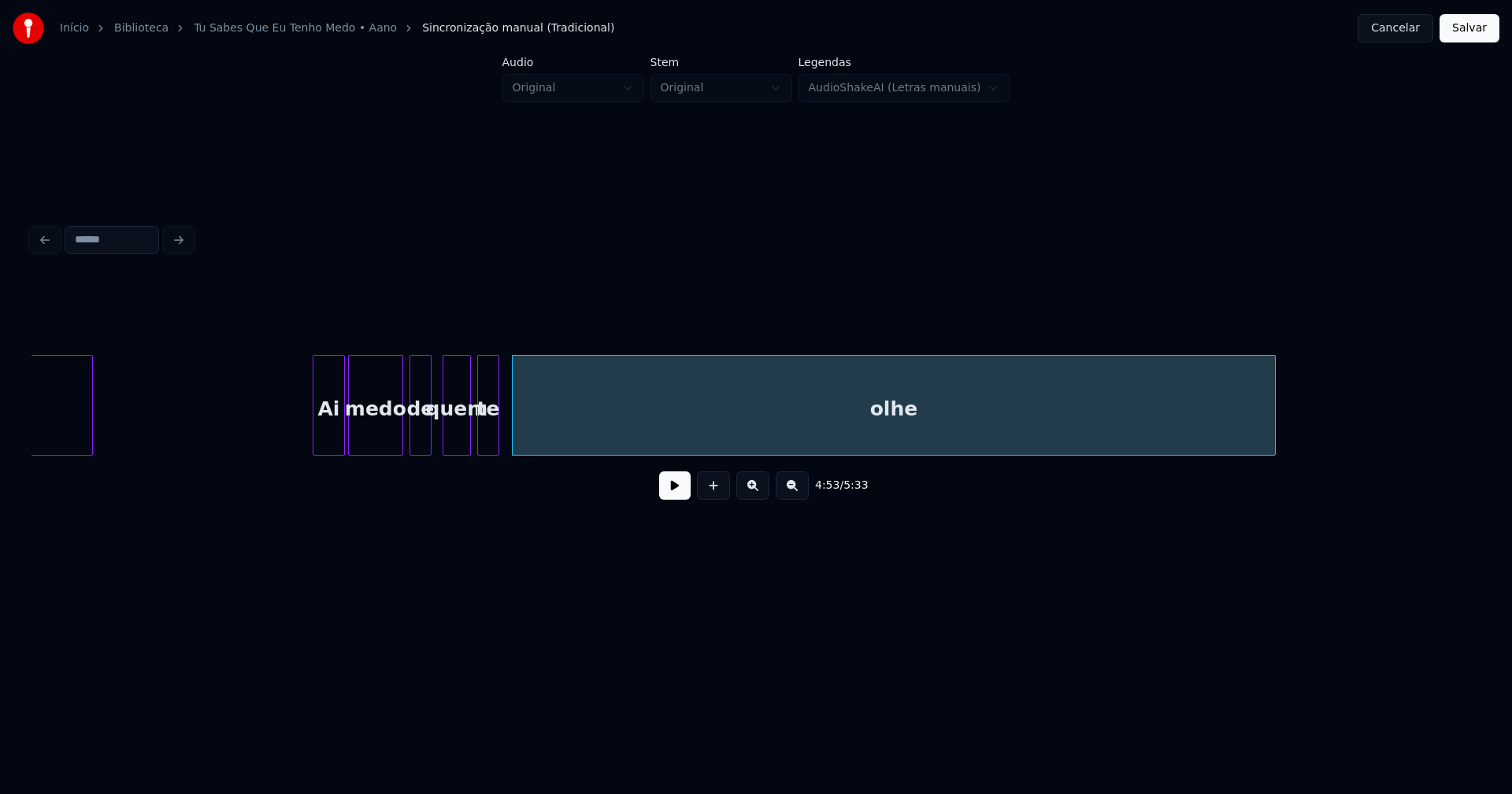
click at [1274, 419] on div at bounding box center [1272, 405] width 4 height 99
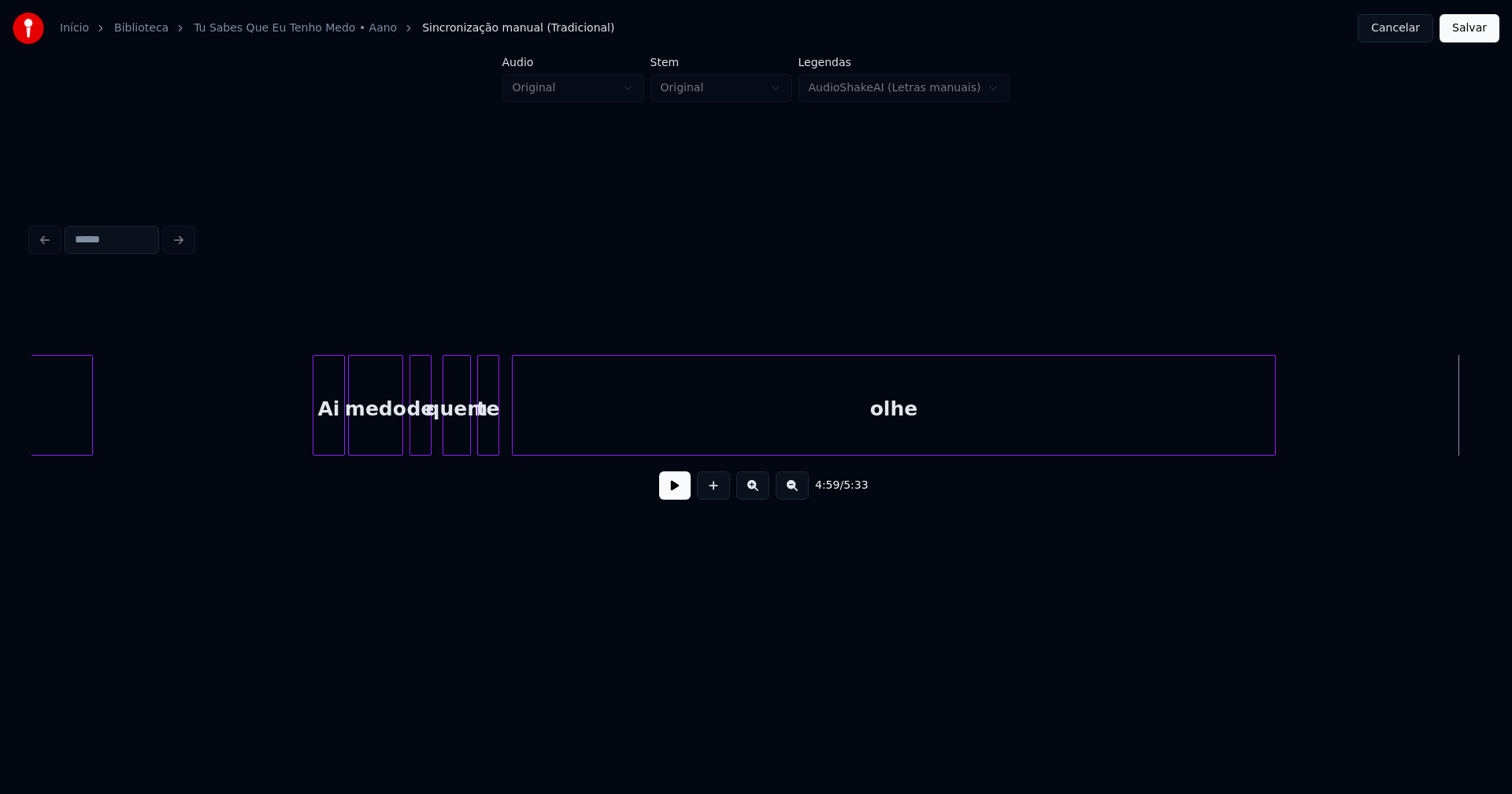
click at [676, 494] on button at bounding box center [674, 485] width 31 height 28
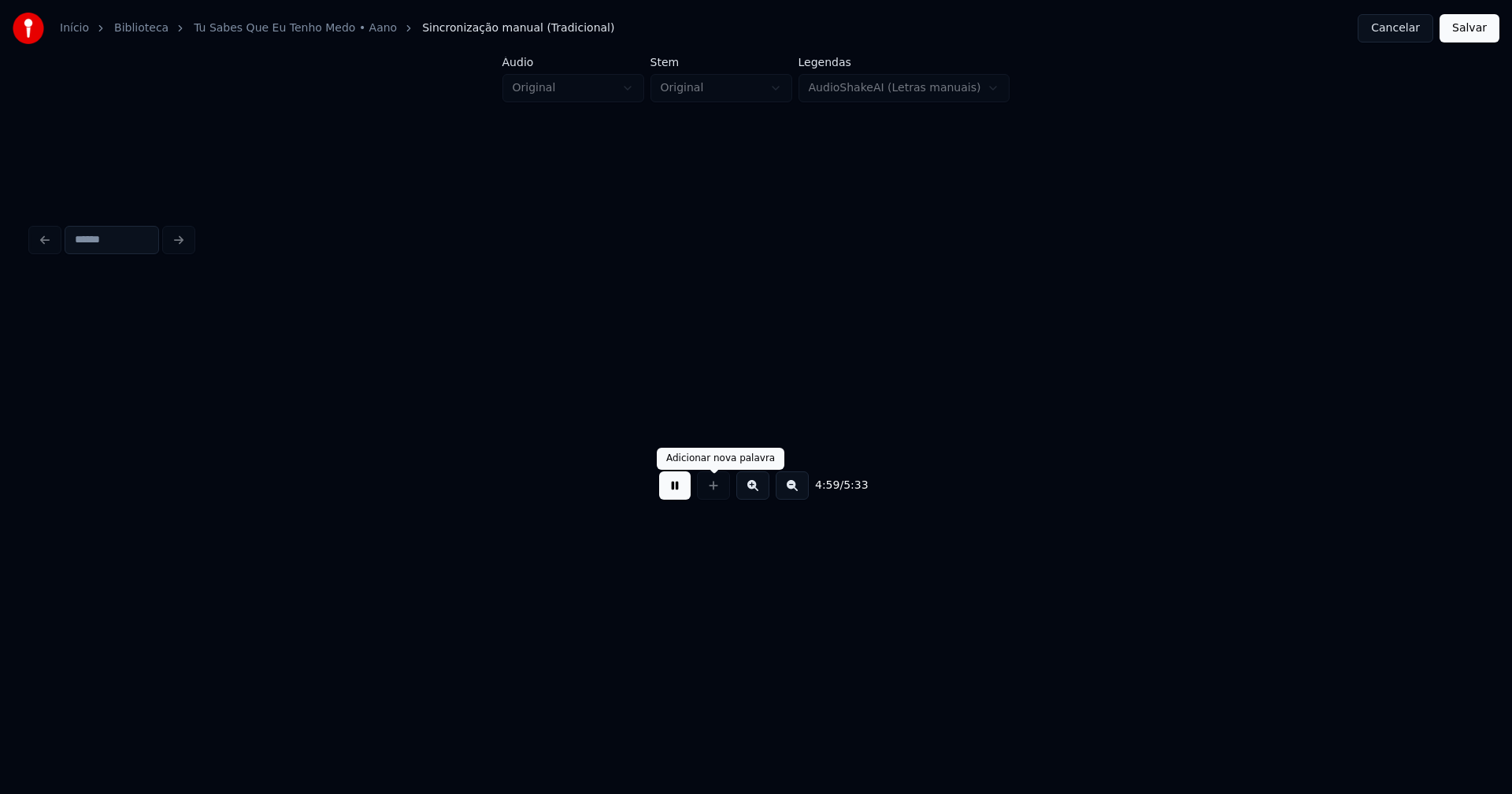
scroll to position [0, 47139]
click at [674, 495] on button at bounding box center [674, 485] width 31 height 28
click at [1471, 28] on button "Salvar" at bounding box center [1469, 28] width 60 height 28
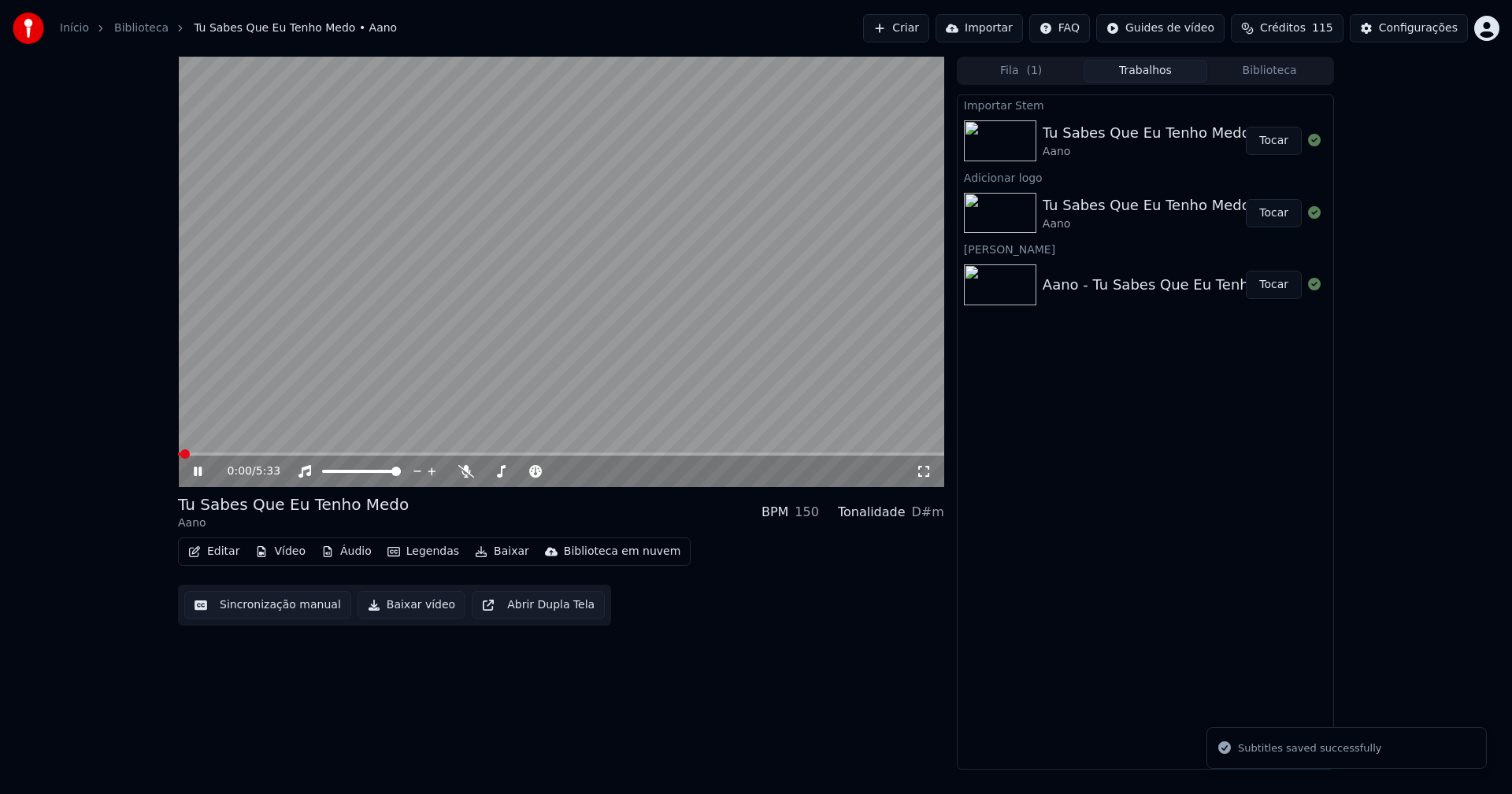
click at [834, 456] on span at bounding box center [560, 454] width 766 height 3
click at [196, 467] on icon at bounding box center [209, 471] width 37 height 13
click at [336, 553] on button "Áudio" at bounding box center [346, 551] width 63 height 22
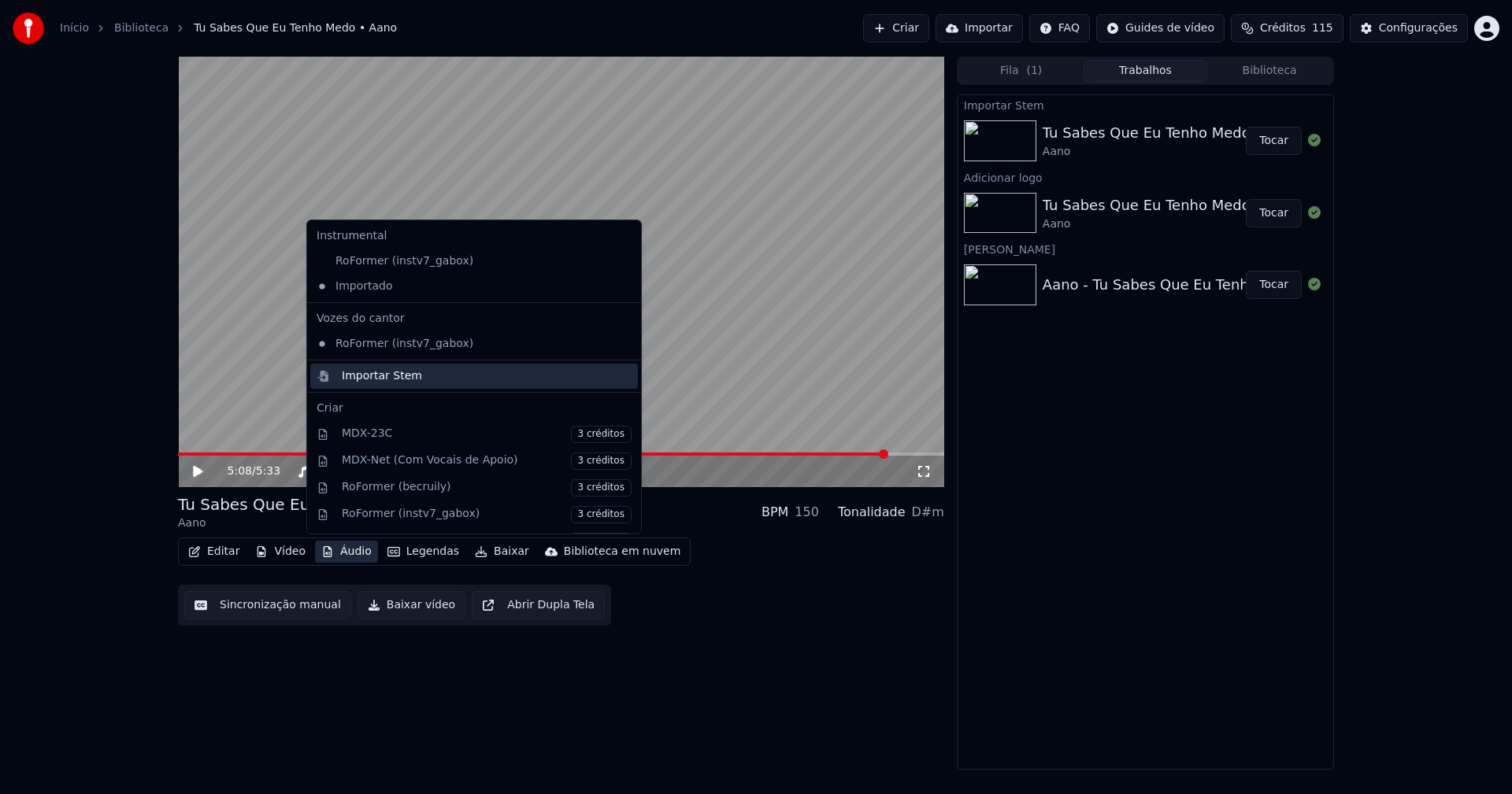
click at [372, 372] on div "Importar Stem" at bounding box center [382, 376] width 80 height 16
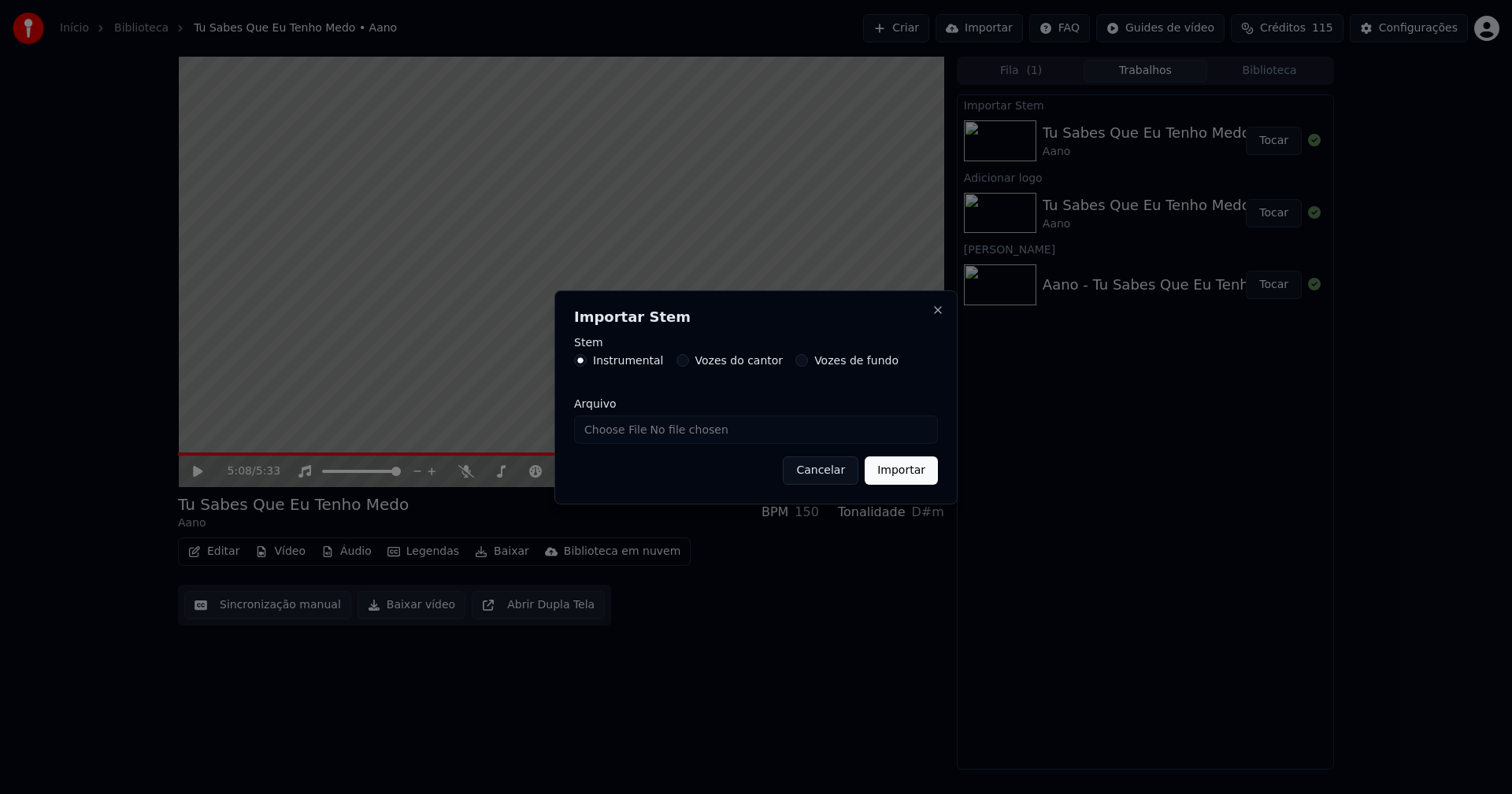
click at [636, 433] on input "Arquivo" at bounding box center [756, 429] width 364 height 28
type input "**********"
click at [895, 469] on button "Importar" at bounding box center [901, 470] width 73 height 28
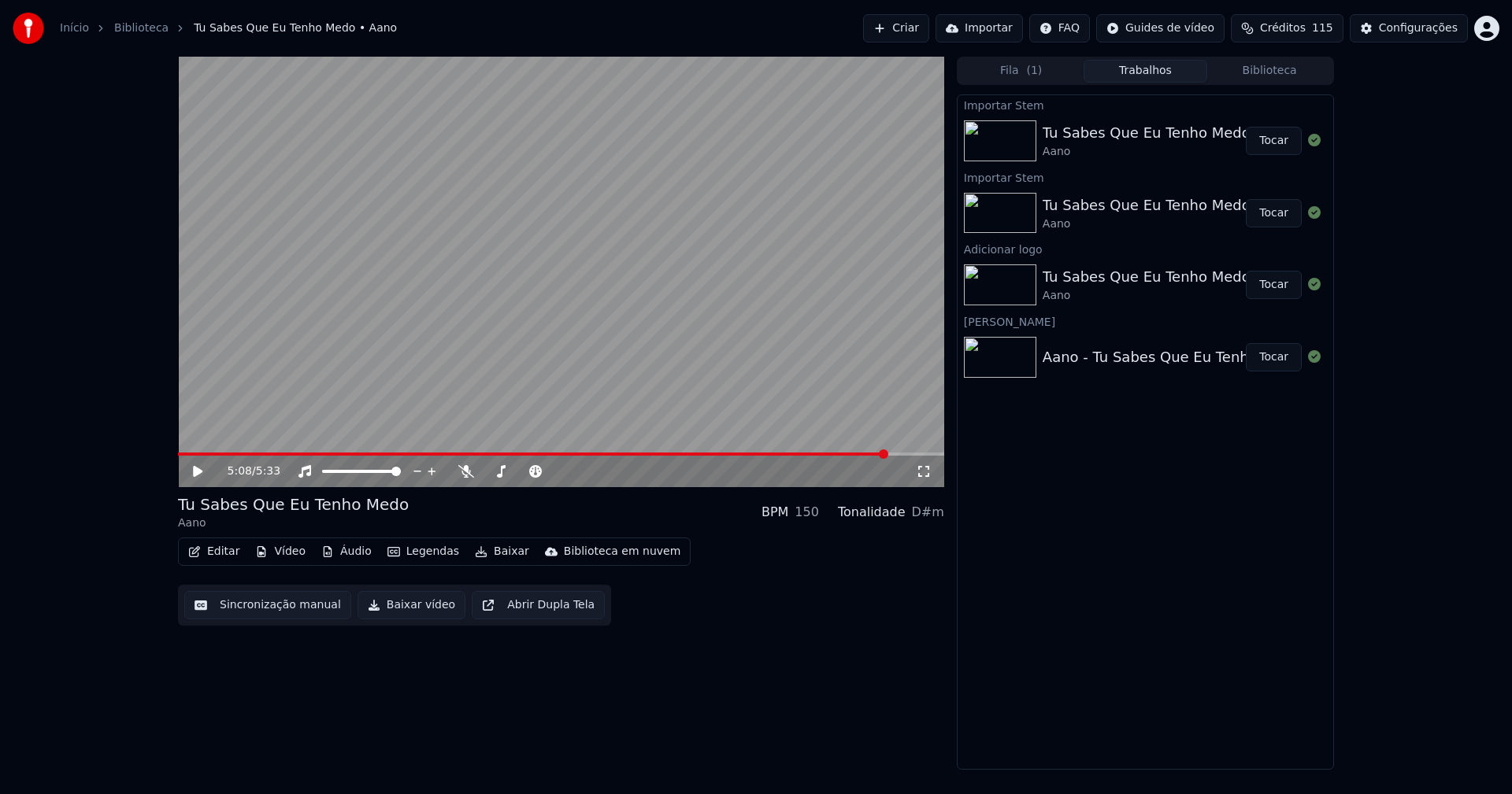
click at [353, 554] on button "Áudio" at bounding box center [346, 551] width 63 height 22
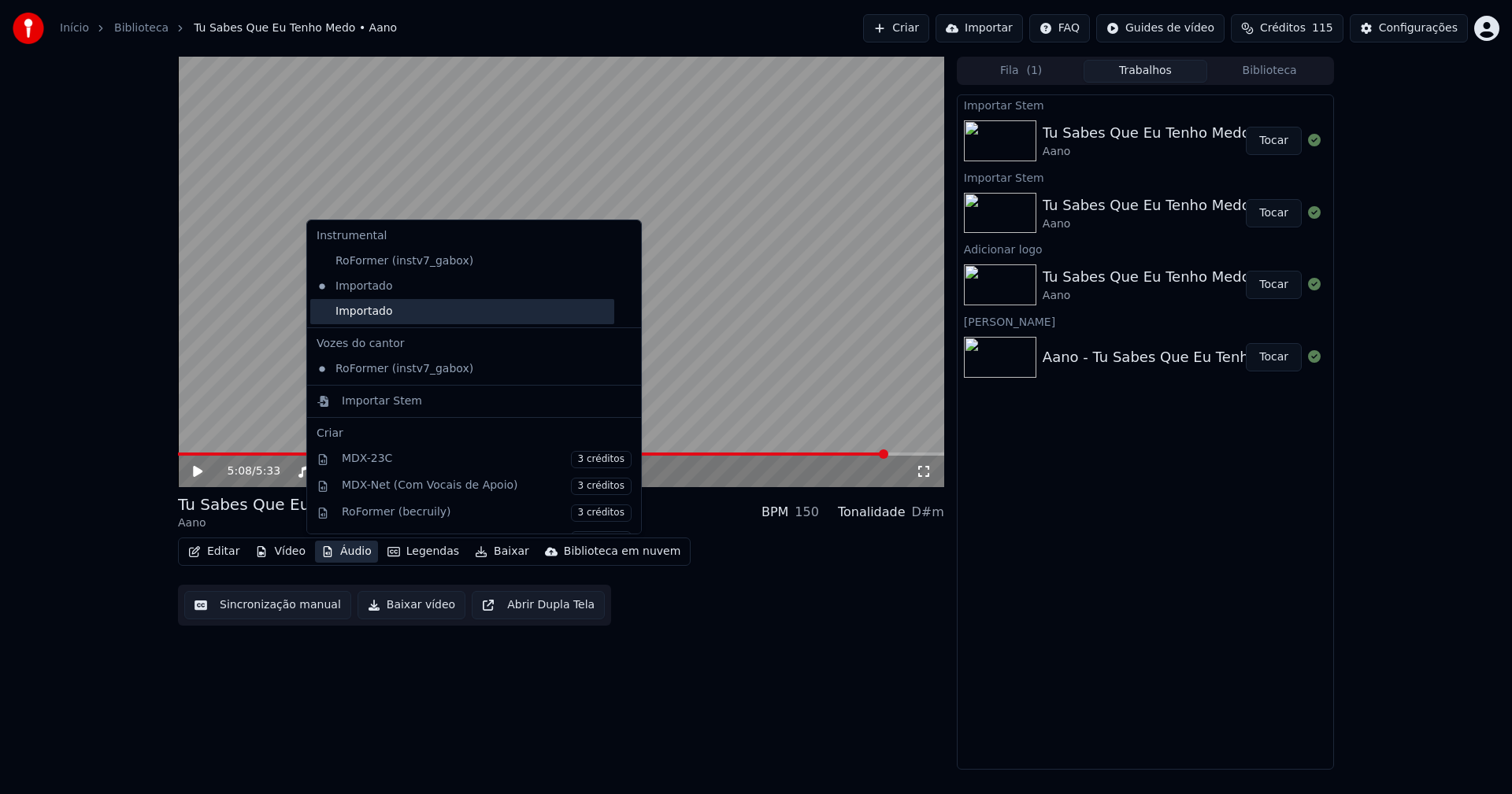
click at [347, 318] on div "Importado" at bounding box center [462, 312] width 304 height 25
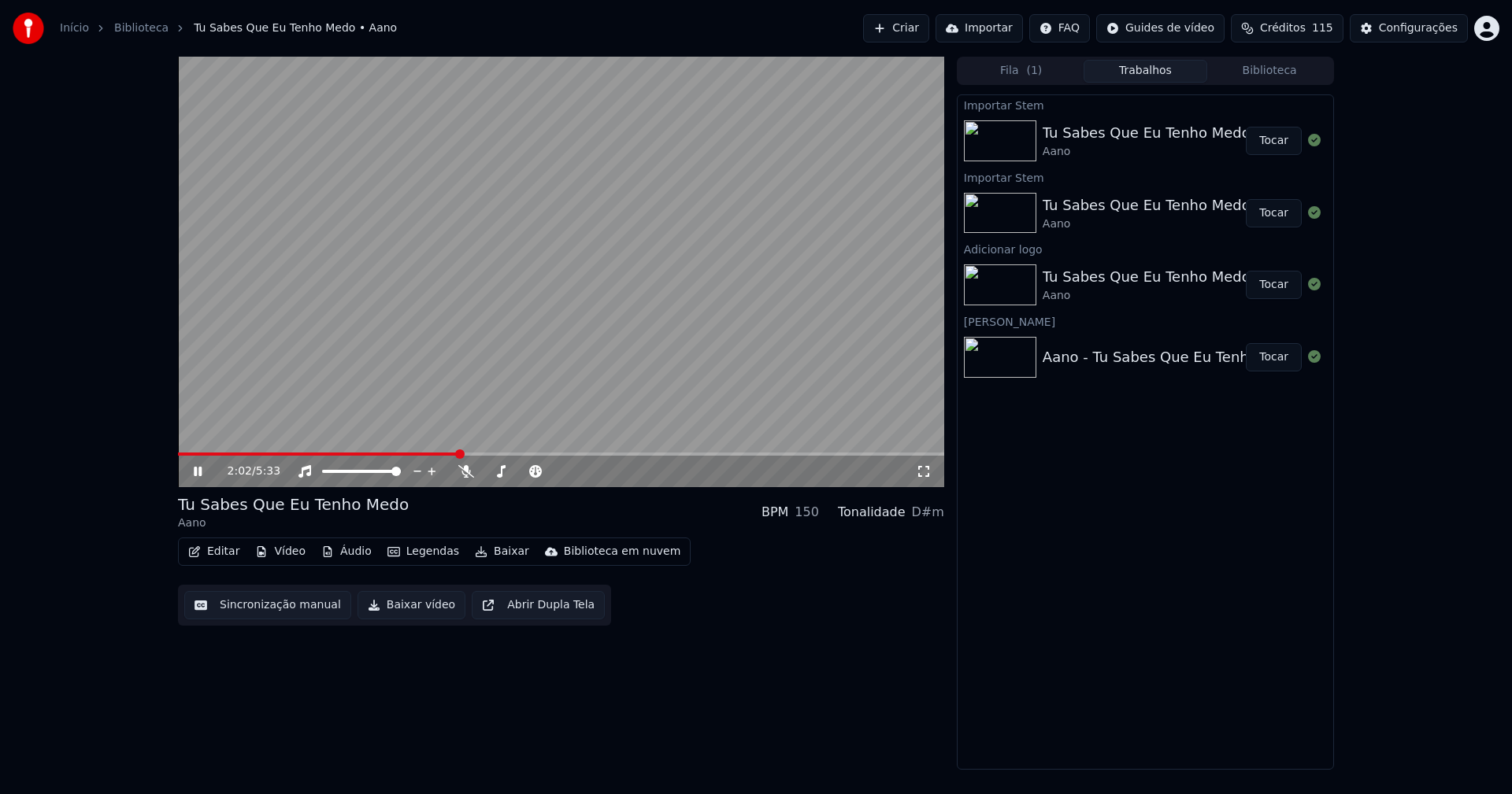
click at [459, 456] on span at bounding box center [318, 454] width 281 height 3
click at [198, 470] on icon at bounding box center [209, 471] width 37 height 13
click at [407, 610] on button "Baixar vídeo" at bounding box center [411, 605] width 108 height 28
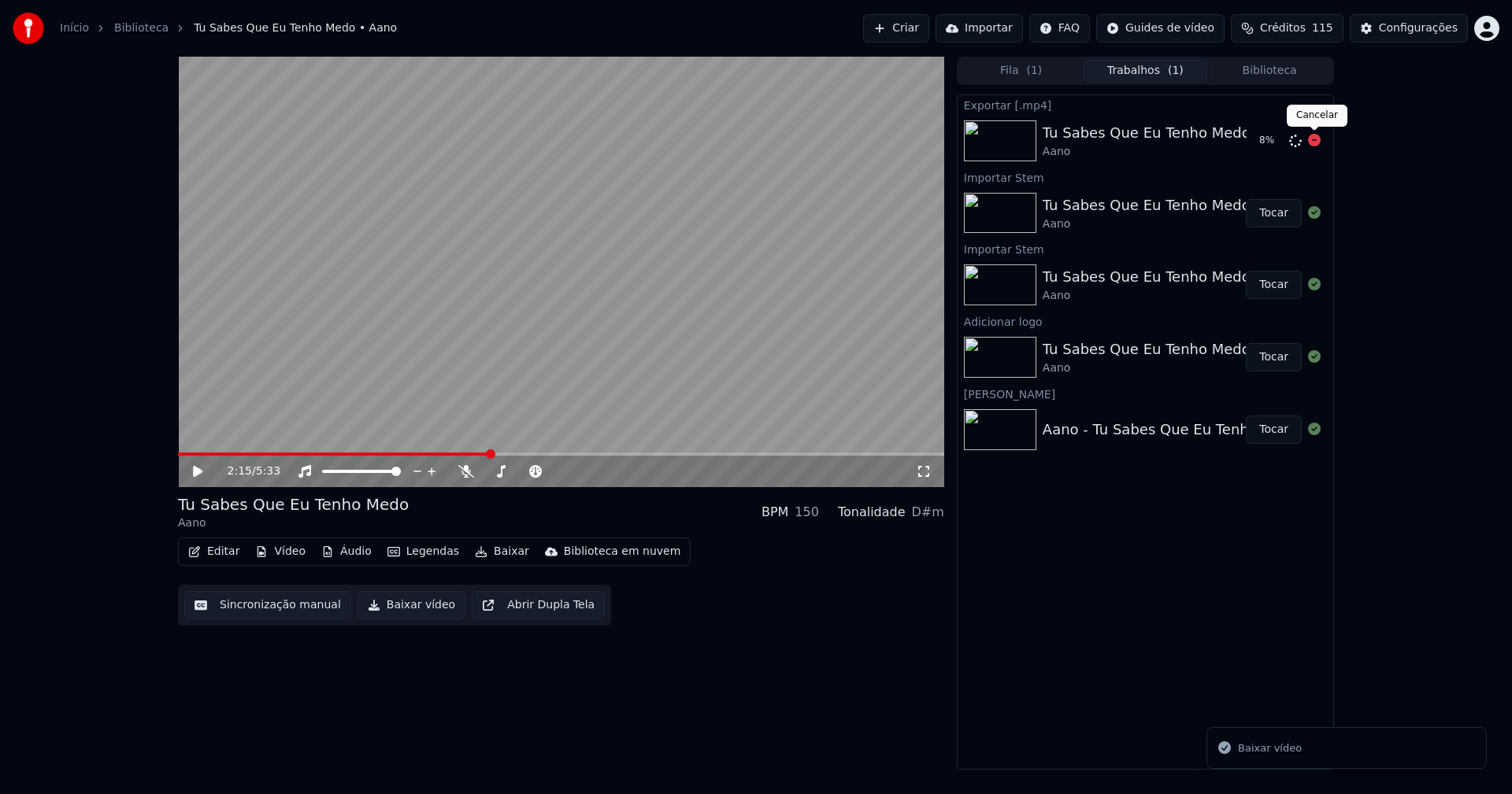
click at [1310, 139] on icon at bounding box center [1314, 140] width 13 height 13
click at [225, 545] on button "Editar" at bounding box center [214, 551] width 64 height 22
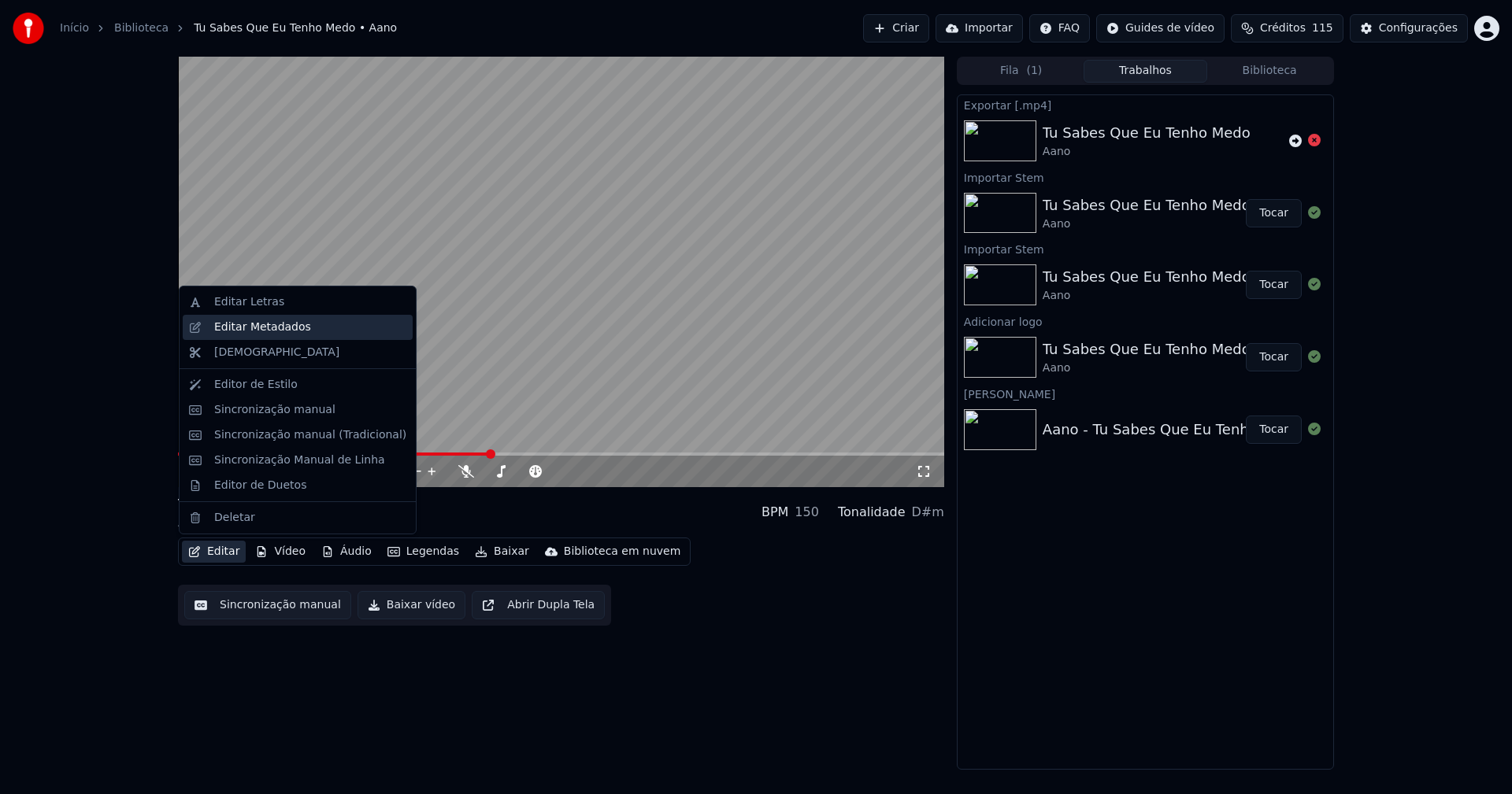
click at [250, 326] on div "Editar Metadados" at bounding box center [263, 327] width 97 height 16
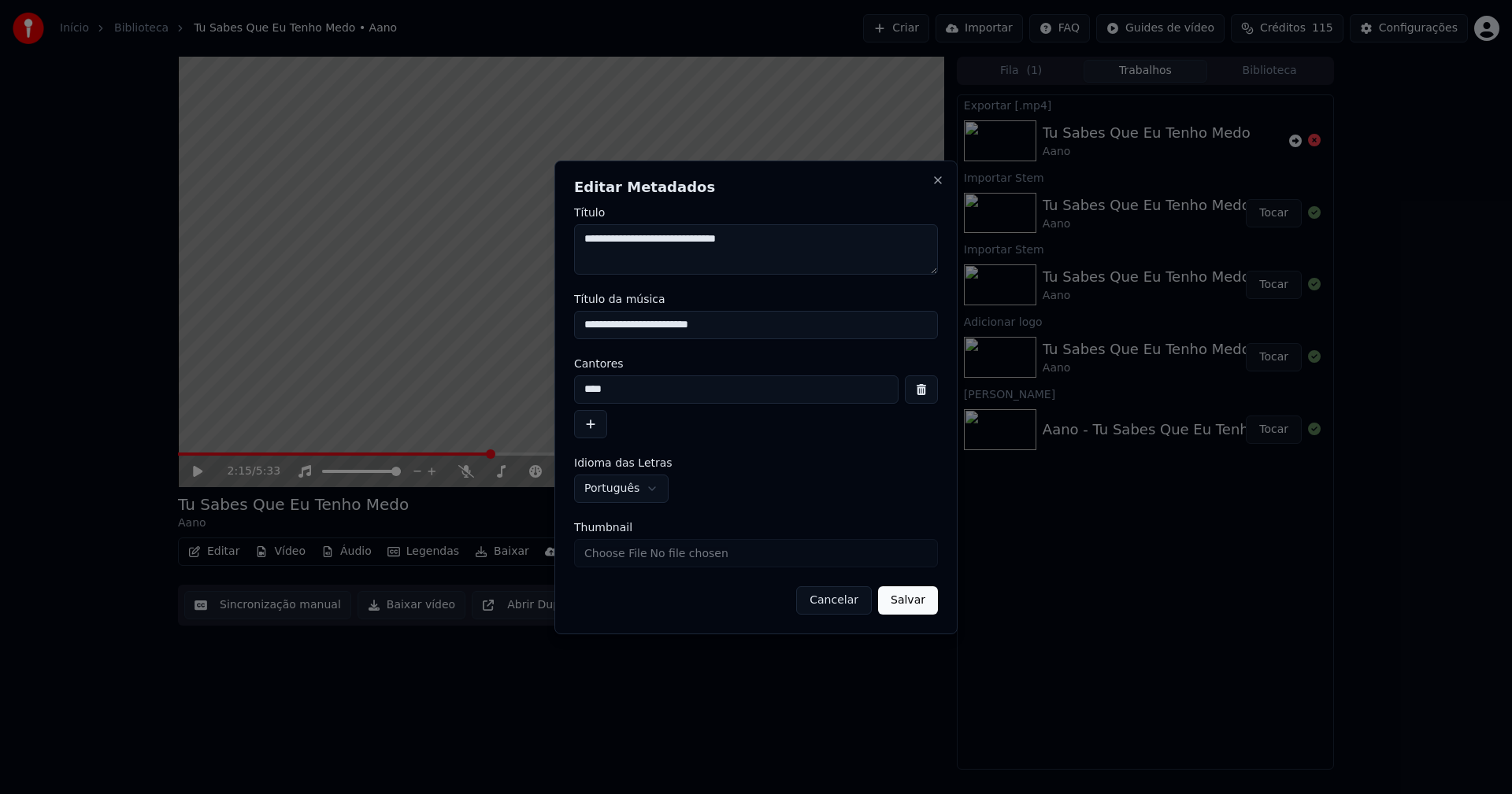
drag, startPoint x: 622, startPoint y: 325, endPoint x: 466, endPoint y: 325, distance: 156.0
click at [466, 325] on body "**********" at bounding box center [756, 397] width 1512 height 794
type input "**********"
click at [591, 389] on input "****" at bounding box center [737, 389] width 325 height 28
type input "****"
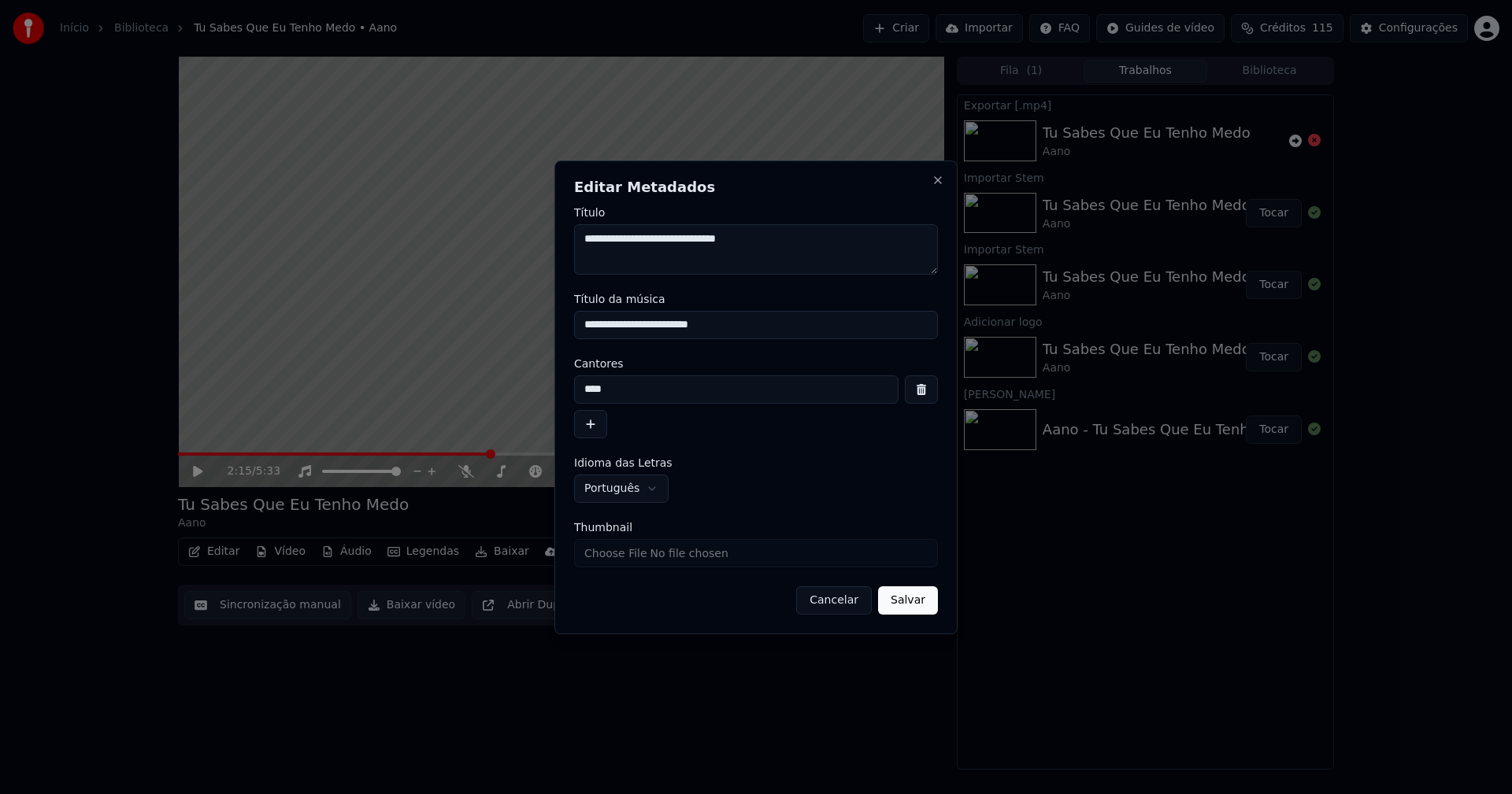
click at [922, 608] on button "Salvar" at bounding box center [908, 600] width 60 height 28
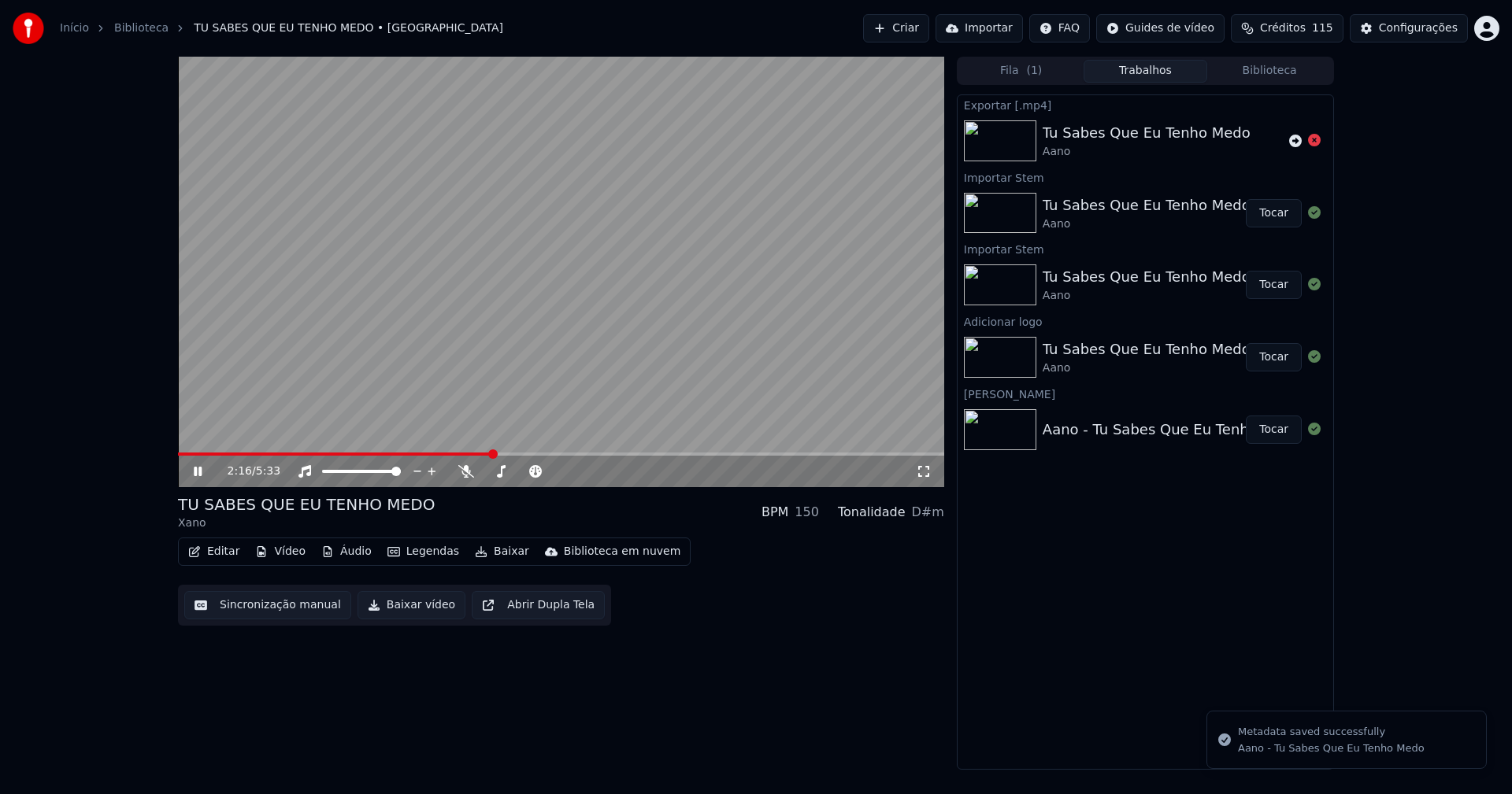
click at [180, 453] on span at bounding box center [335, 454] width 314 height 3
click at [195, 470] on icon at bounding box center [197, 471] width 8 height 9
click at [922, 471] on icon at bounding box center [924, 471] width 16 height 13
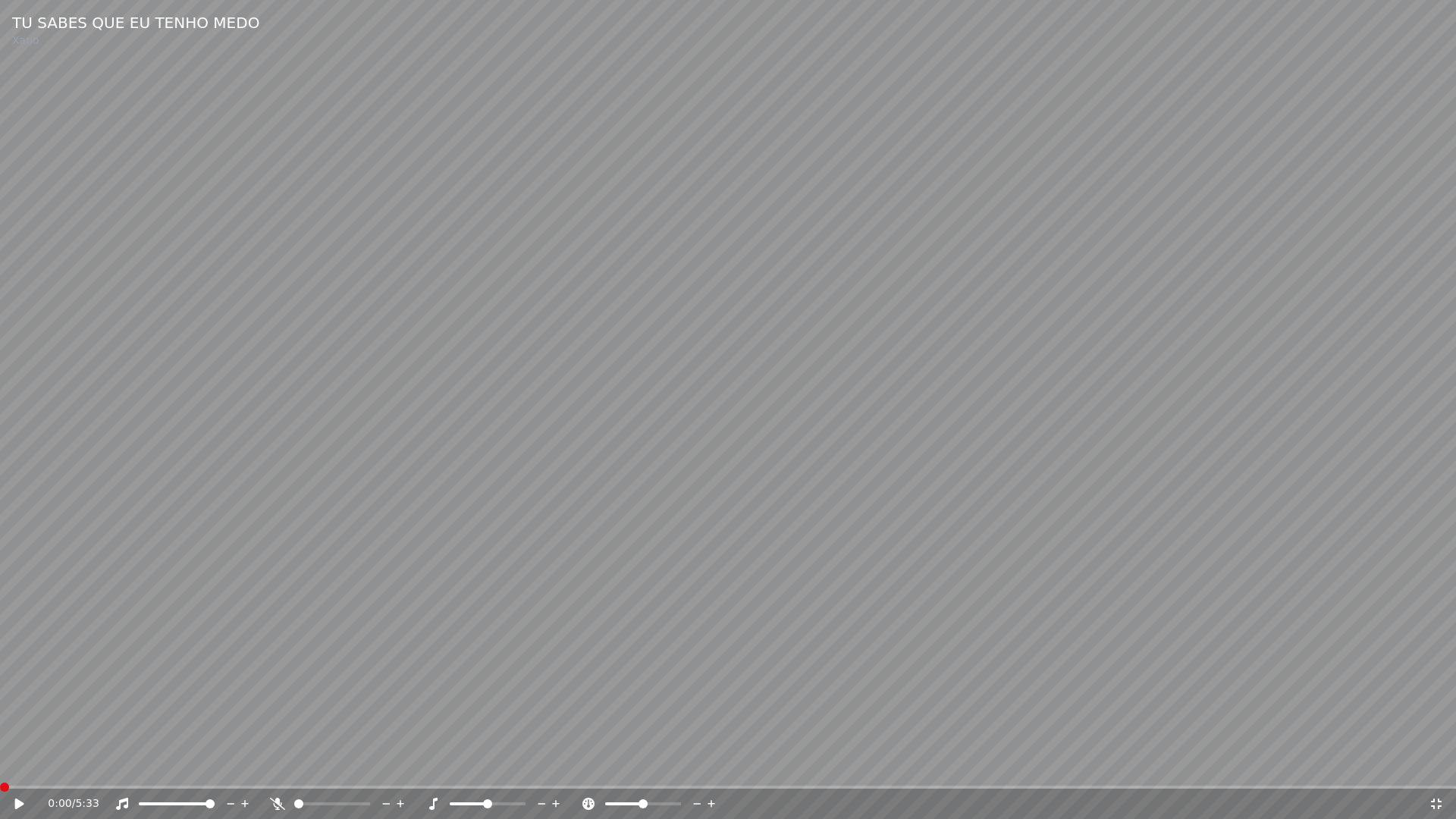
click at [0, 764] on span at bounding box center [0, 787] width 0 height 3
click at [15, 764] on icon at bounding box center [19, 803] width 9 height 11
click at [16, 764] on icon at bounding box center [19, 803] width 7 height 9
click at [1432, 764] on icon at bounding box center [1436, 803] width 15 height 12
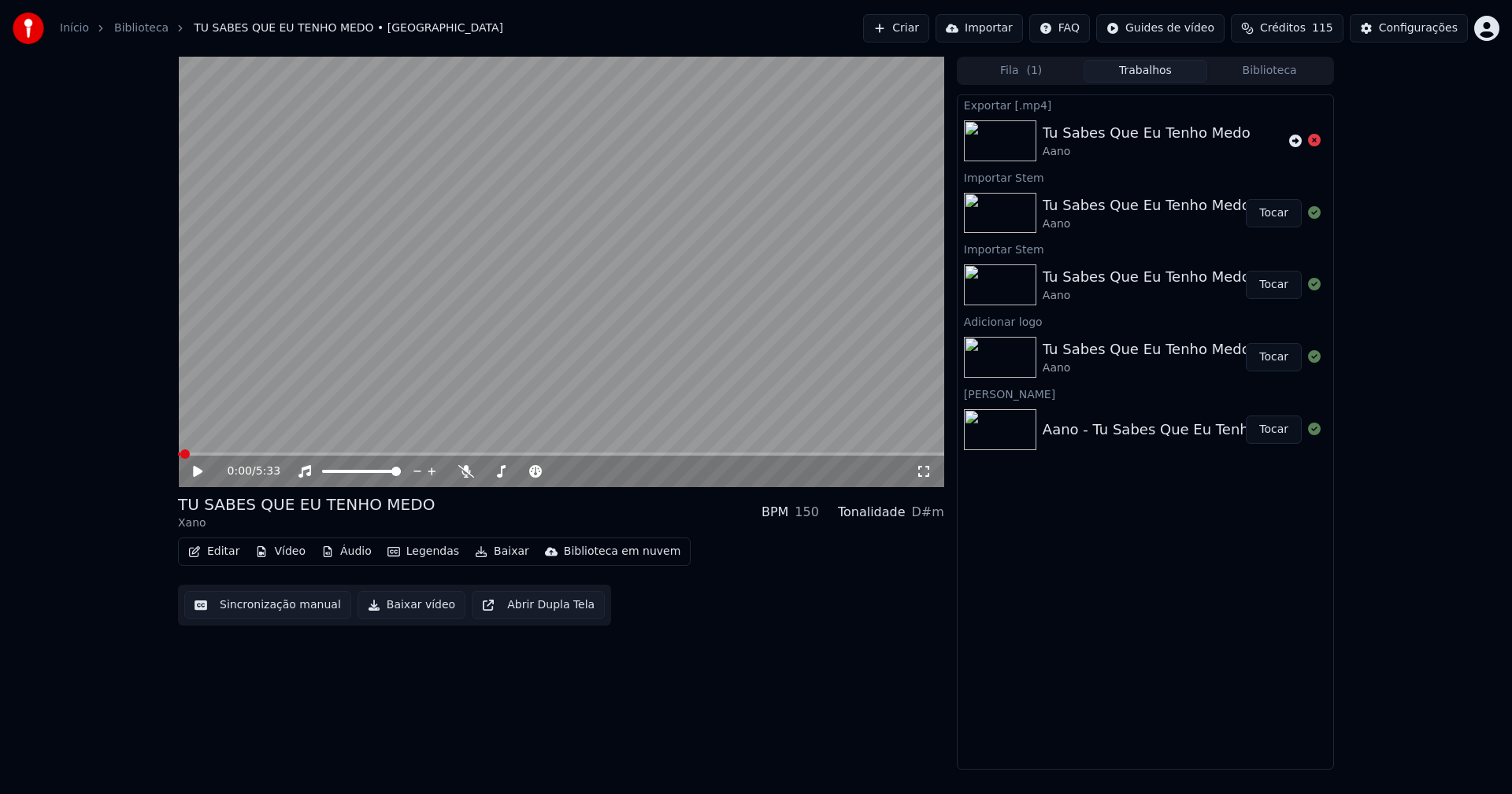
click at [403, 611] on button "Baixar vídeo" at bounding box center [411, 605] width 108 height 28
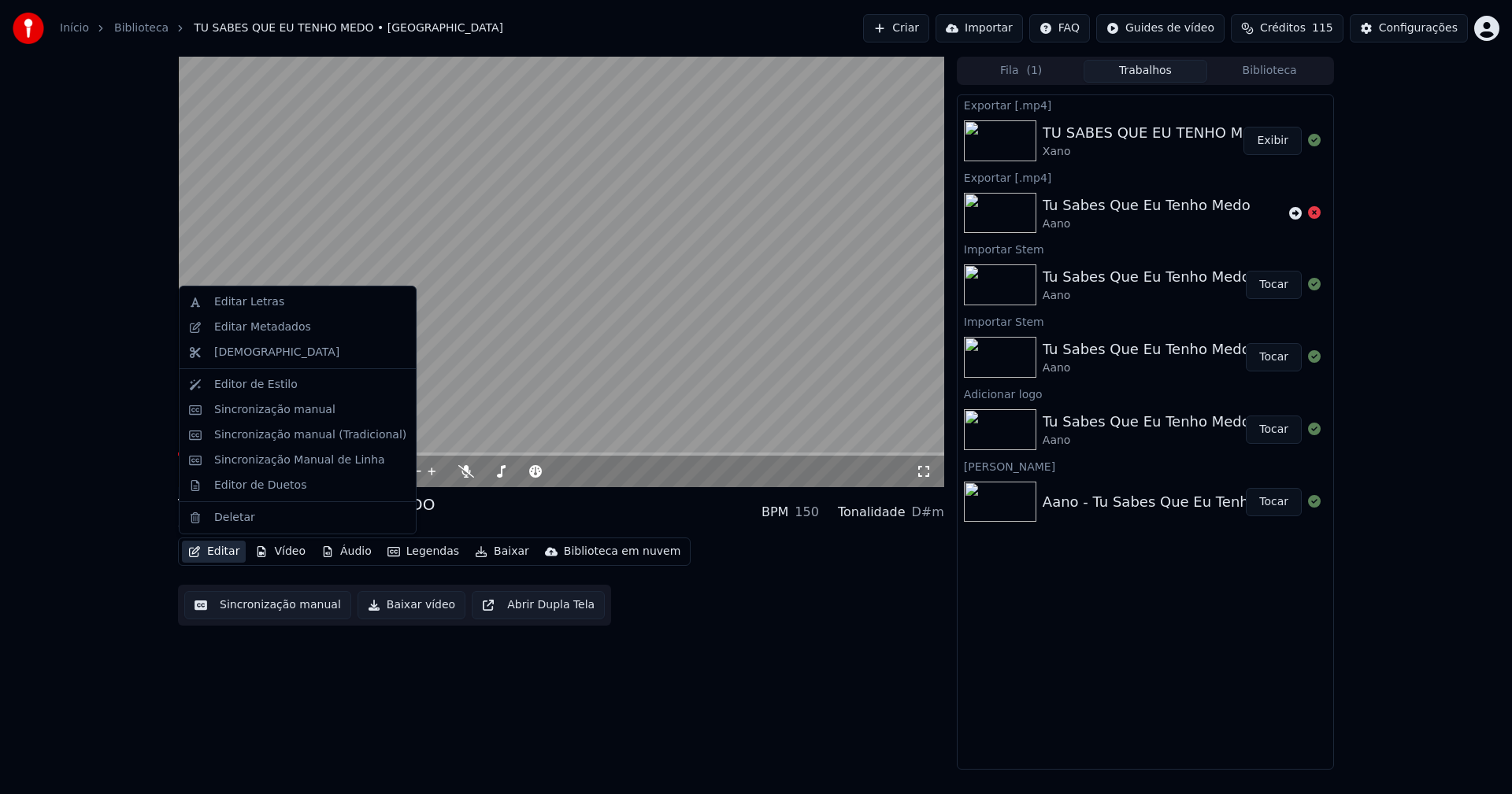
click at [225, 551] on button "Editar" at bounding box center [214, 551] width 64 height 22
click at [276, 334] on div "Editar Metadados" at bounding box center [263, 327] width 97 height 16
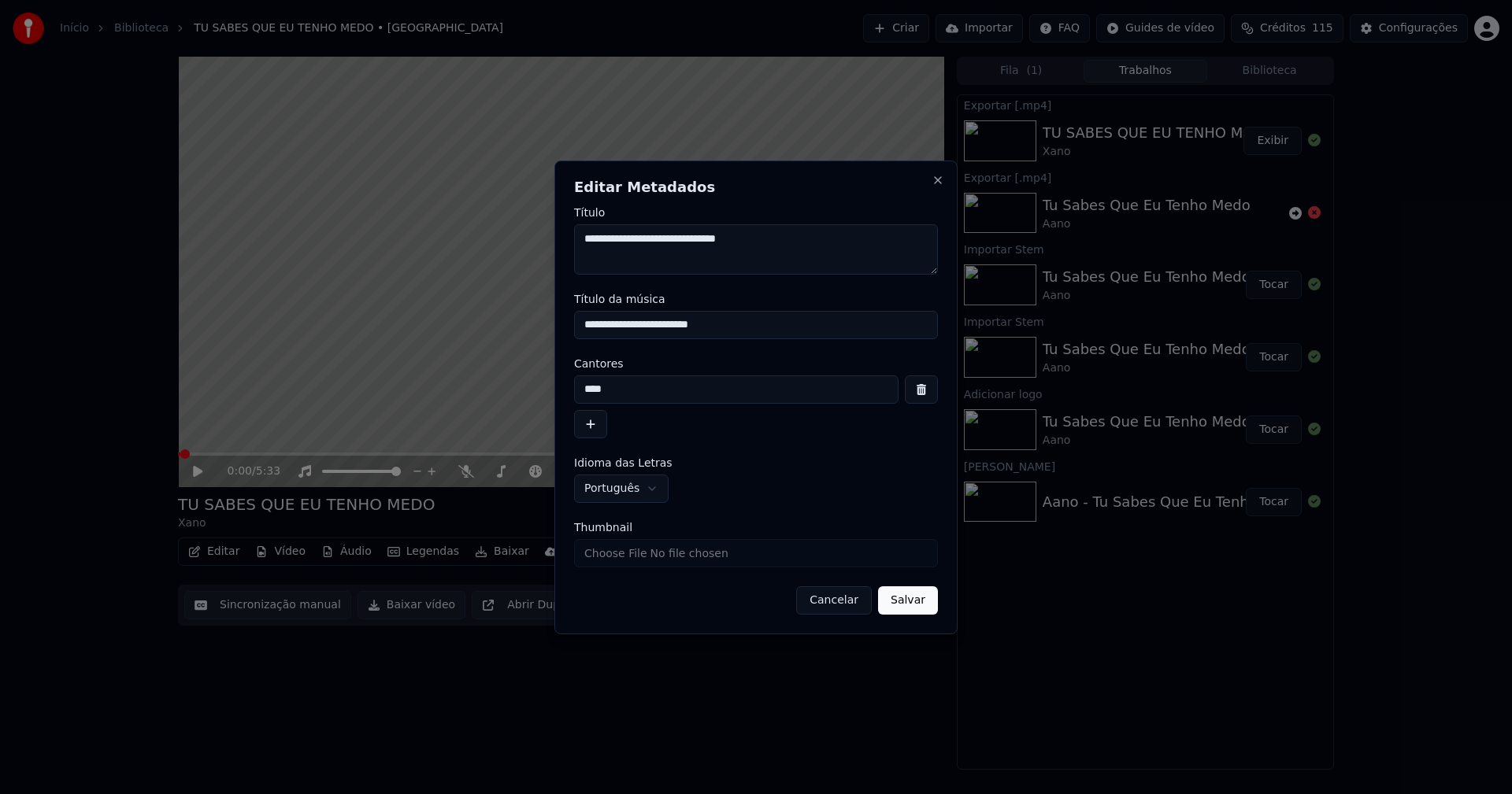
click at [625, 554] on input "Thumbnail" at bounding box center [756, 553] width 364 height 28
type input "**********"
click at [919, 594] on button "Salvar" at bounding box center [908, 600] width 60 height 28
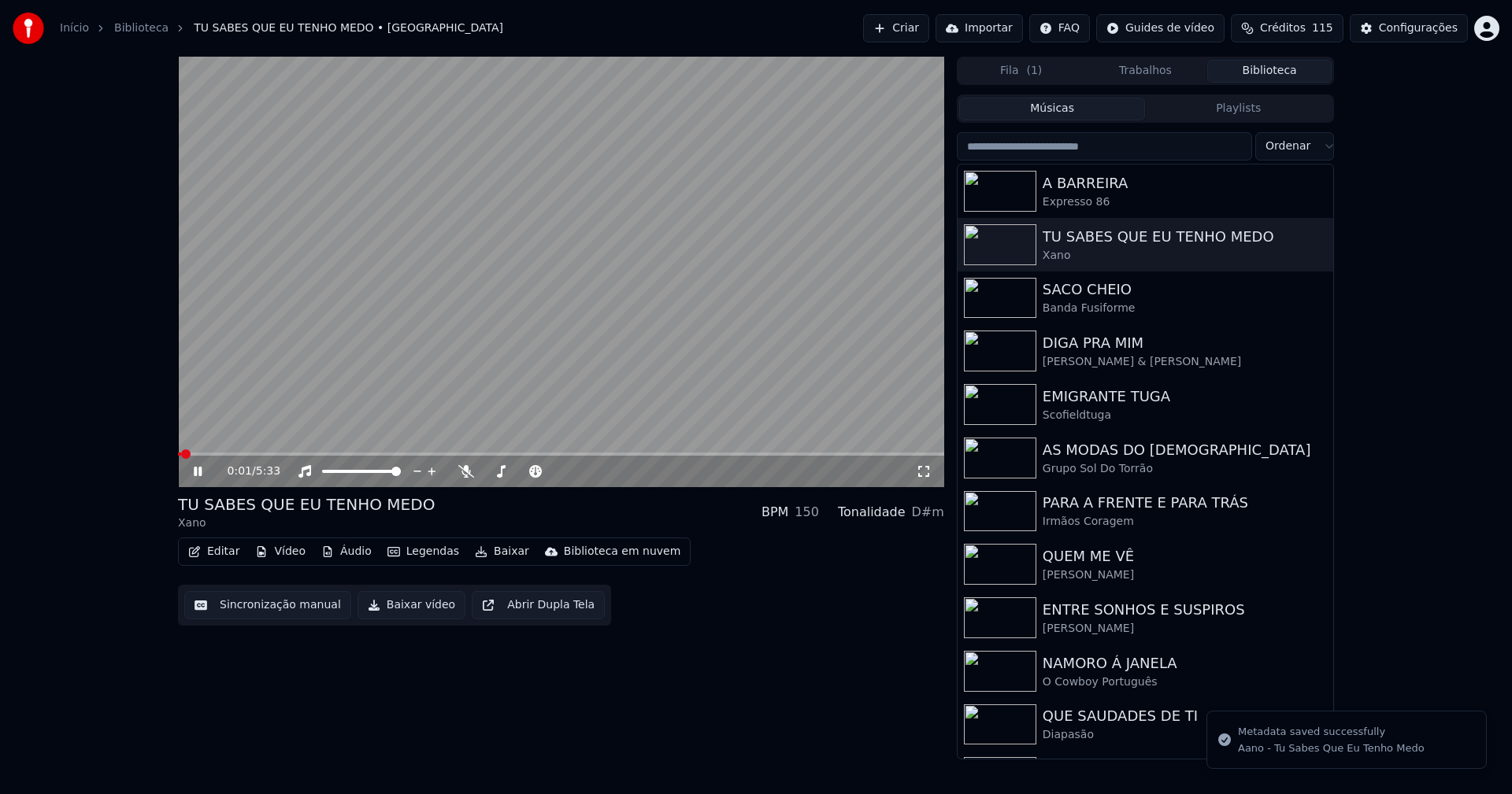
click at [1307, 67] on button "Biblioteca" at bounding box center [1269, 71] width 124 height 22
click at [196, 469] on icon at bounding box center [197, 471] width 8 height 9
click at [397, 606] on button "Baixar vídeo" at bounding box center [411, 605] width 108 height 28
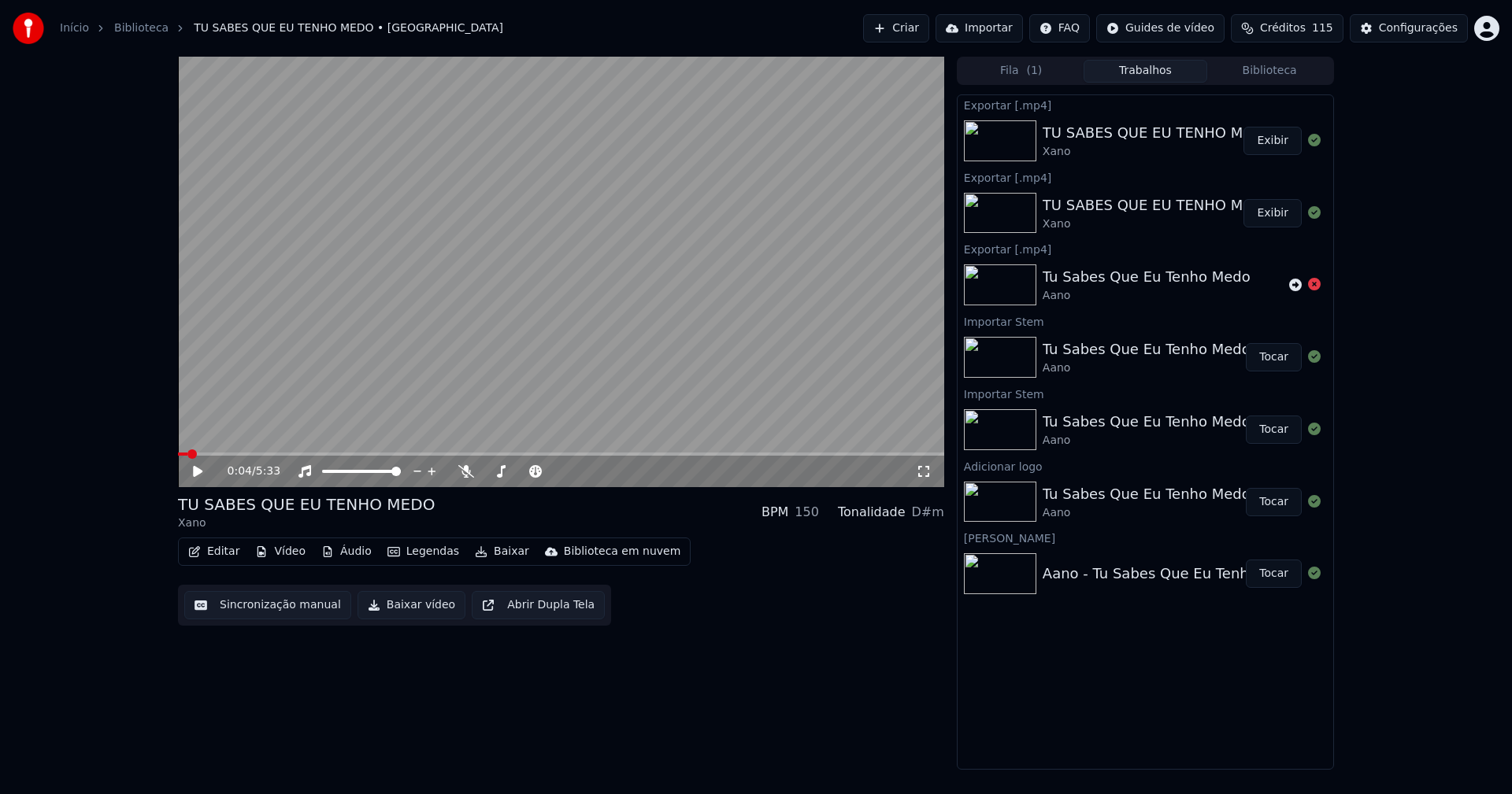
click at [282, 551] on button "Vídeo" at bounding box center [280, 551] width 63 height 22
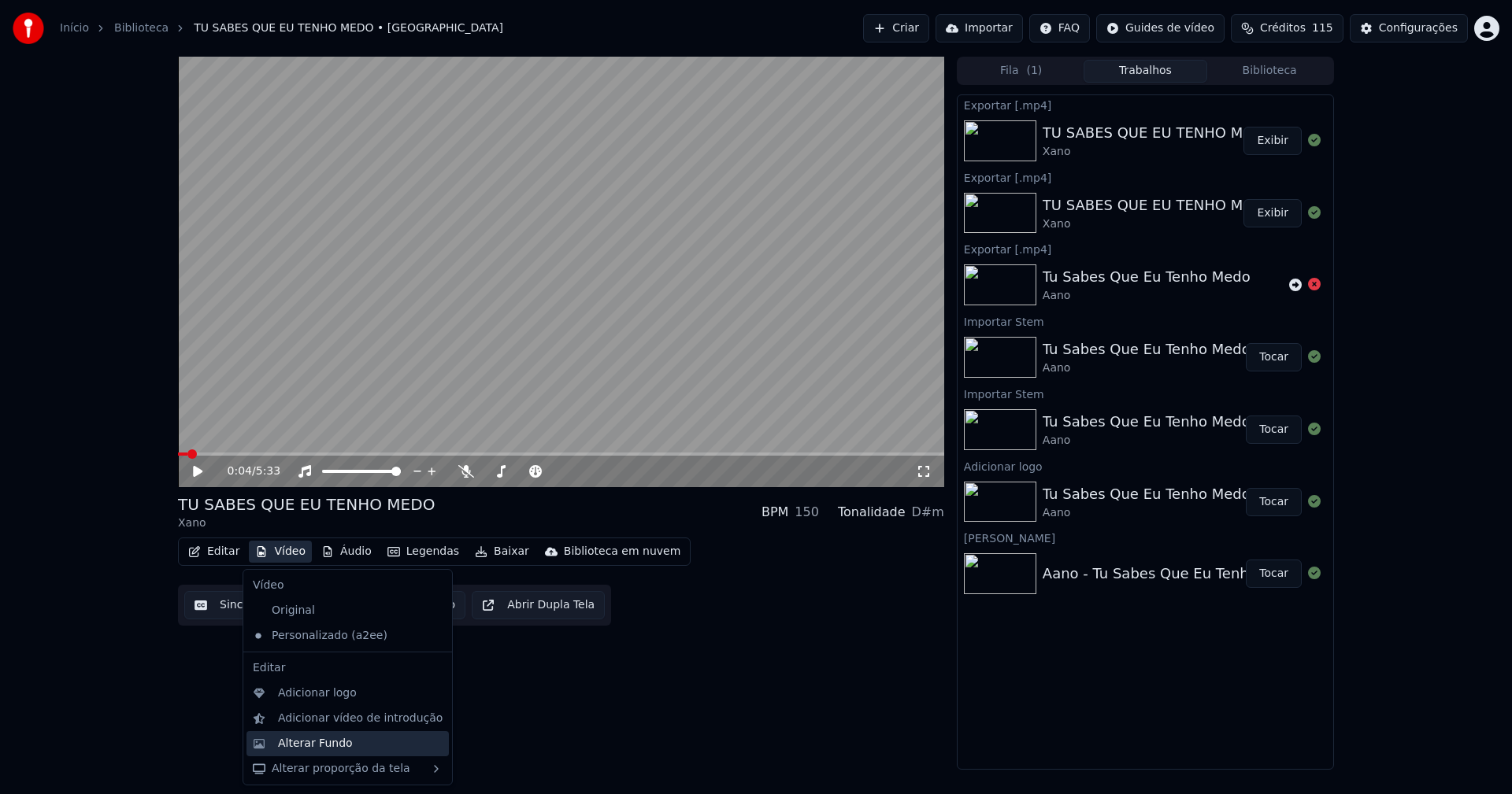
click at [324, 740] on div "Alterar Fundo" at bounding box center [315, 744] width 75 height 16
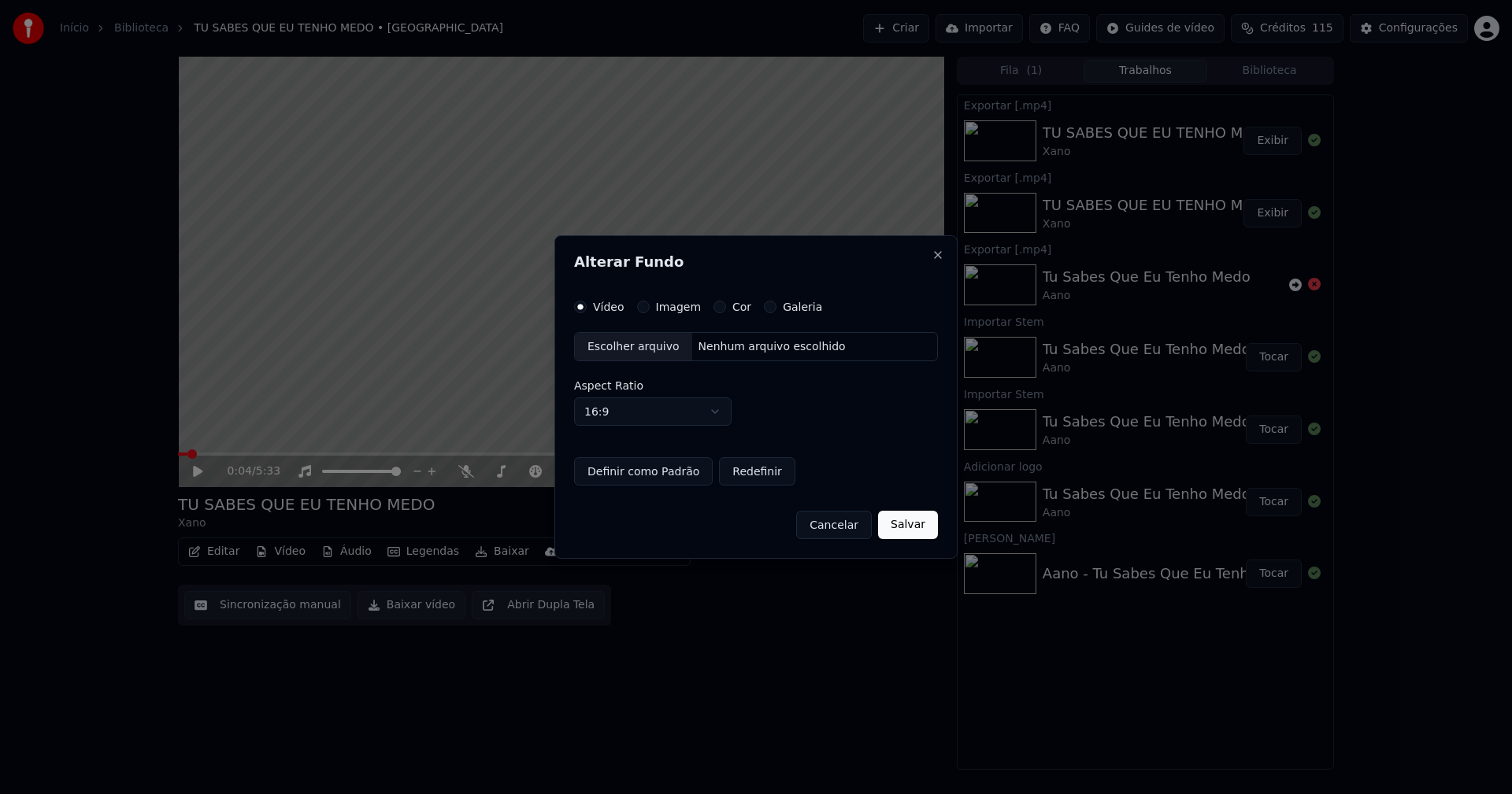
click at [623, 350] on div "Escolher arquivo" at bounding box center [634, 347] width 117 height 28
click at [643, 305] on button "Imagem" at bounding box center [643, 306] width 13 height 13
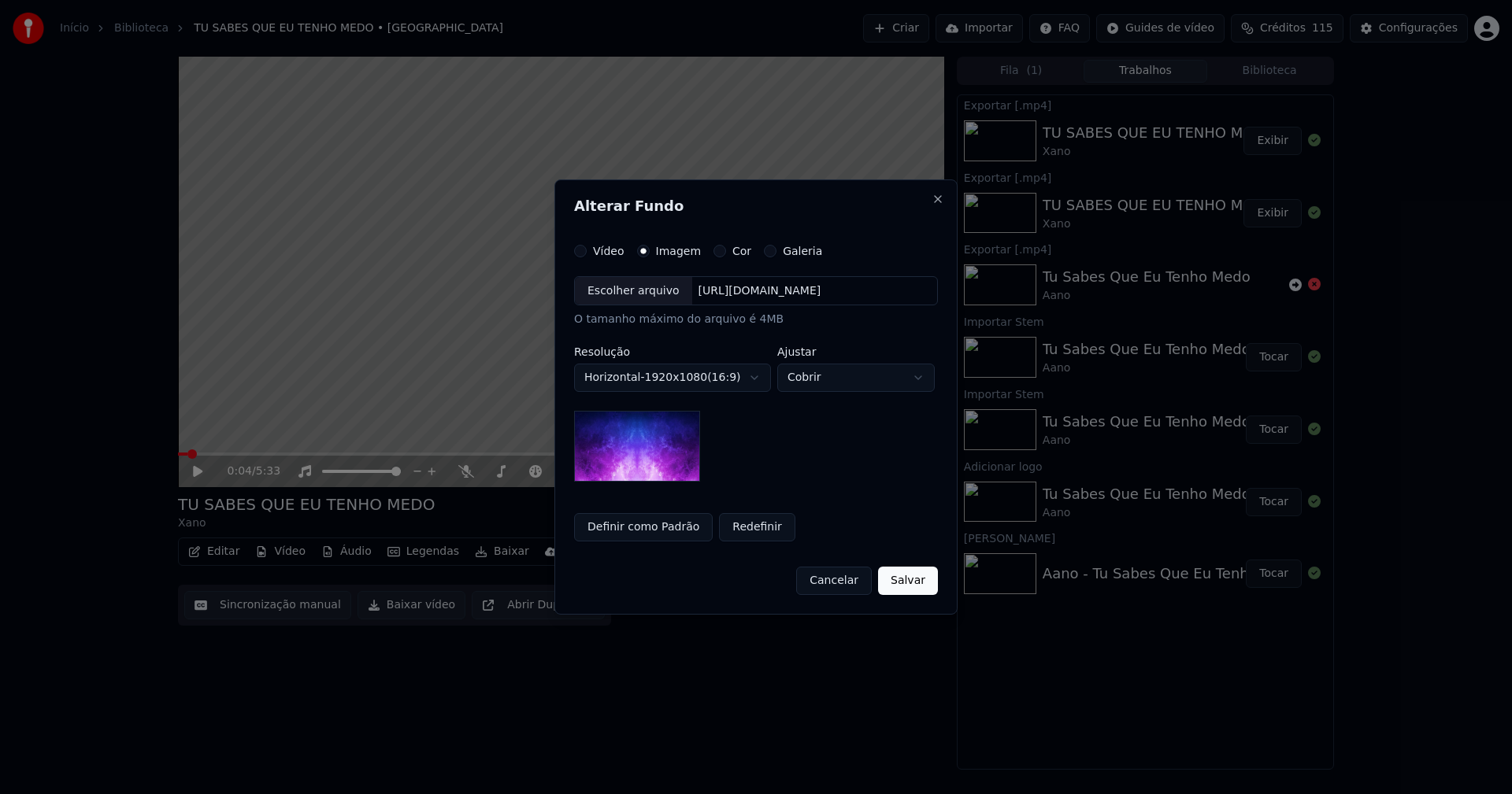
click at [634, 299] on div "Escolher arquivo" at bounding box center [634, 291] width 117 height 28
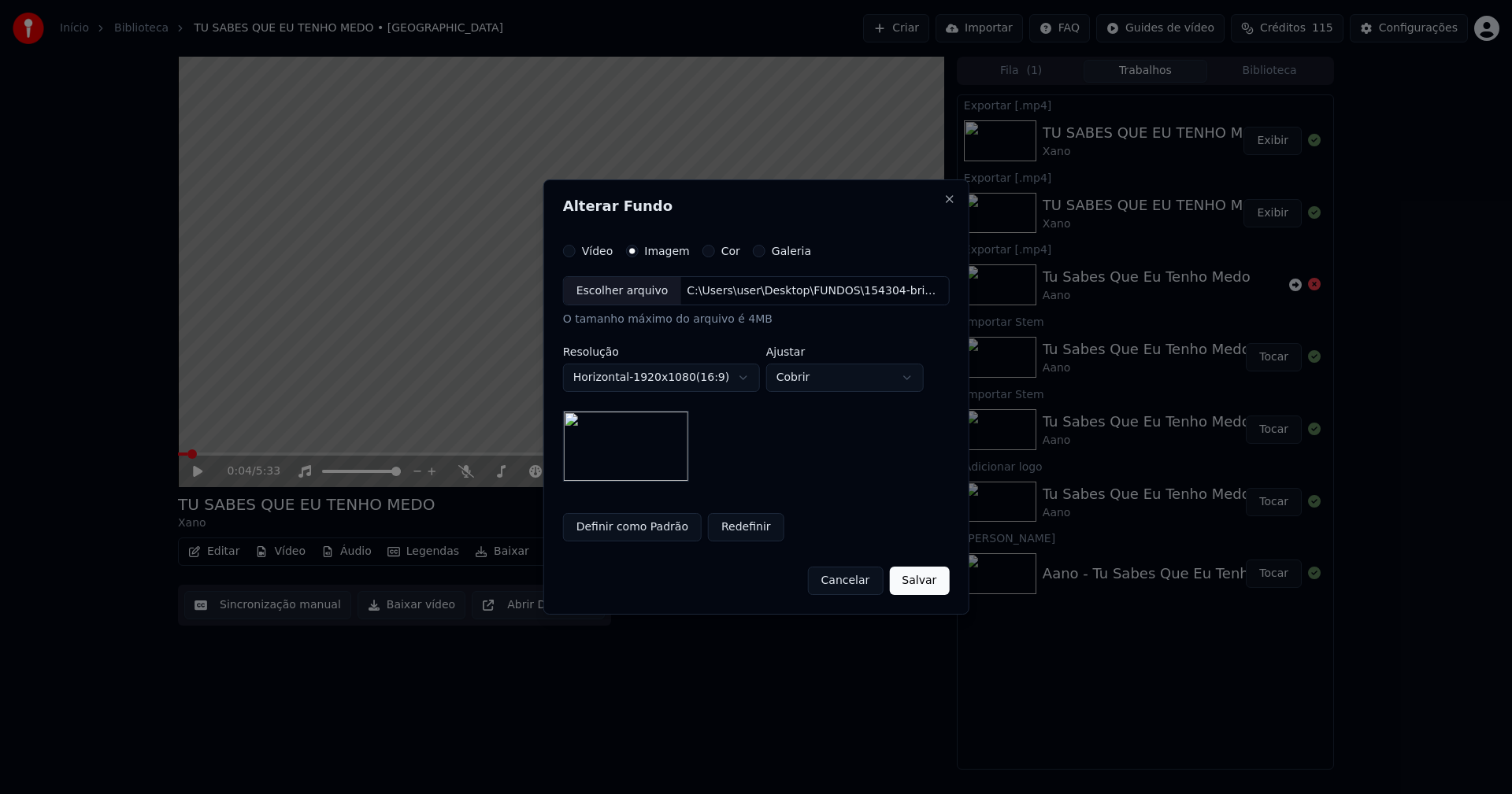
drag, startPoint x: 924, startPoint y: 583, endPoint x: 933, endPoint y: 604, distance: 22.8
click at [927, 587] on button "Salvar" at bounding box center [919, 581] width 60 height 28
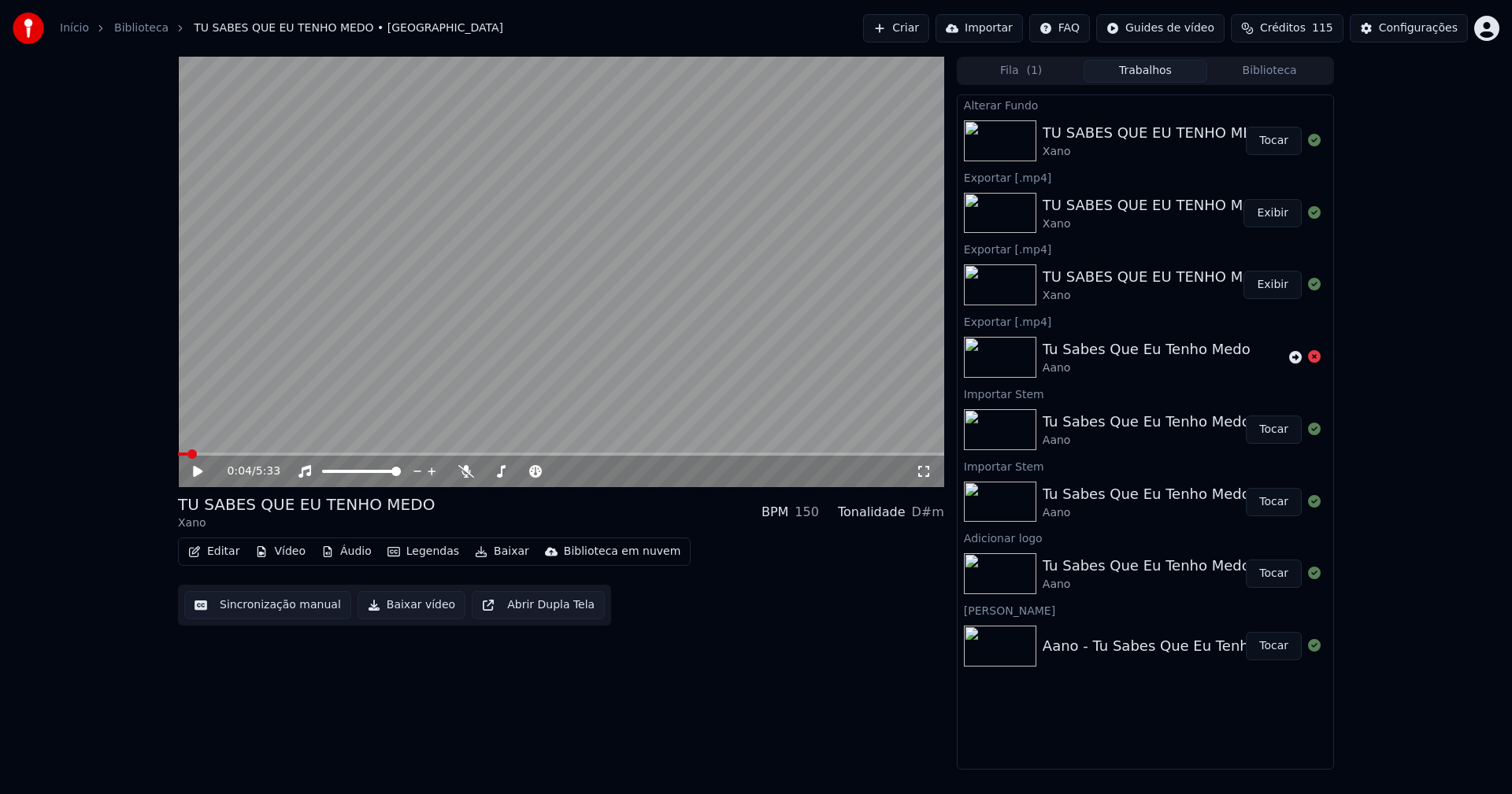
click at [1283, 142] on button "Tocar" at bounding box center [1274, 141] width 56 height 28
click at [198, 472] on icon at bounding box center [209, 471] width 37 height 13
click at [398, 606] on button "Baixar vídeo" at bounding box center [411, 605] width 108 height 28
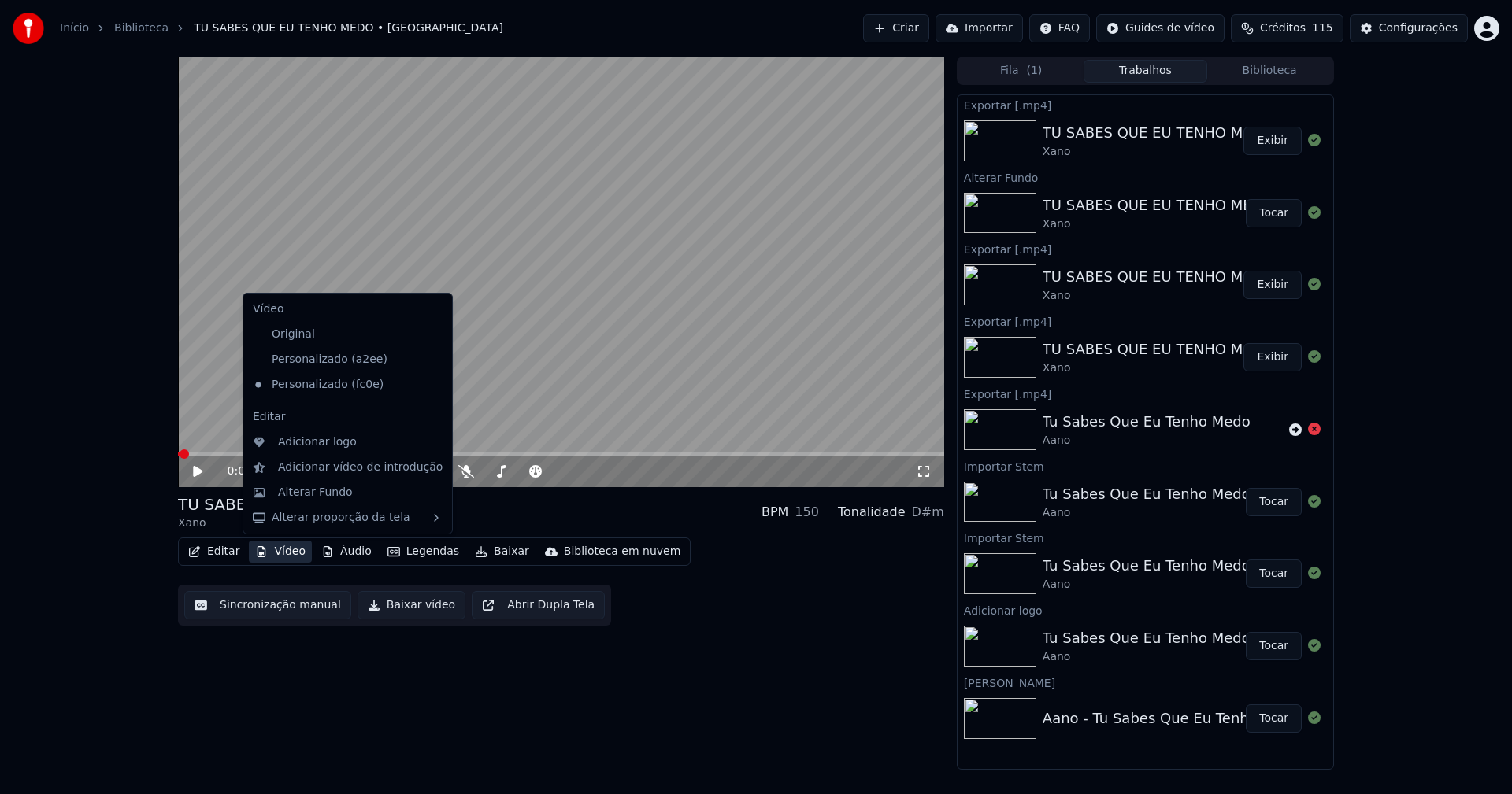
click at [277, 549] on button "Vídeo" at bounding box center [280, 551] width 63 height 22
click at [319, 356] on div "Personalizado (a2ee)" at bounding box center [335, 359] width 179 height 25
